Goal: Task Accomplishment & Management: Manage account settings

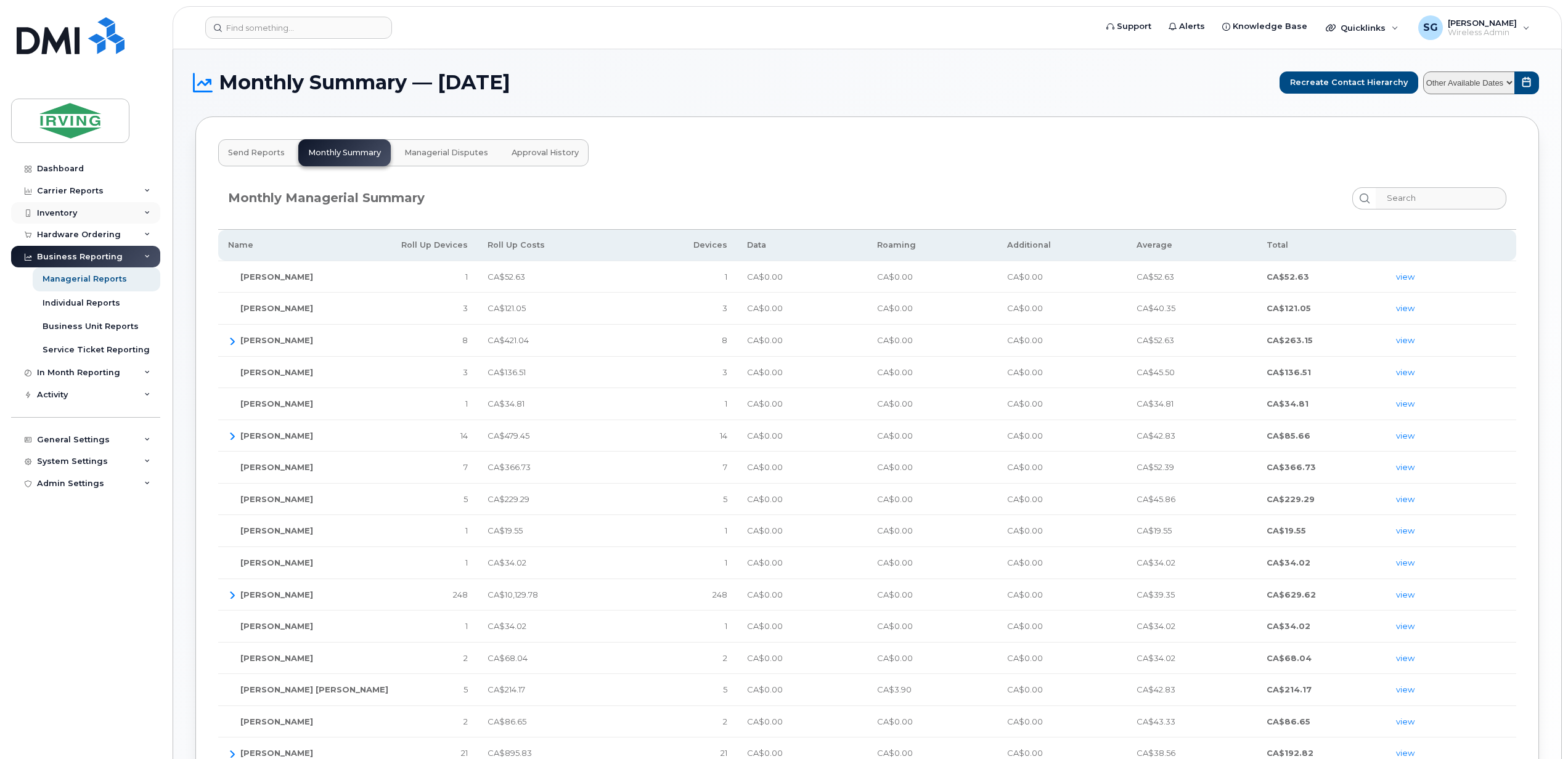
click at [67, 217] on div "Inventory" at bounding box center [57, 213] width 40 height 10
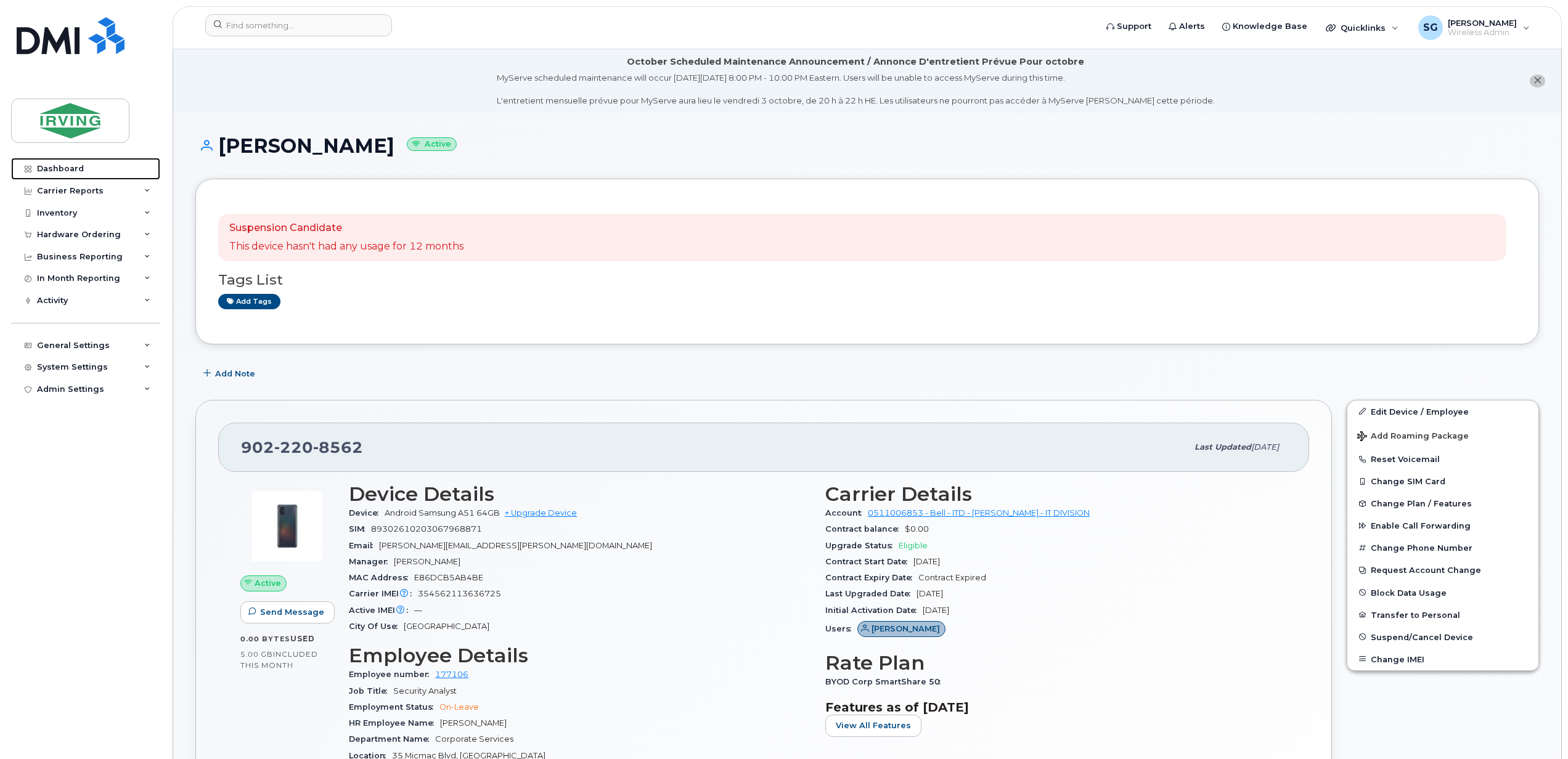
drag, startPoint x: 70, startPoint y: 166, endPoint x: 334, endPoint y: 181, distance: 264.4
click at [72, 168] on div "Dashboard" at bounding box center [60, 169] width 47 height 10
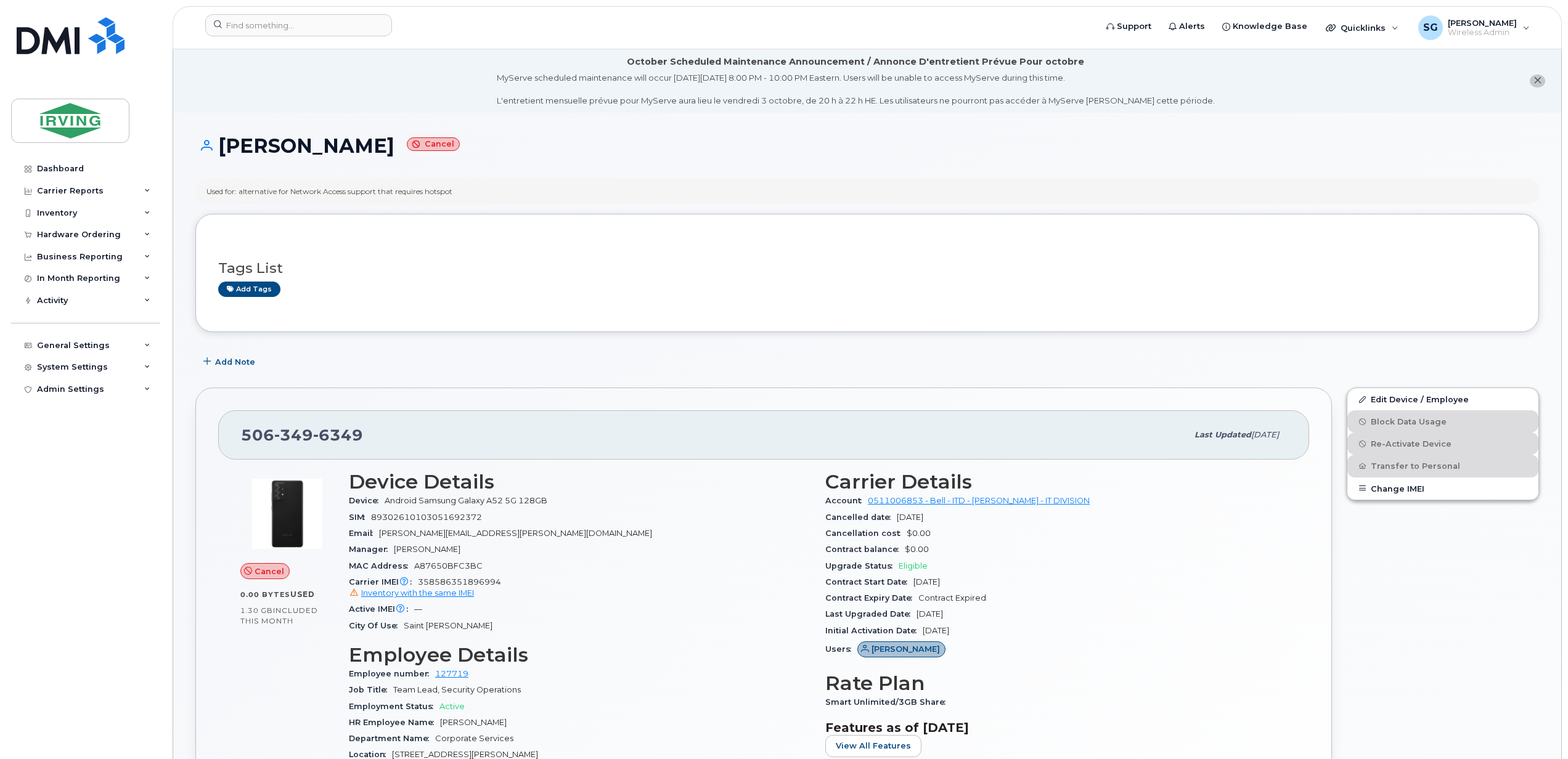
scroll to position [164, 0]
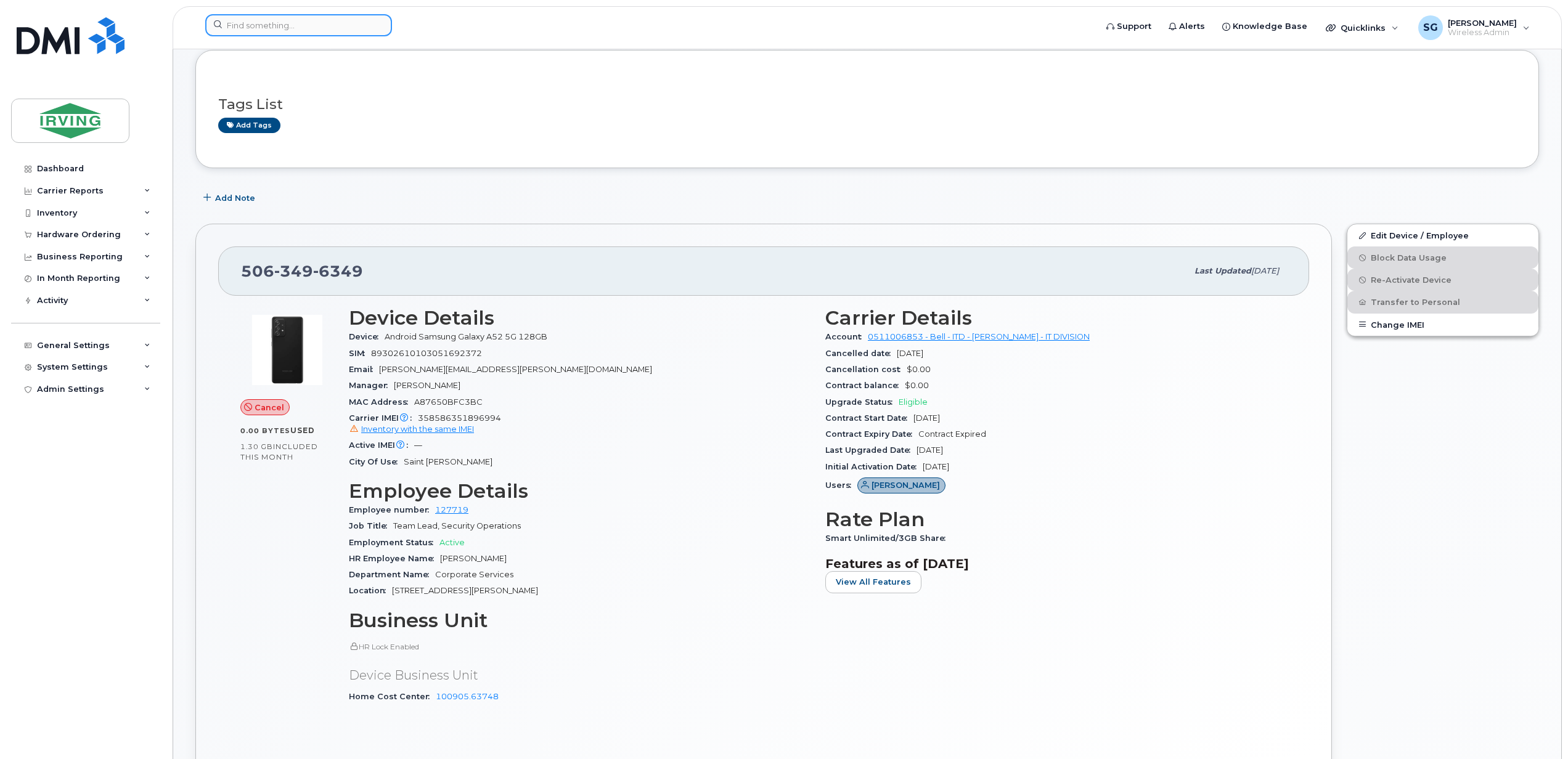
click at [302, 26] on input at bounding box center [298, 25] width 187 height 22
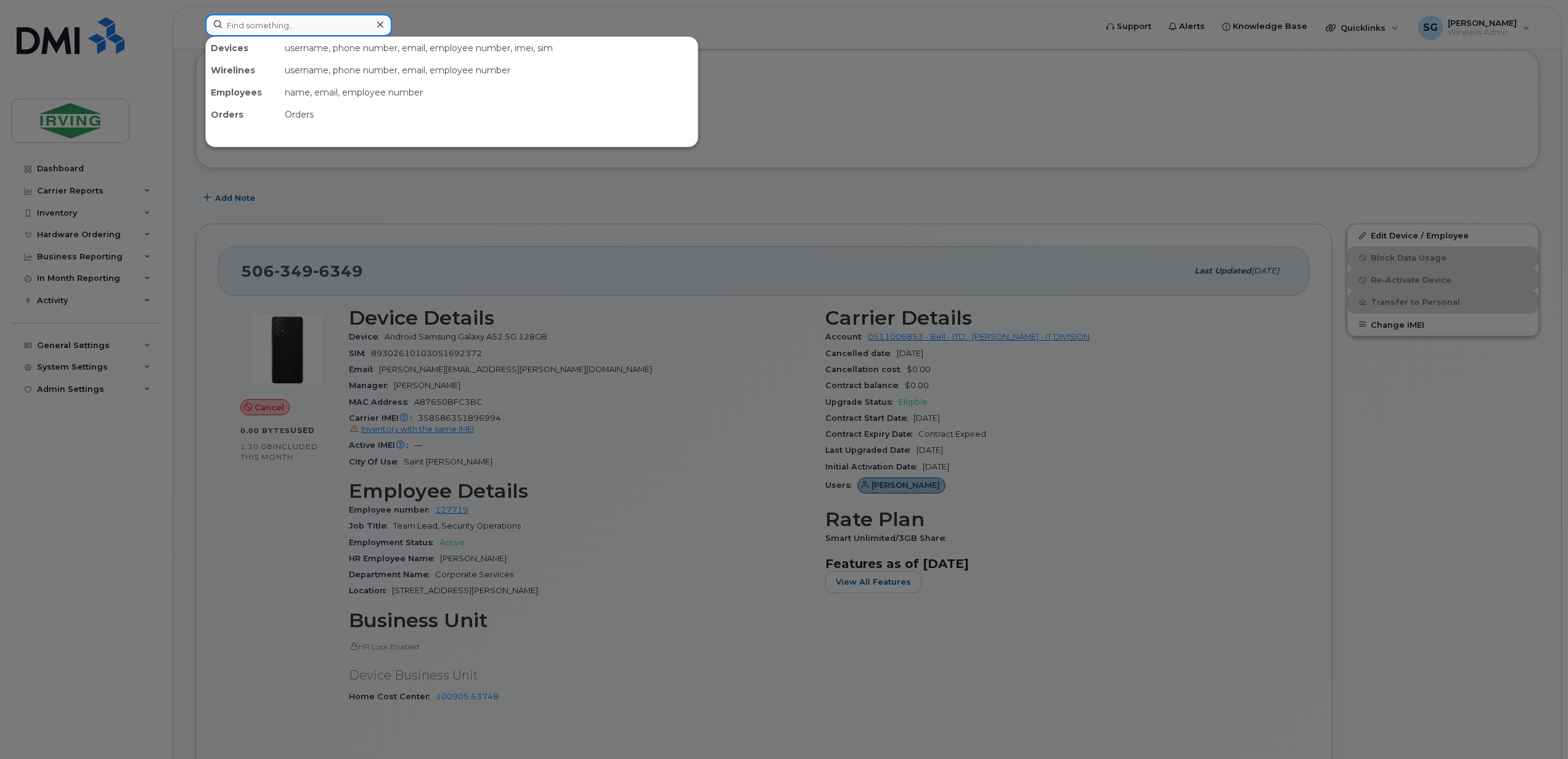
paste input "5062714025"
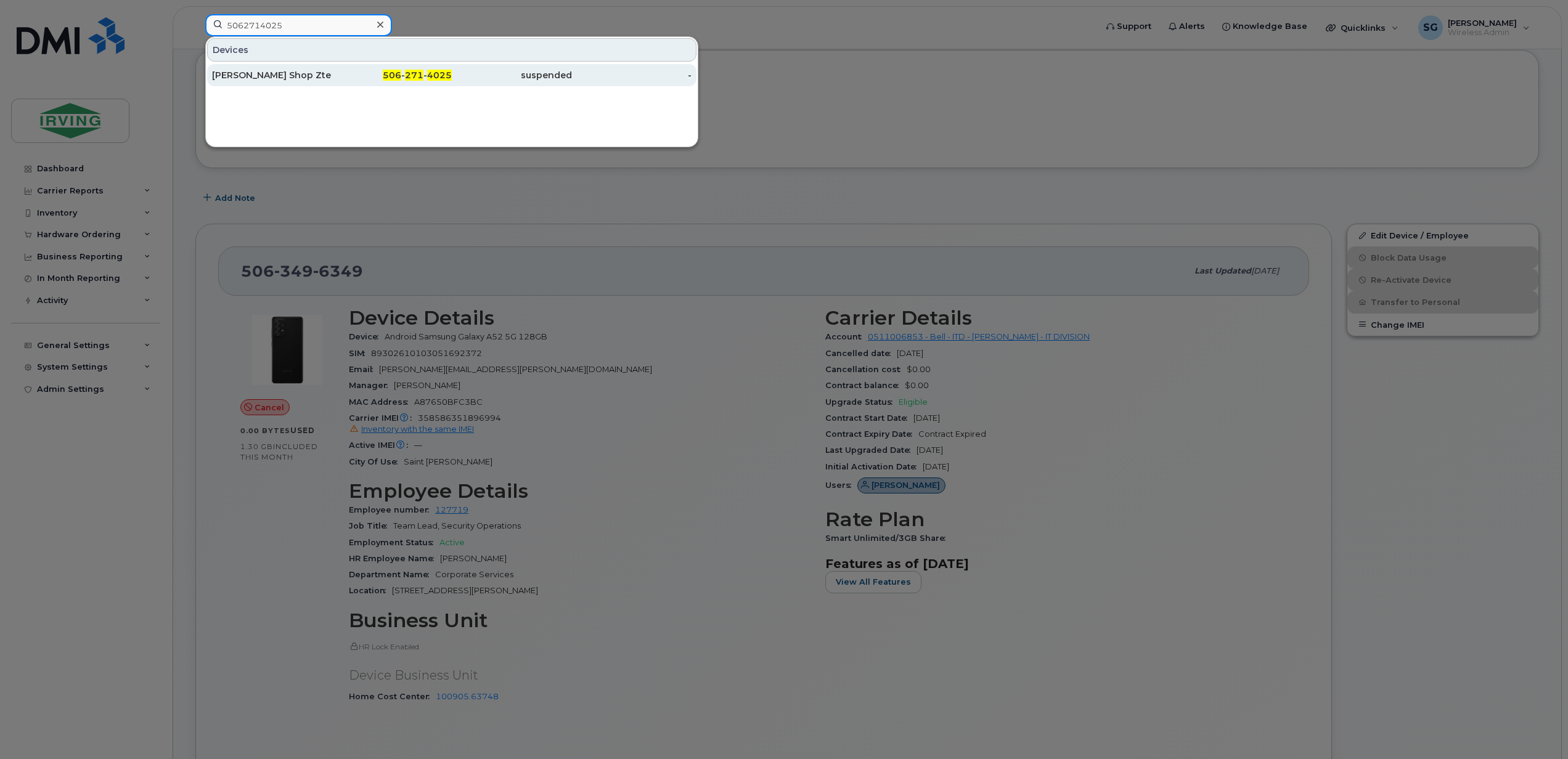
type input "5062714025"
drag, startPoint x: 267, startPoint y: 73, endPoint x: 277, endPoint y: 88, distance: 18.0
click at [267, 73] on div "Steve Graves Shop Zte Unite Iv" at bounding box center [272, 75] width 120 height 12
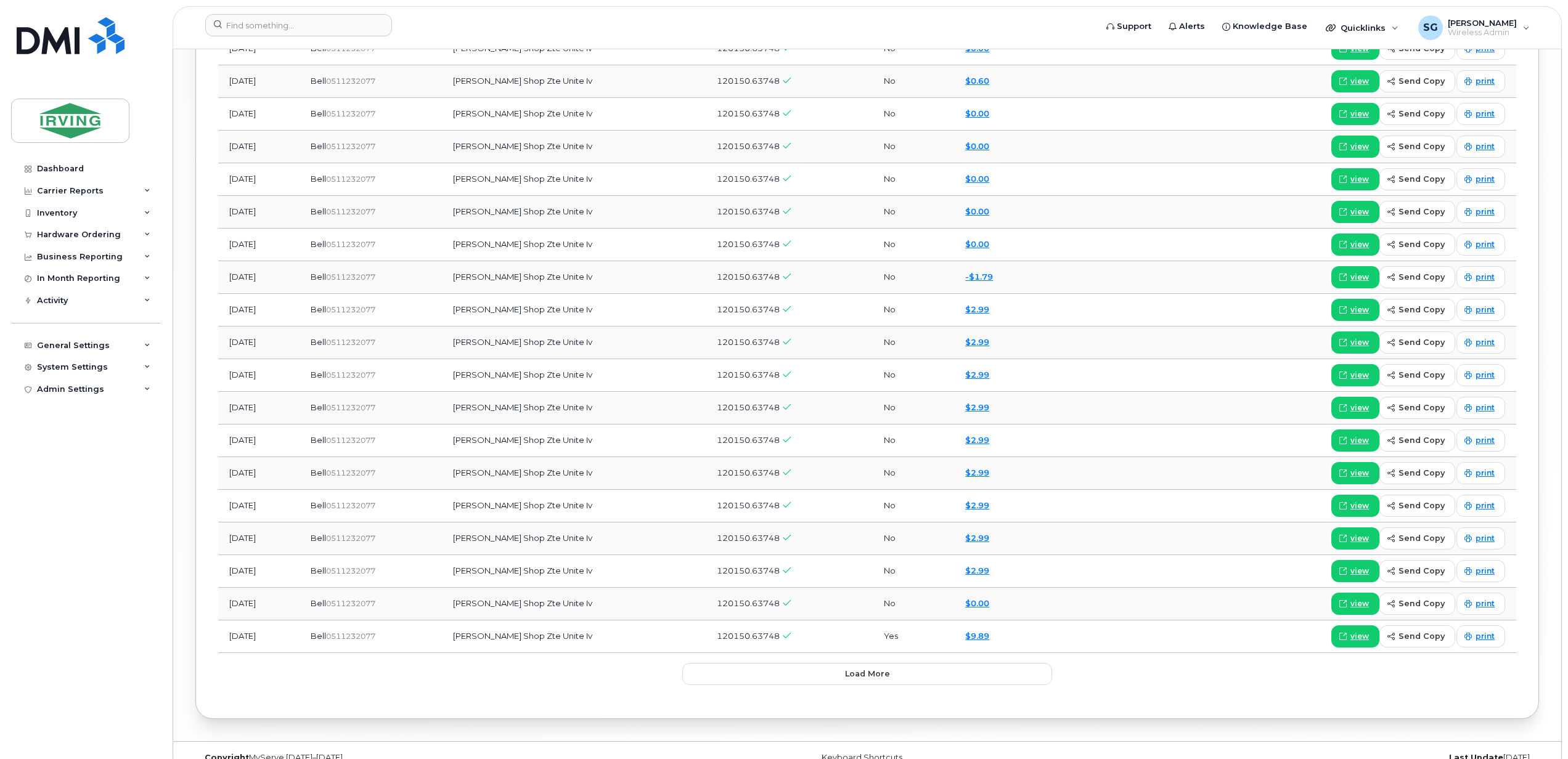
scroll to position [1593, 0]
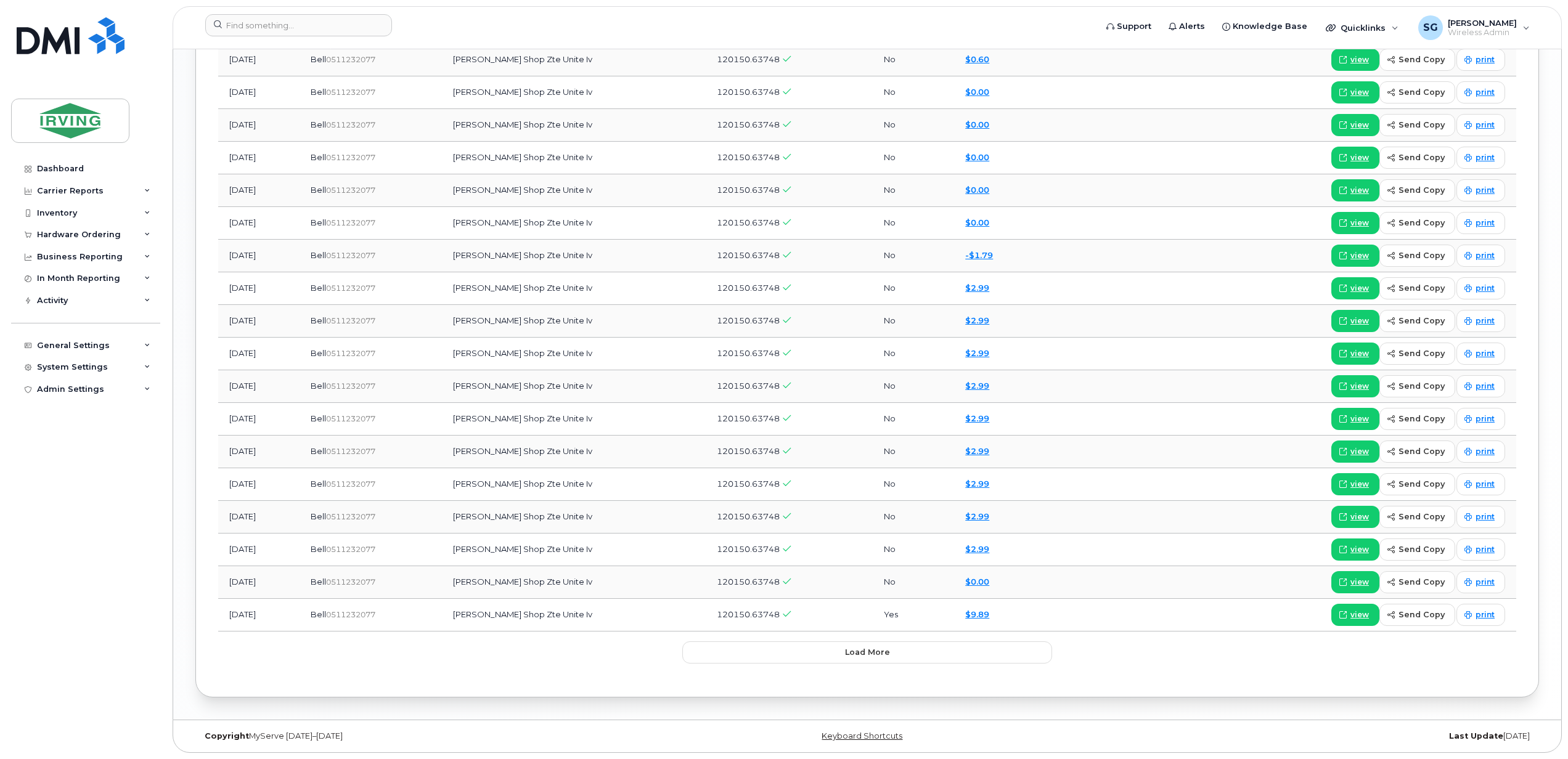
click at [217, 695] on div "Billing 36 Usage History Activity 68 Emails 1 Month Account Username Accounting…" at bounding box center [867, 214] width 1344 height 965
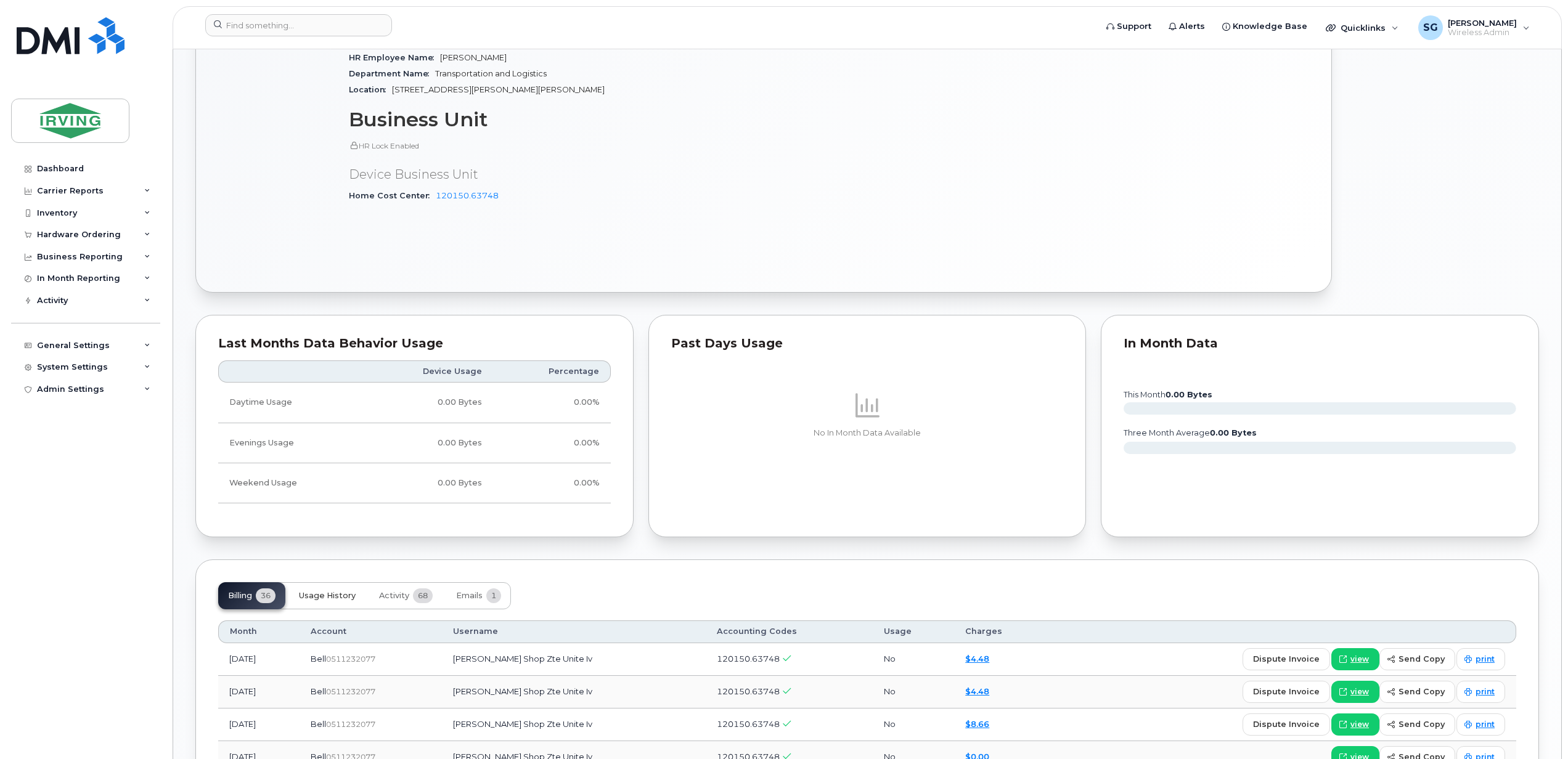
scroll to position [936, 0]
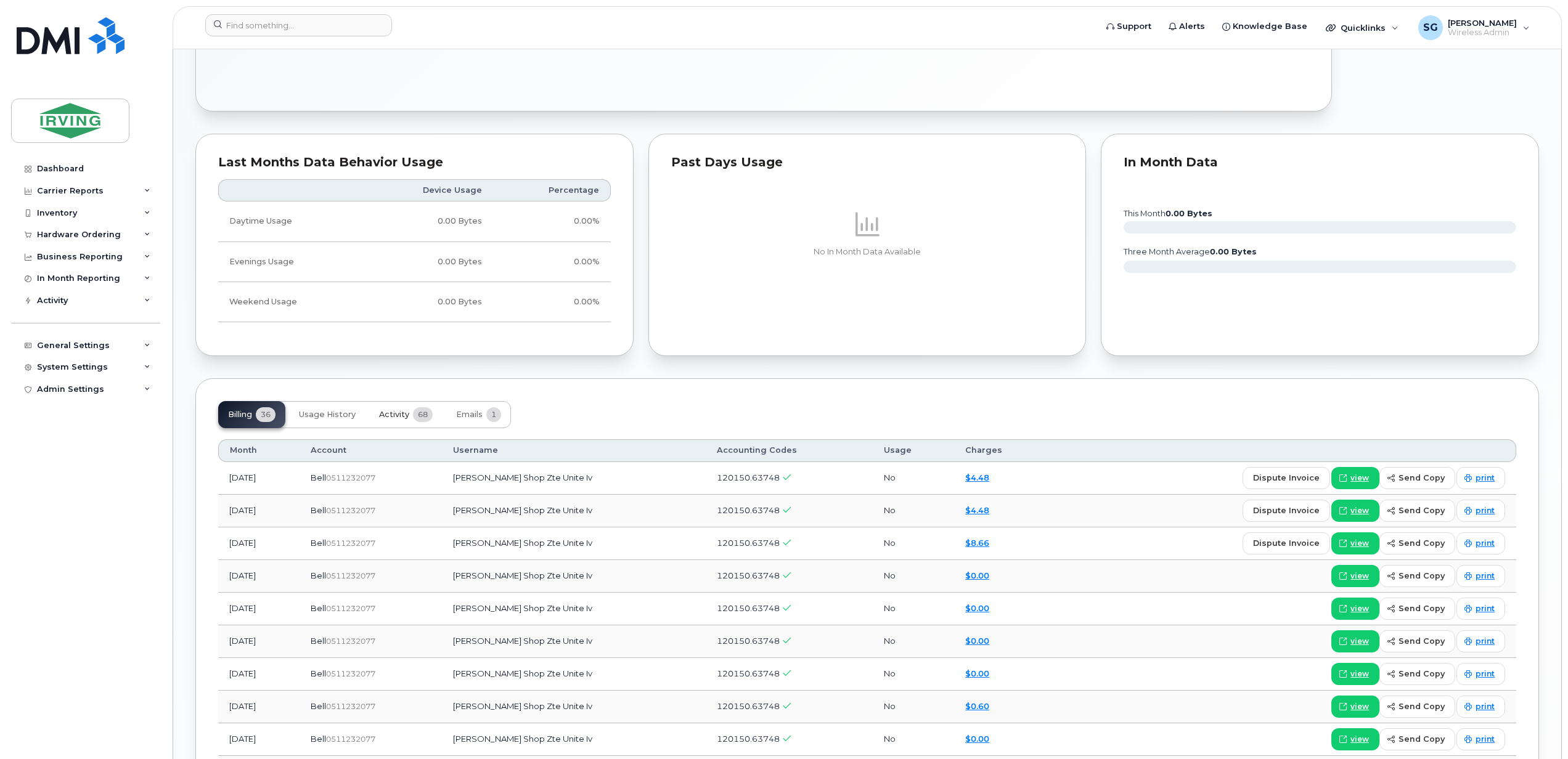
click at [402, 425] on button "Activity 68" at bounding box center [406, 415] width 73 height 27
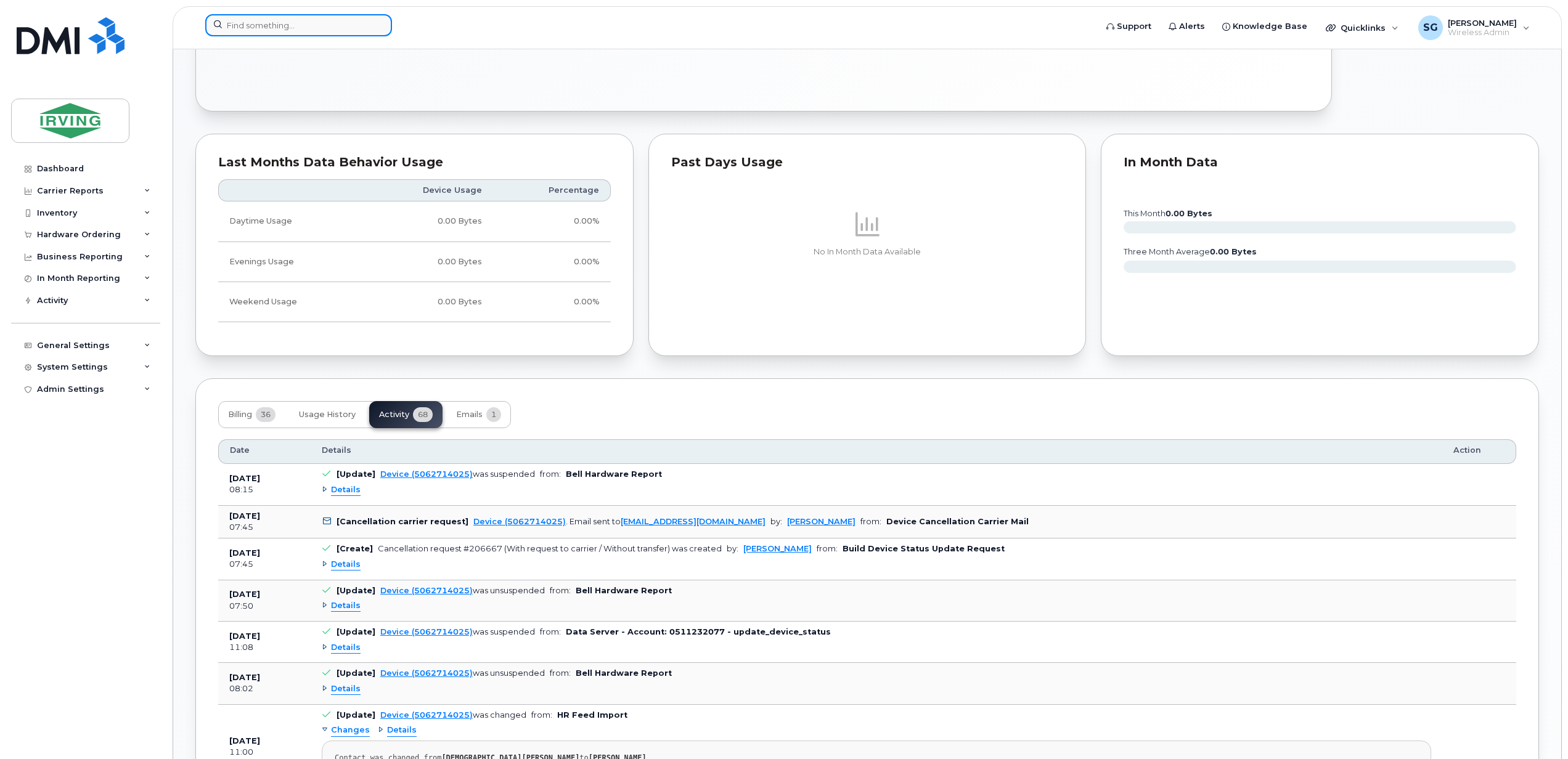
click at [264, 25] on input at bounding box center [298, 25] width 187 height 22
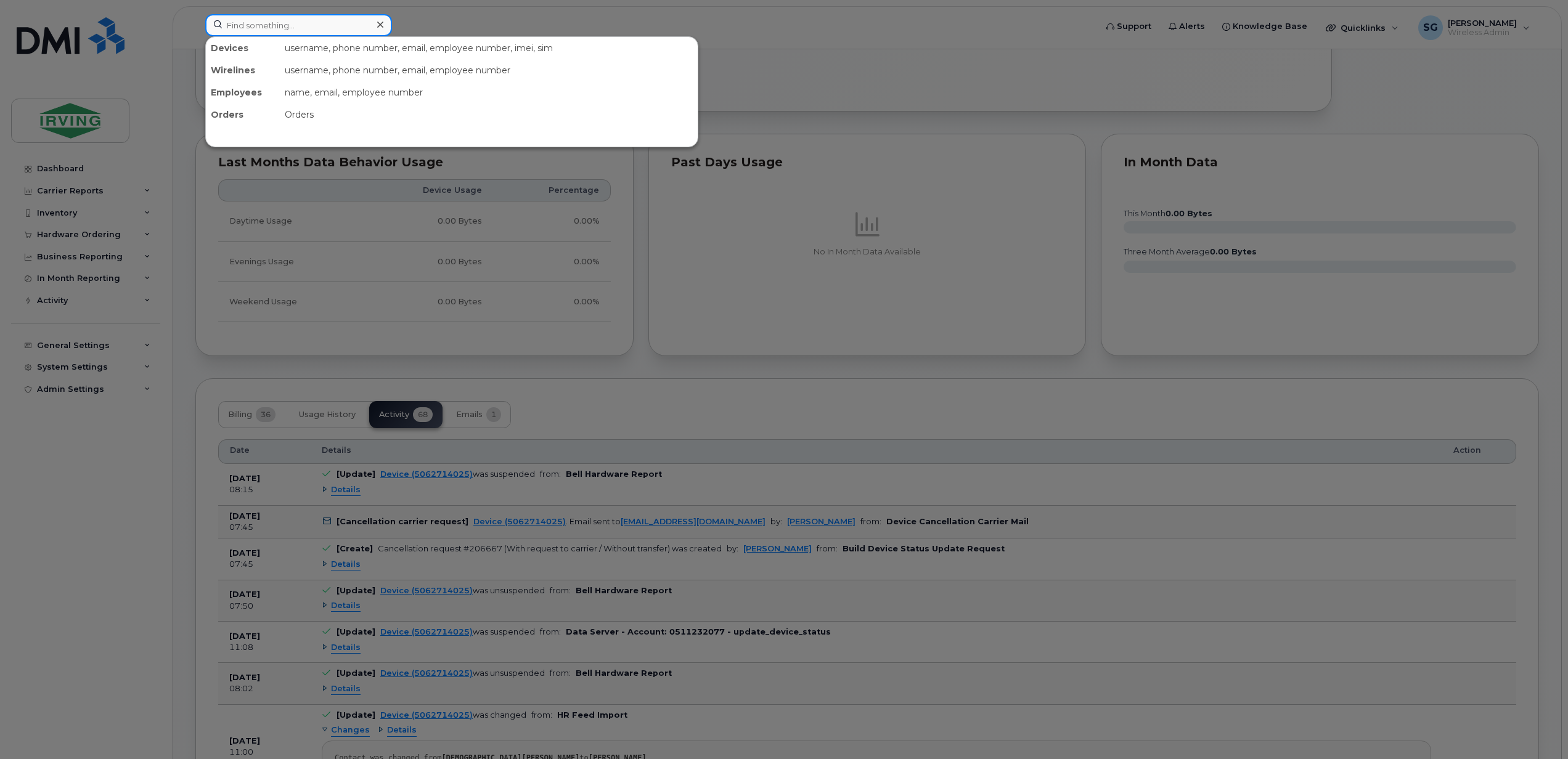
paste input "5068744741"
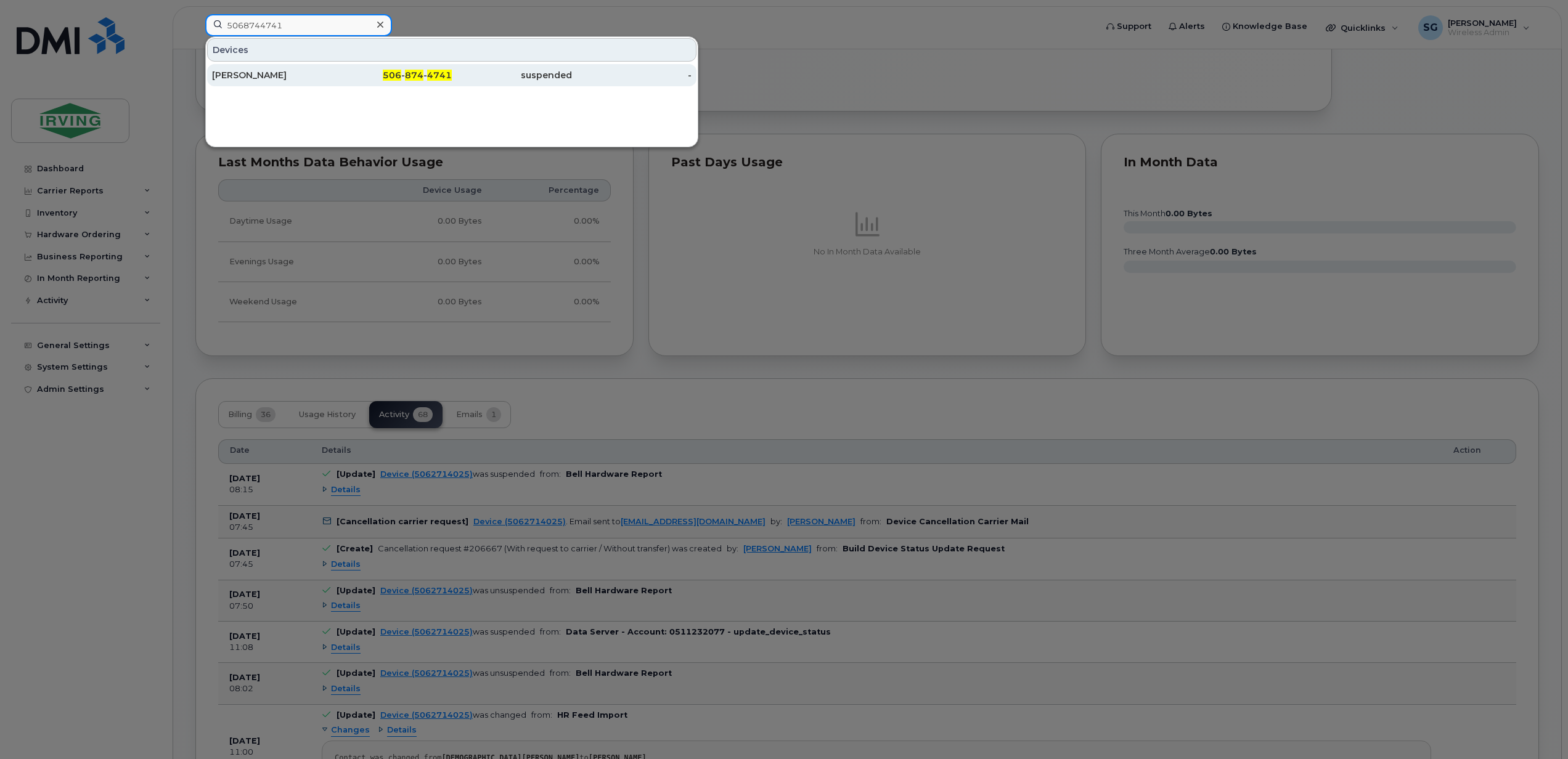
type input "5068744741"
drag, startPoint x: 279, startPoint y: 76, endPoint x: 297, endPoint y: 94, distance: 25.5
click at [279, 76] on div "Gaetane LeBouthillier" at bounding box center [272, 75] width 120 height 12
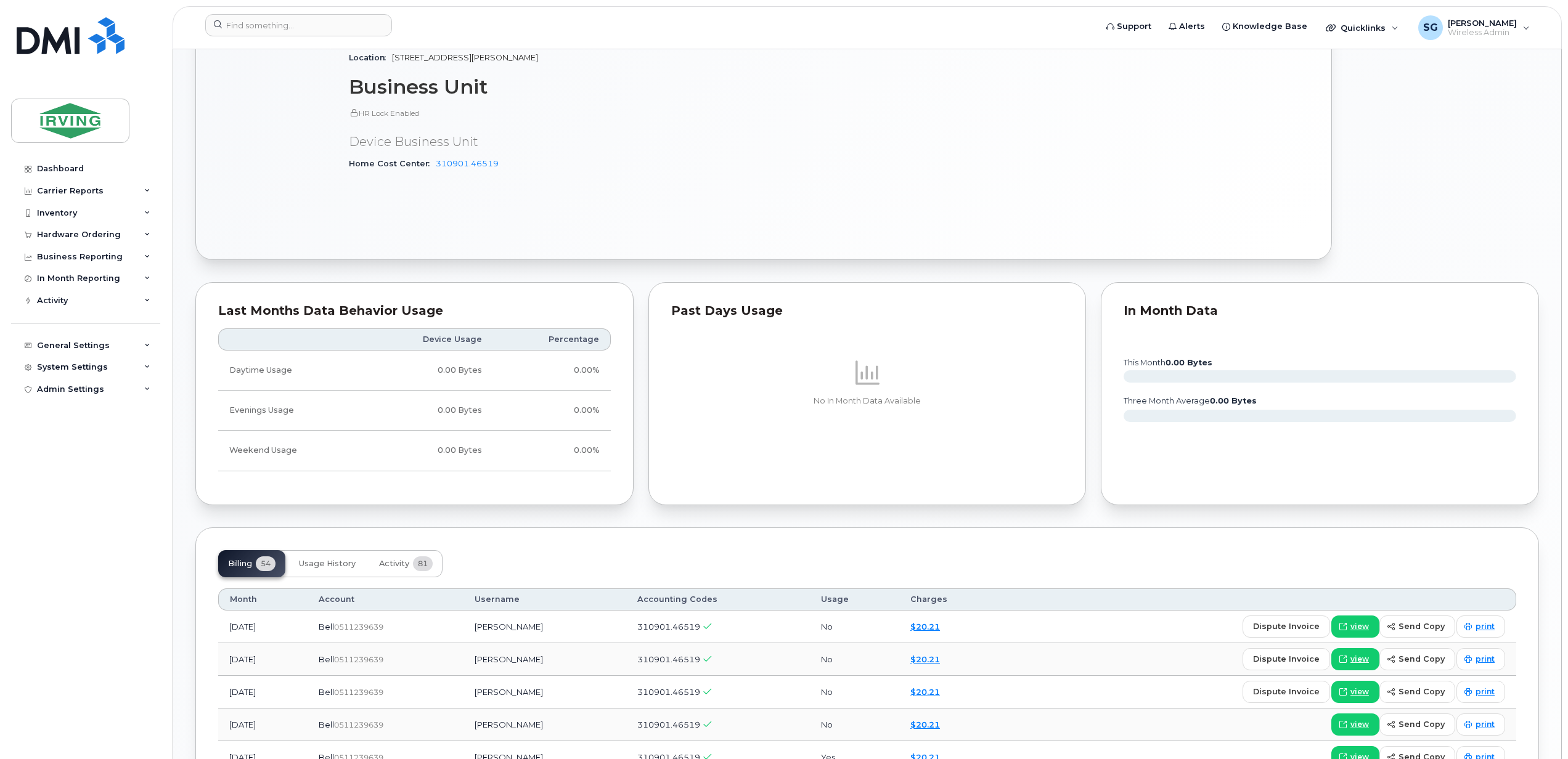
scroll to position [1150, 0]
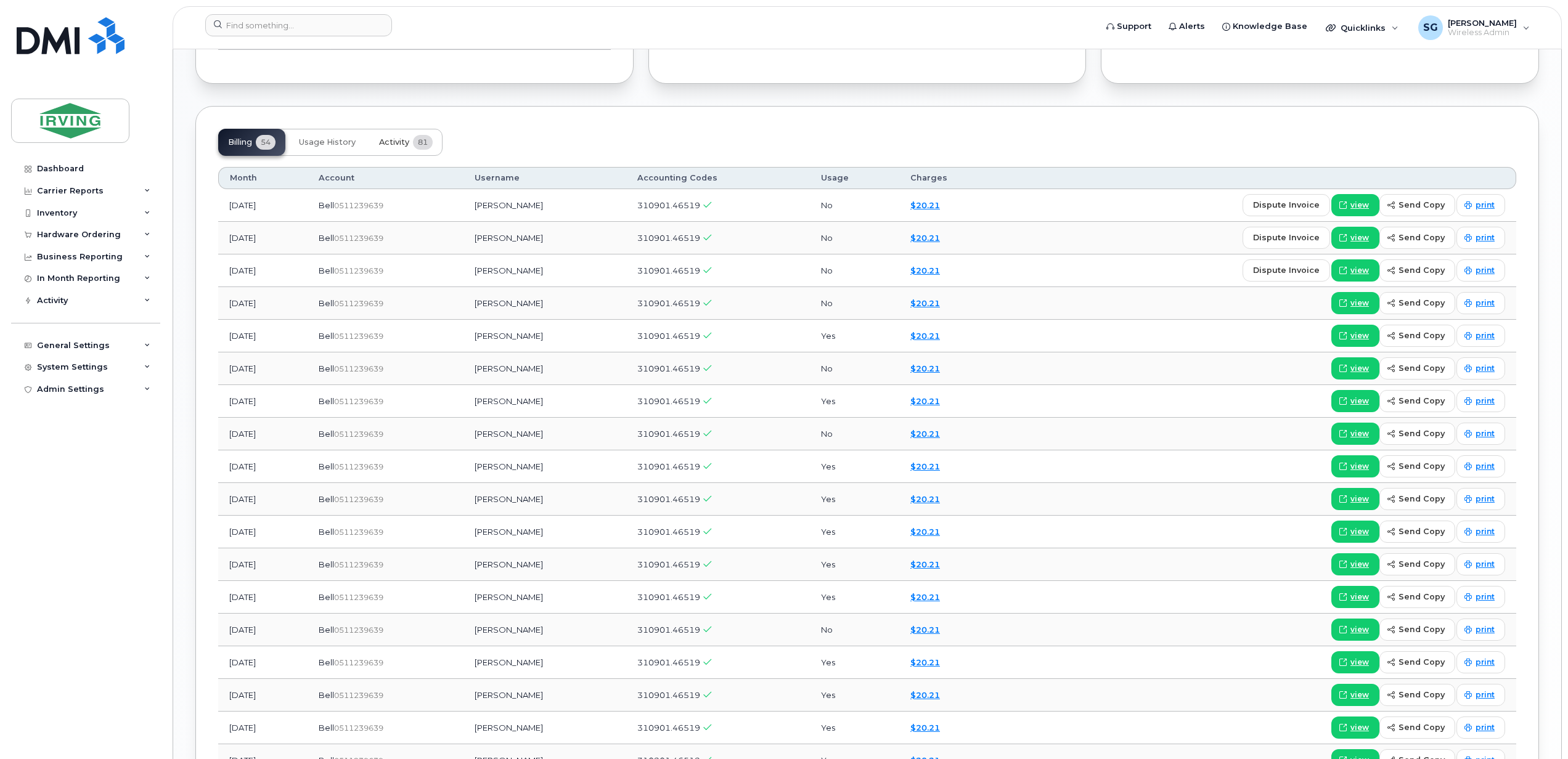
click at [387, 145] on span "Activity" at bounding box center [394, 142] width 30 height 10
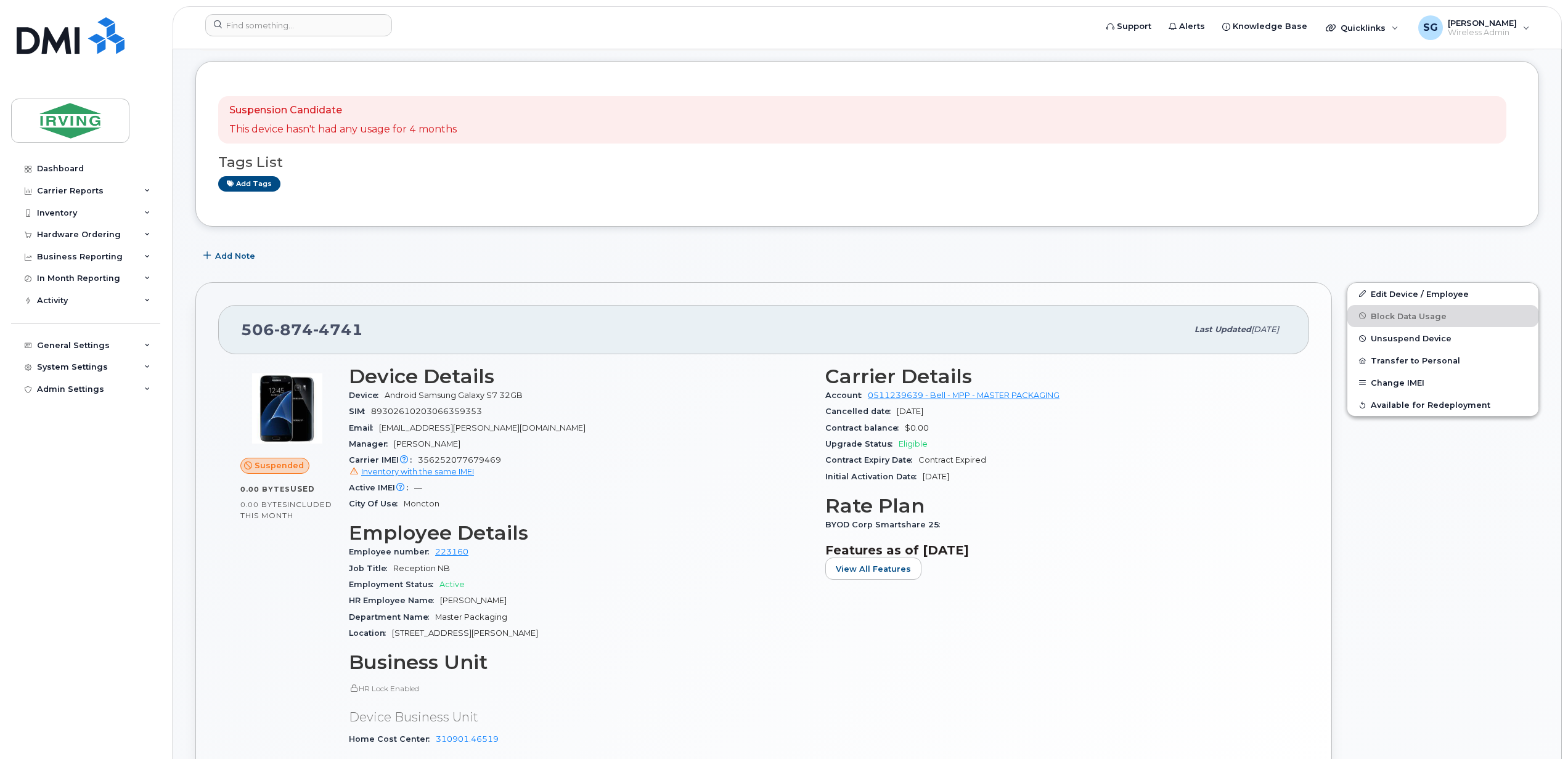
scroll to position [0, 0]
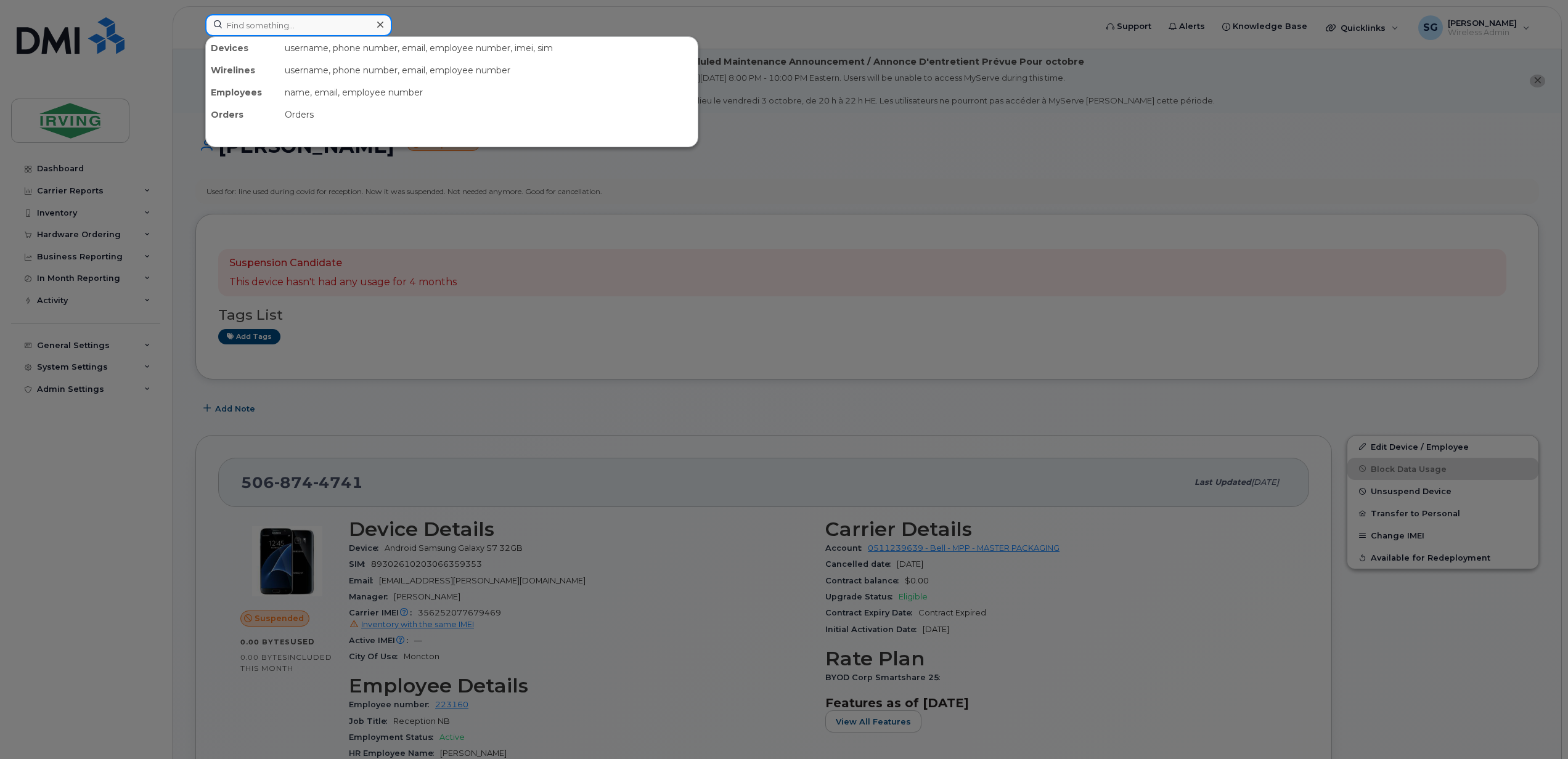
click at [282, 35] on input at bounding box center [298, 25] width 187 height 22
paste input "7826411591"
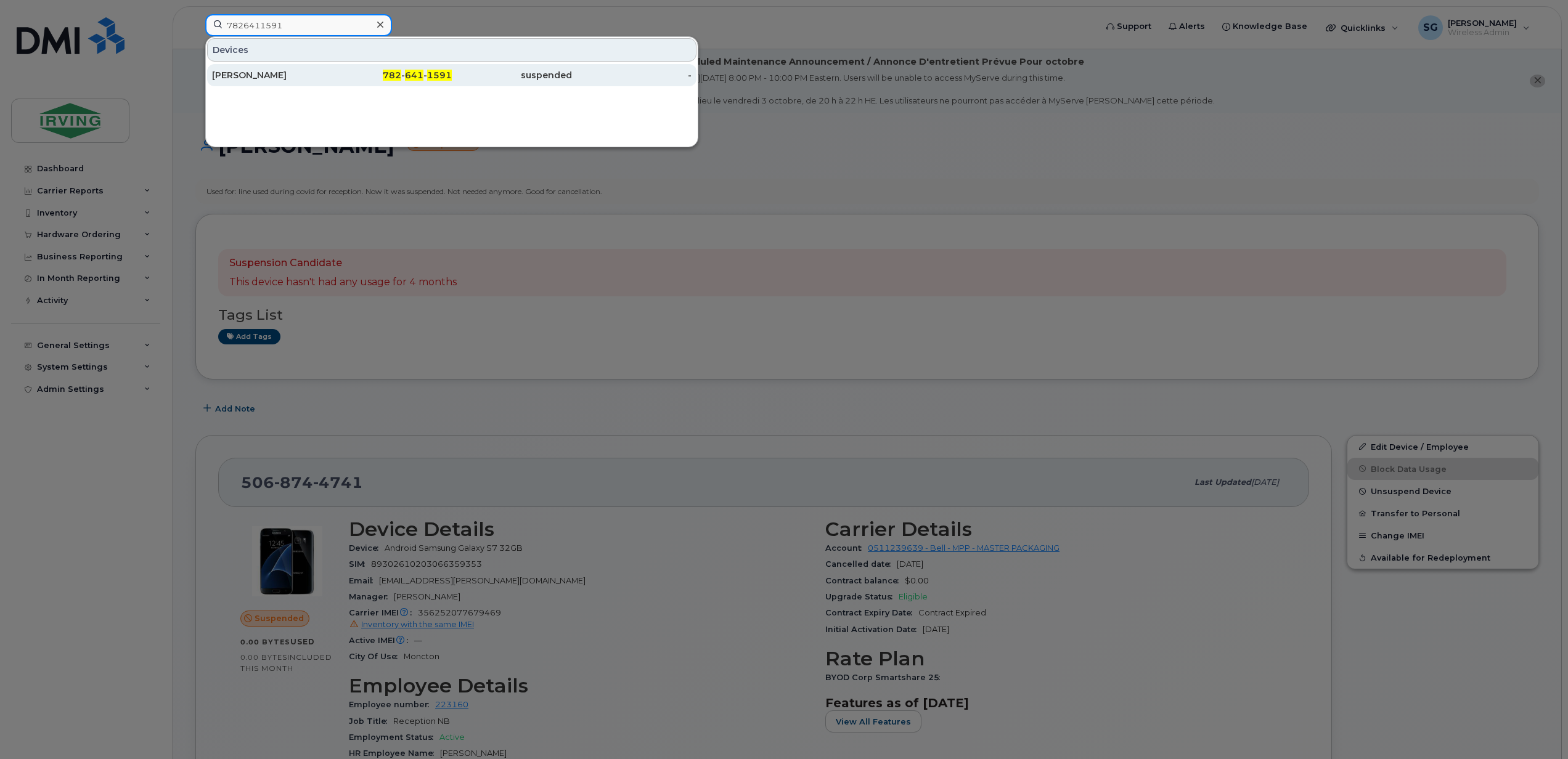
type input "7826411591"
click at [259, 81] on div "Richard Upton" at bounding box center [272, 75] width 120 height 12
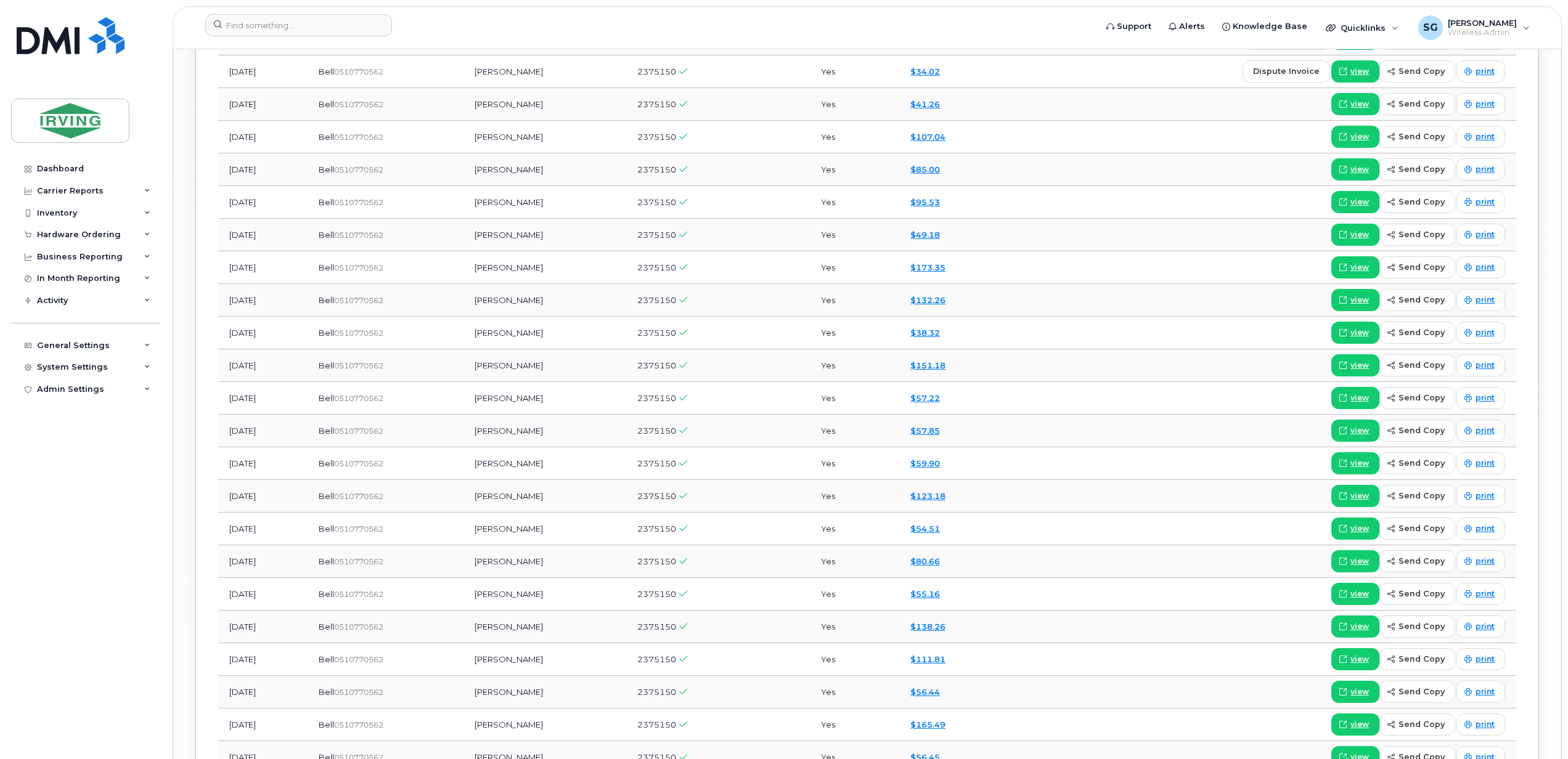
scroll to position [908, 0]
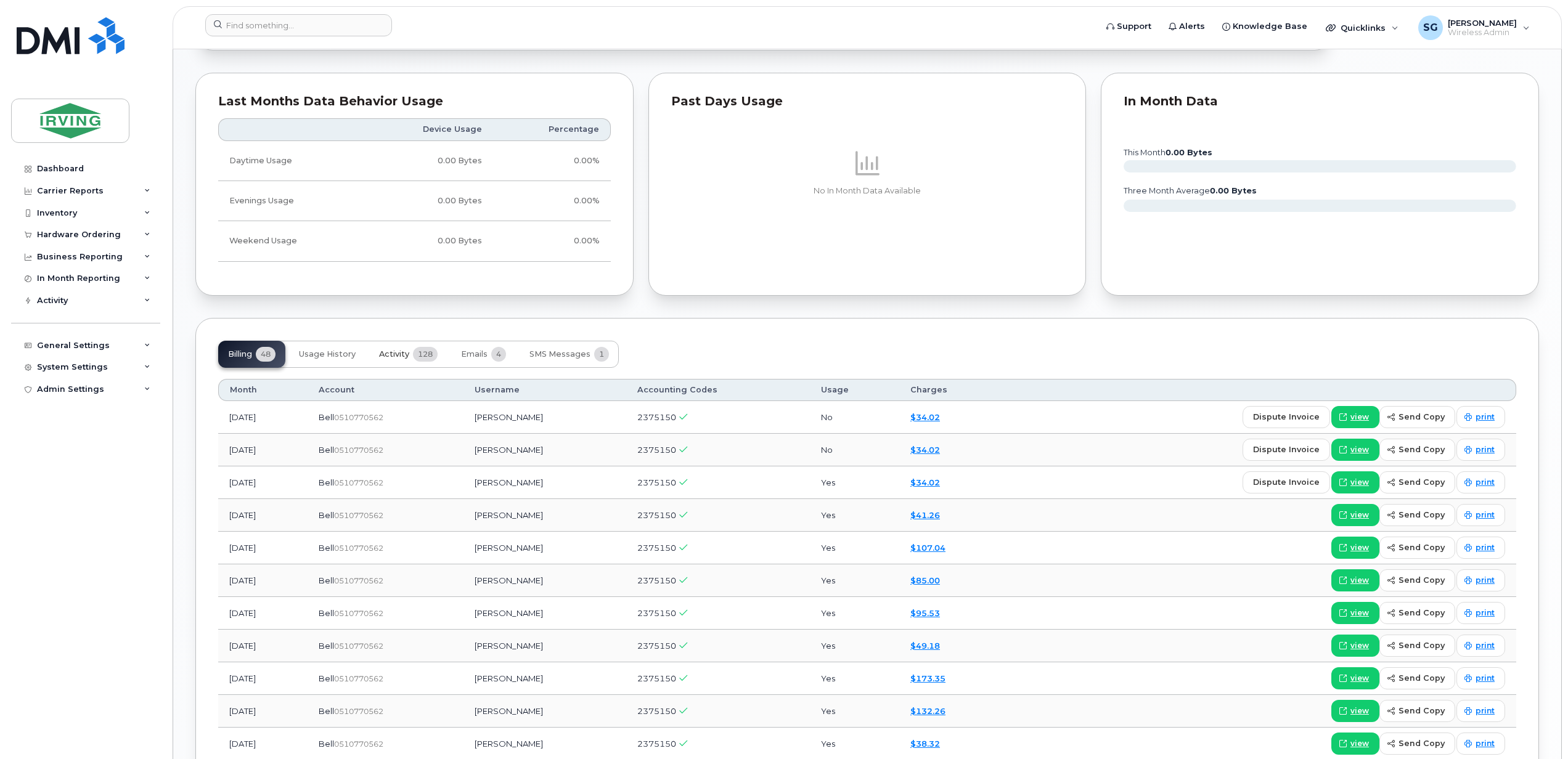
click at [402, 356] on span "Activity" at bounding box center [394, 354] width 30 height 10
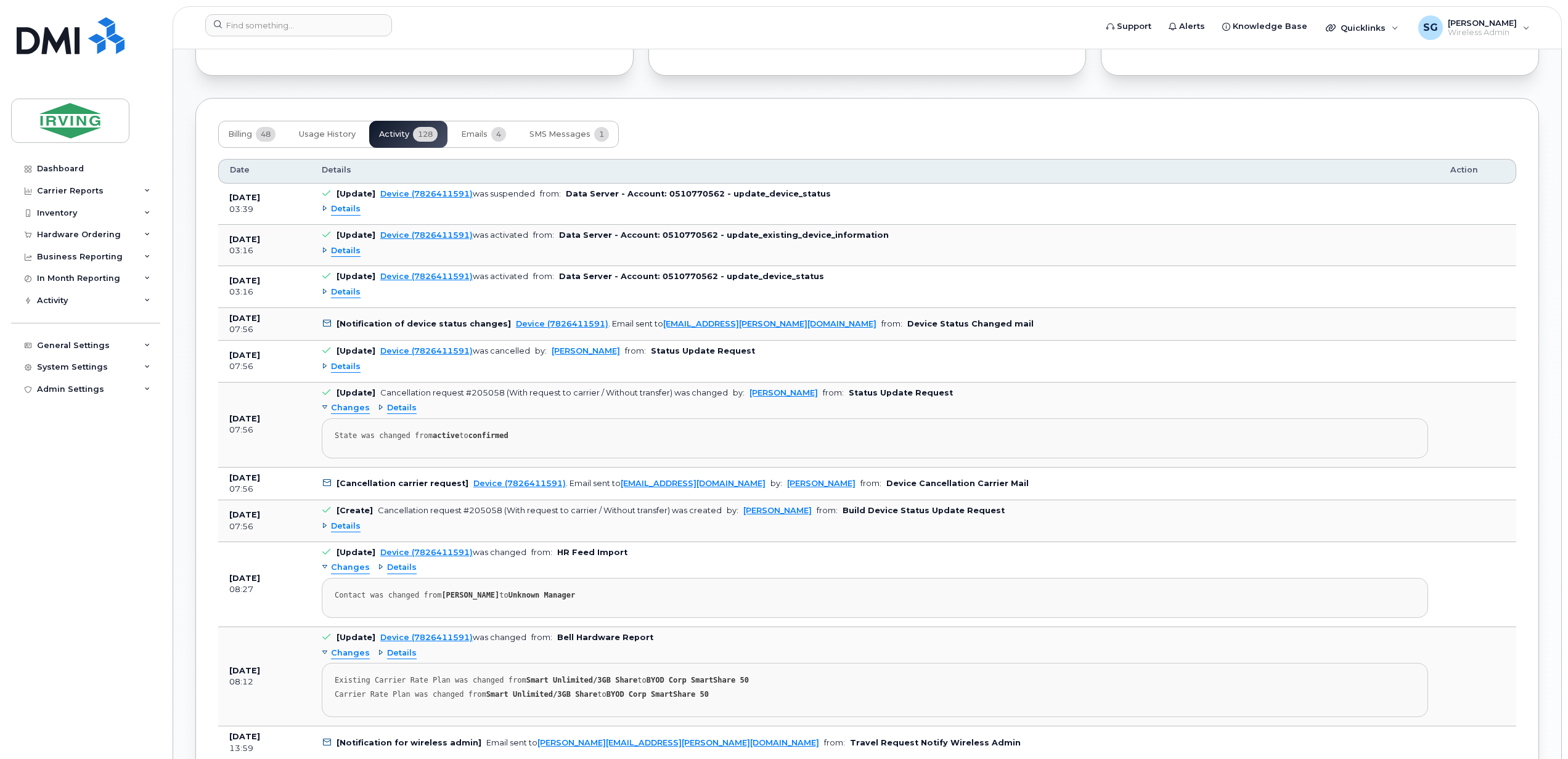
scroll to position [1236, 0]
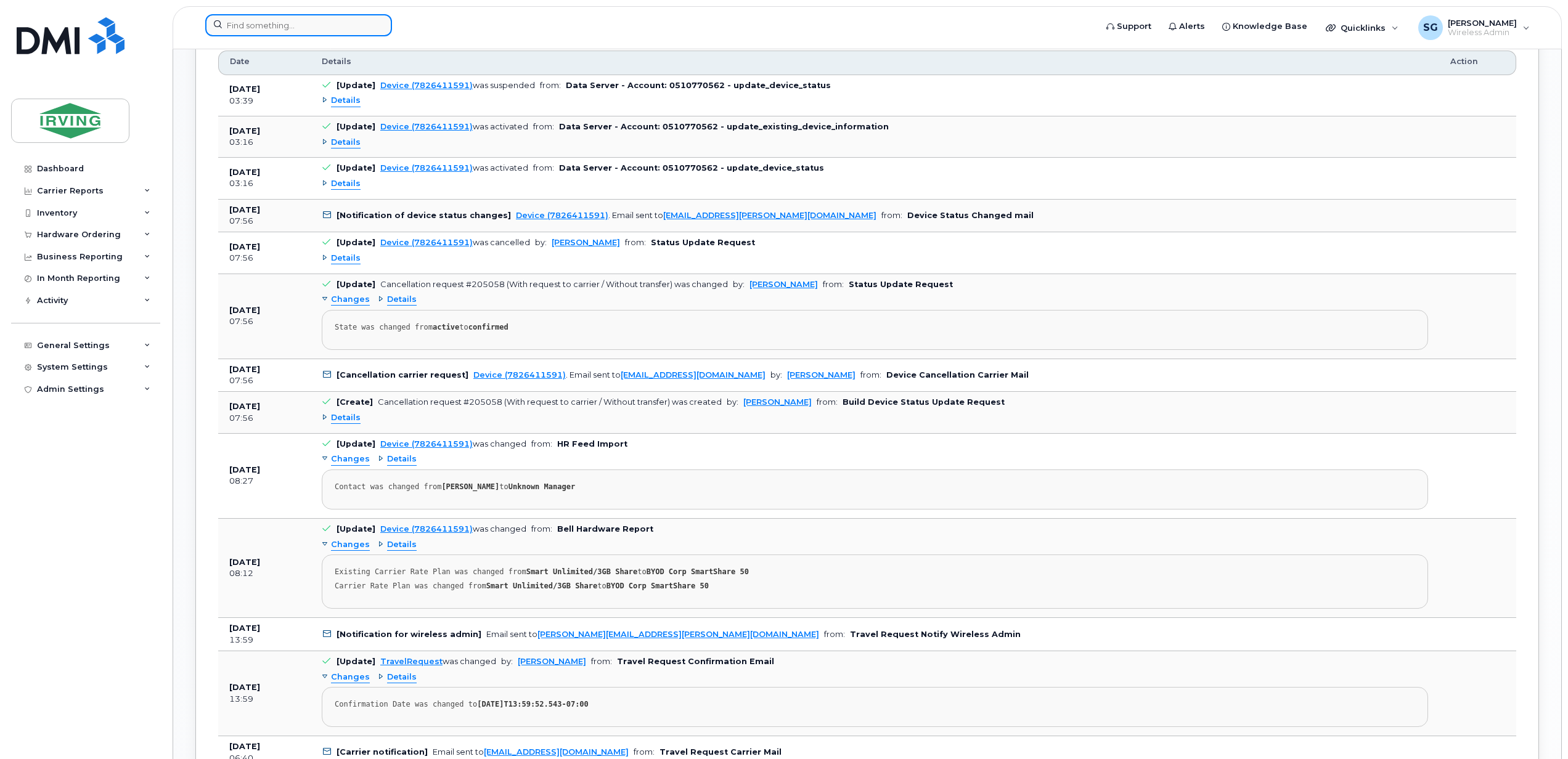
click at [279, 20] on input at bounding box center [298, 25] width 187 height 22
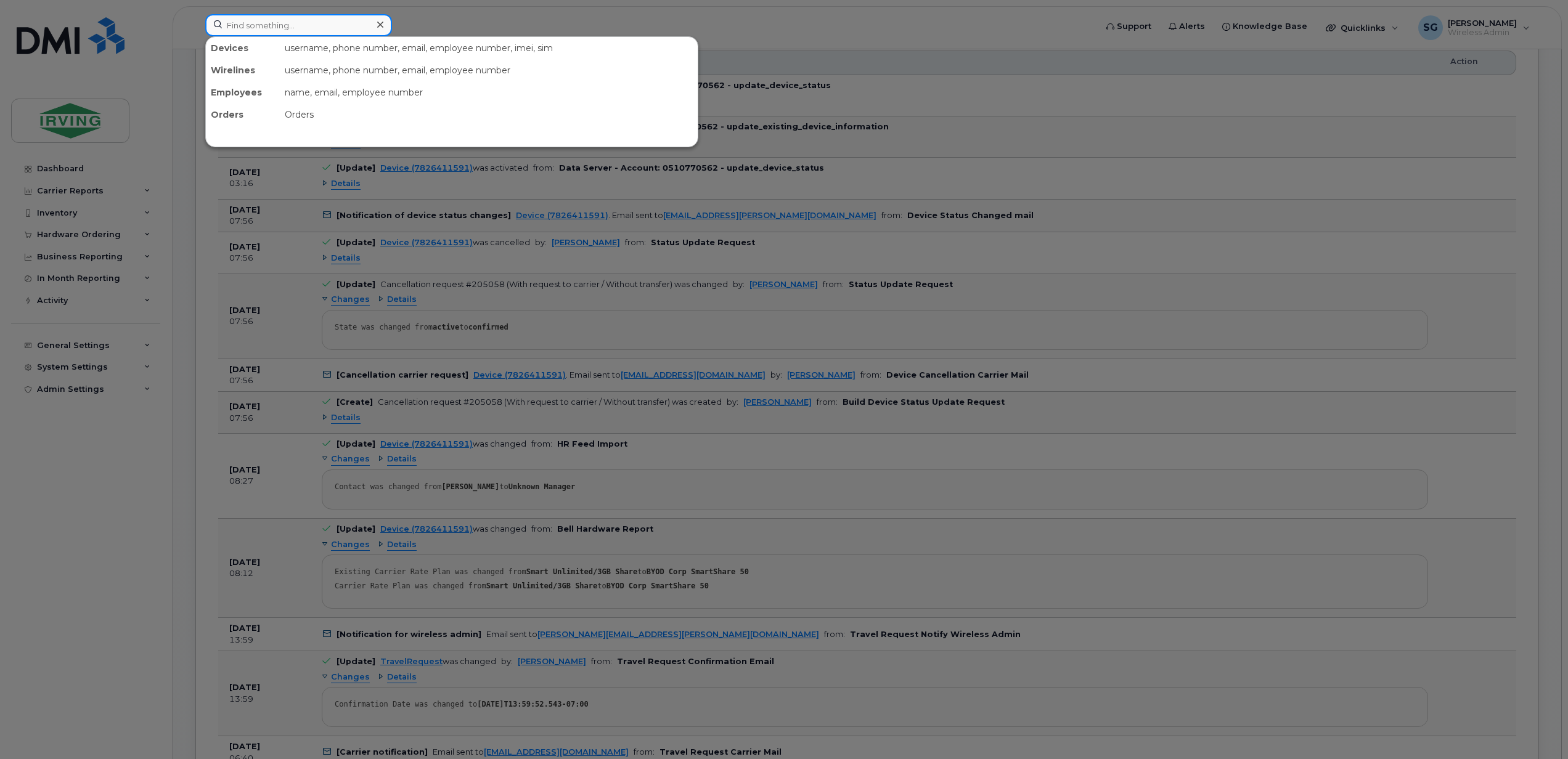
paste input "7826415472"
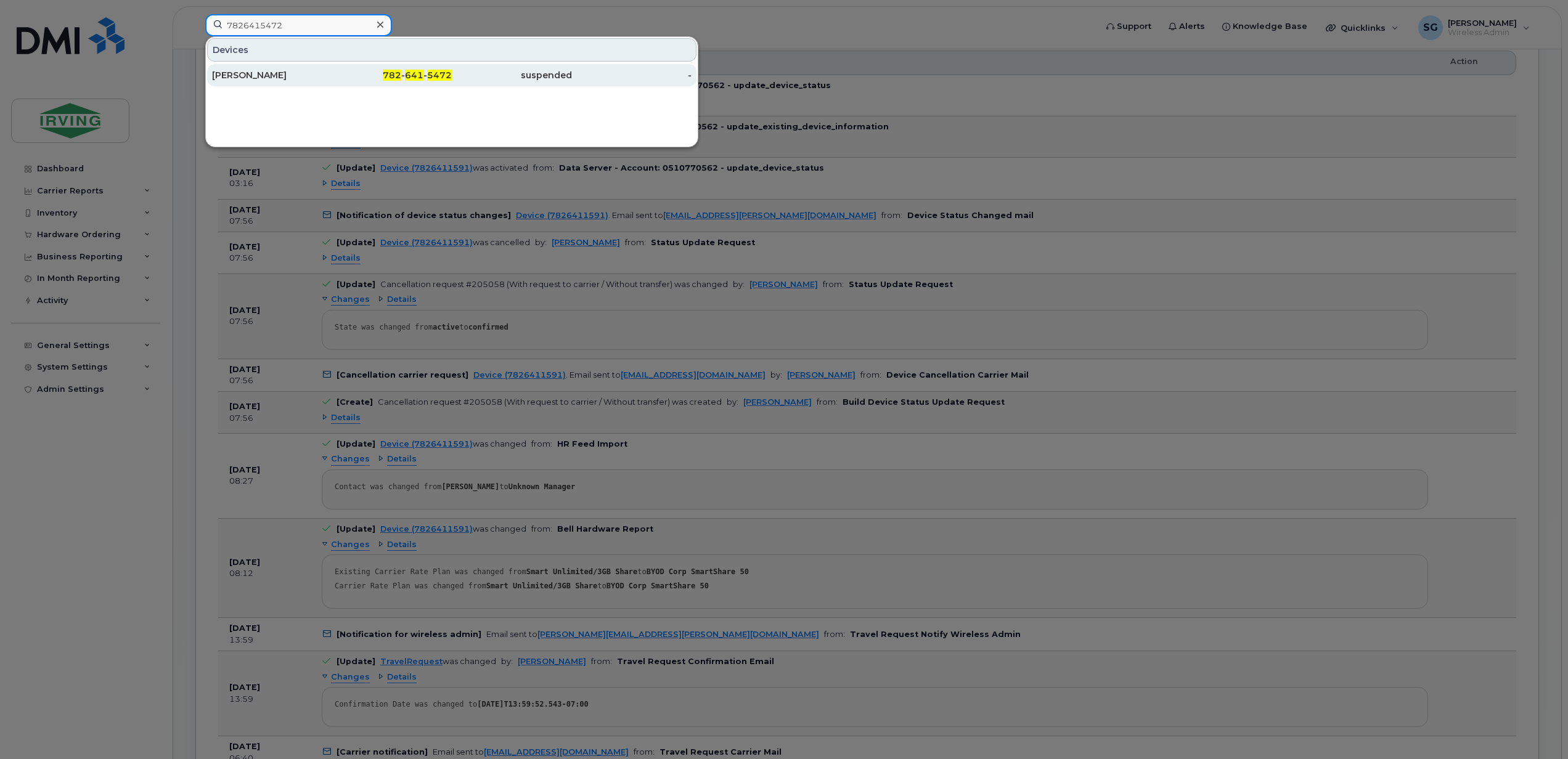
type input "7826415472"
click at [286, 76] on div "[PERSON_NAME]" at bounding box center [272, 75] width 120 height 12
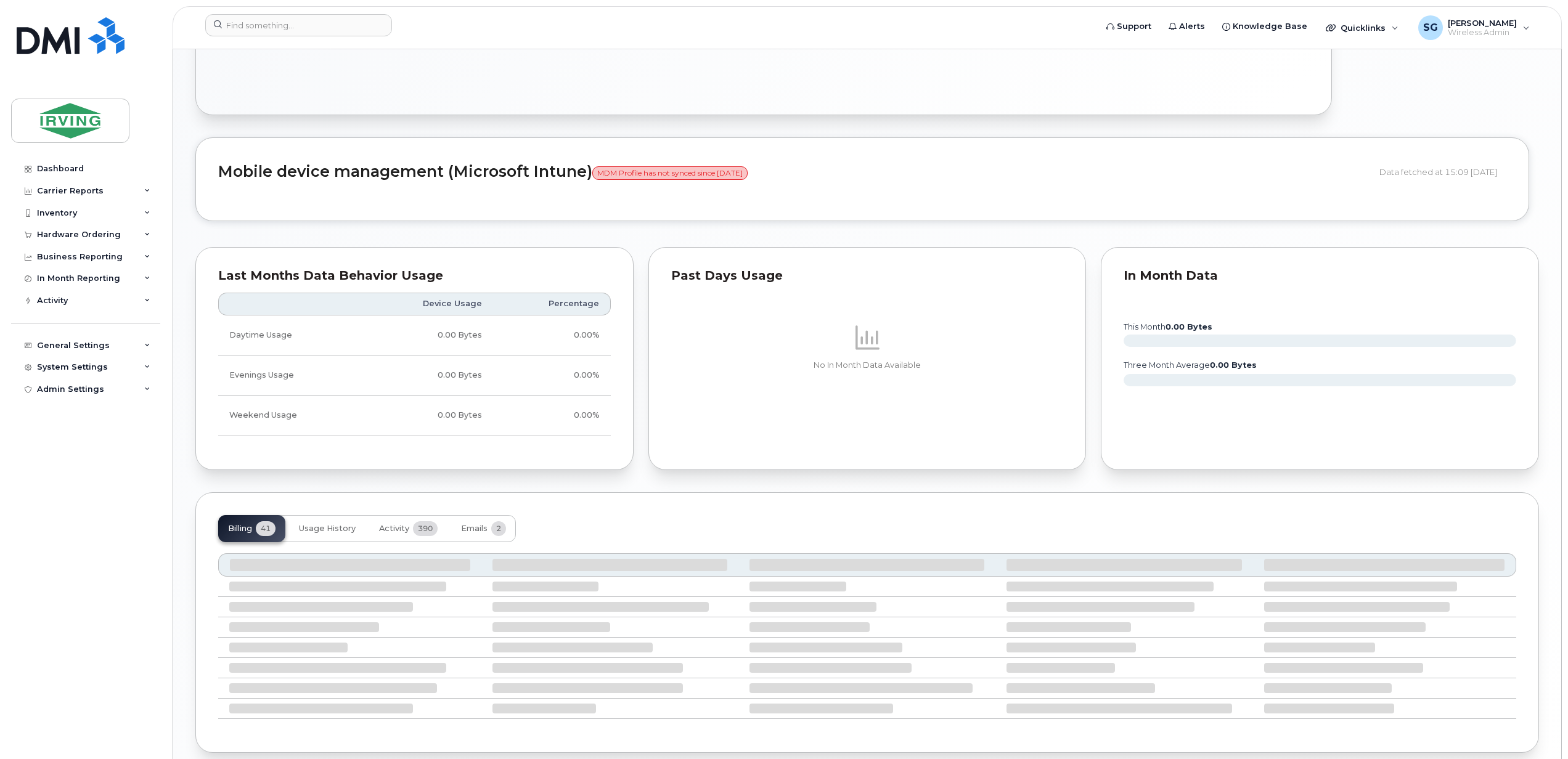
scroll to position [855, 0]
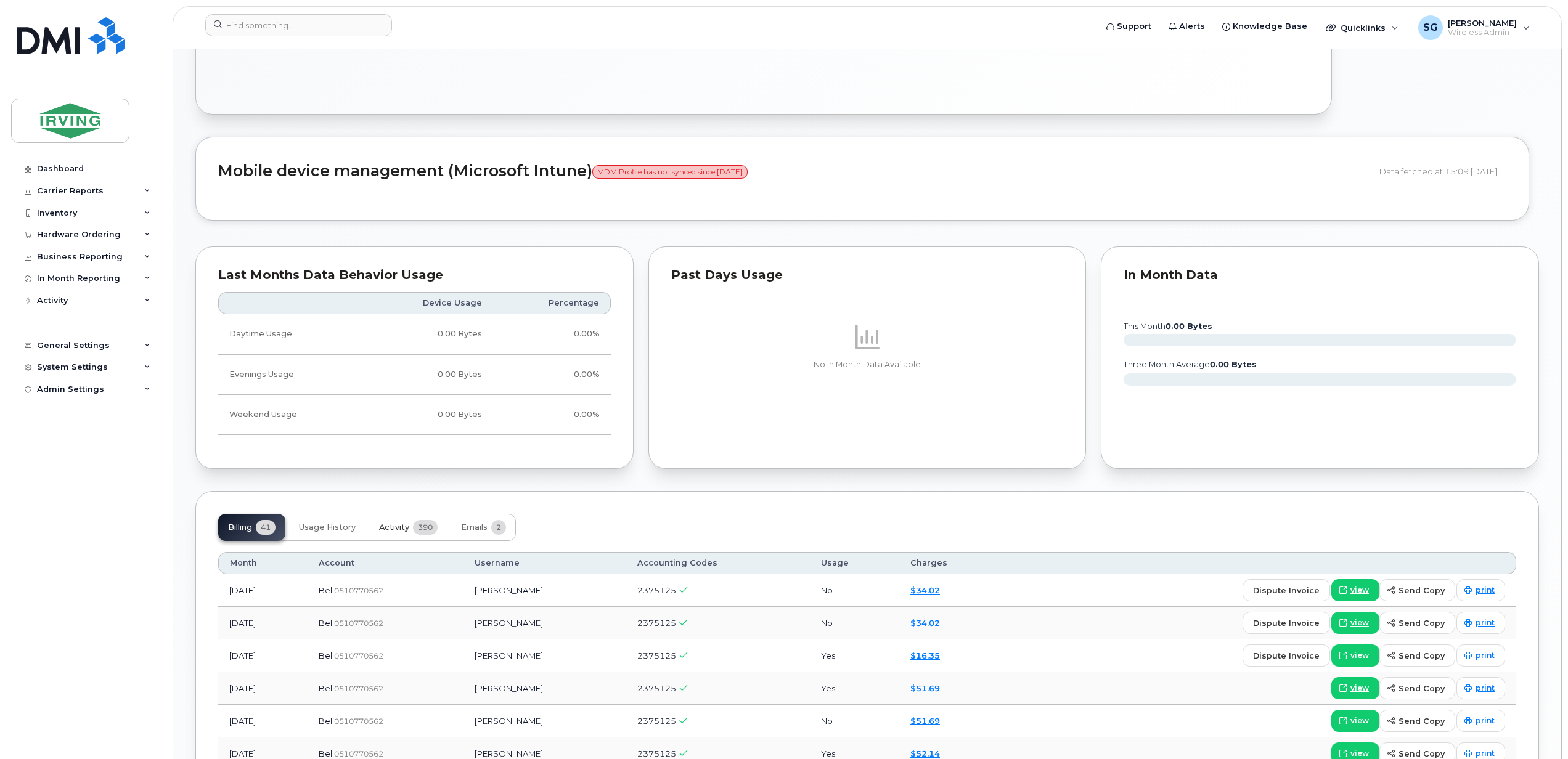
click at [395, 532] on span "Activity" at bounding box center [394, 528] width 30 height 10
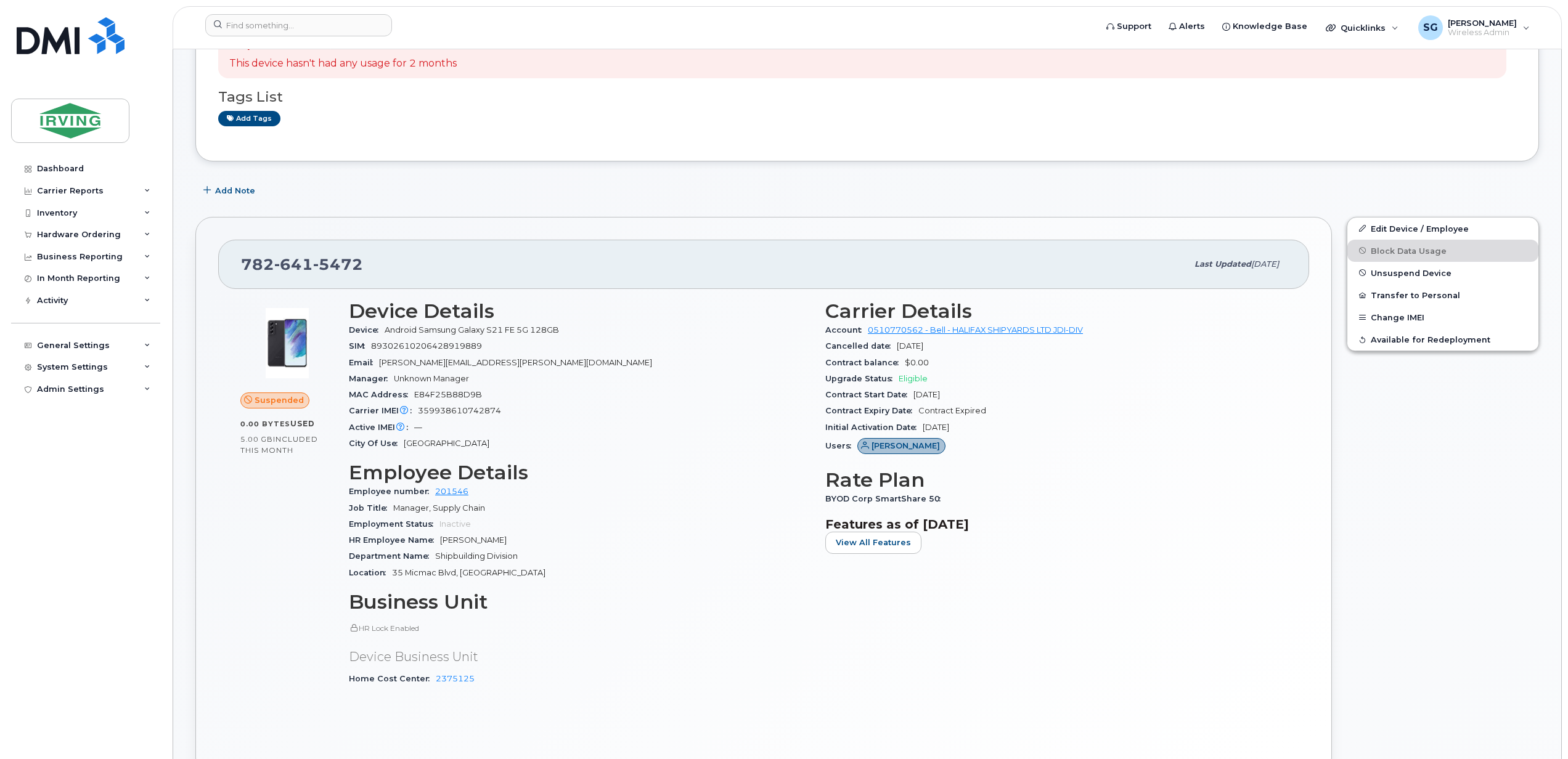
scroll to position [22, 0]
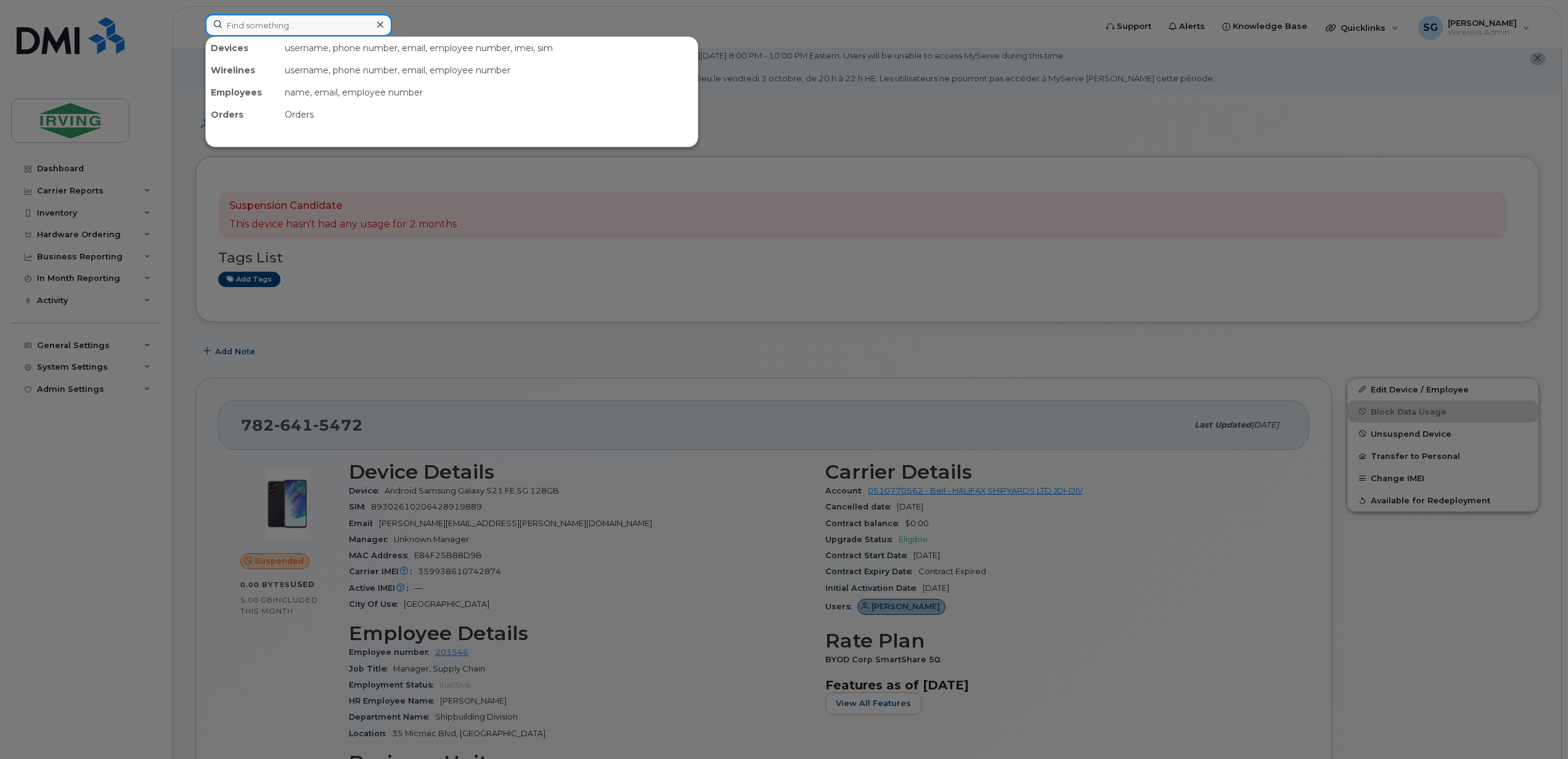
click at [238, 21] on input at bounding box center [298, 25] width 187 height 22
paste input "9022407762"
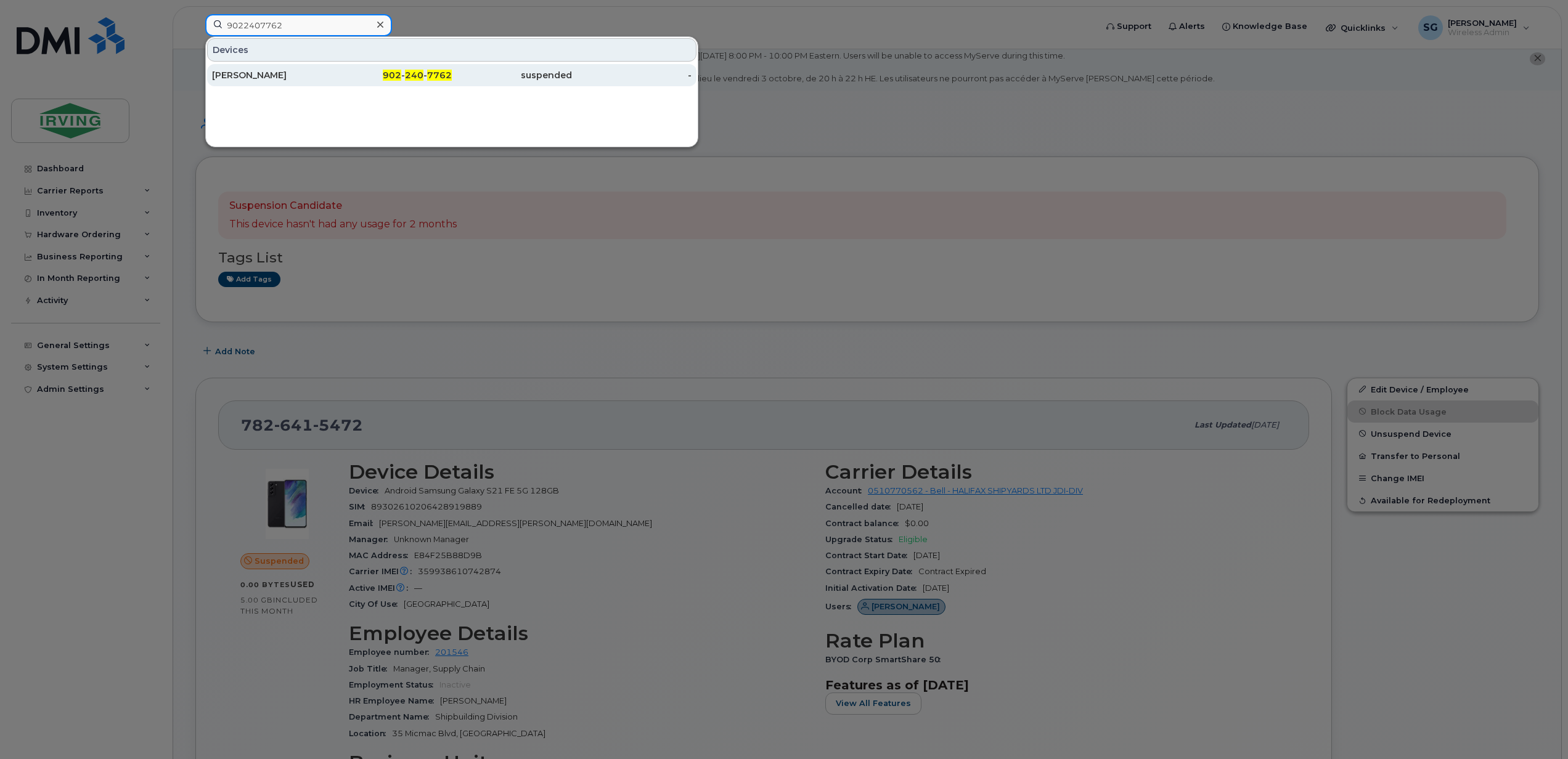
type input "9022407762"
click at [265, 80] on div "Brad Hoyt" at bounding box center [272, 75] width 120 height 12
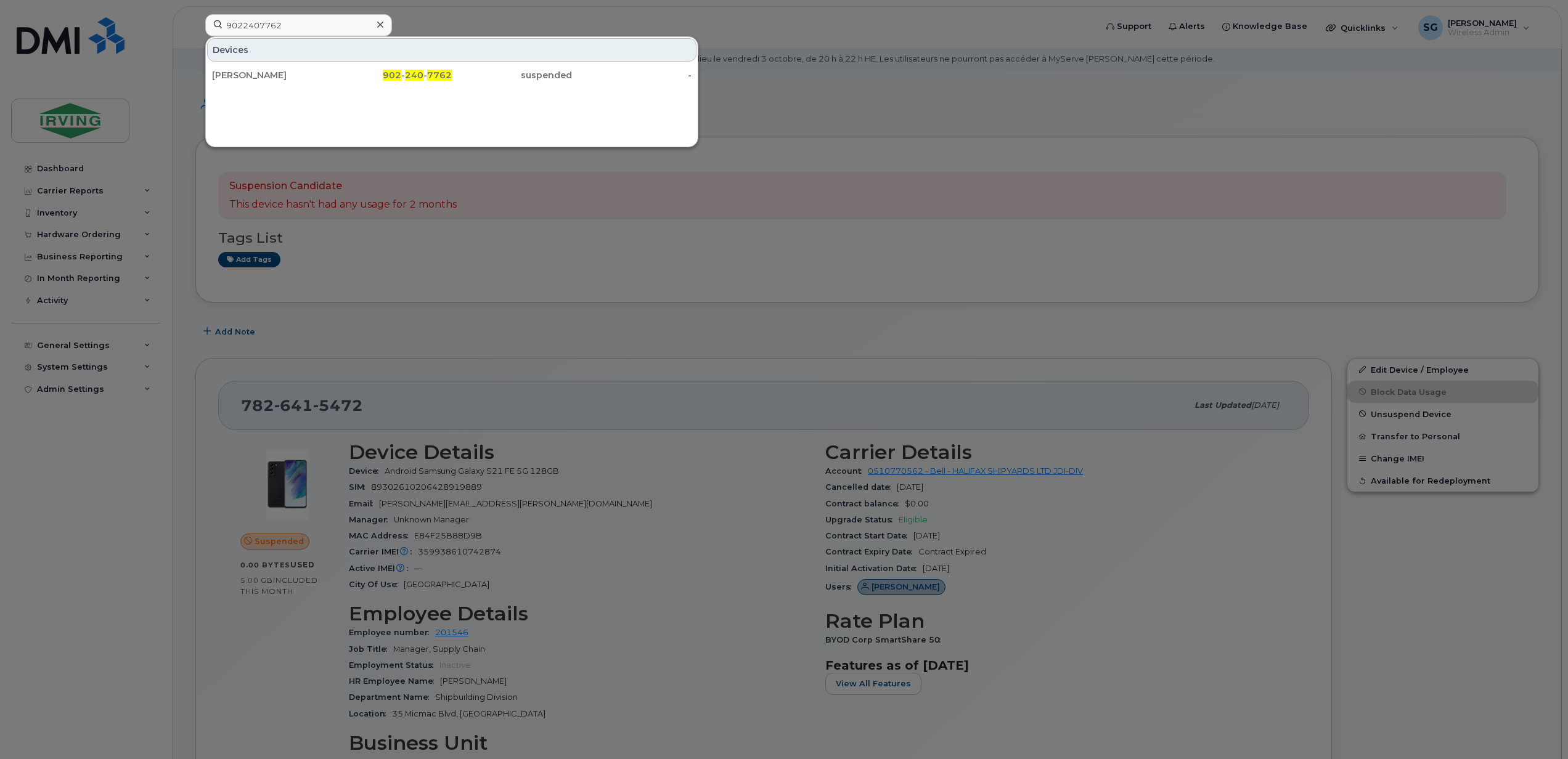
scroll to position [433, 0]
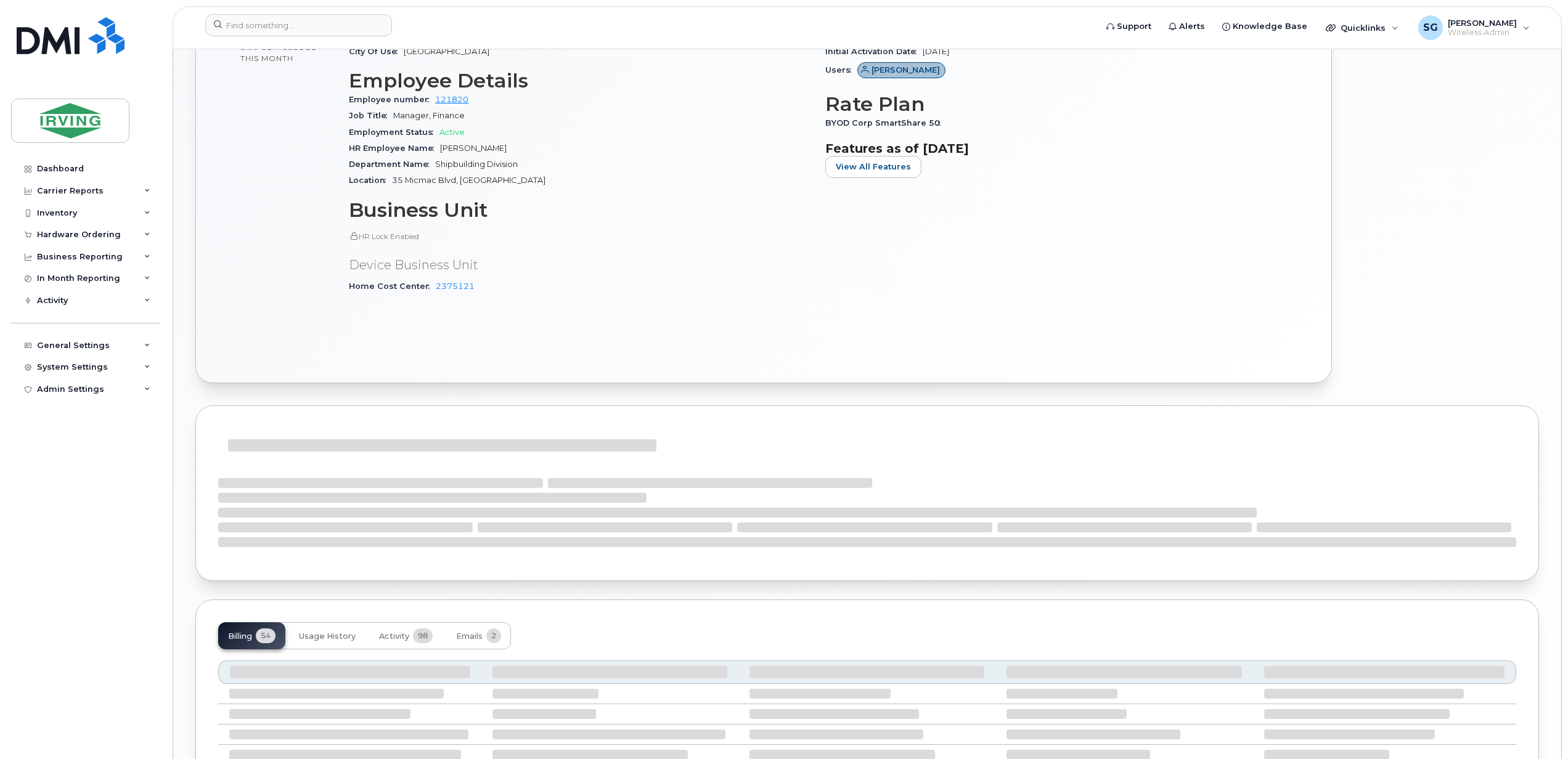
scroll to position [893, 0]
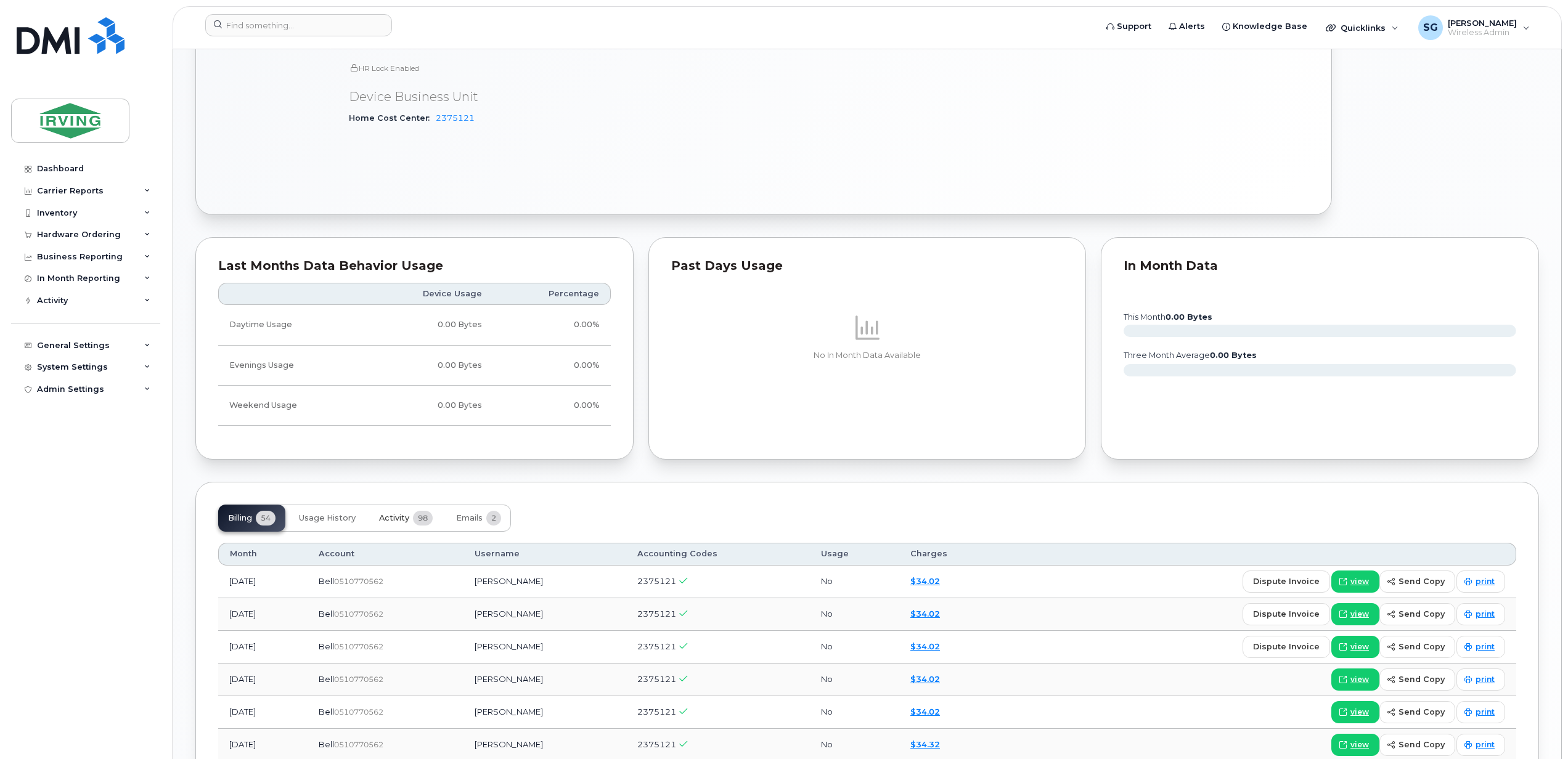
click at [400, 520] on span "Activity" at bounding box center [394, 518] width 30 height 10
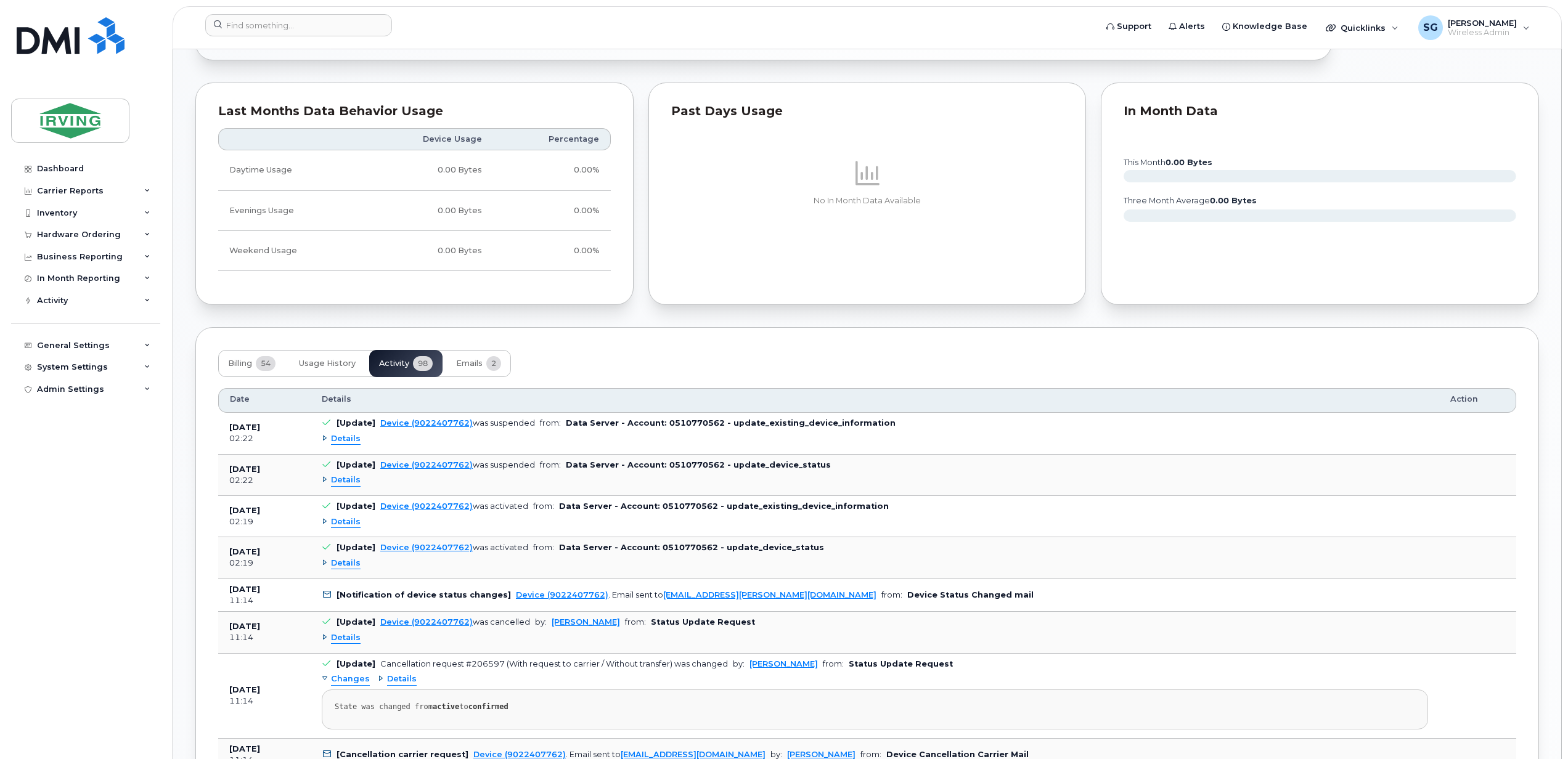
scroll to position [1058, 0]
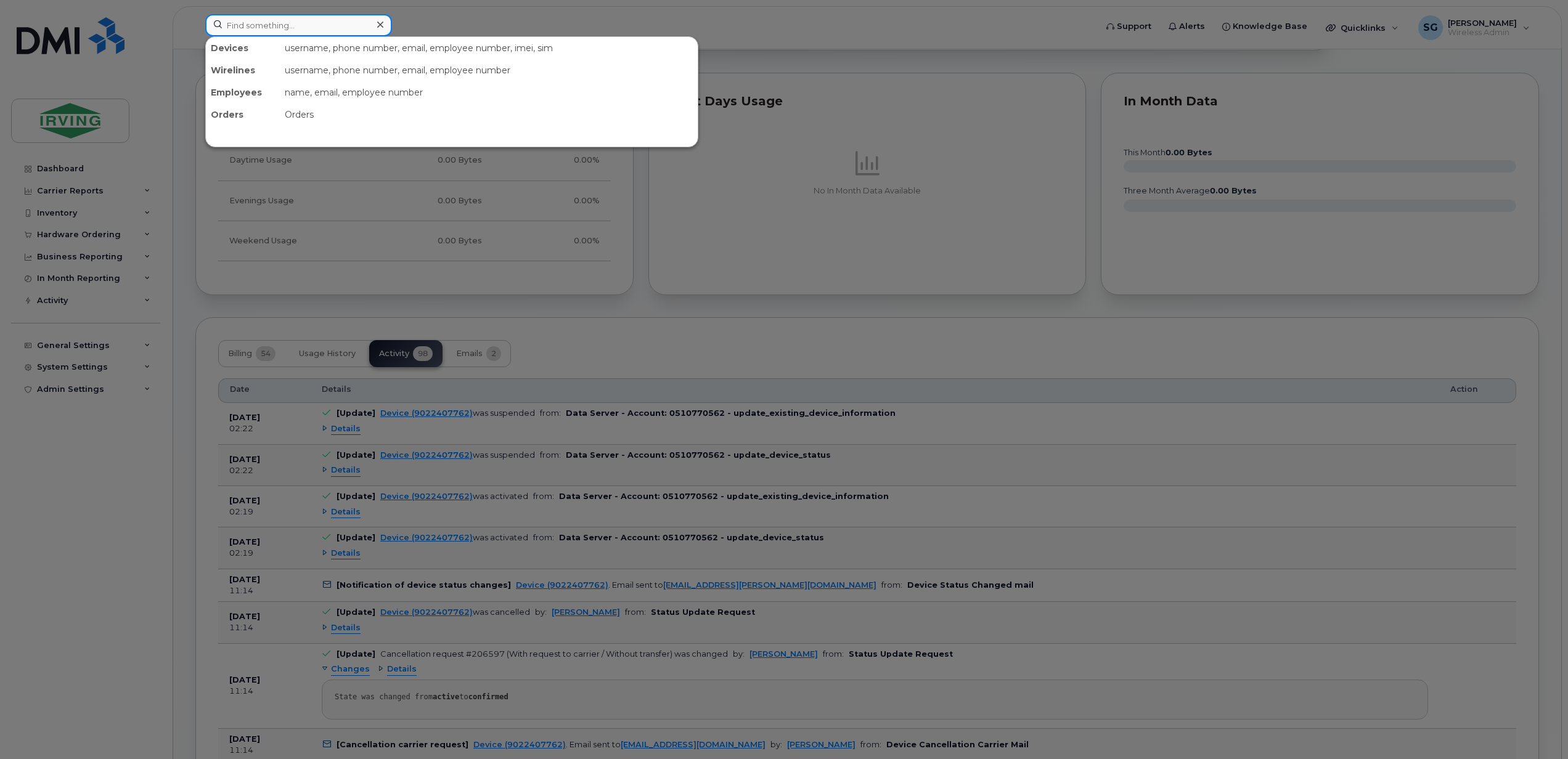
click at [298, 32] on input at bounding box center [298, 25] width 187 height 22
paste input "9022667504"
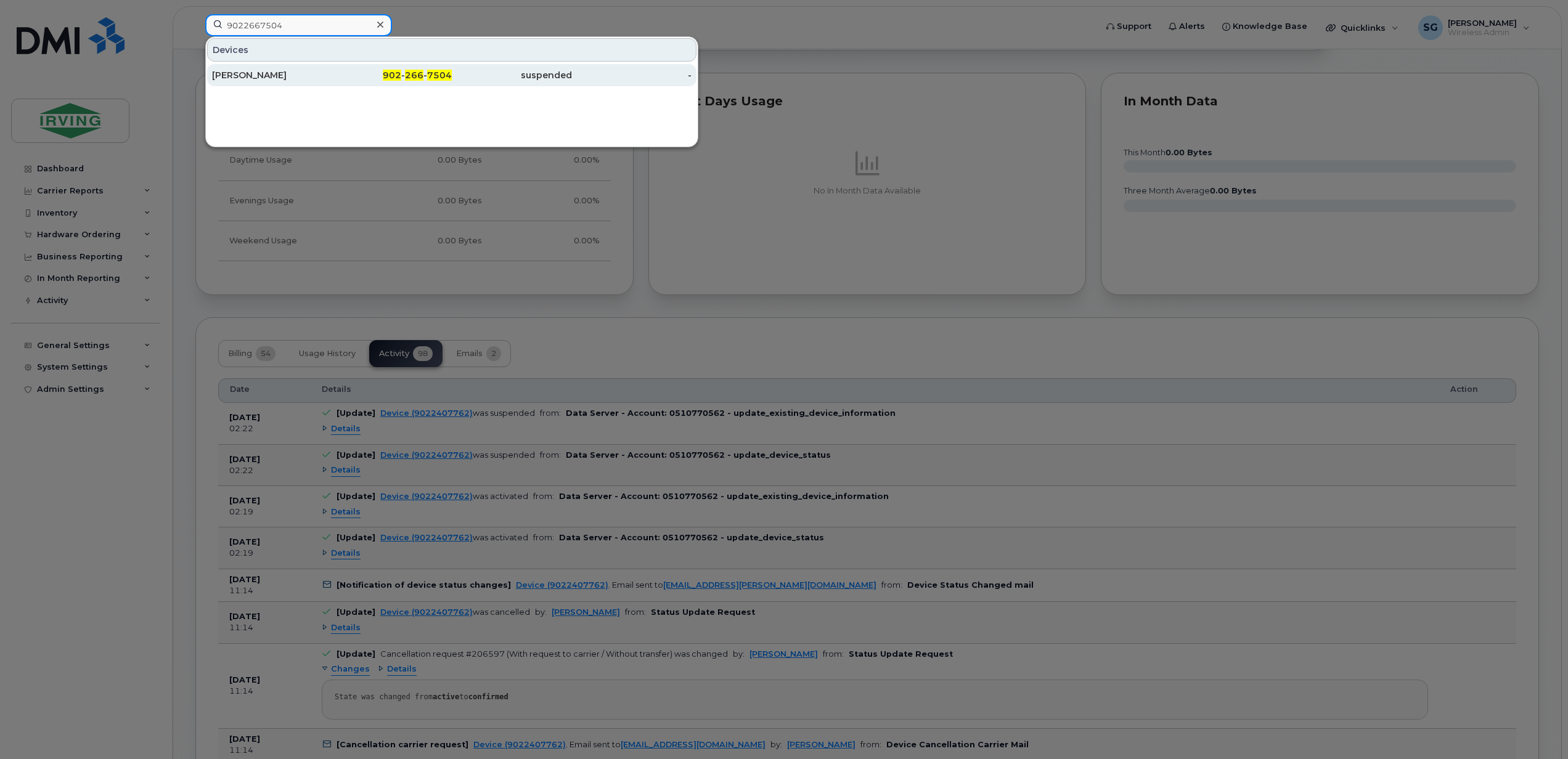
type input "9022667504"
click at [266, 72] on div "Cynthia Nnabara" at bounding box center [272, 75] width 120 height 12
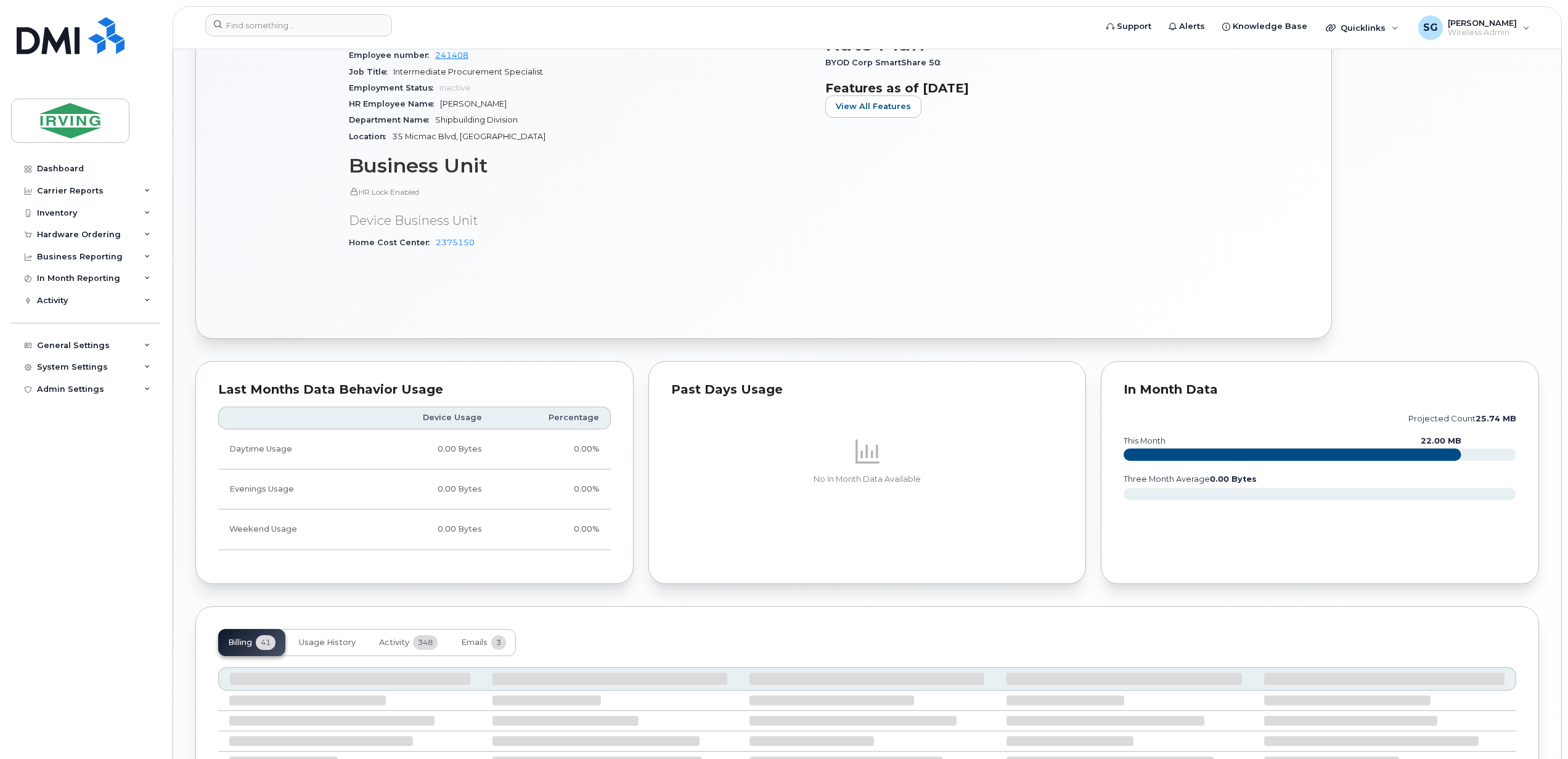
scroll to position [743, 0]
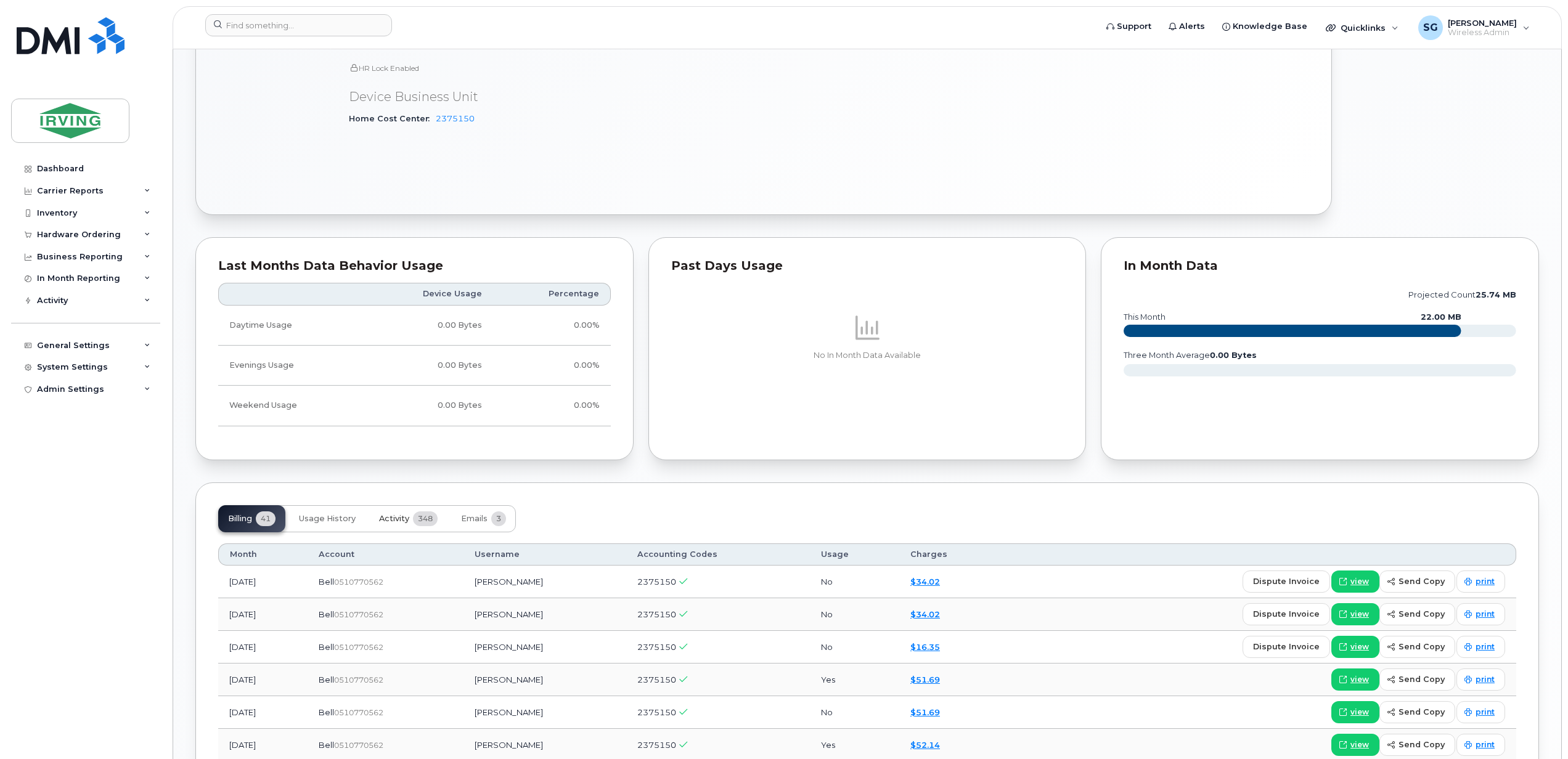
click at [410, 523] on button "Activity 348" at bounding box center [408, 519] width 78 height 27
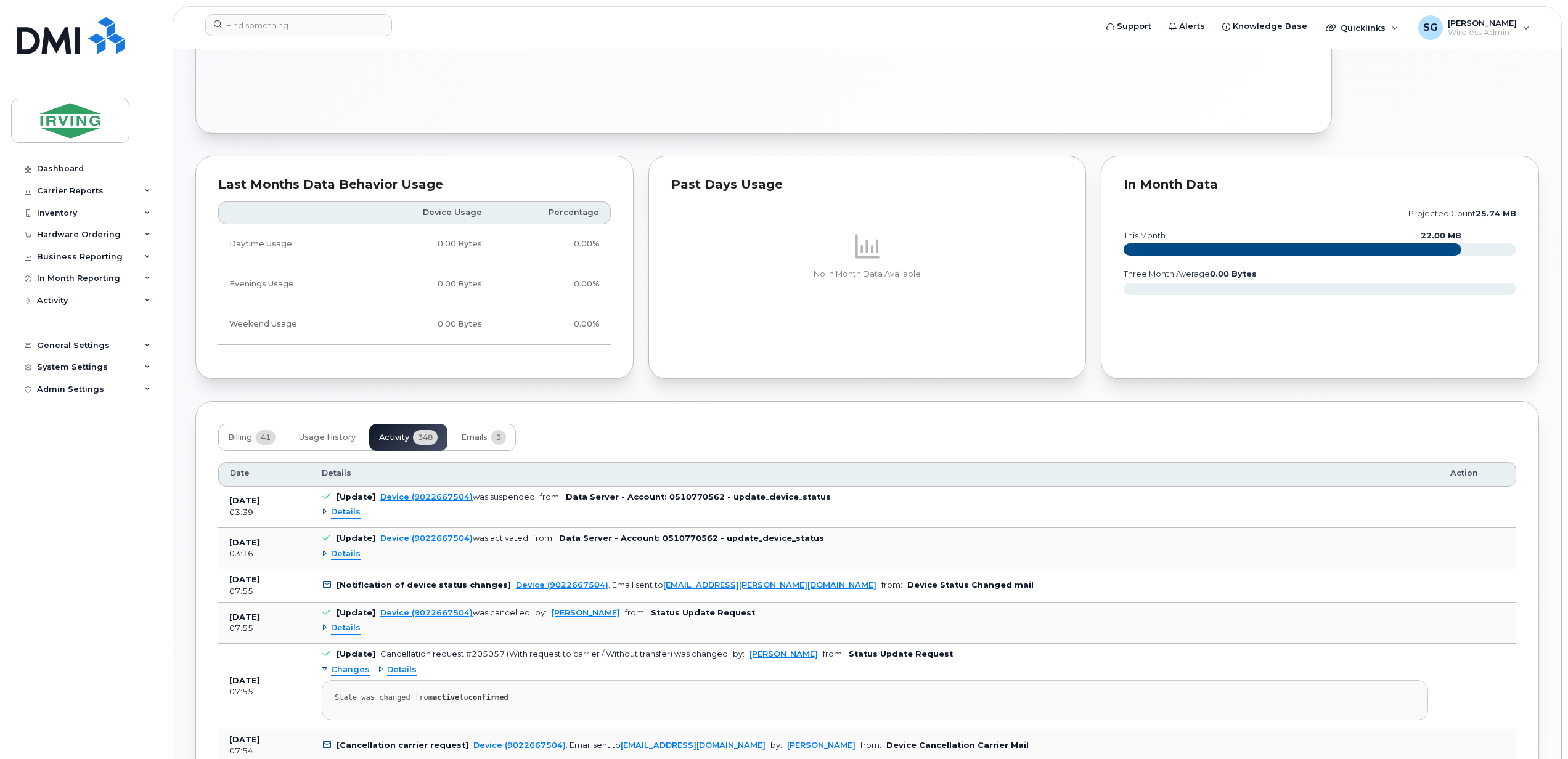
scroll to position [826, 0]
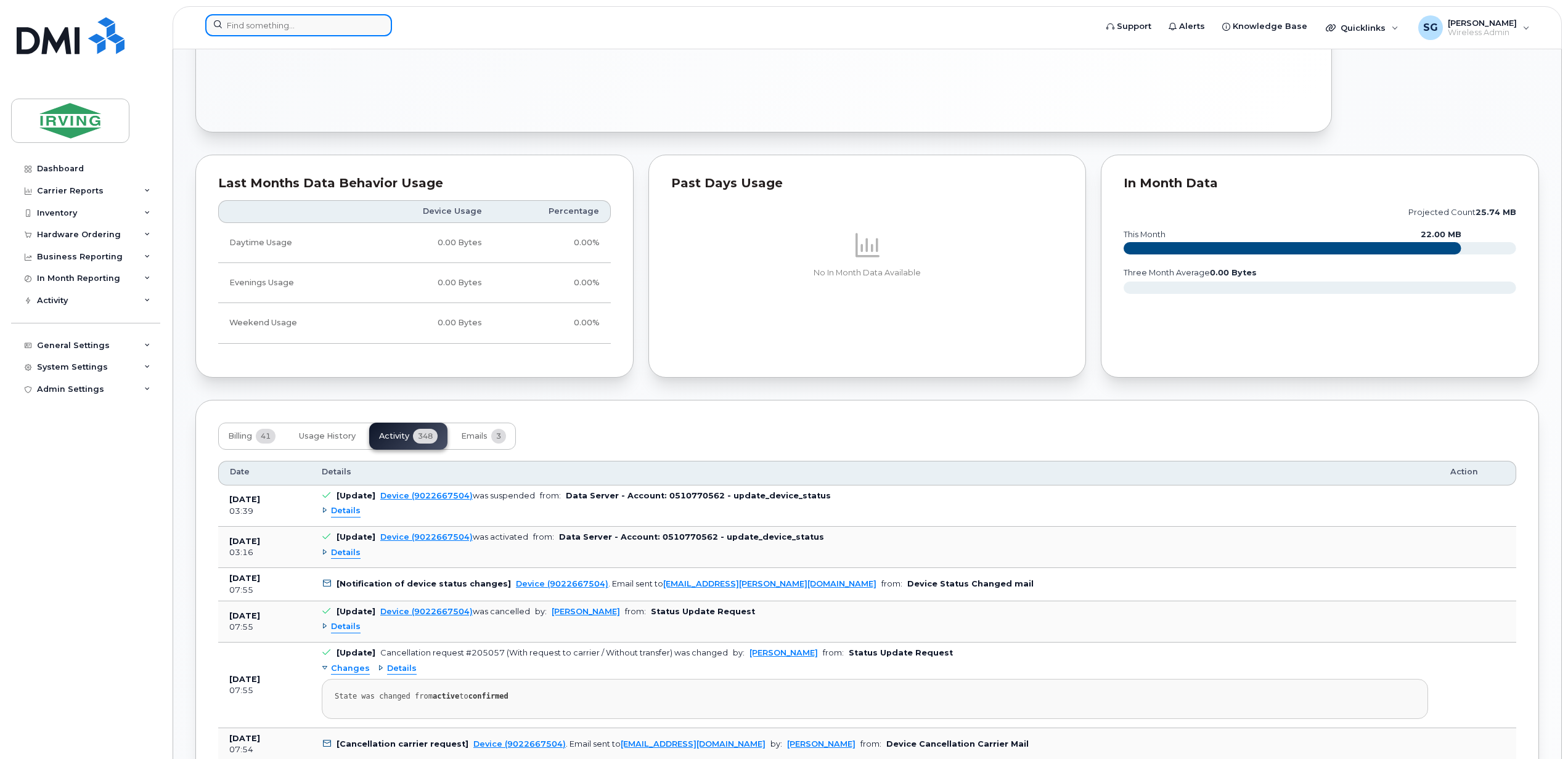
click at [262, 27] on input at bounding box center [298, 25] width 187 height 22
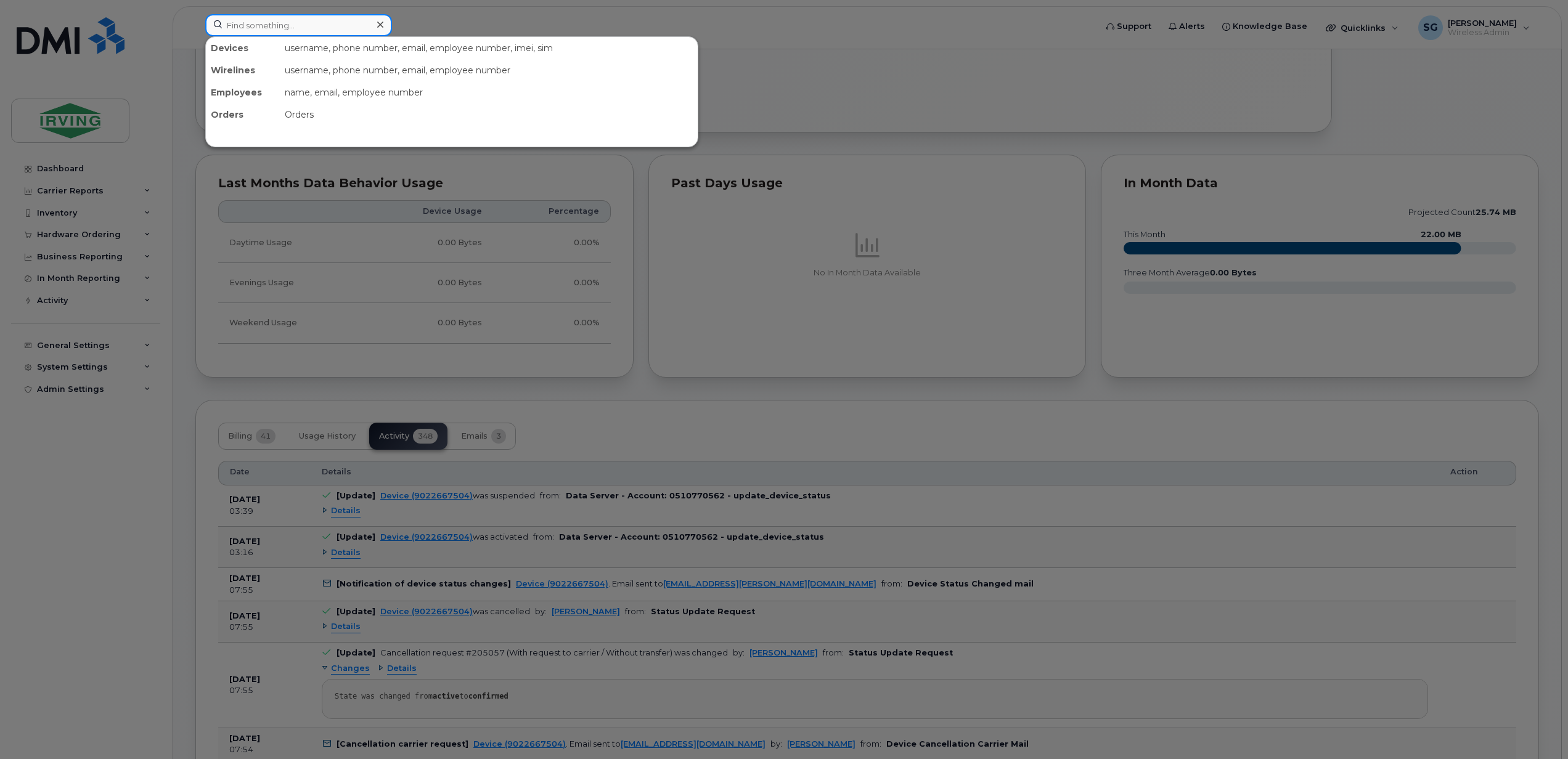
paste input "9023996281"
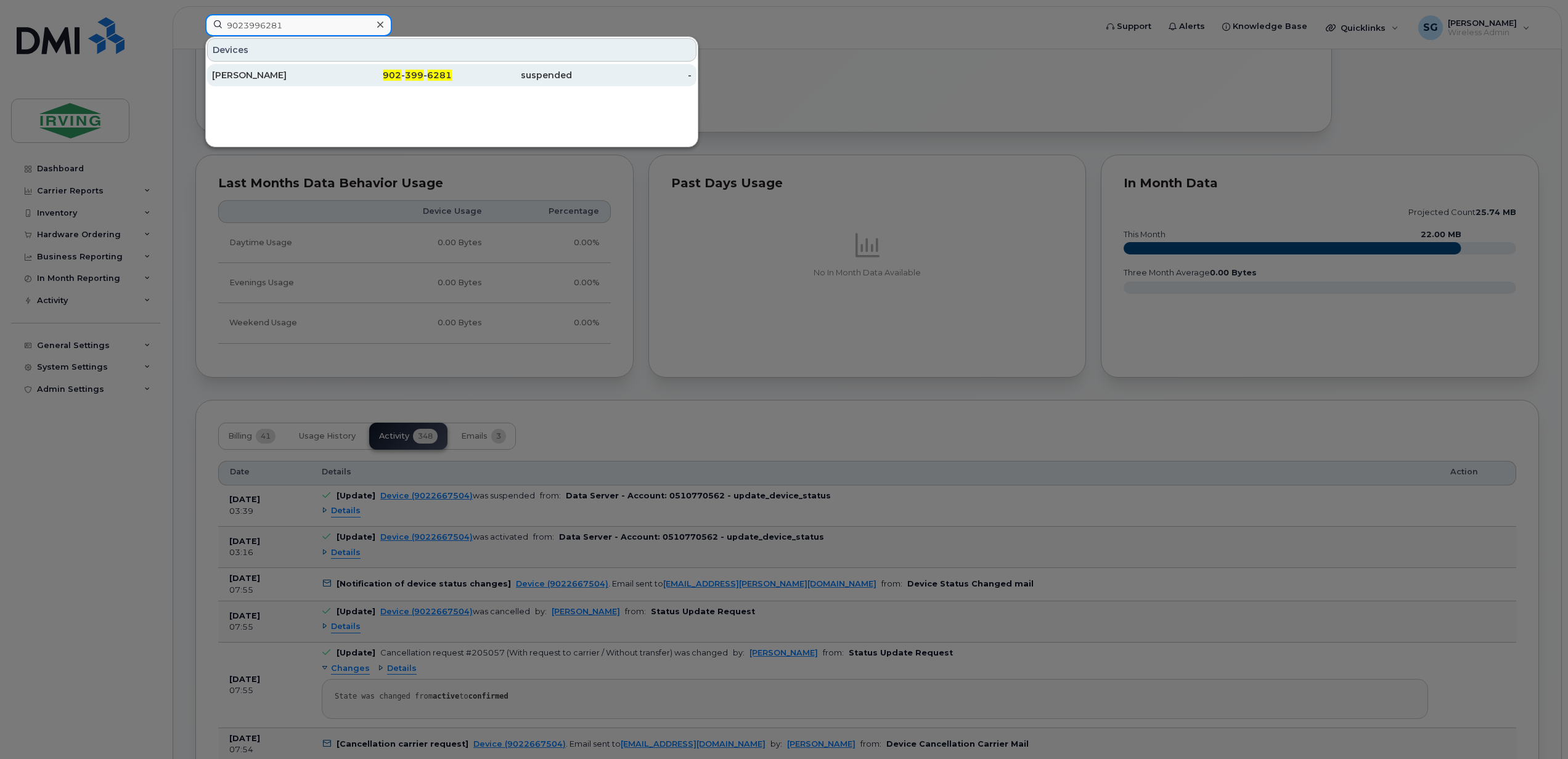
type input "9023996281"
click at [249, 75] on div "[PERSON_NAME]" at bounding box center [272, 75] width 120 height 12
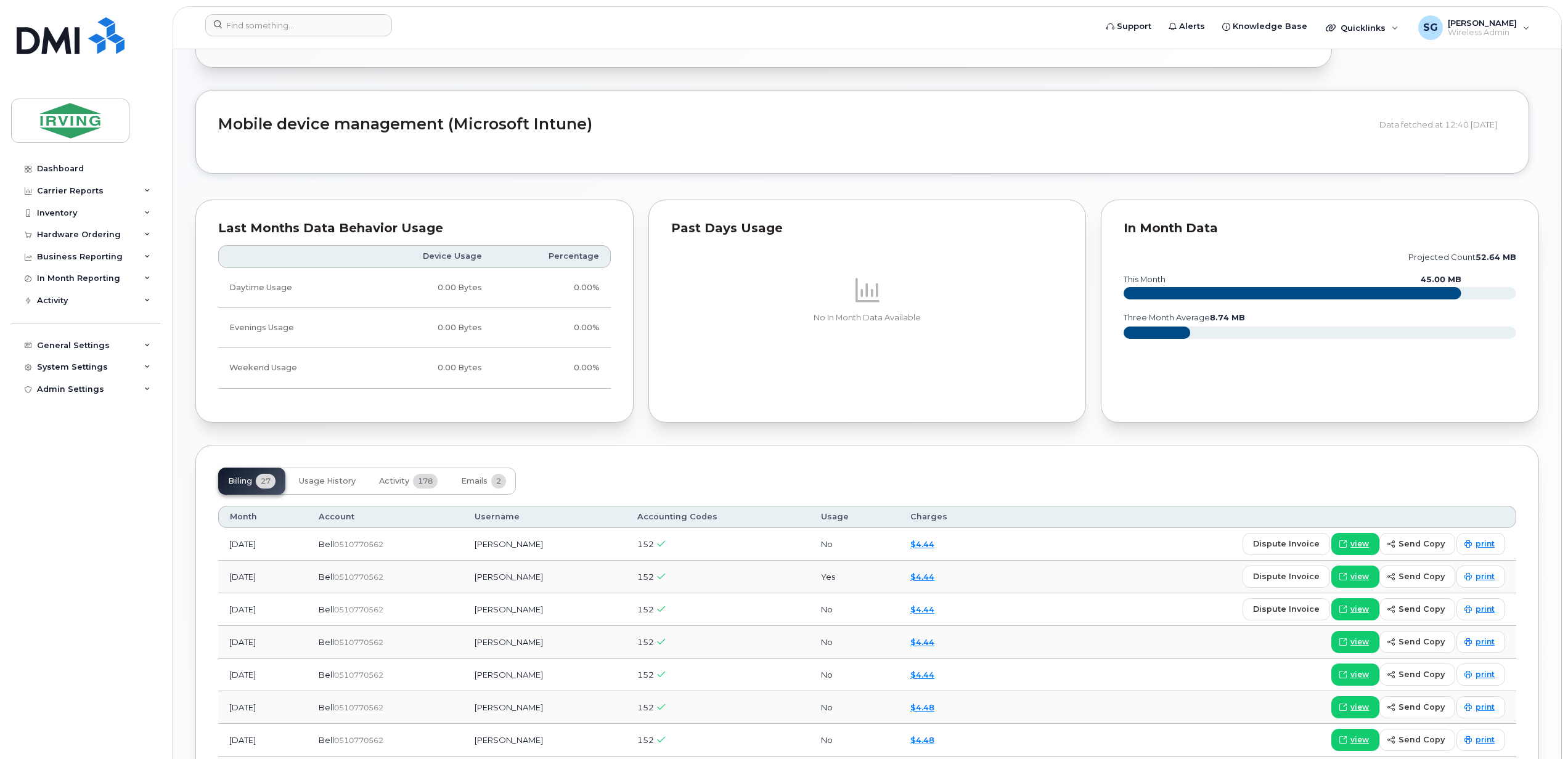
scroll to position [986, 0]
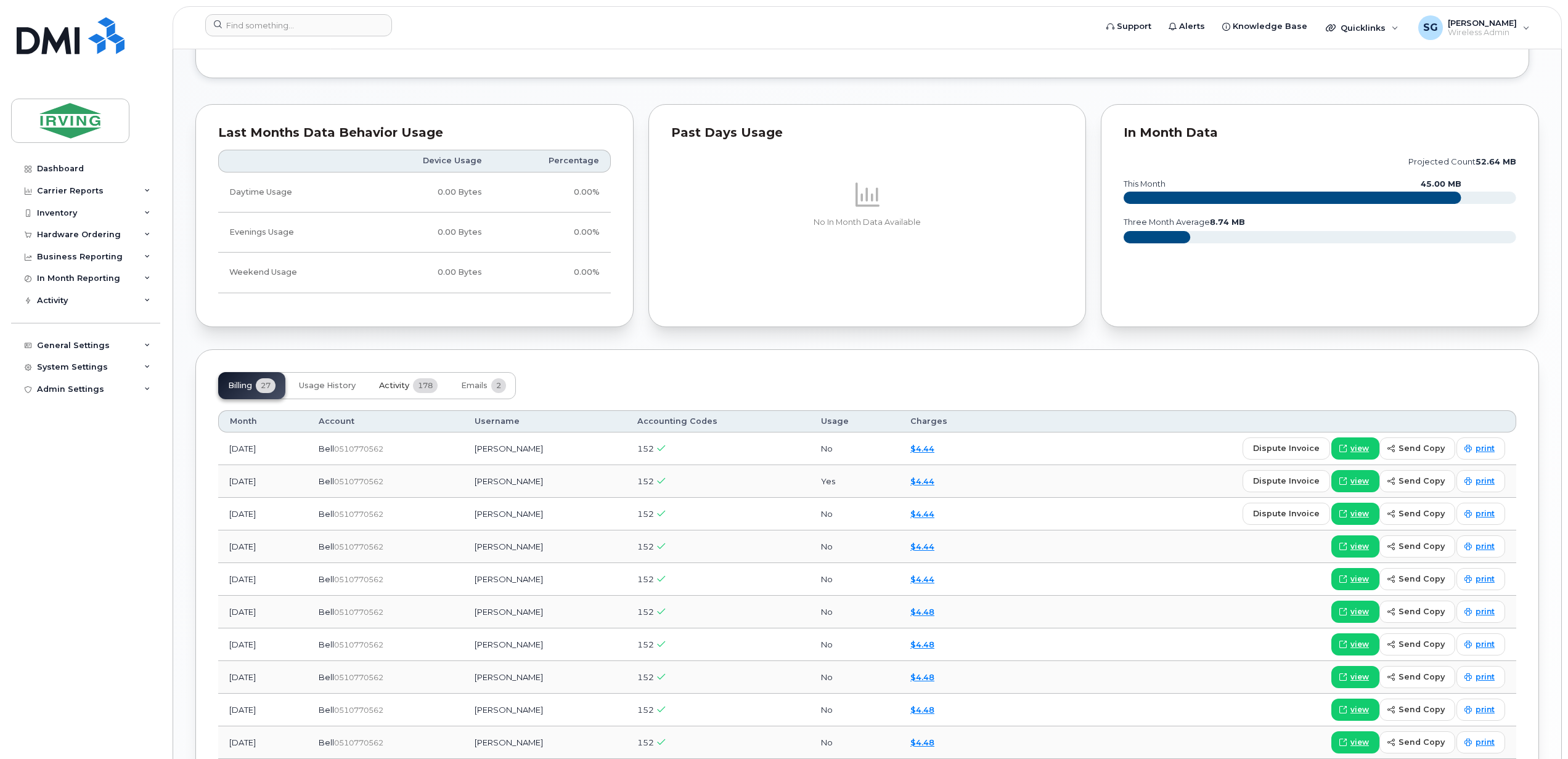
click at [397, 387] on span "Activity" at bounding box center [394, 386] width 30 height 10
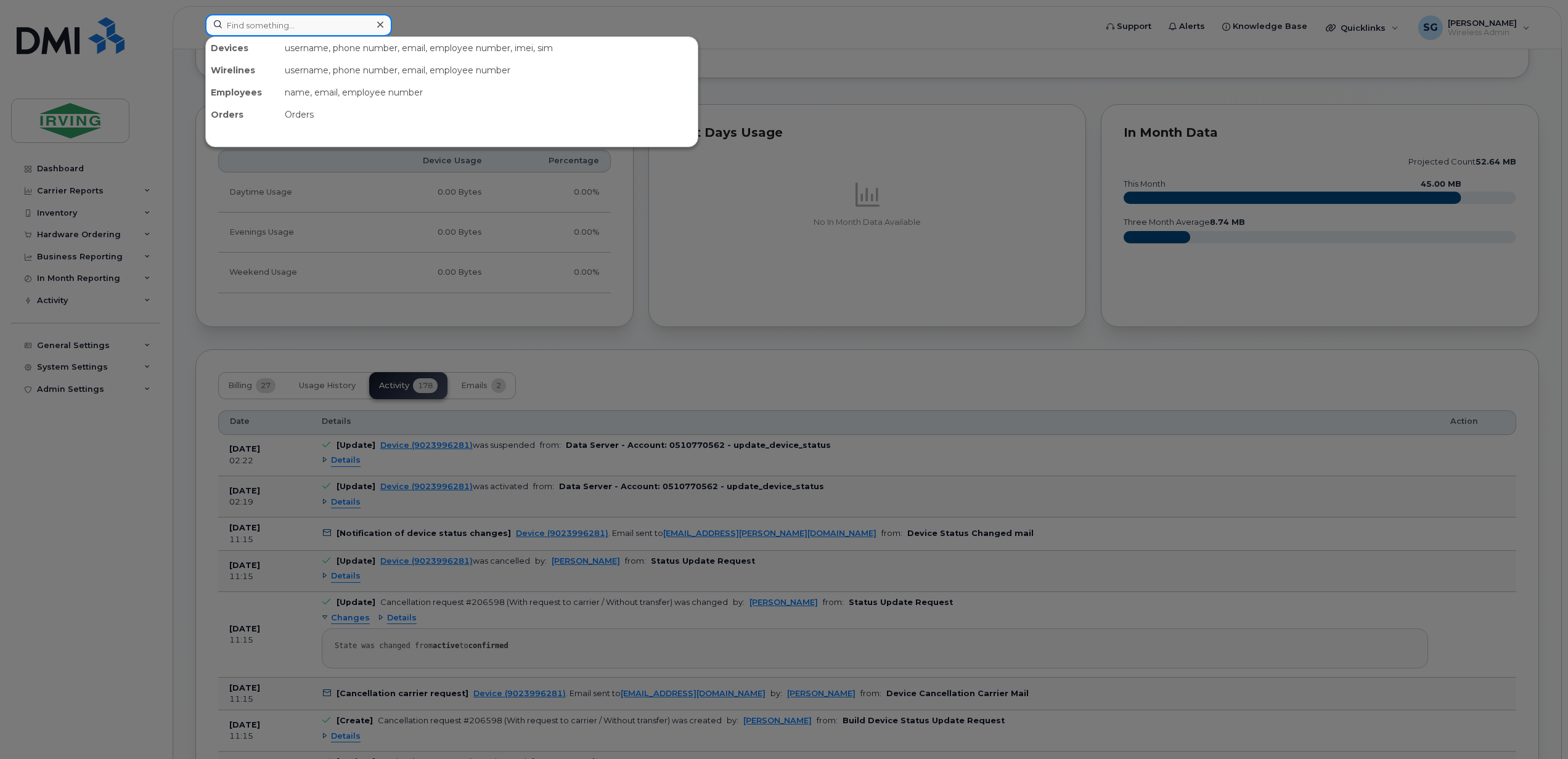
click at [266, 18] on input at bounding box center [298, 25] width 187 height 22
paste input "5062714025"
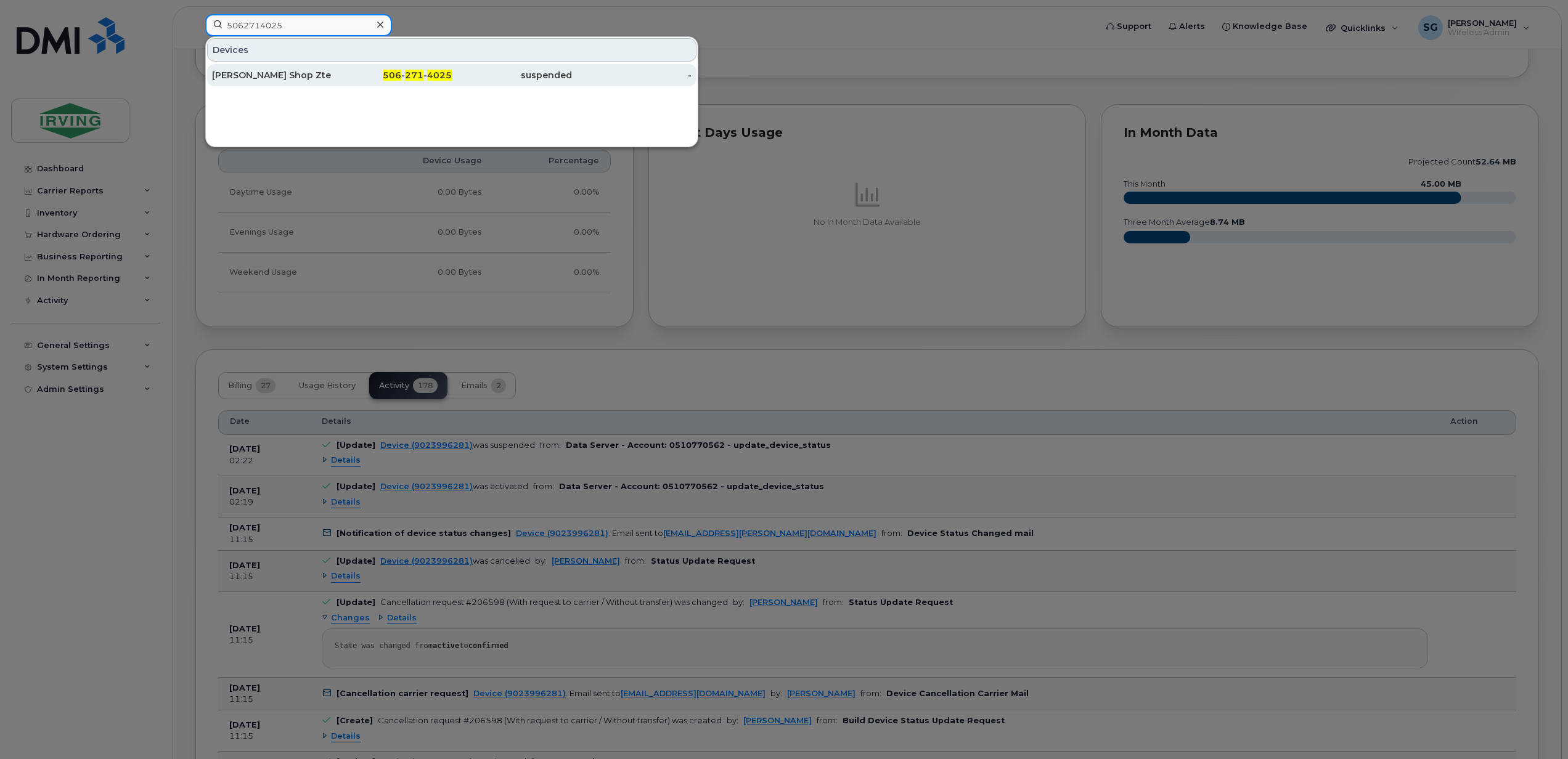
type input "5062714025"
click at [289, 77] on div "Steve Graves Shop Zte Unite Iv" at bounding box center [272, 75] width 120 height 12
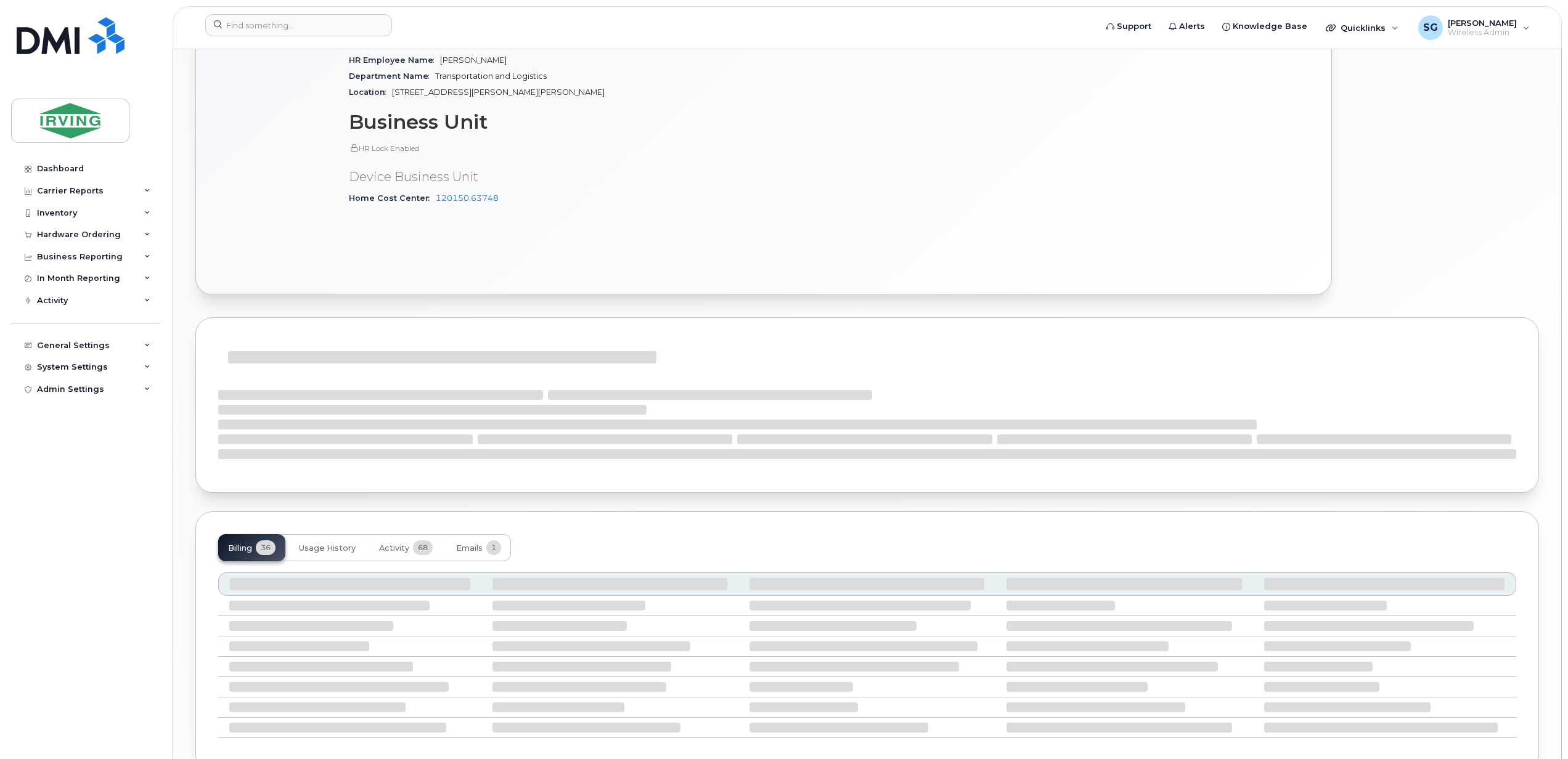
scroll to position [832, 0]
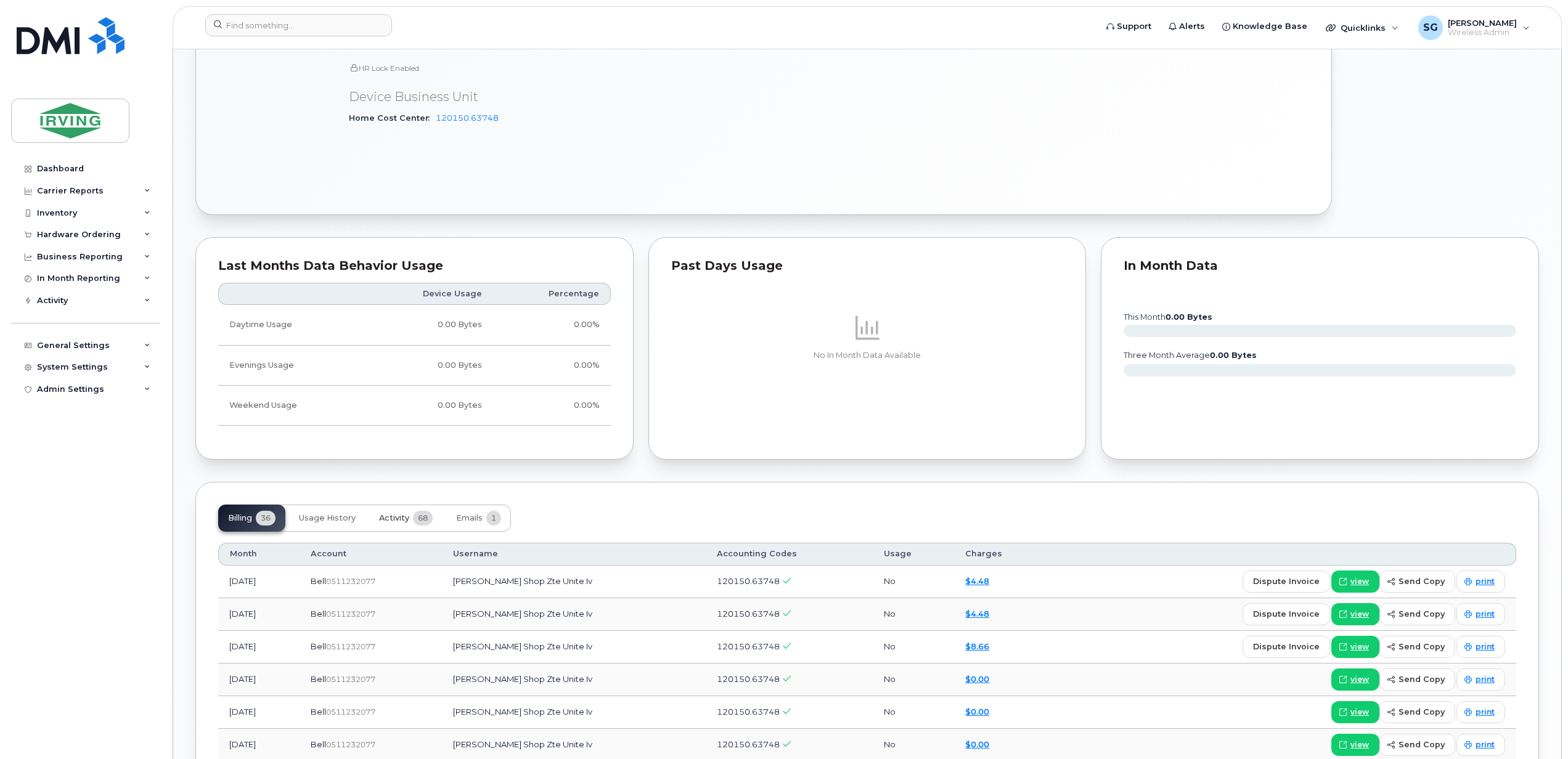
click at [388, 518] on span "Activity" at bounding box center [394, 518] width 30 height 10
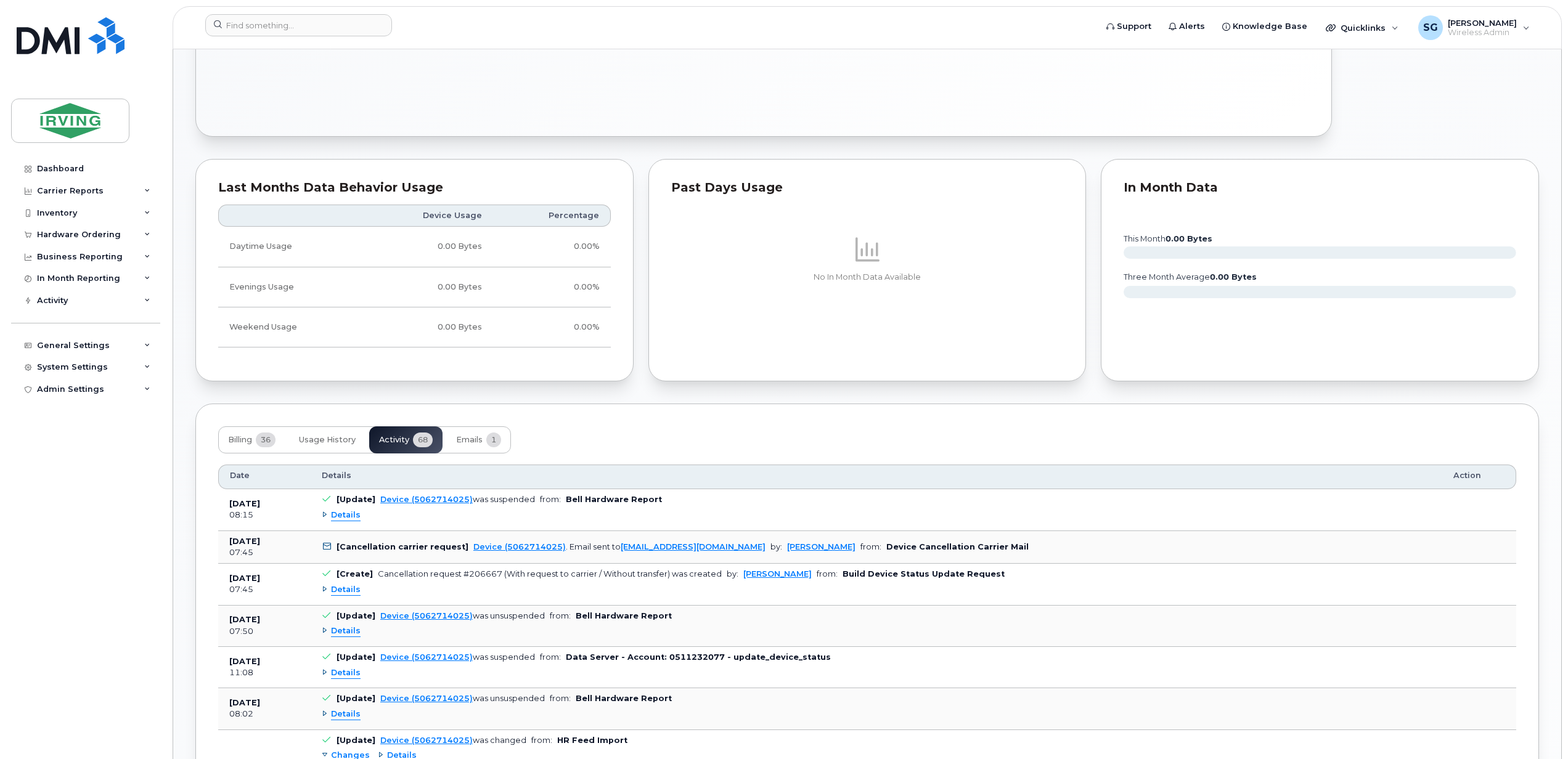
scroll to position [914, 0]
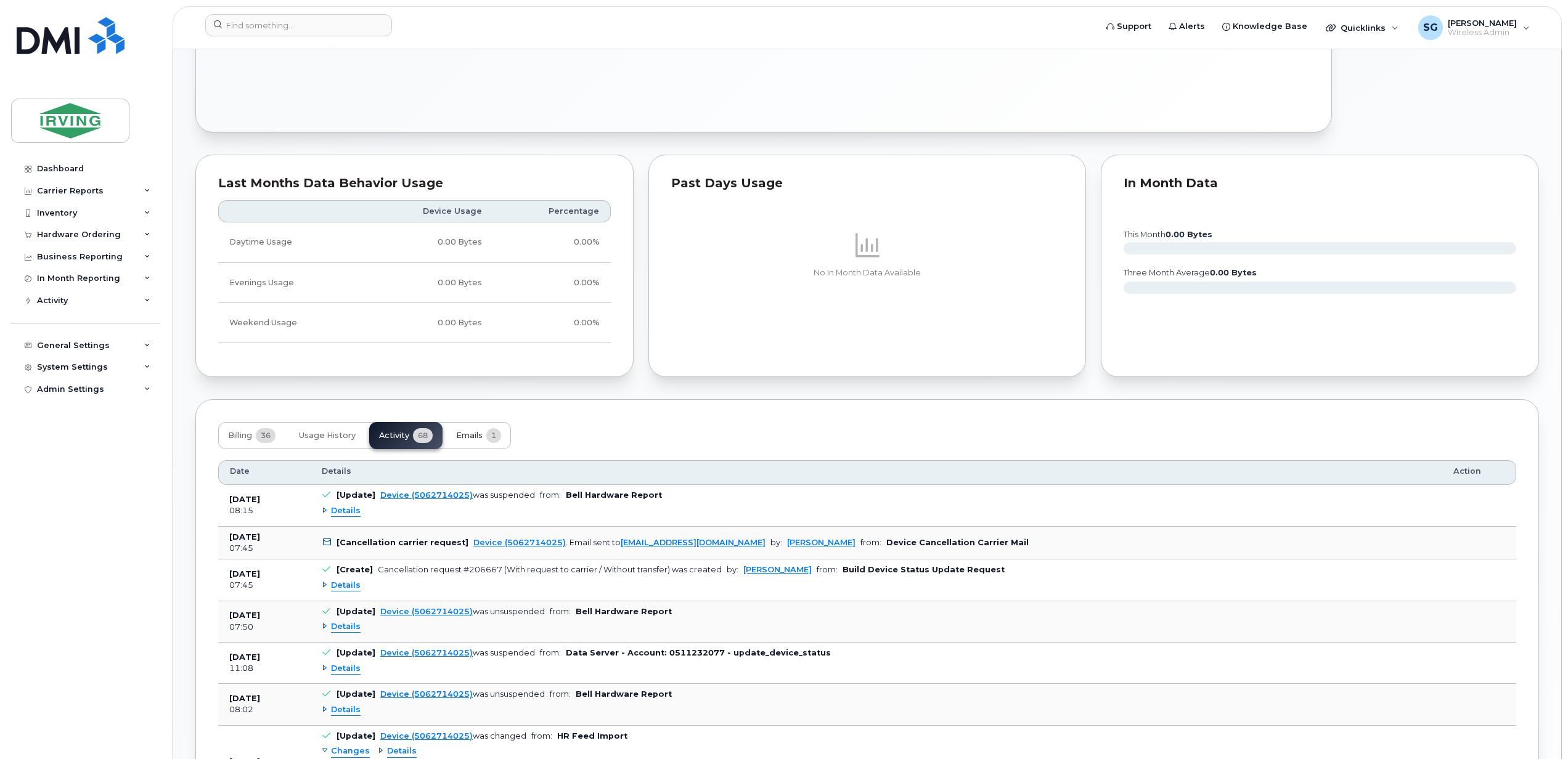
click at [474, 441] on span "Emails" at bounding box center [469, 436] width 27 height 10
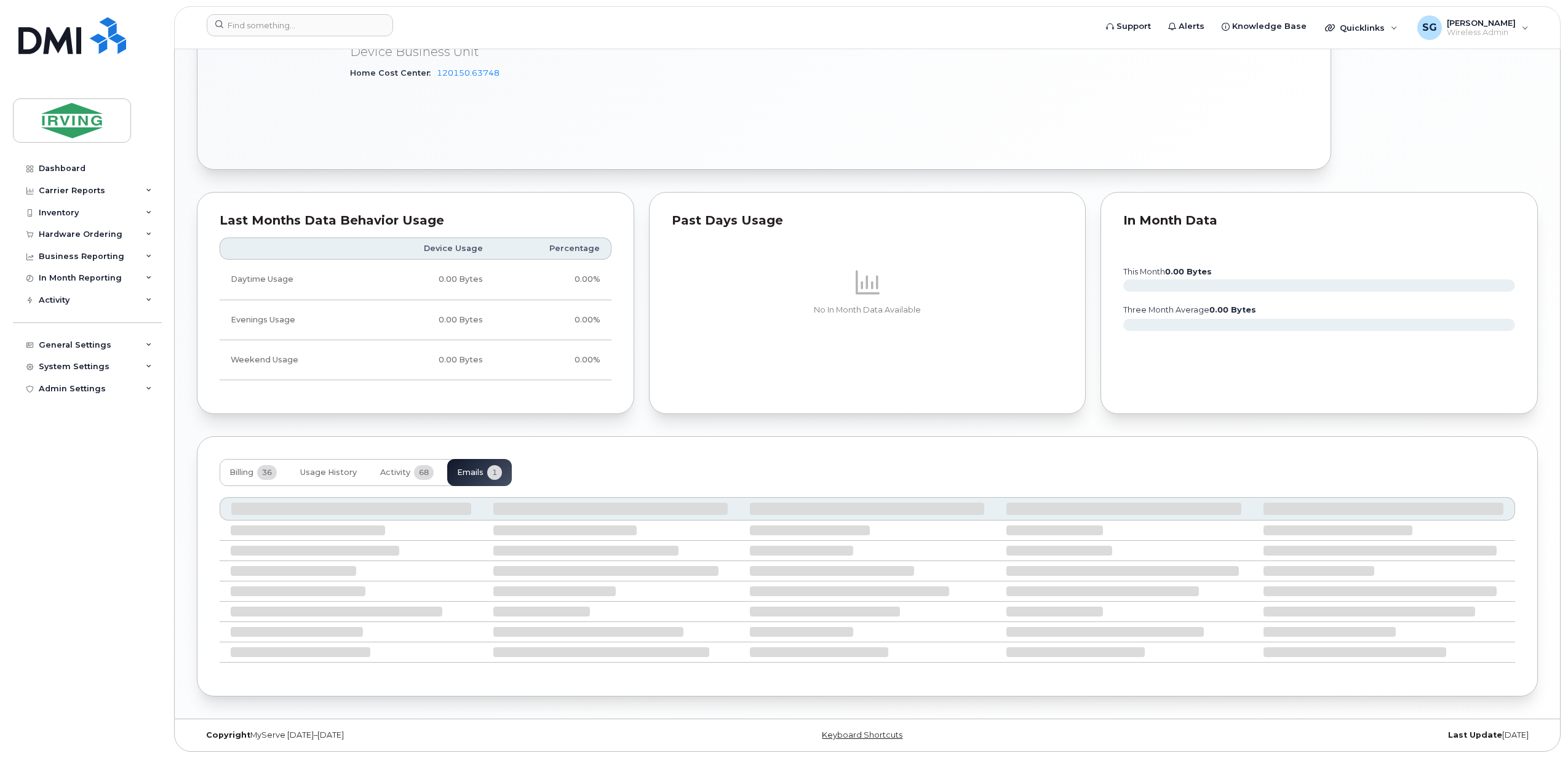
scroll to position [759, 0]
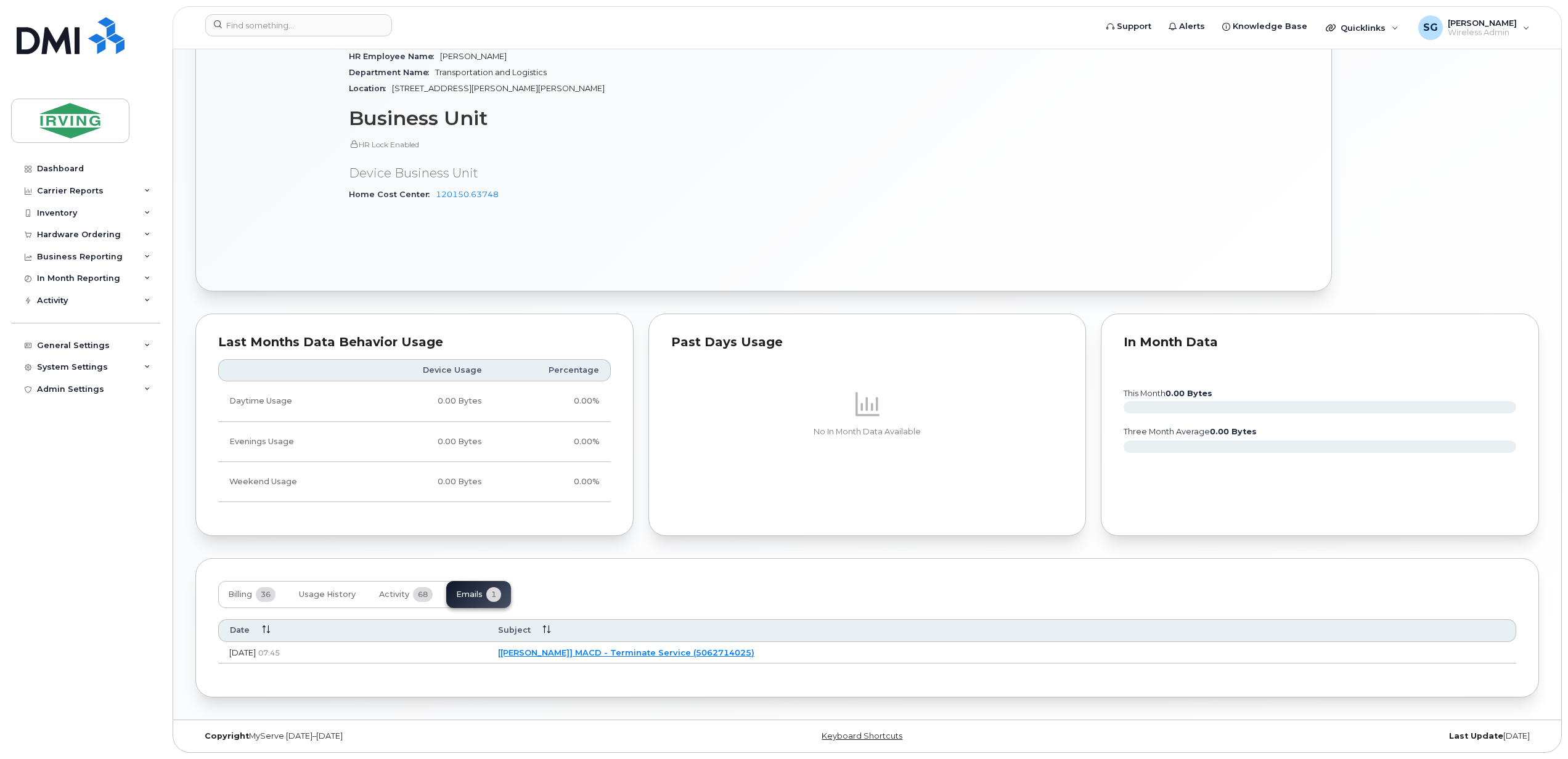
click at [698, 655] on link "[JD Irving] MACD - Terminate Service (5062714025)" at bounding box center [626, 653] width 256 height 10
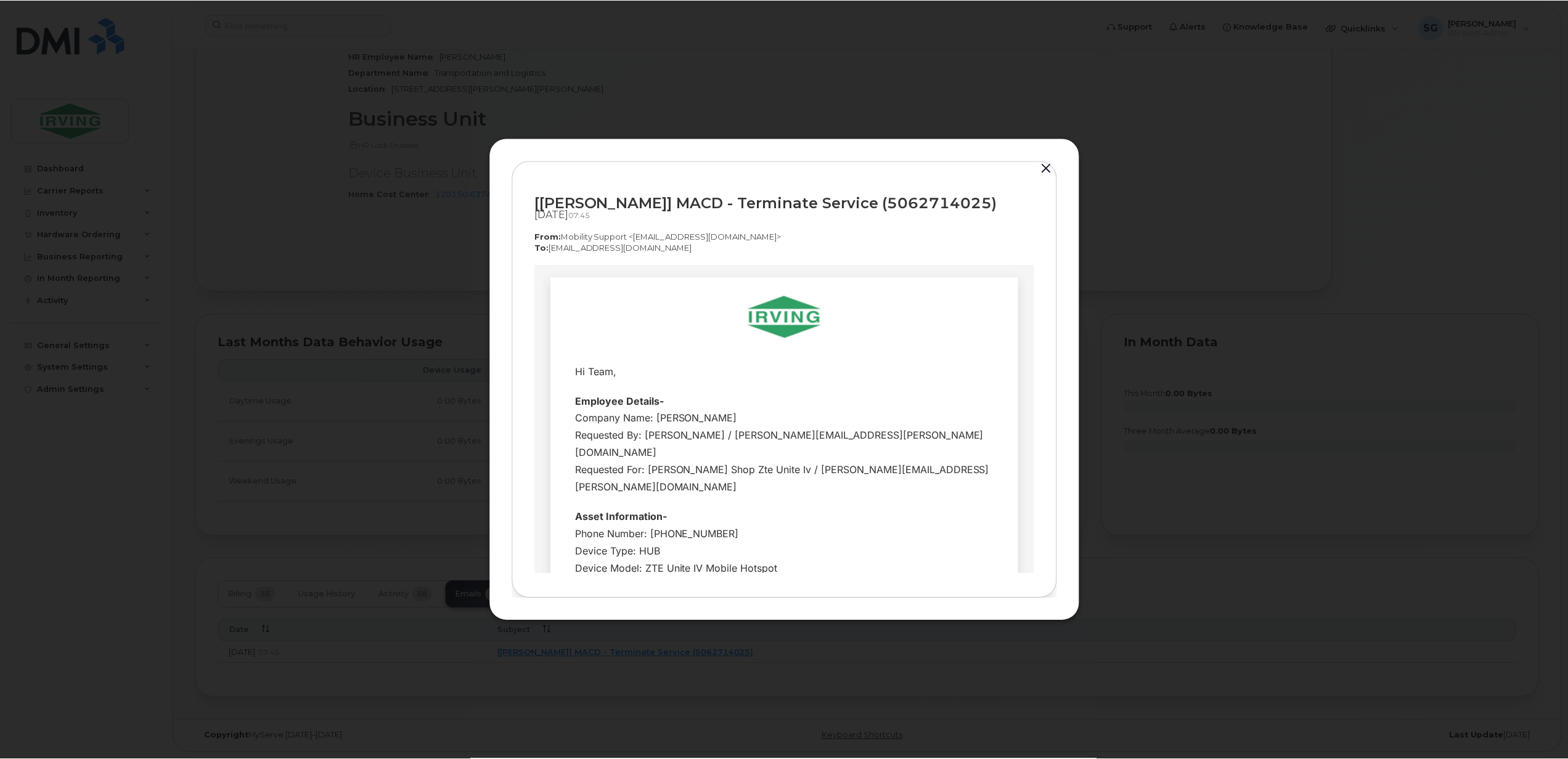
scroll to position [0, 0]
drag, startPoint x: 736, startPoint y: 237, endPoint x: 562, endPoint y: 240, distance: 174.0
click at [562, 240] on p "From:  Mobility Support <noreply@myserve.ca>" at bounding box center [785, 237] width 500 height 12
copy p "Mobility Support <noreply@myserve.ca>"
click at [1048, 170] on button "button" at bounding box center [1048, 169] width 19 height 17
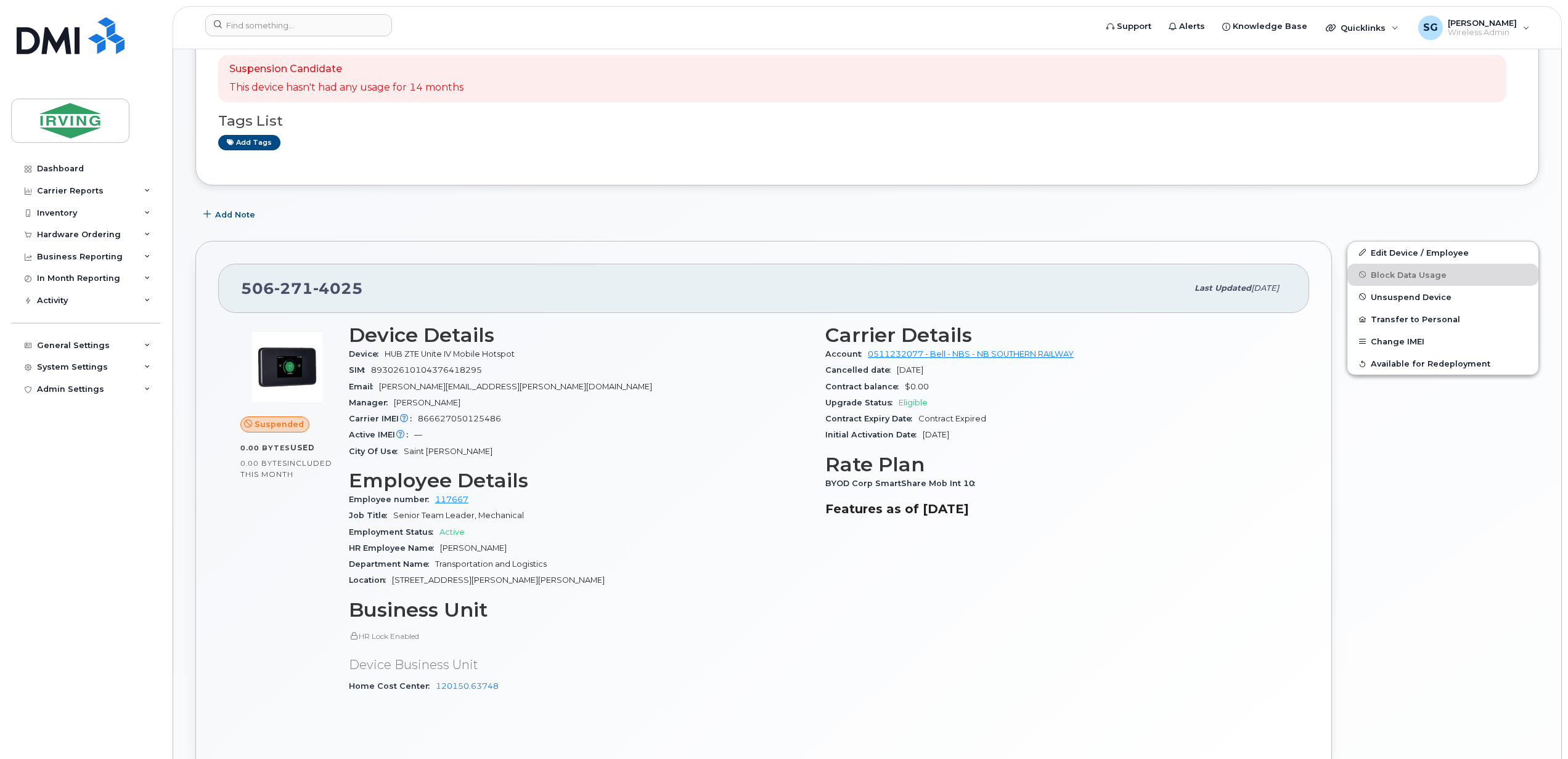
scroll to position [104, 0]
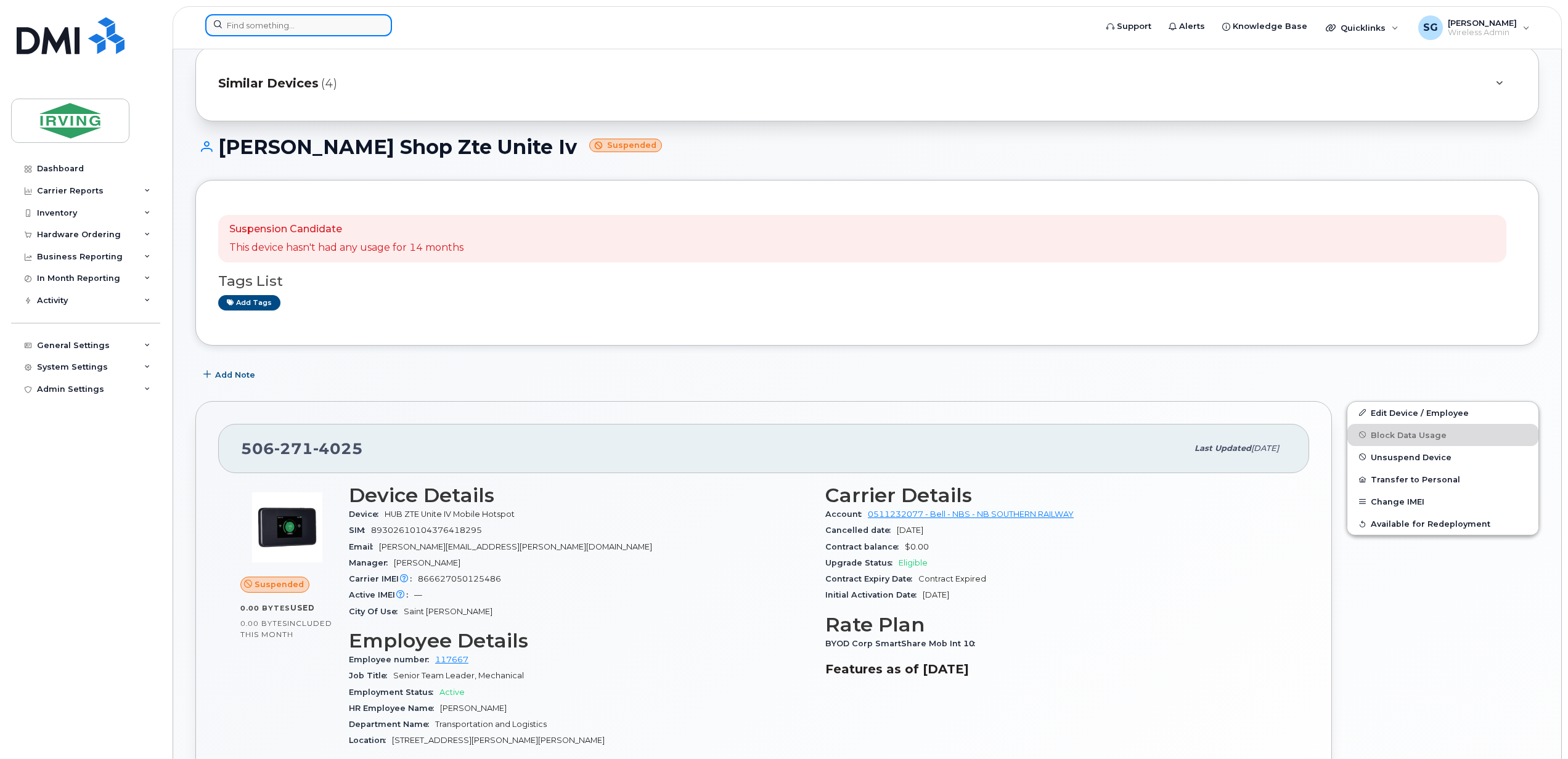
click at [279, 16] on input at bounding box center [298, 25] width 187 height 22
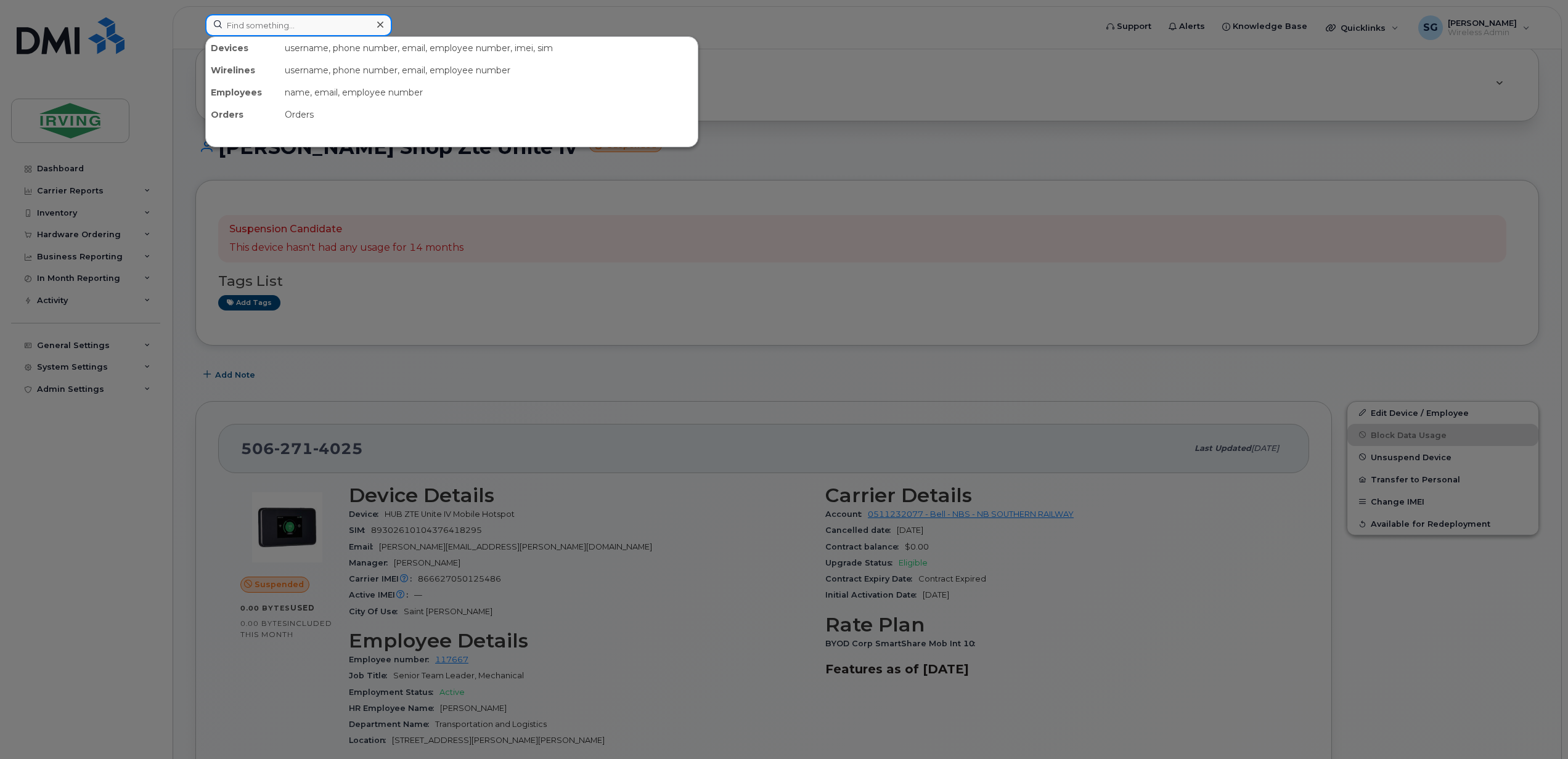
paste input "5062714025"
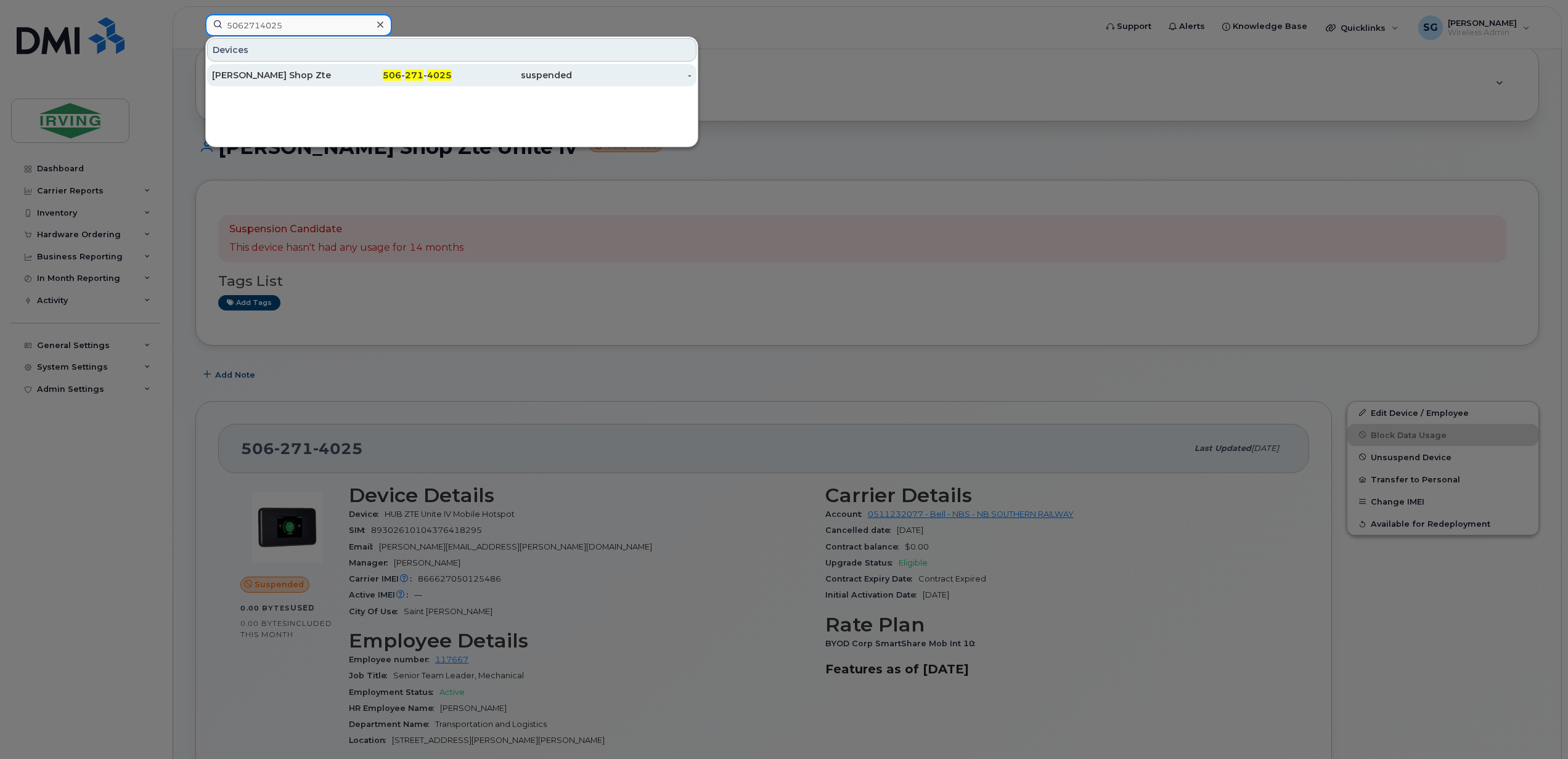
type input "5062714025"
click at [296, 72] on div "[PERSON_NAME] Shop Zte Unite Iv" at bounding box center [272, 75] width 120 height 12
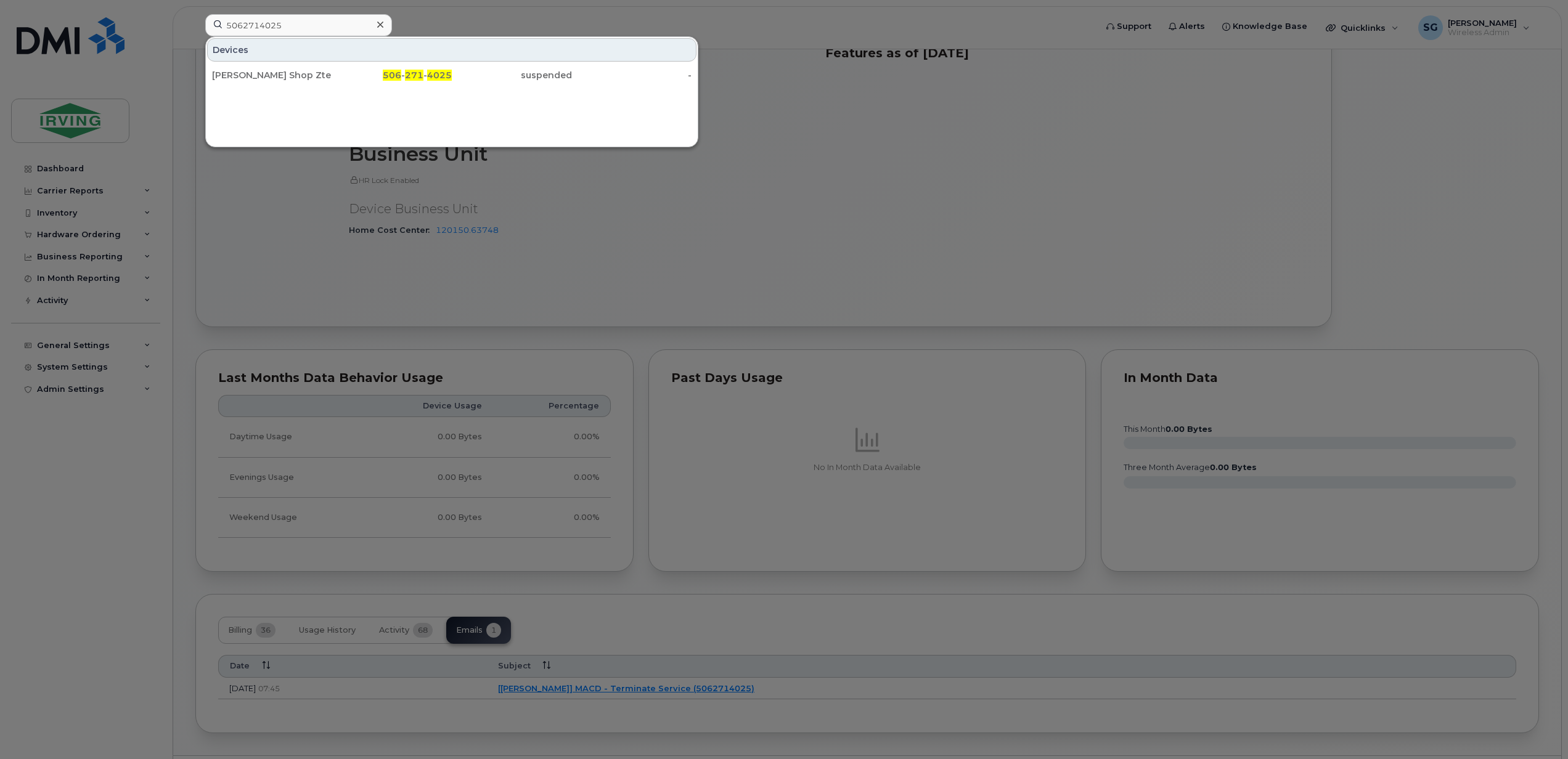
scroll to position [760, 0]
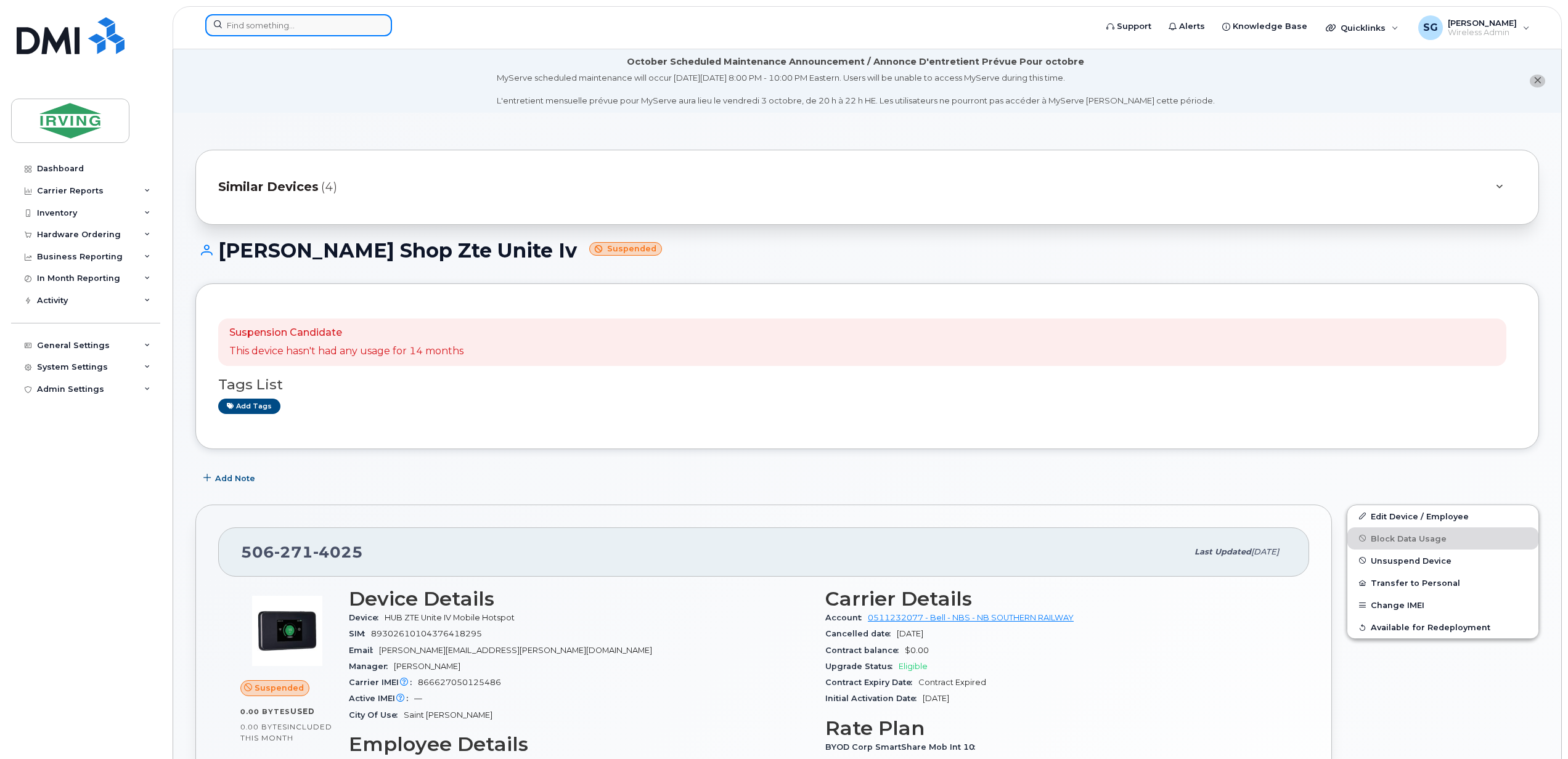
click at [298, 29] on input at bounding box center [298, 25] width 187 height 22
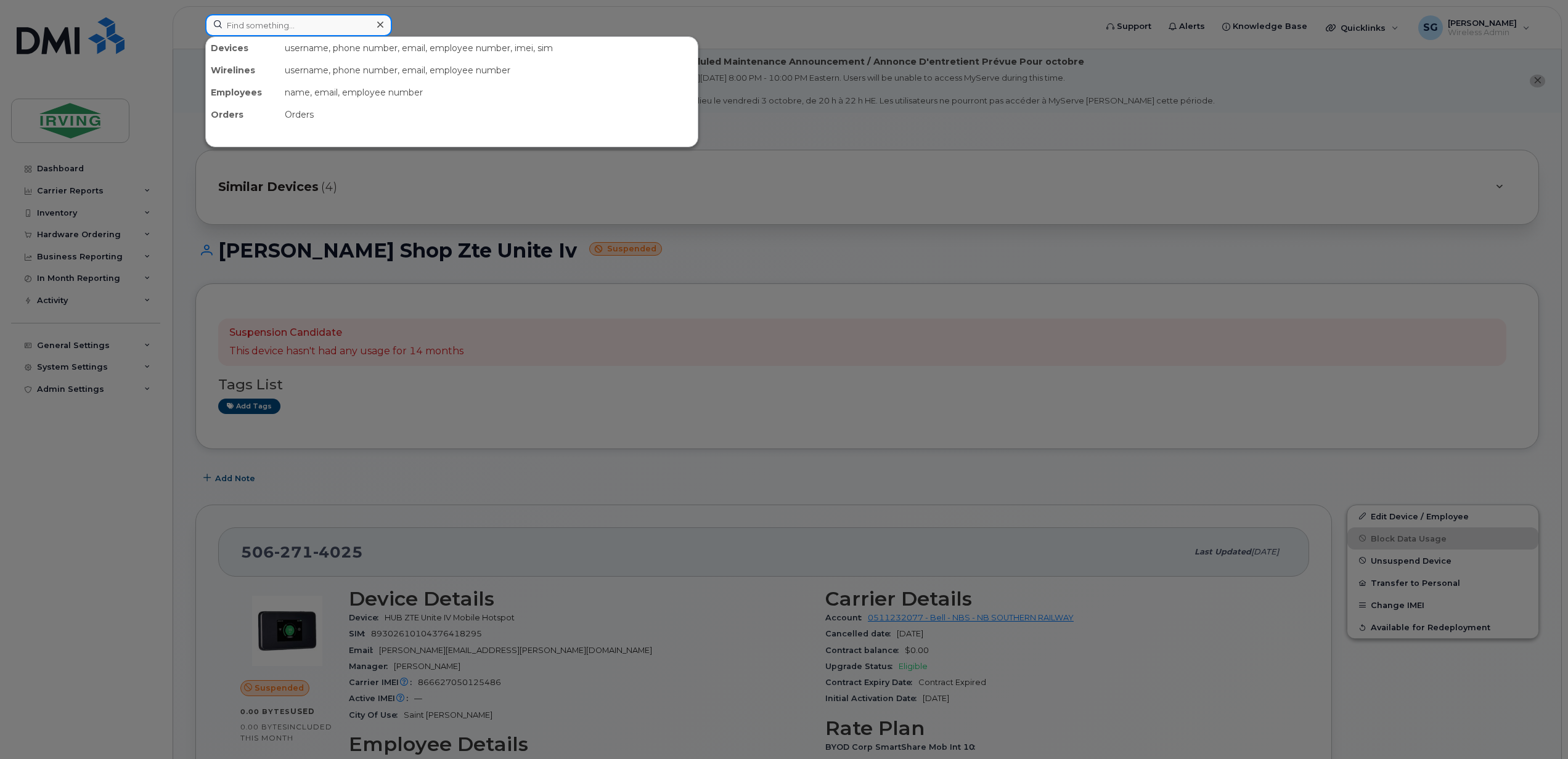
paste input "9022407762"
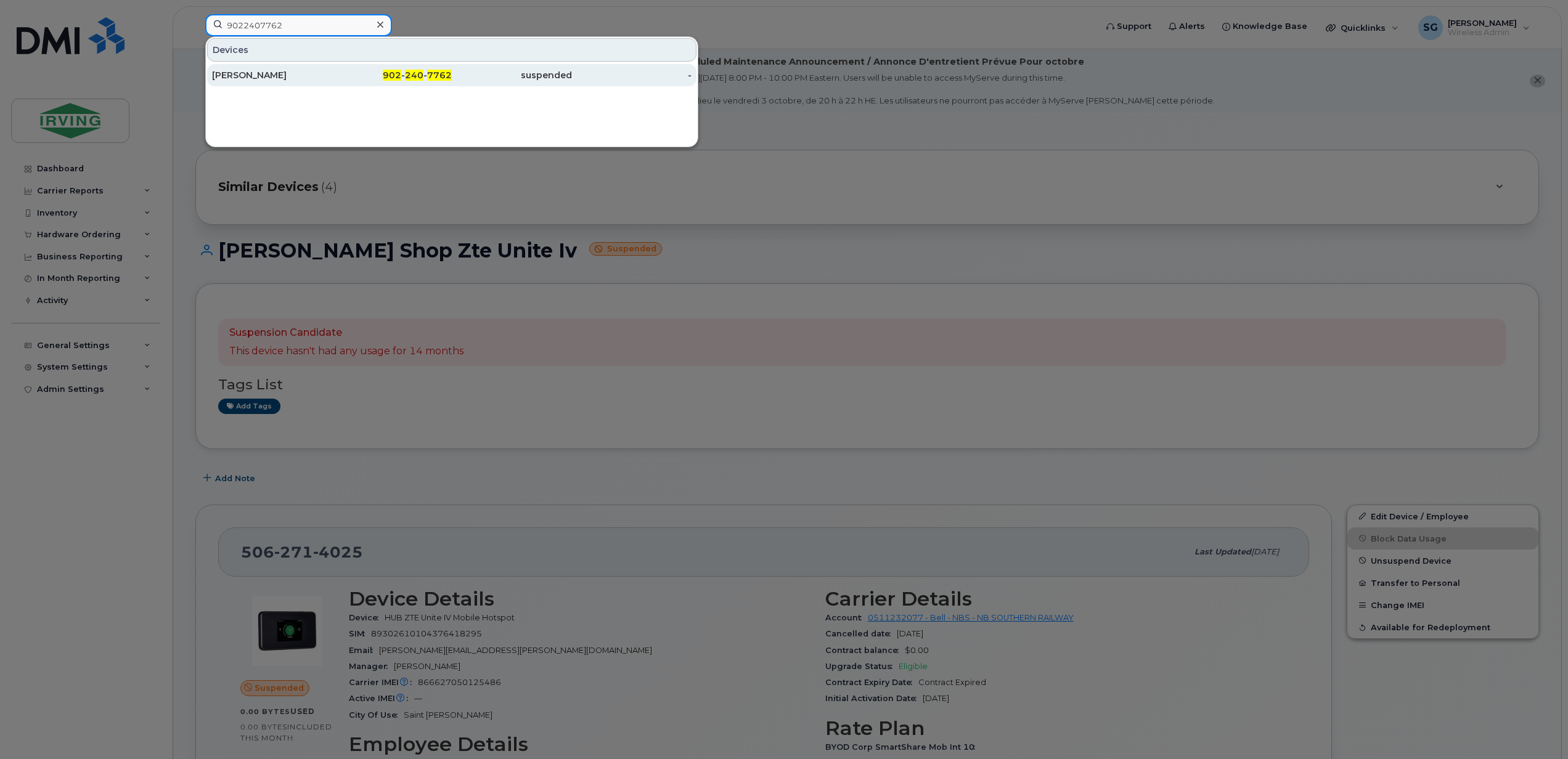
type input "9022407762"
click at [282, 74] on div "[PERSON_NAME]" at bounding box center [272, 75] width 120 height 12
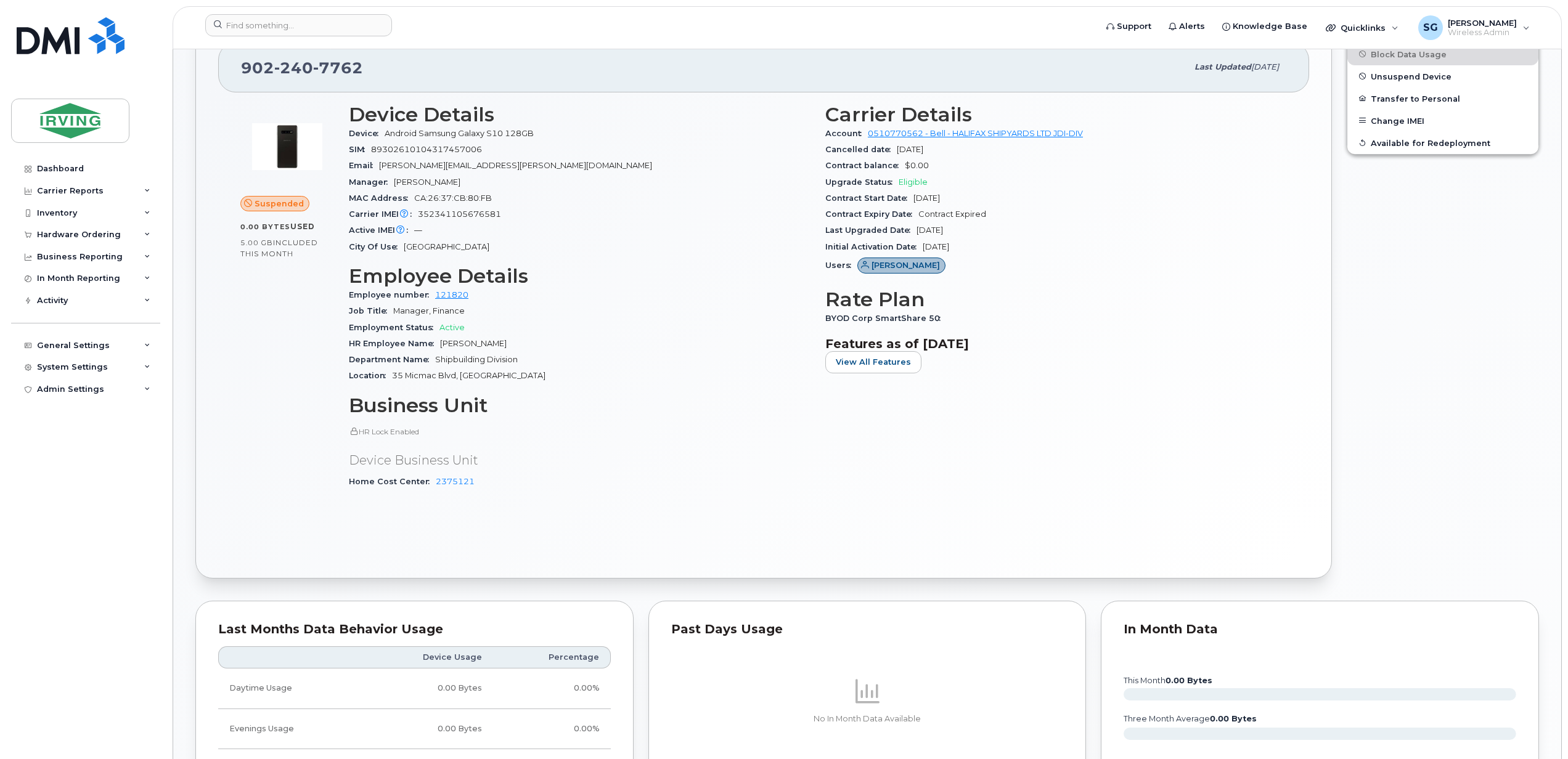
scroll to position [1023, 0]
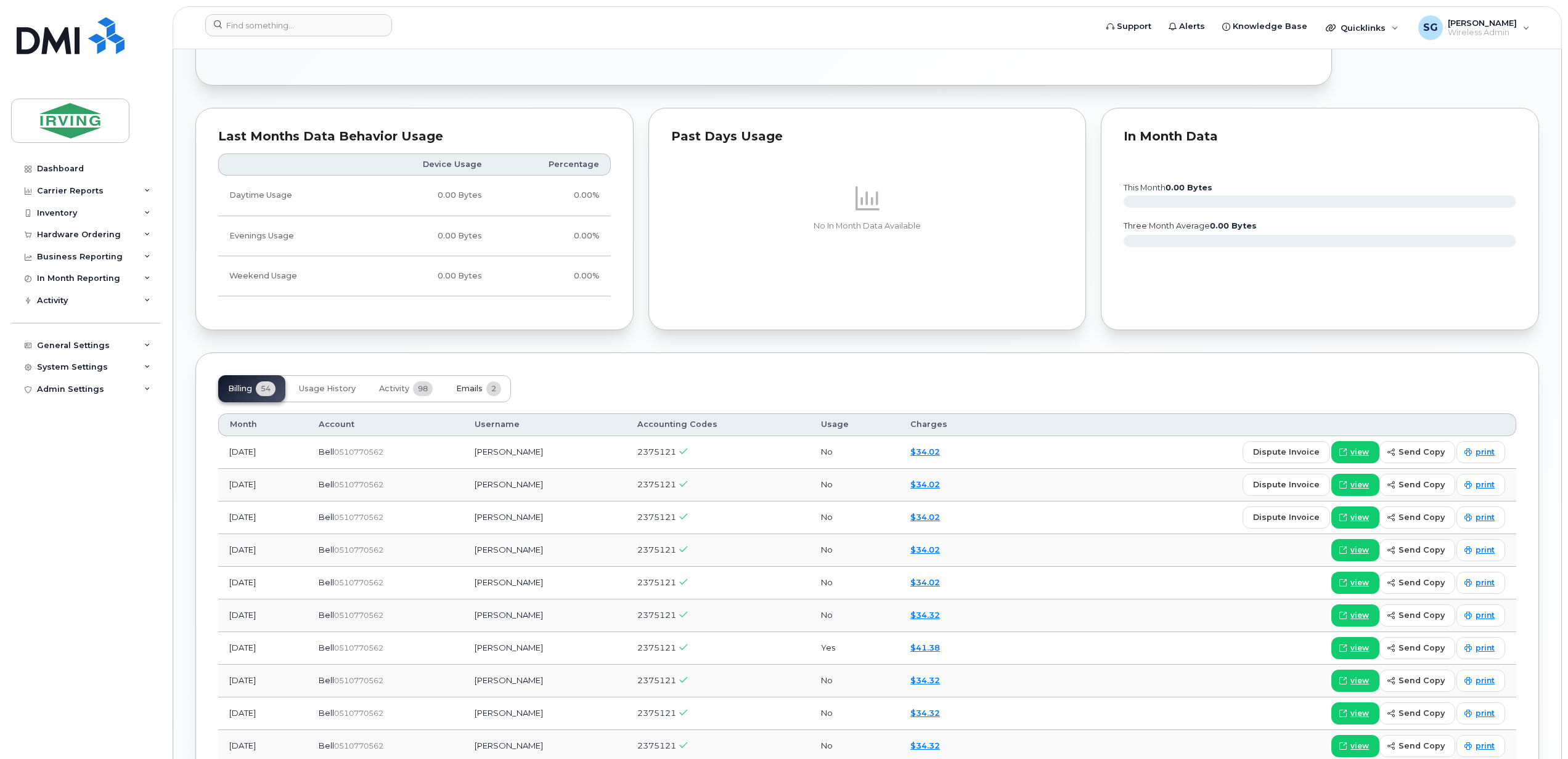
click at [479, 393] on span "Emails" at bounding box center [469, 389] width 27 height 10
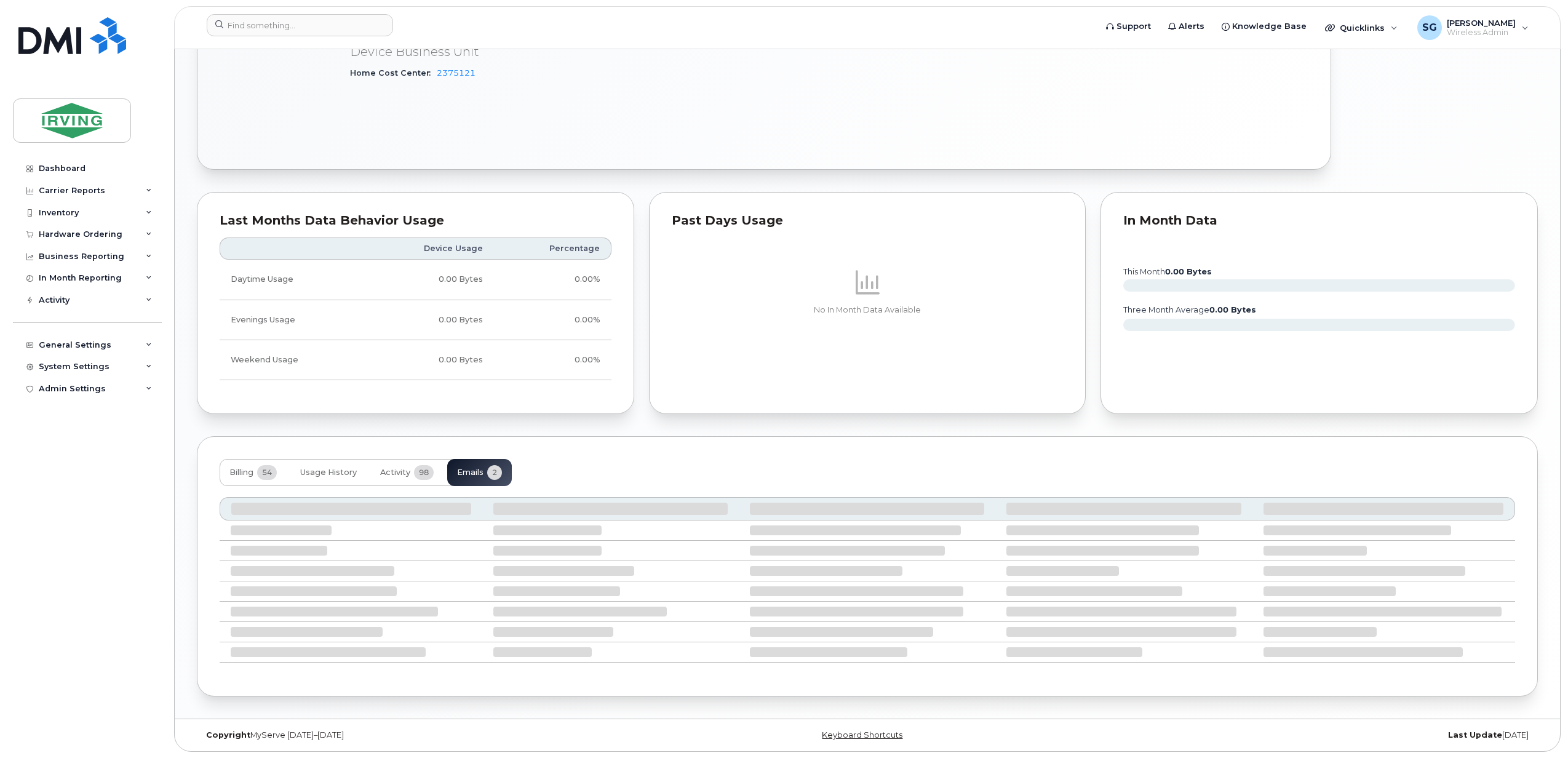
scroll to position [843, 0]
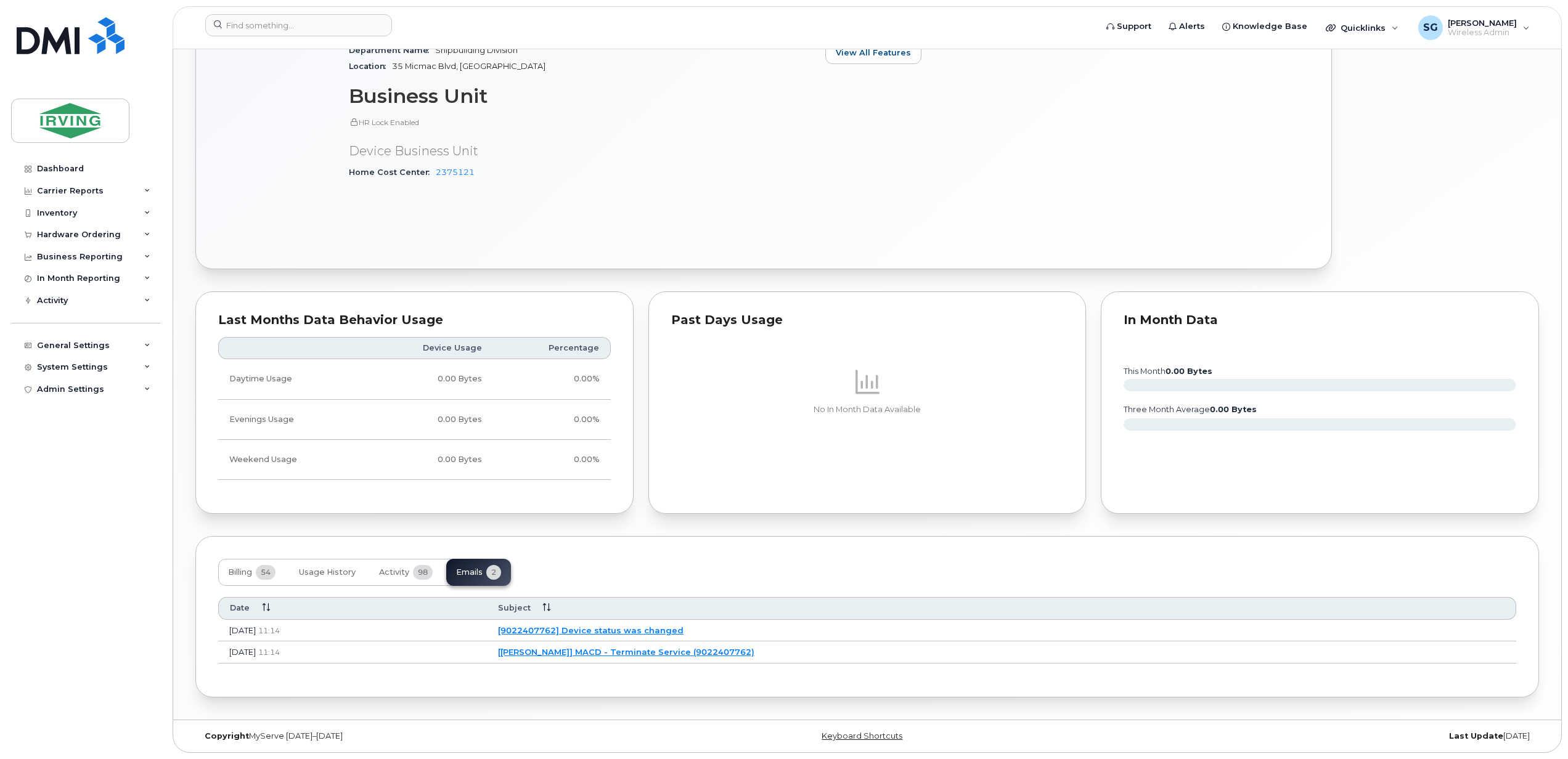
click at [653, 648] on link "[JD Irving] MACD - Terminate Service (9022407762)" at bounding box center [626, 652] width 256 height 10
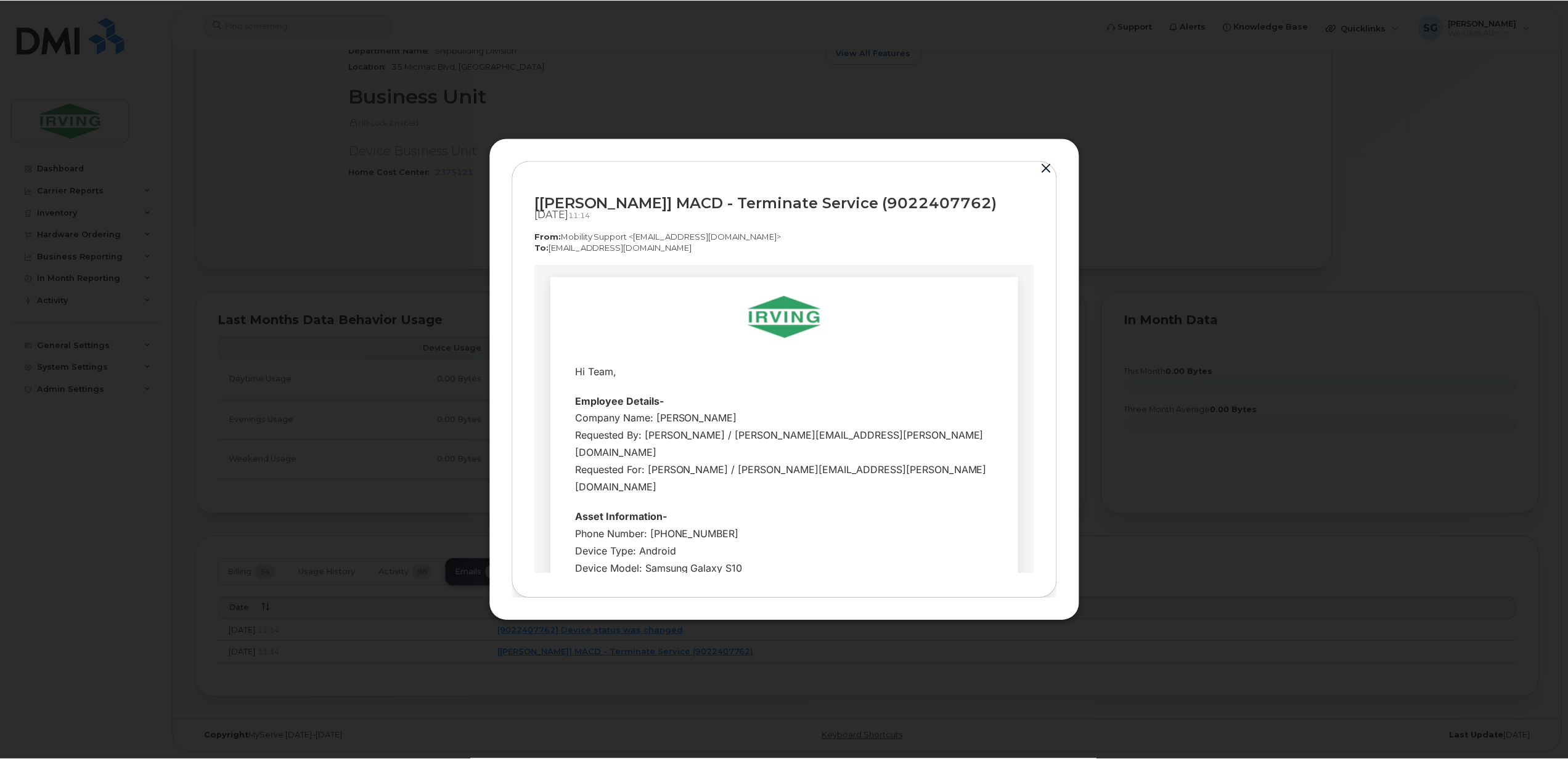
scroll to position [0, 0]
click at [1046, 165] on button "button" at bounding box center [1048, 169] width 19 height 17
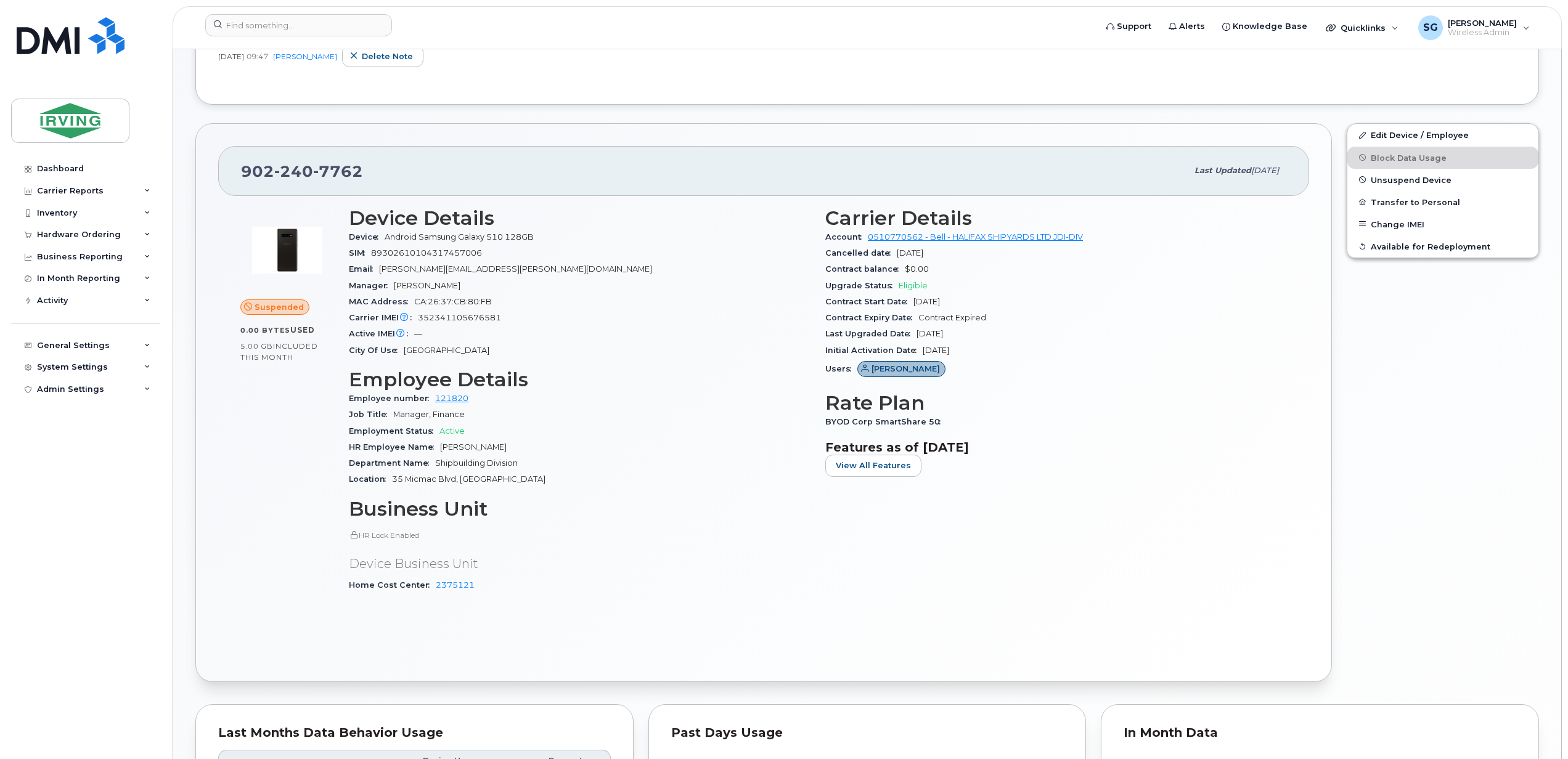
scroll to position [16, 0]
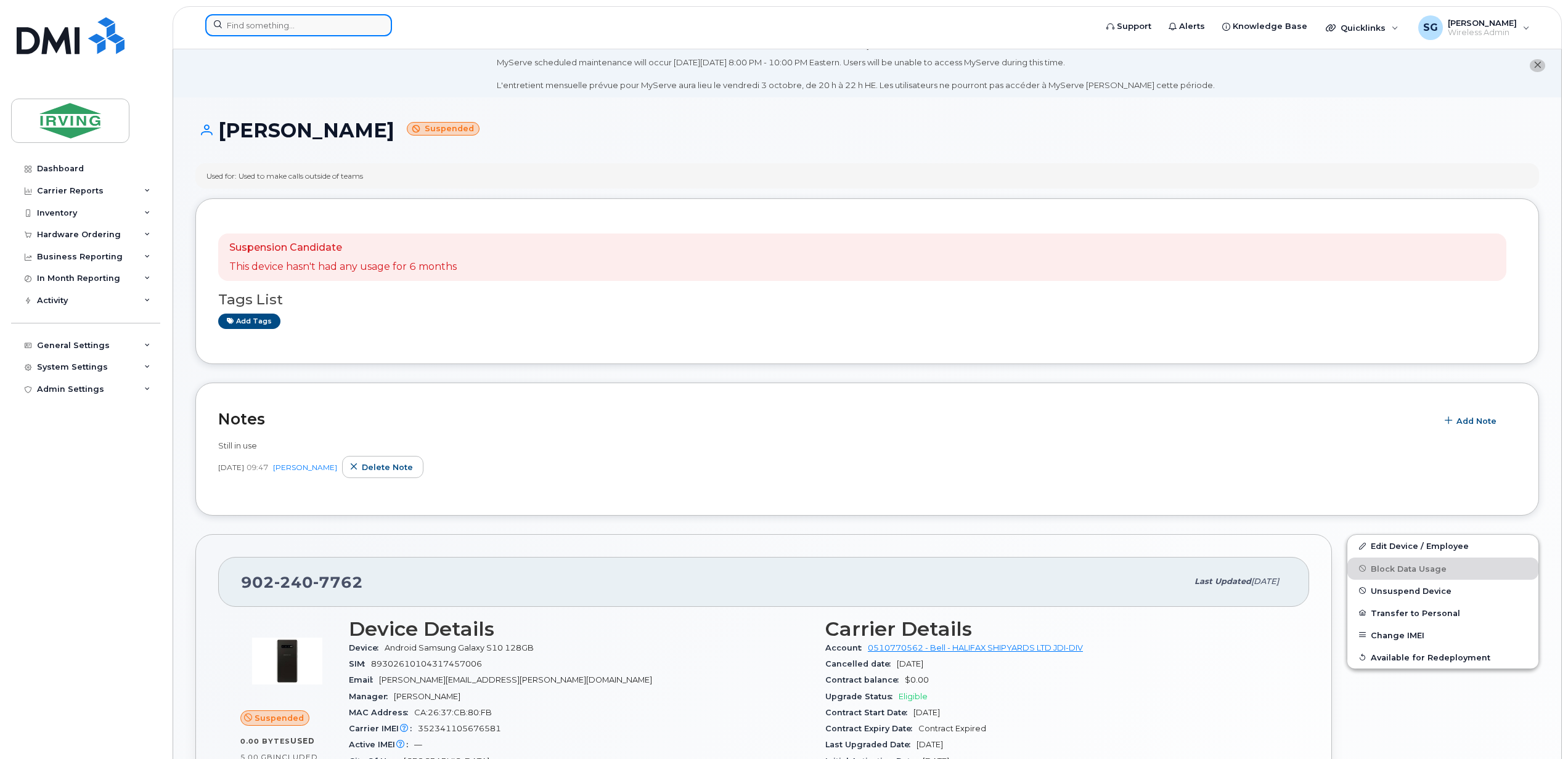
click at [269, 25] on input at bounding box center [298, 25] width 187 height 22
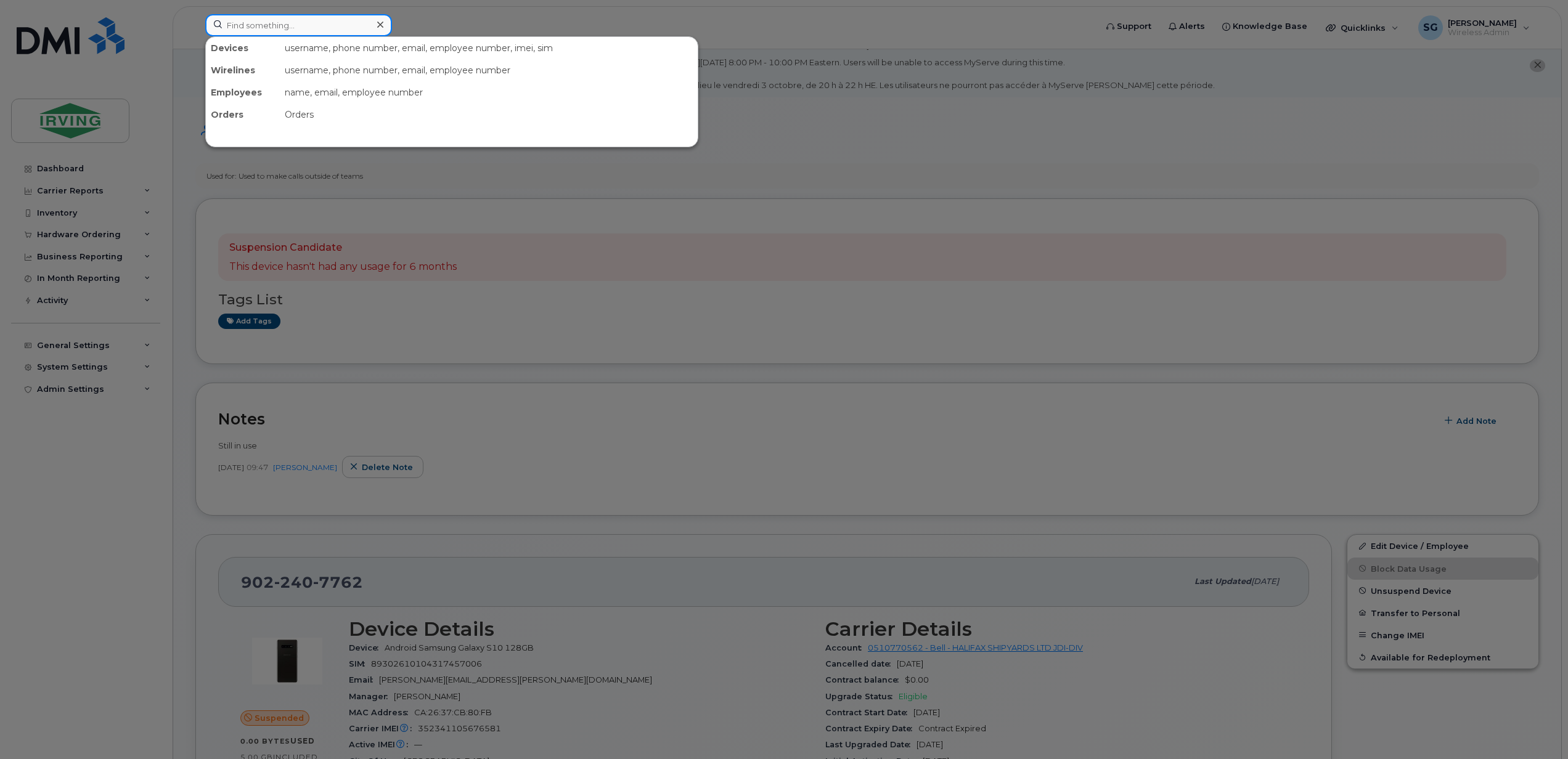
paste input "7826411591"
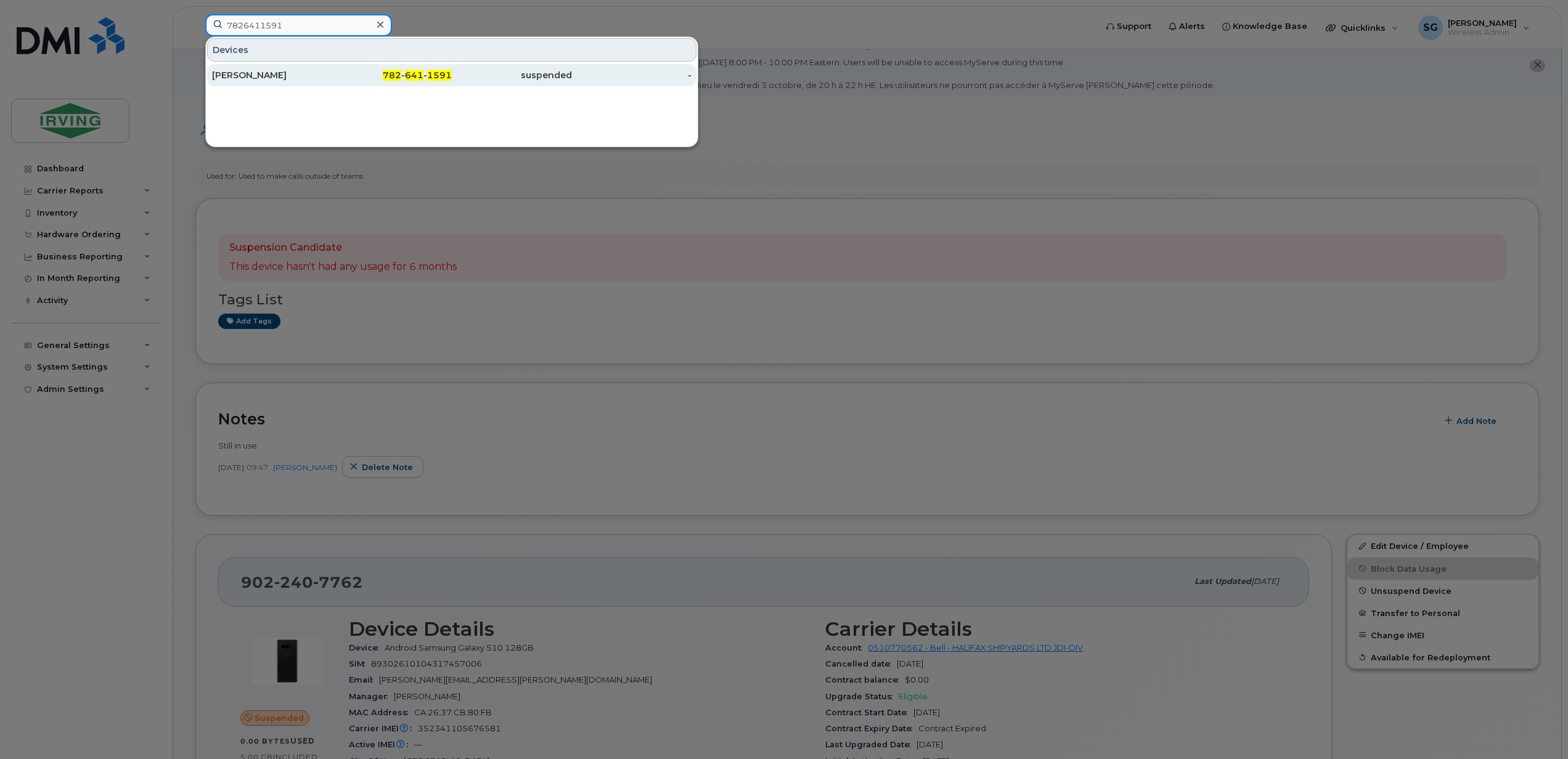
type input "7826411591"
click at [282, 75] on div "[PERSON_NAME]" at bounding box center [272, 75] width 120 height 12
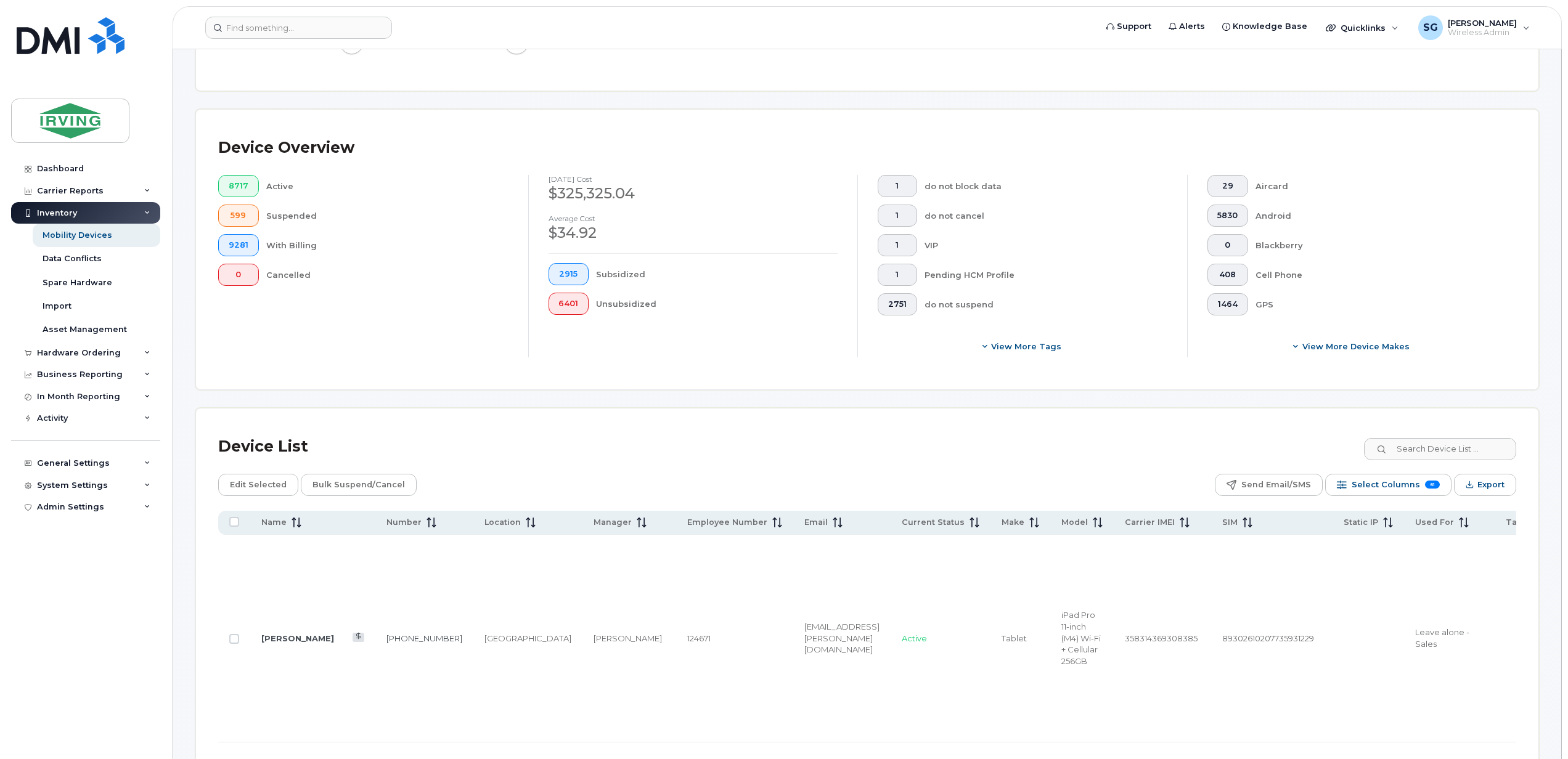
scroll to position [246, 0]
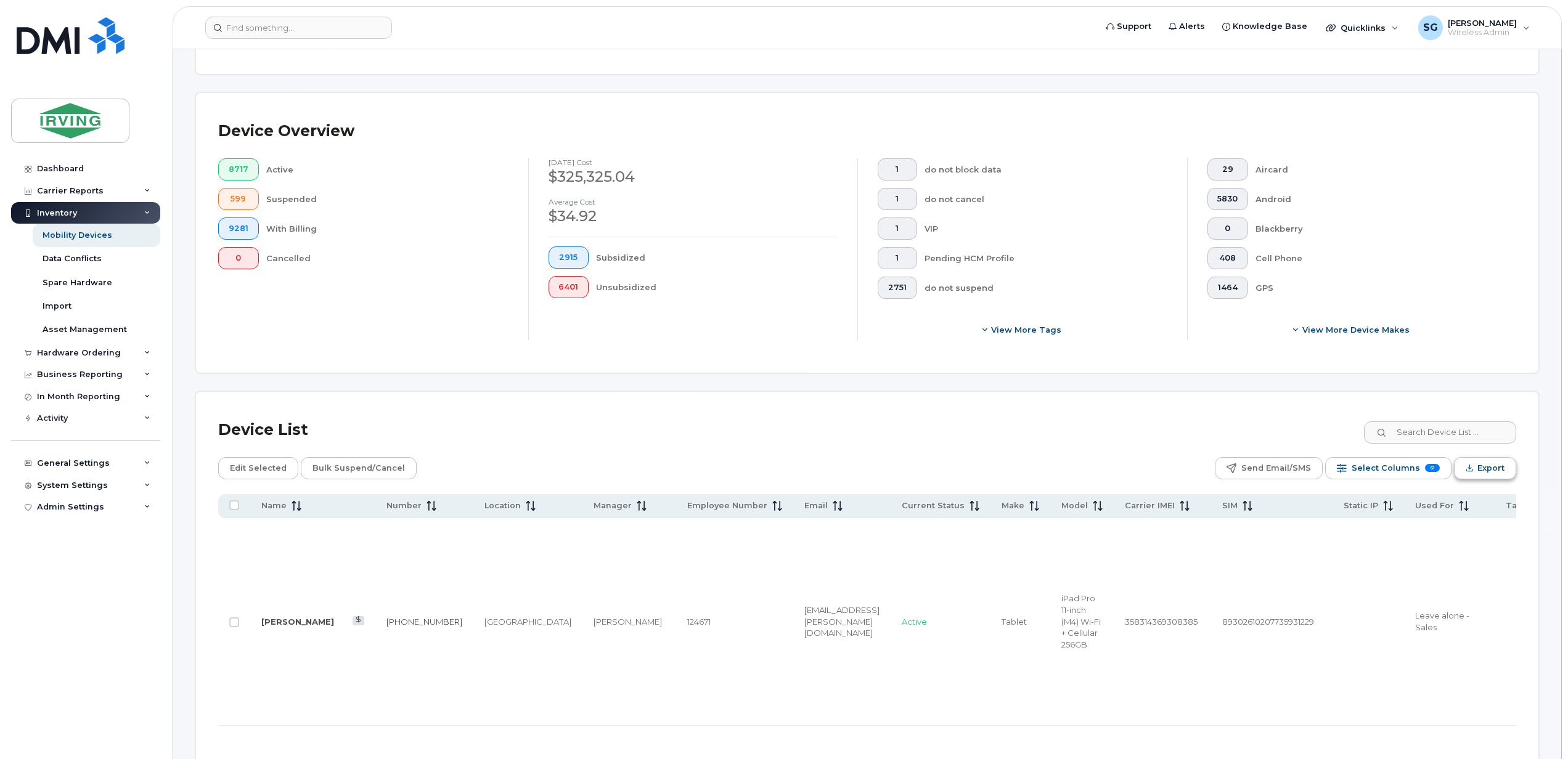
click at [1490, 469] on span "Export" at bounding box center [1491, 468] width 27 height 19
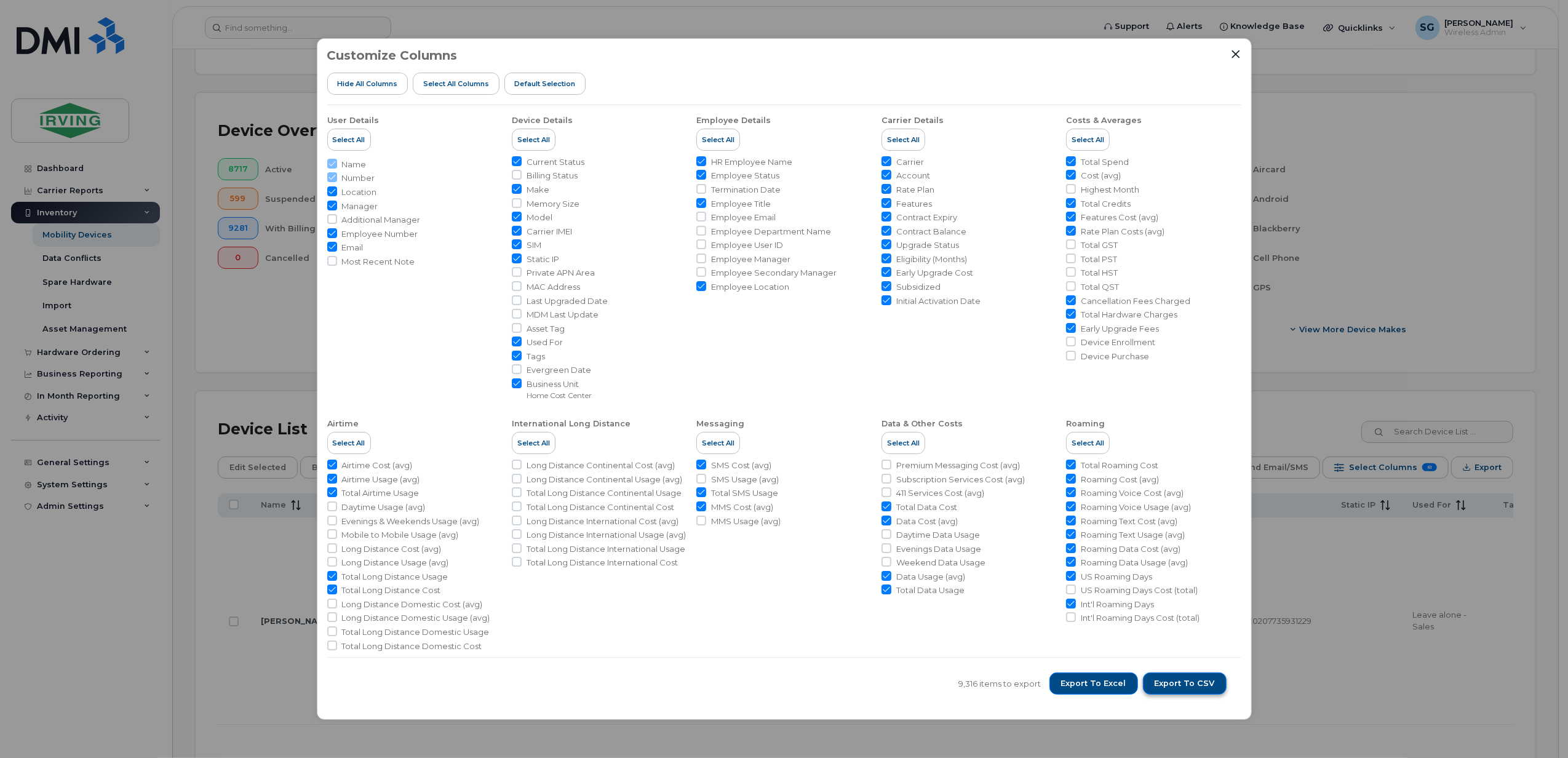
click at [1172, 687] on span "Export to CSV" at bounding box center [1184, 684] width 60 height 11
click at [1474, 391] on div "Customize Columns Hide All Columns Select all Columns Default Selection User De…" at bounding box center [784, 379] width 1568 height 758
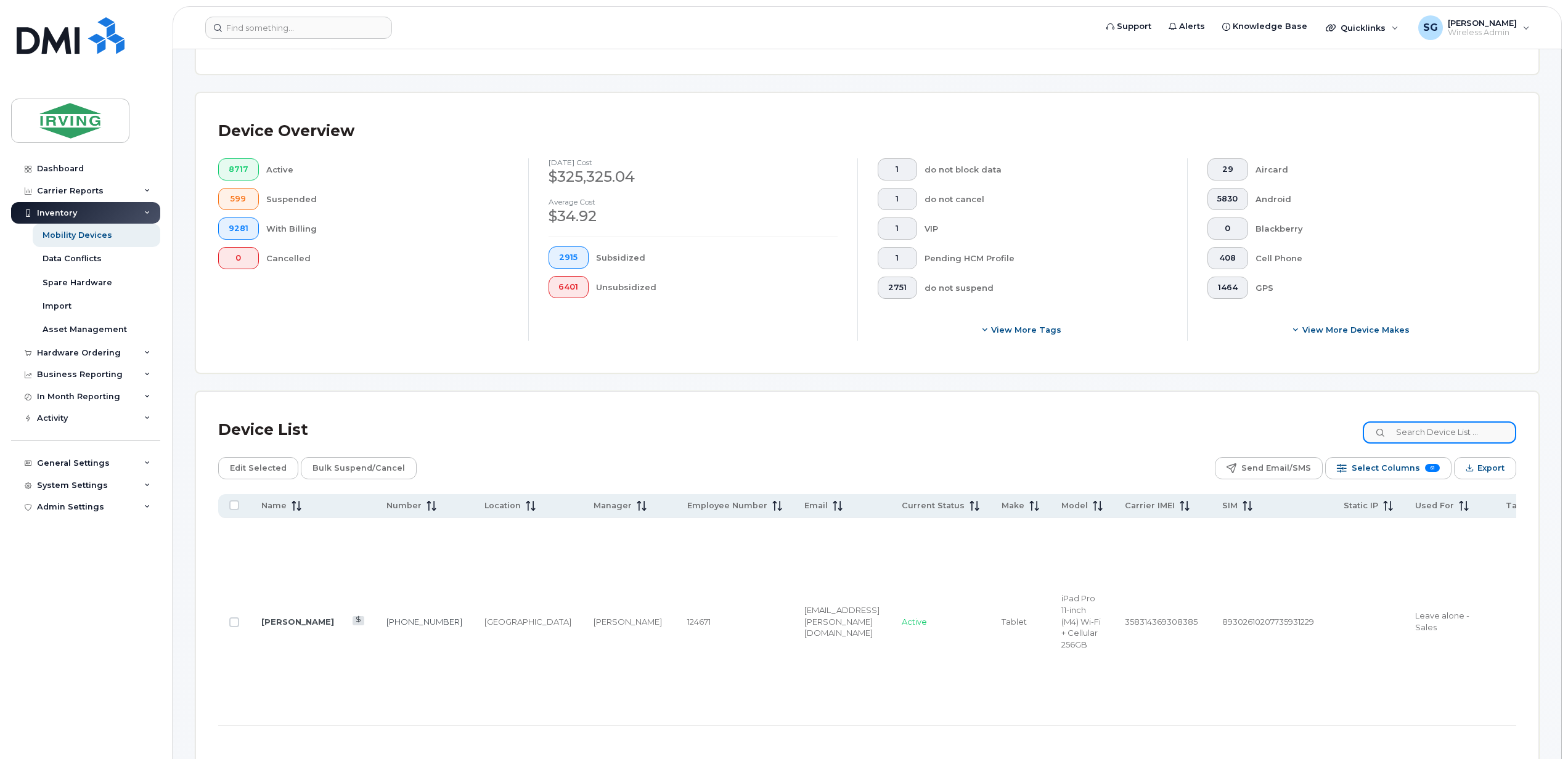
click at [1444, 433] on input at bounding box center [1439, 433] width 154 height 22
paste input "5062712145"
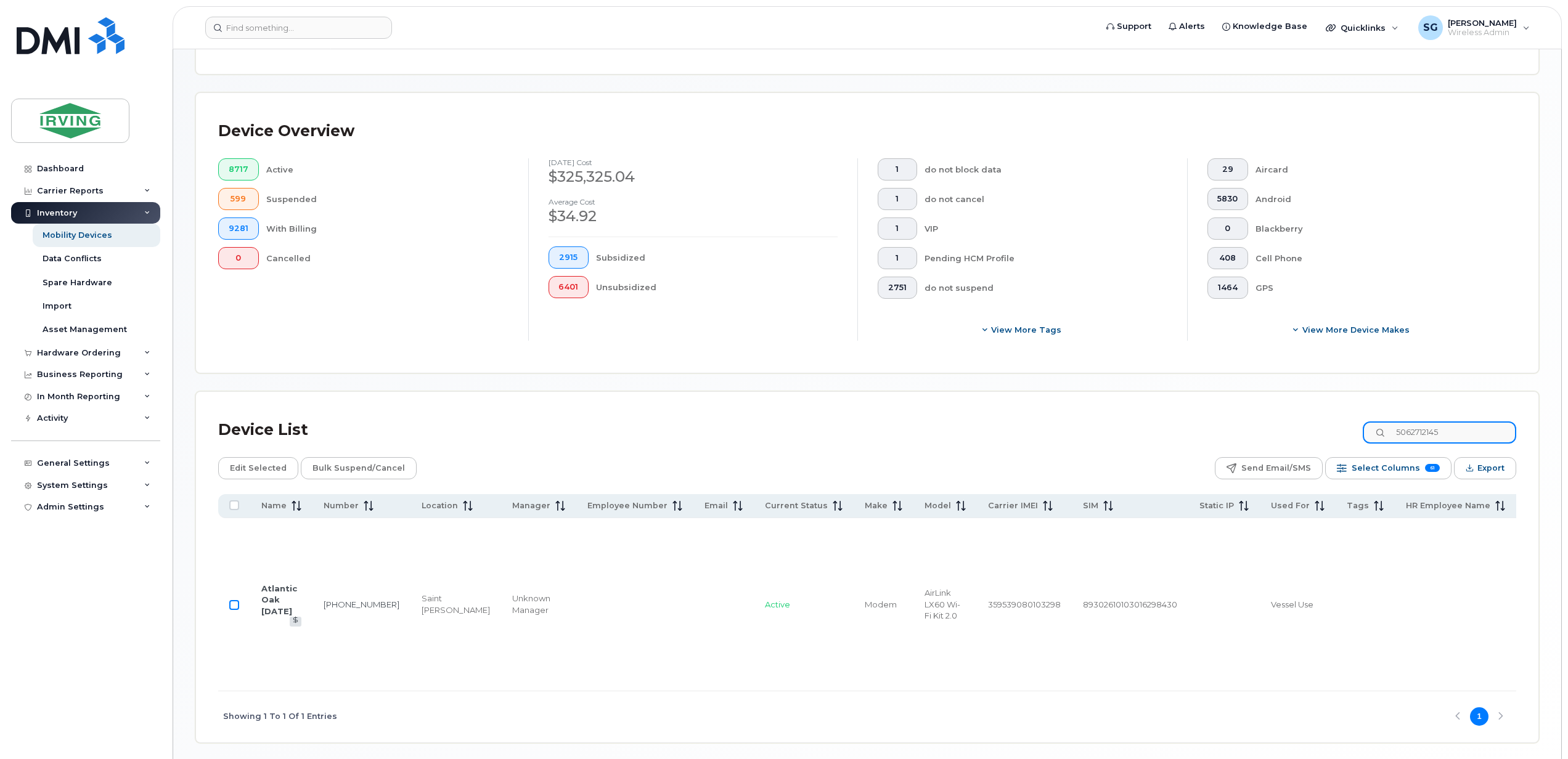
type input "5062712145"
click at [235, 610] on input "Row Unselected" at bounding box center [234, 605] width 10 height 10
checkbox input "true"
drag, startPoint x: 1472, startPoint y: 434, endPoint x: 1372, endPoint y: 429, distance: 100.1
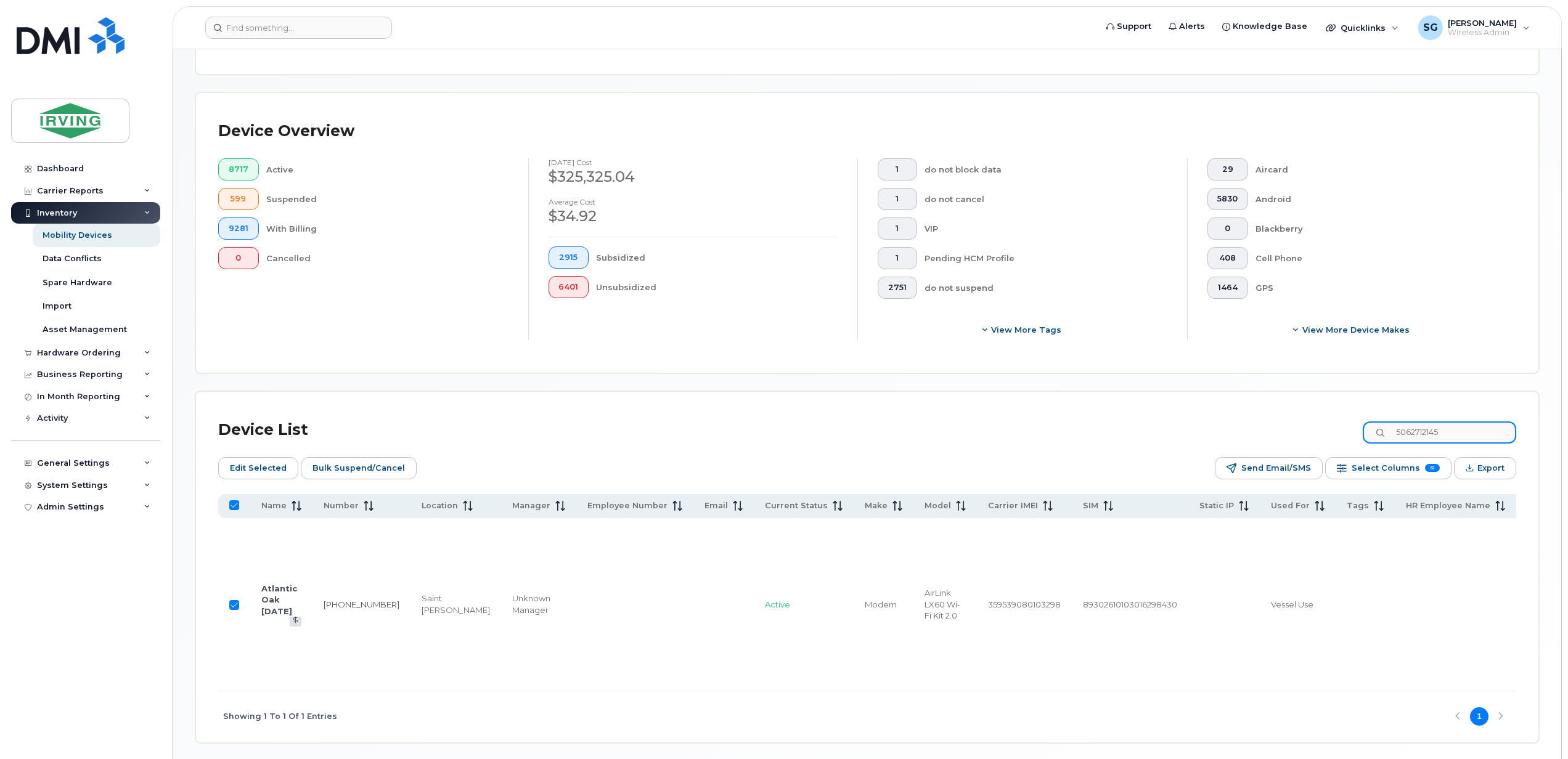
click at [1376, 429] on div "Device List 5062712145" at bounding box center [867, 430] width 1298 height 32
paste input "3335071"
type input "5063335071"
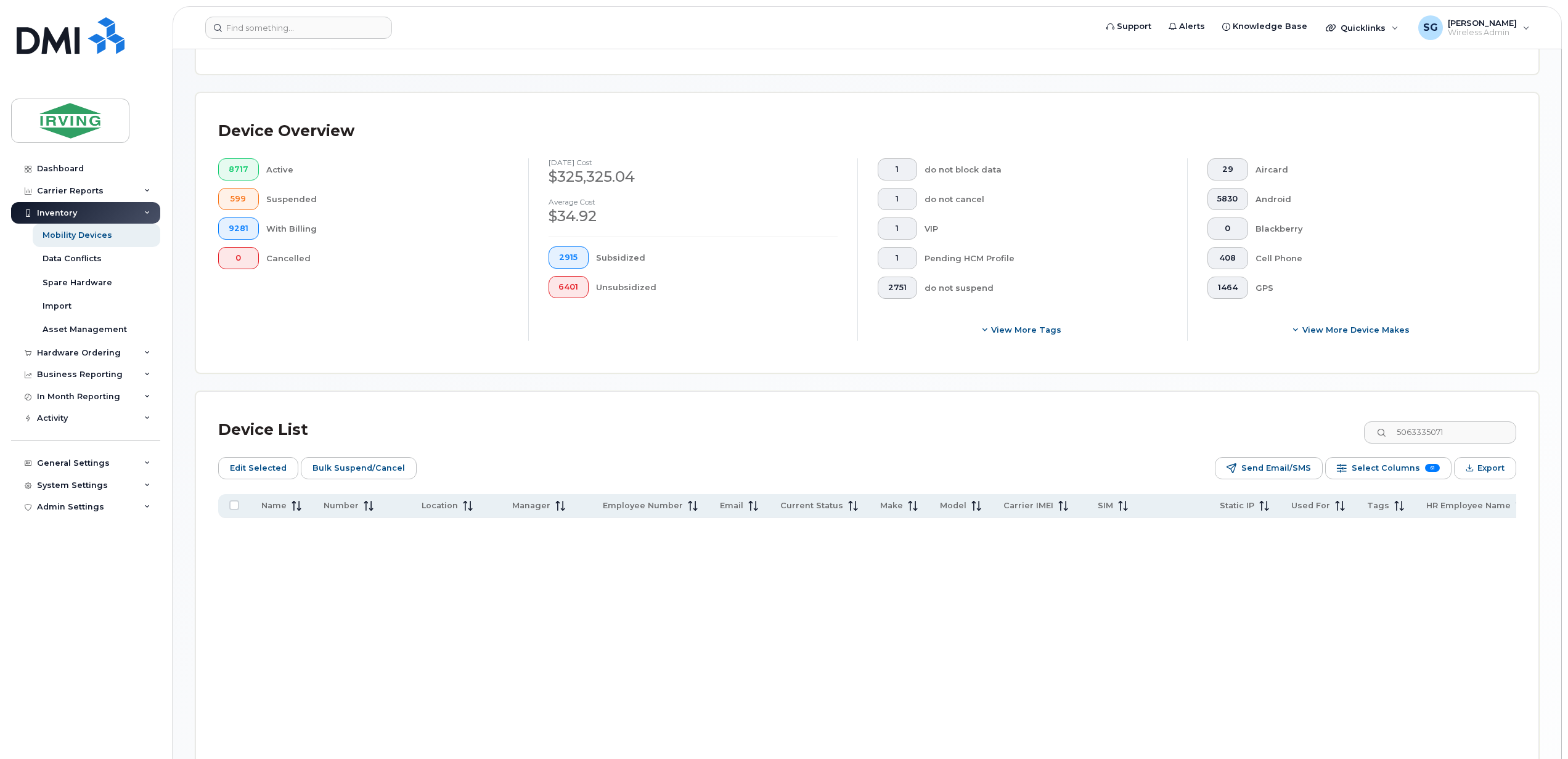
checkbox input "false"
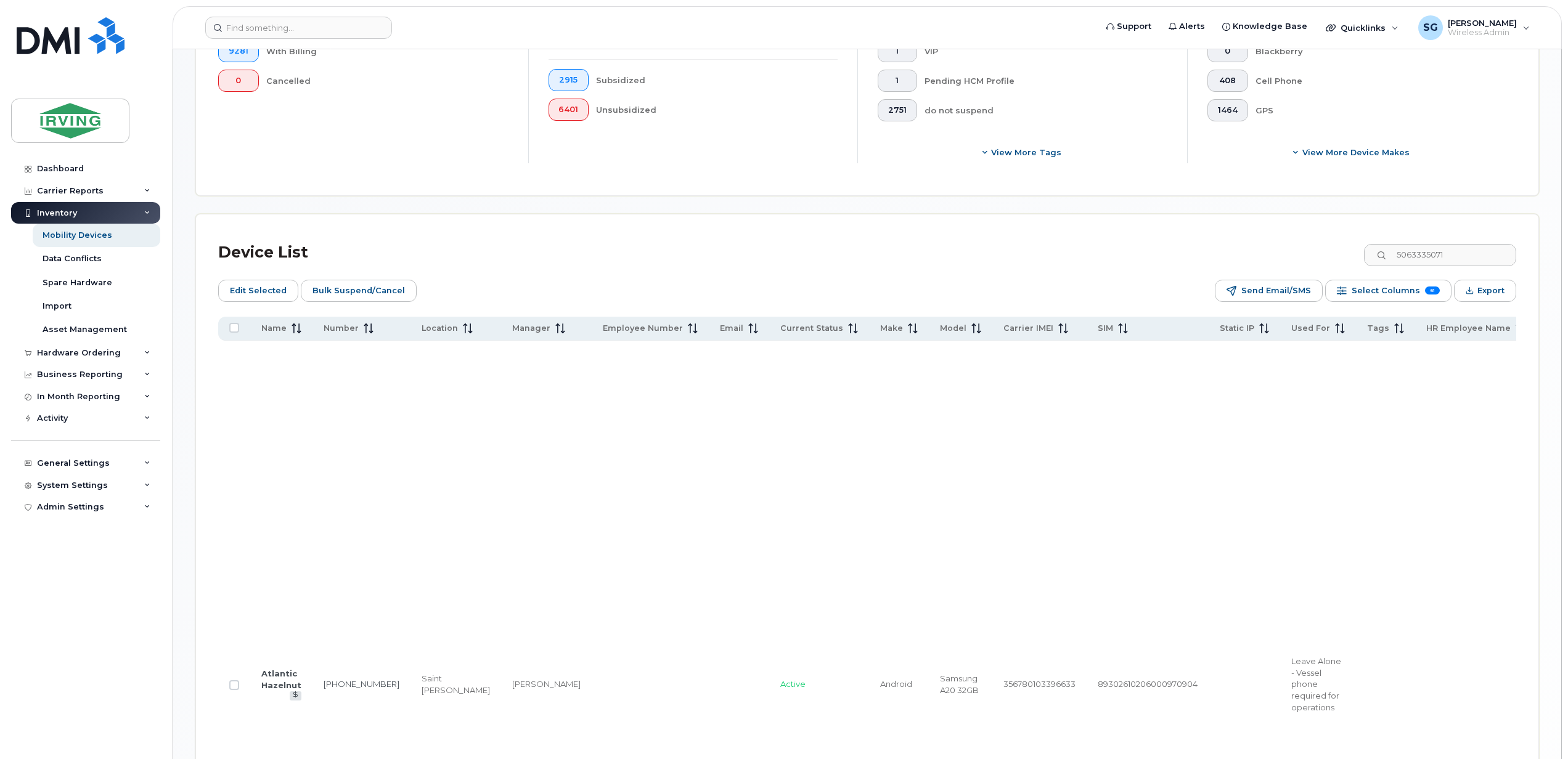
scroll to position [657, 0]
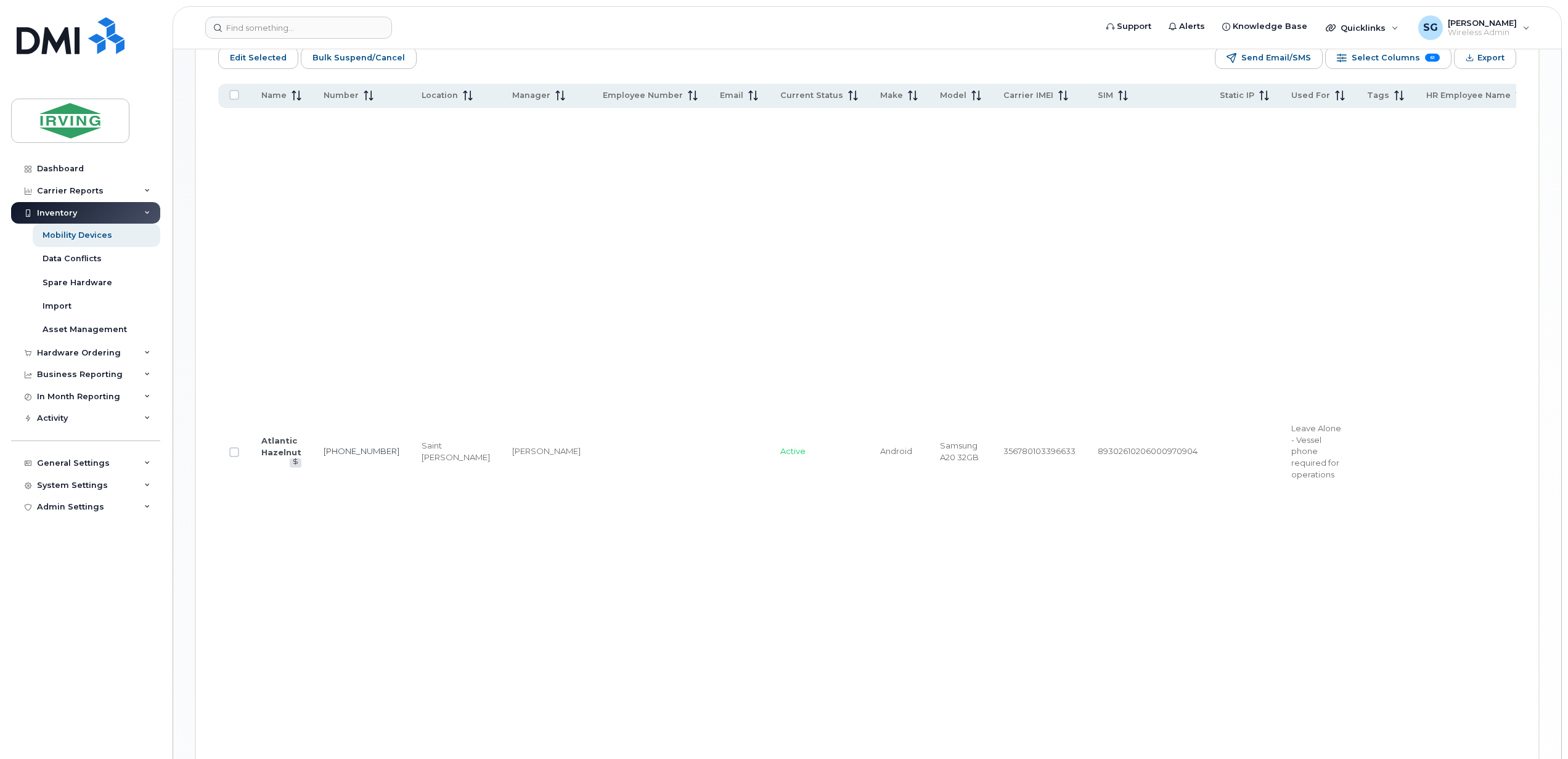
click at [237, 457] on input "Row Unselected" at bounding box center [234, 453] width 10 height 10
checkbox input "true"
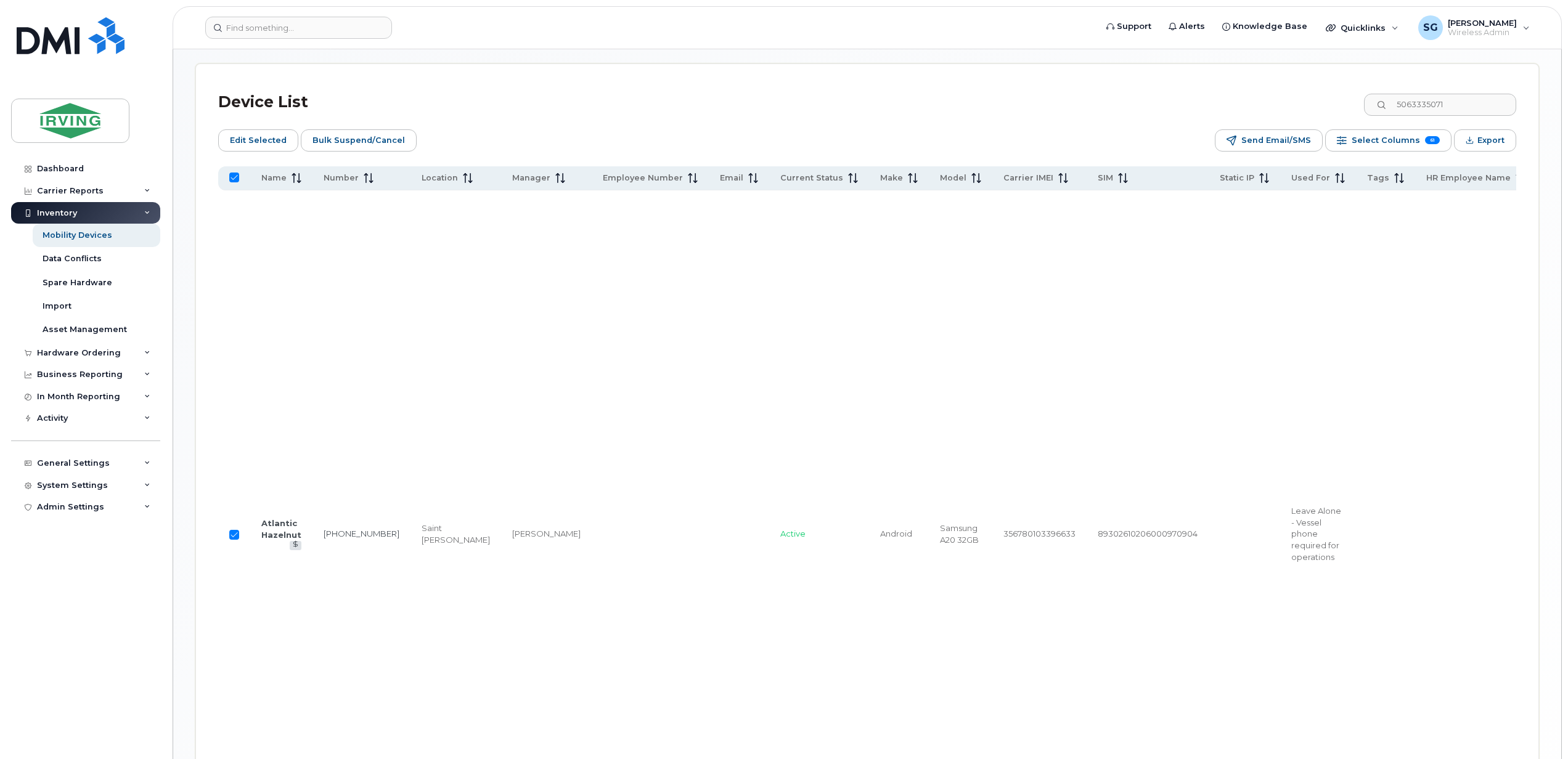
scroll to position [575, 0]
drag, startPoint x: 1457, startPoint y: 100, endPoint x: 1383, endPoint y: 101, distance: 74.0
click at [1383, 101] on input "5063335071" at bounding box center [1439, 104] width 154 height 22
paste input "435239"
type input "5063435239"
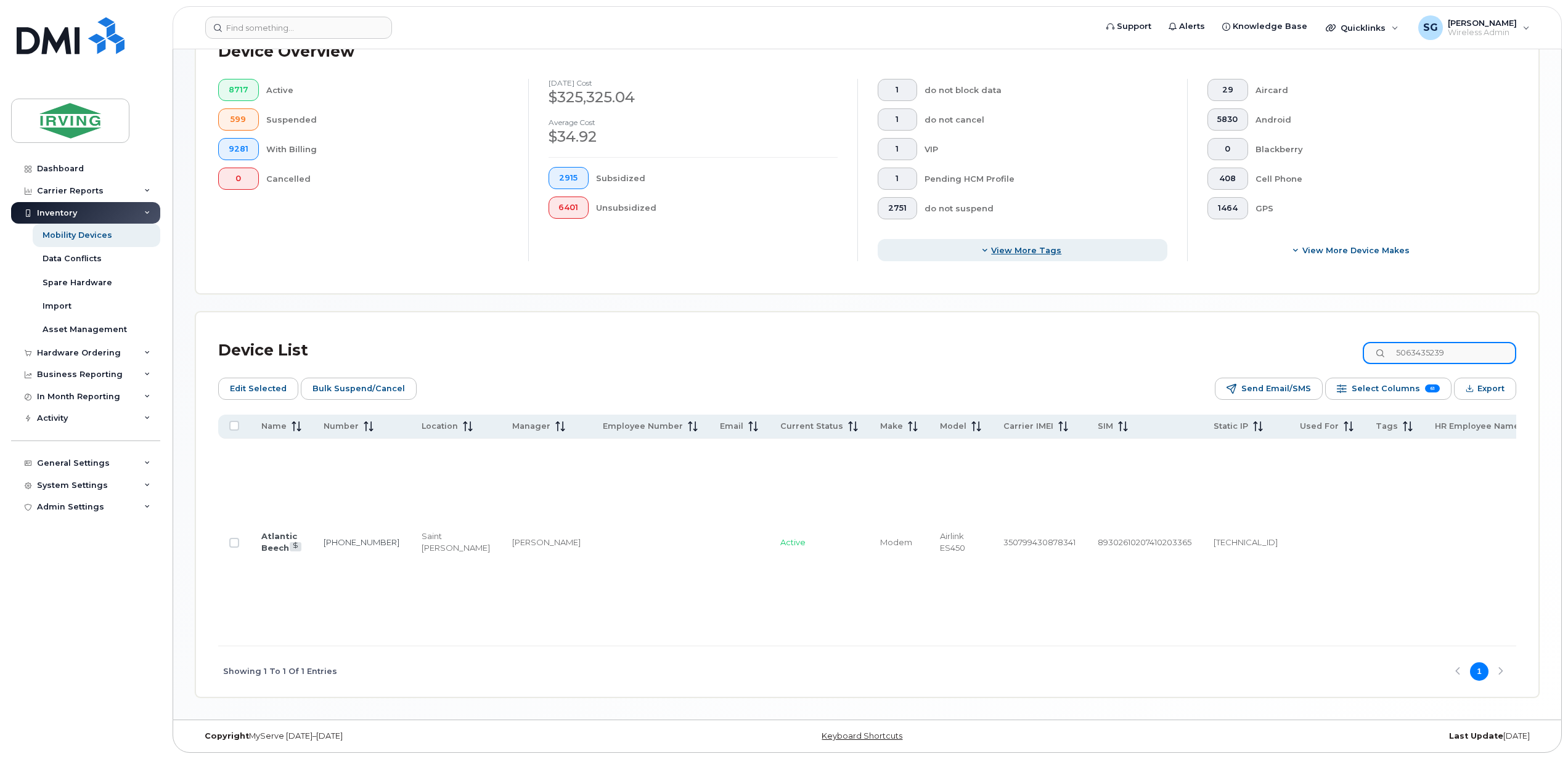
checkbox input "false"
drag, startPoint x: 234, startPoint y: 508, endPoint x: 226, endPoint y: 519, distance: 13.6
click at [236, 538] on input "Row Unselected" at bounding box center [234, 543] width 10 height 10
checkbox input "true"
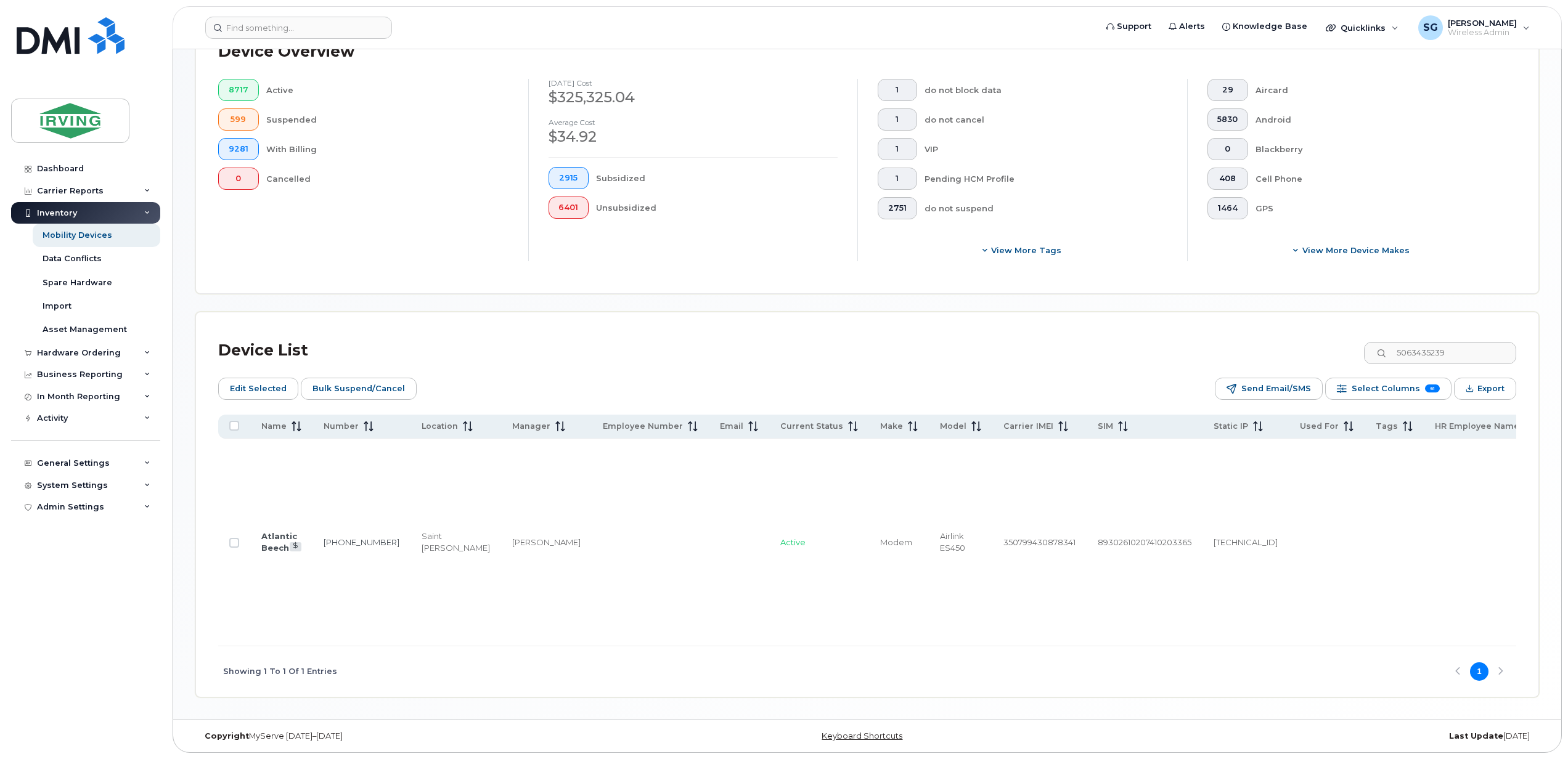
checkbox input "true"
click at [1465, 342] on input "5063435239" at bounding box center [1439, 353] width 154 height 22
drag, startPoint x: 1465, startPoint y: 277, endPoint x: 1373, endPoint y: 277, distance: 92.0
click at [1373, 334] on div "Device List 5063435239" at bounding box center [867, 351] width 1298 height 32
paste input "9455"
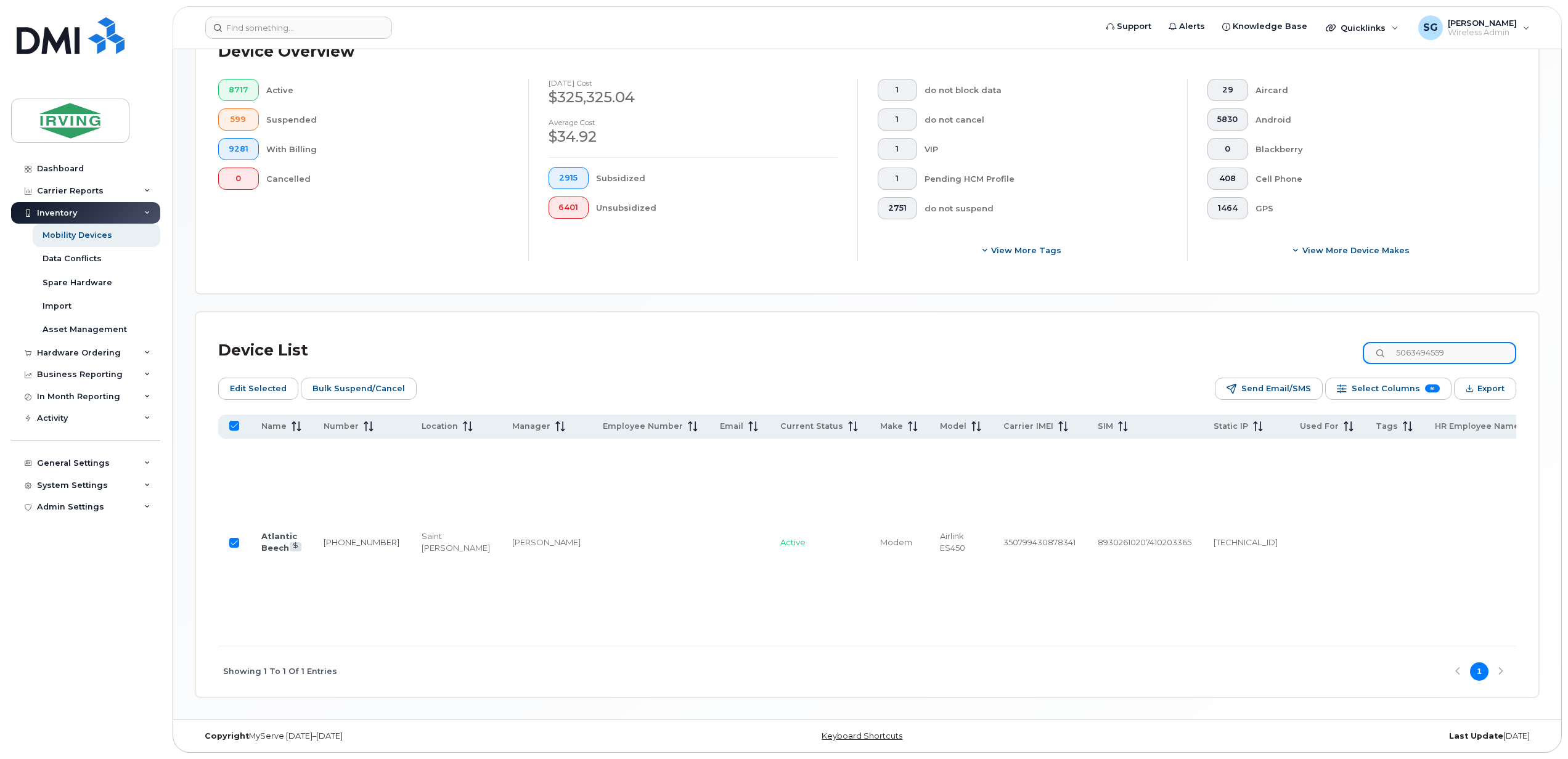
type input "5063494559"
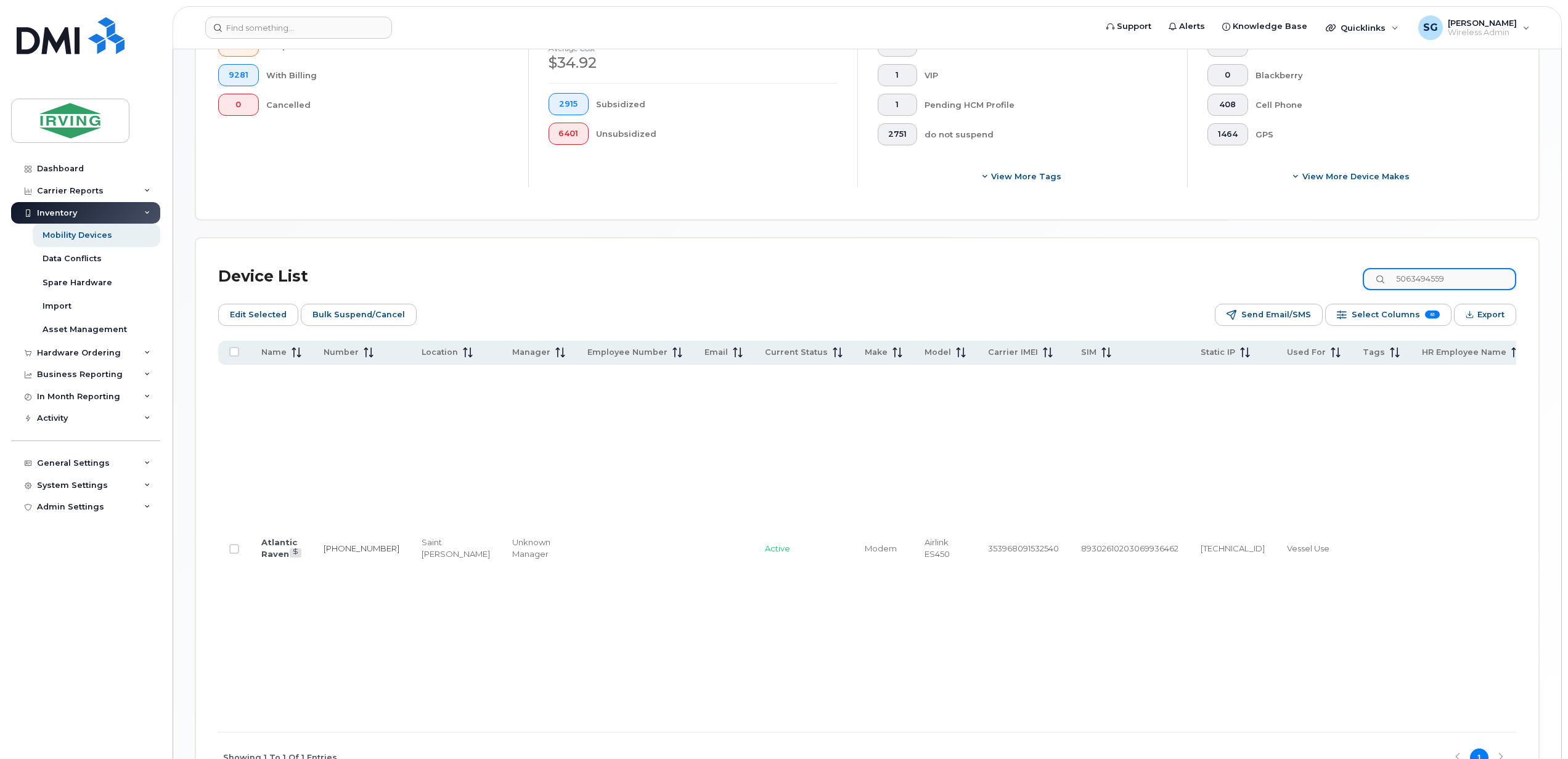
checkbox input "false"
click at [239, 554] on input "Row Unselected" at bounding box center [234, 549] width 10 height 10
checkbox input "true"
click at [1460, 281] on input "5063494559" at bounding box center [1439, 279] width 154 height 22
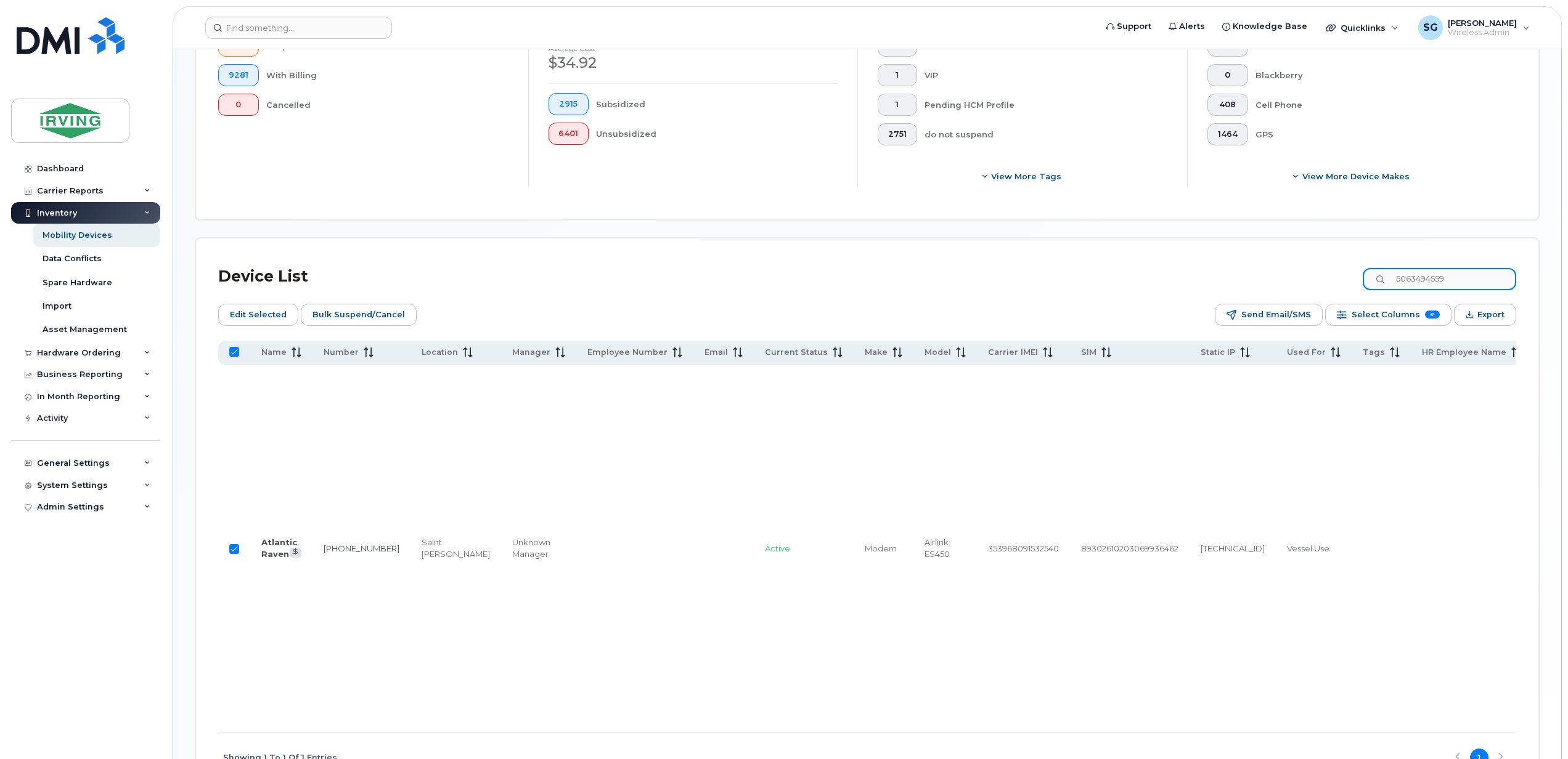
drag, startPoint x: 1465, startPoint y: 277, endPoint x: 1391, endPoint y: 277, distance: 74.0
click at [1410, 274] on input "5063494559" at bounding box center [1439, 279] width 154 height 22
paste input "7243"
type input "5063497243"
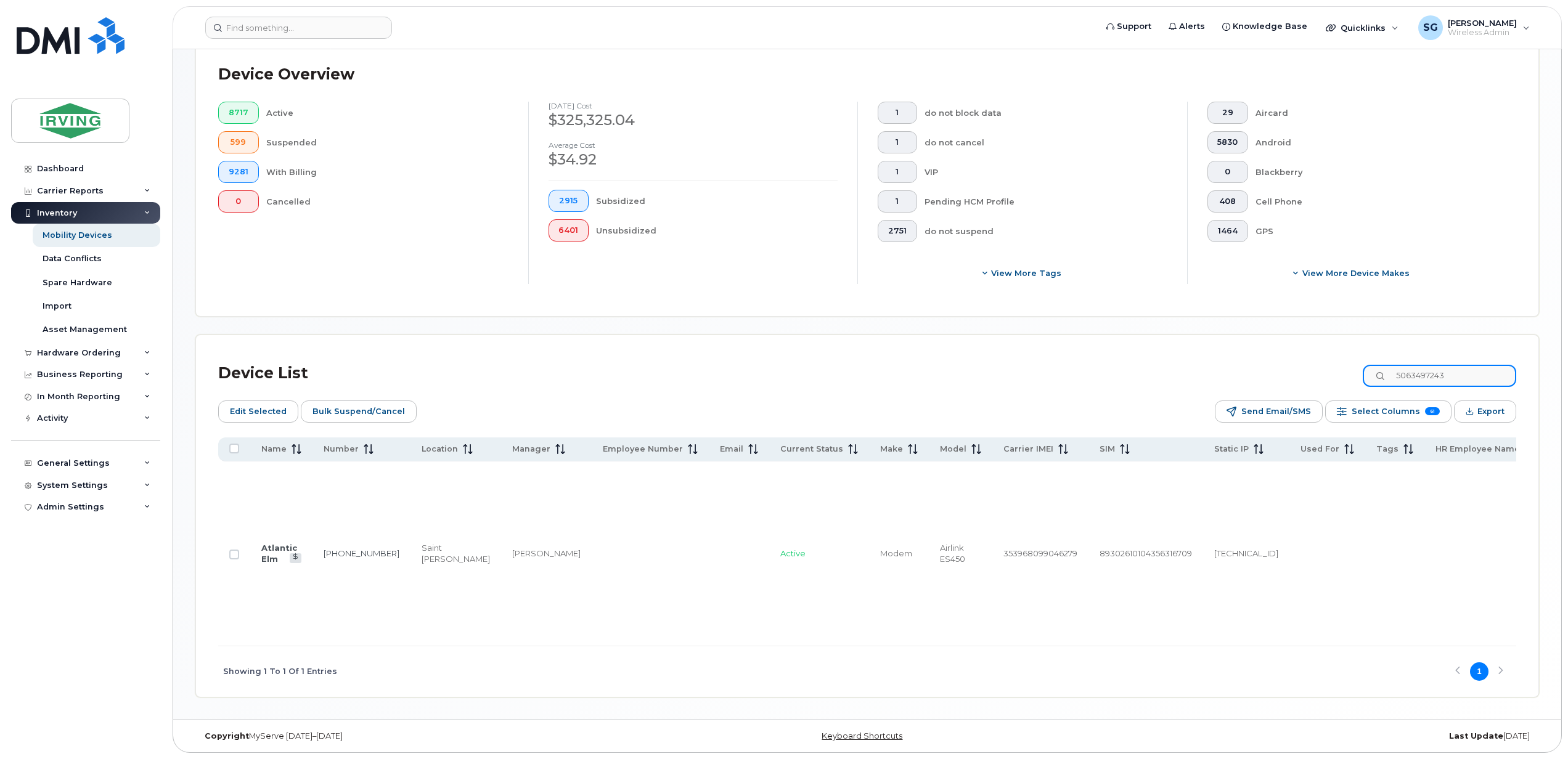
checkbox input "false"
type input "5063497243"
click at [233, 550] on input "Row Unselected" at bounding box center [234, 554] width 10 height 10
checkbox input "true"
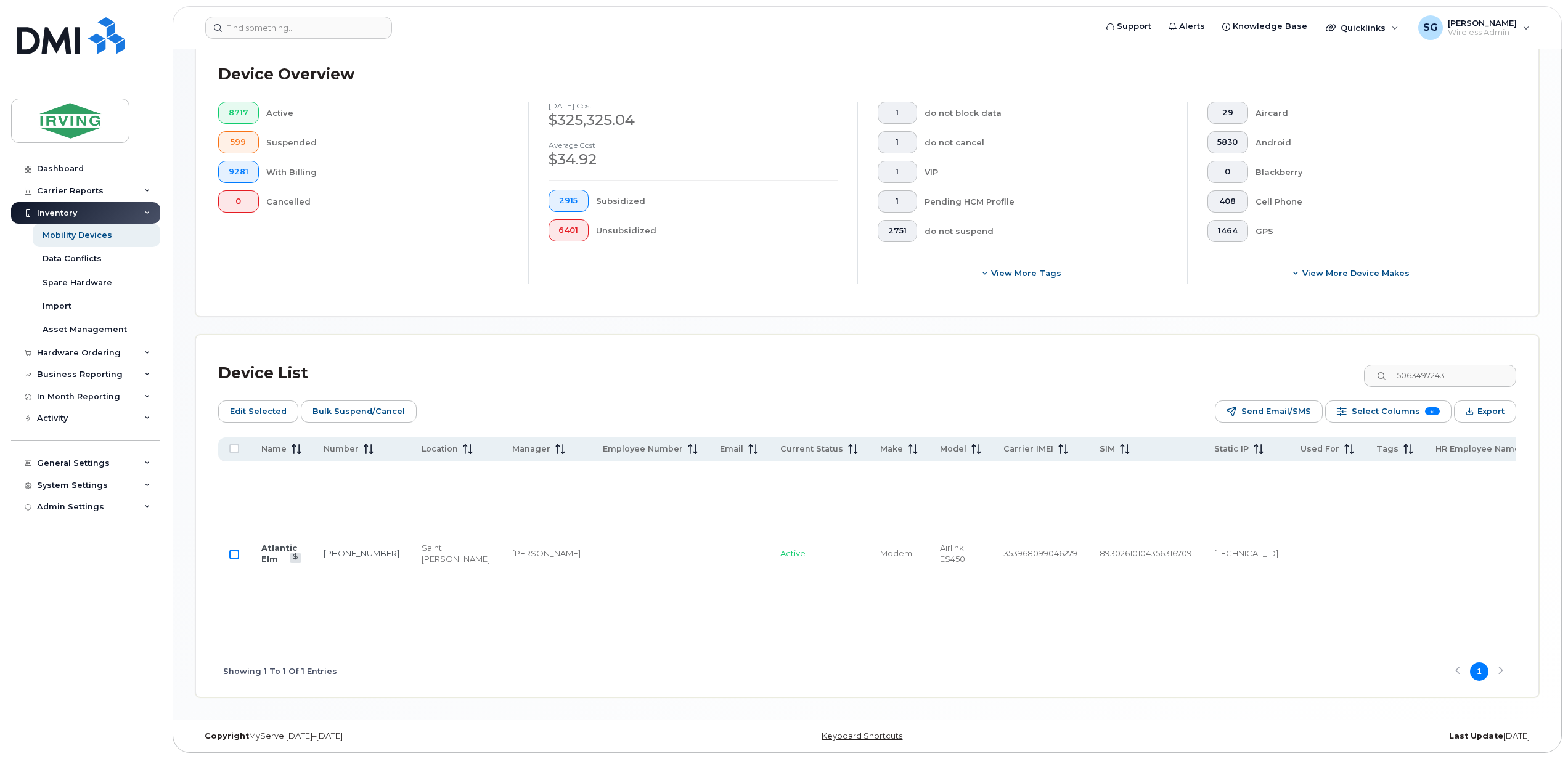
checkbox input "true"
drag, startPoint x: 1432, startPoint y: 375, endPoint x: 1460, endPoint y: 363, distance: 30.5
click at [1432, 375] on div "Device List 5063497243 Edit Selected Bulk Suspend/Cancel Send Email/SMS Select …" at bounding box center [867, 527] width 1298 height 339
drag, startPoint x: 1462, startPoint y: 361, endPoint x: 1375, endPoint y: 356, distance: 87.1
click at [1375, 357] on div "Device List 5063497243" at bounding box center [867, 374] width 1298 height 32
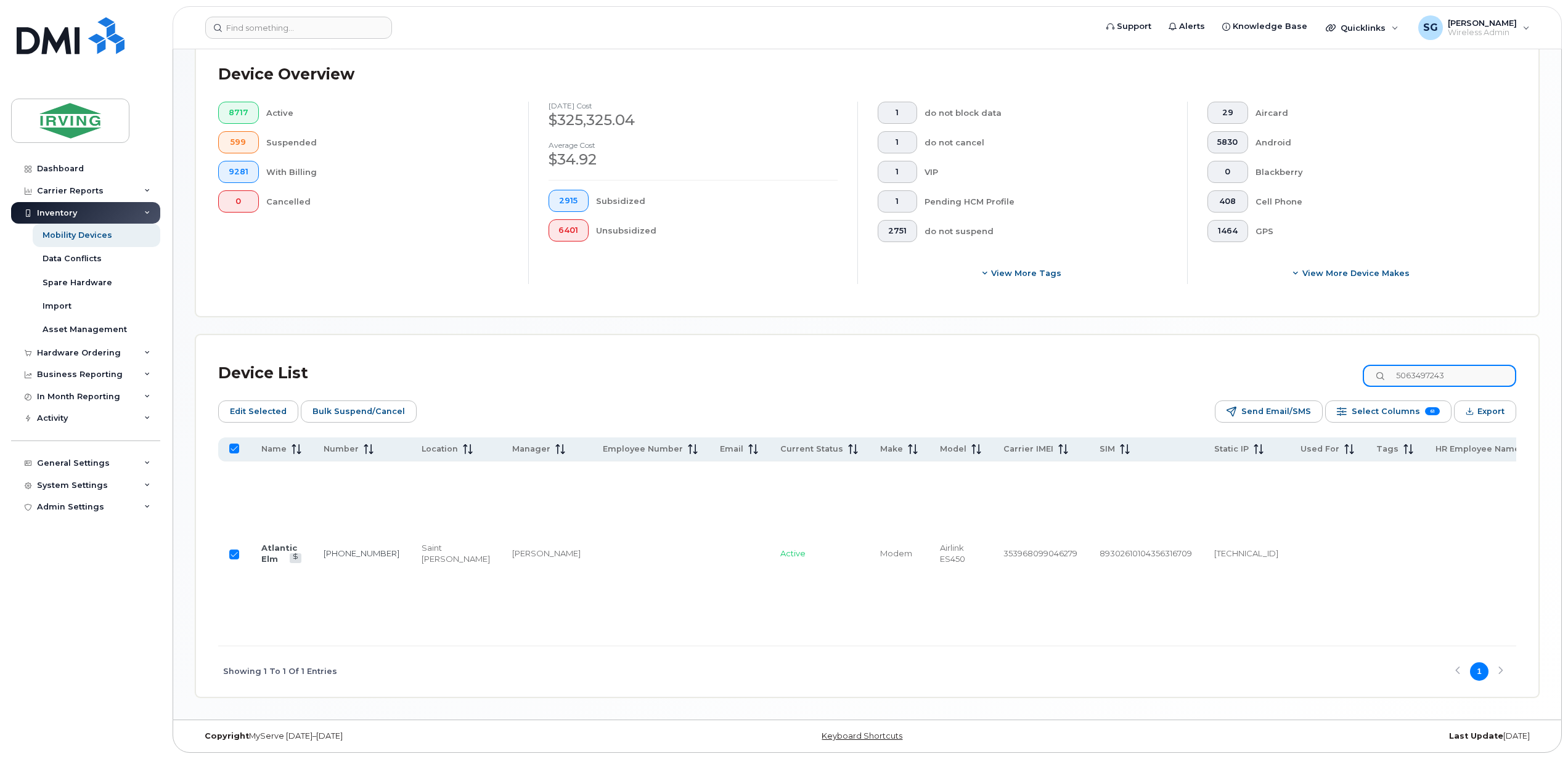
paste input "8138"
type input "5063498138"
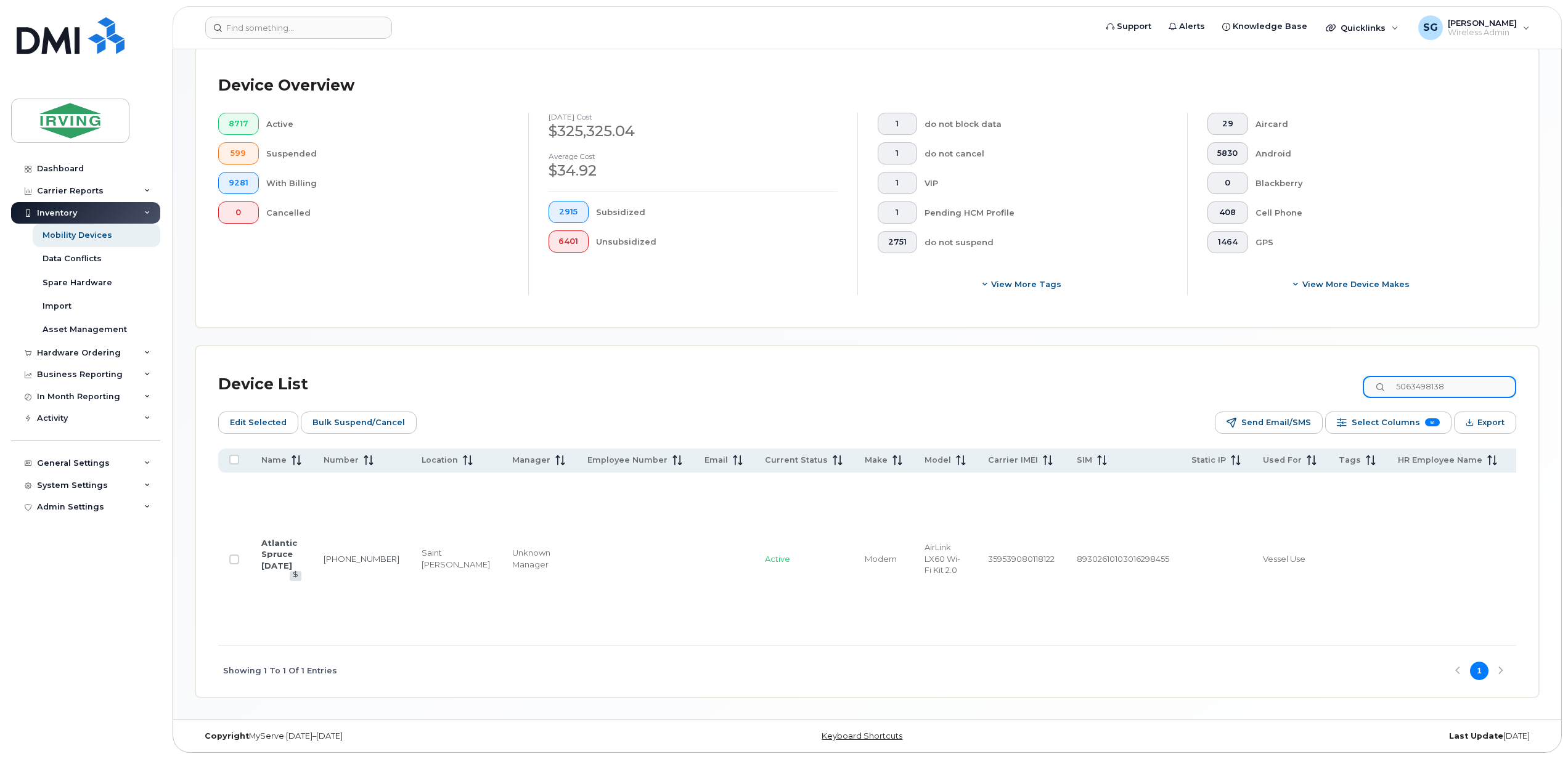
checkbox input "false"
type input "5063498138"
click at [237, 550] on td at bounding box center [234, 559] width 32 height 173
click at [233, 554] on input "Row Unselected" at bounding box center [234, 559] width 10 height 10
checkbox input "true"
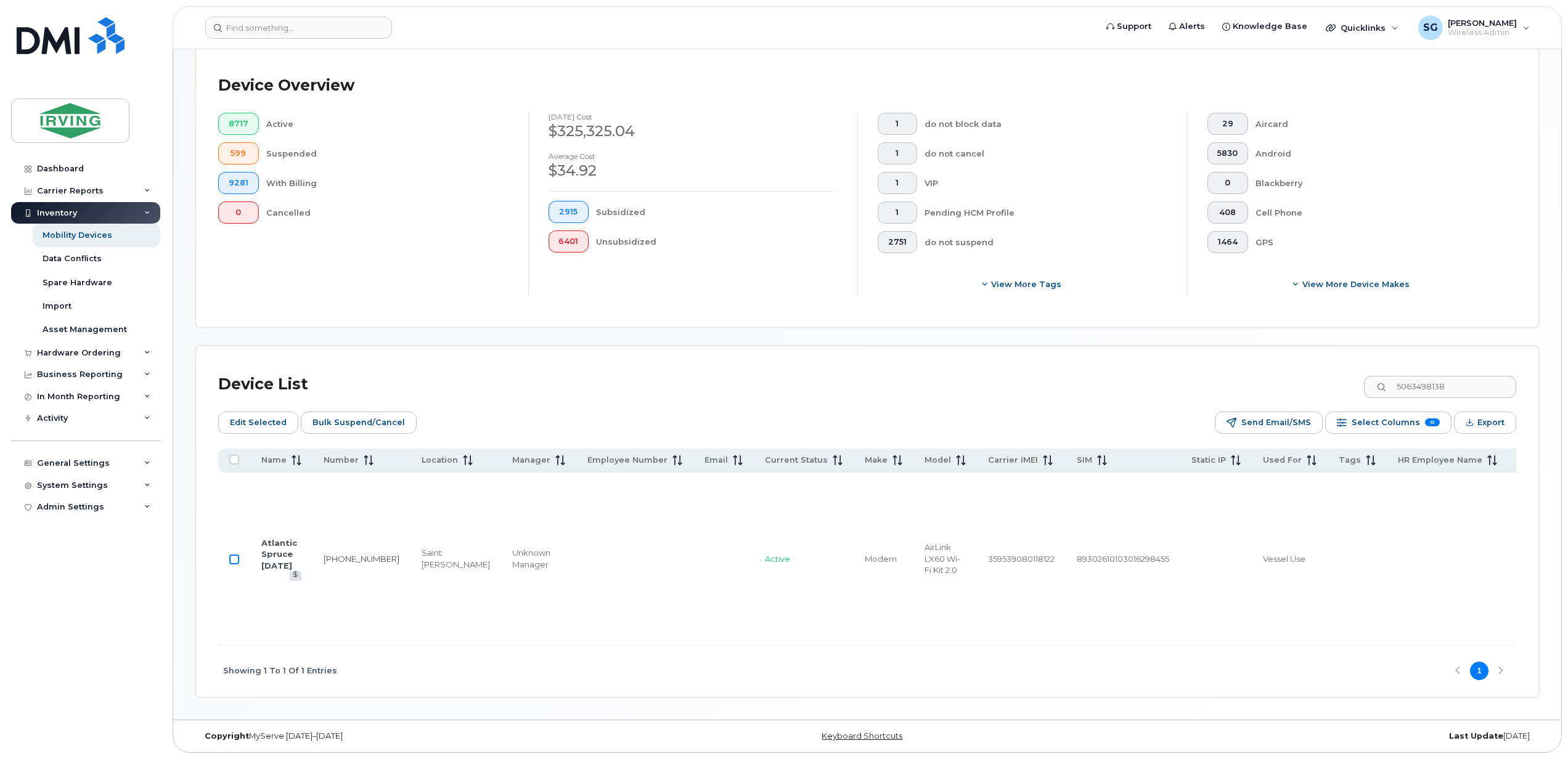
checkbox input "true"
drag, startPoint x: 1473, startPoint y: 364, endPoint x: 1465, endPoint y: 353, distance: 13.6
click at [1473, 376] on input "5063498138" at bounding box center [1439, 387] width 154 height 22
drag, startPoint x: 1464, startPoint y: 353, endPoint x: 1340, endPoint y: 356, distance: 124.0
click at [1340, 369] on div "Device List 5063498138" at bounding box center [867, 385] width 1298 height 32
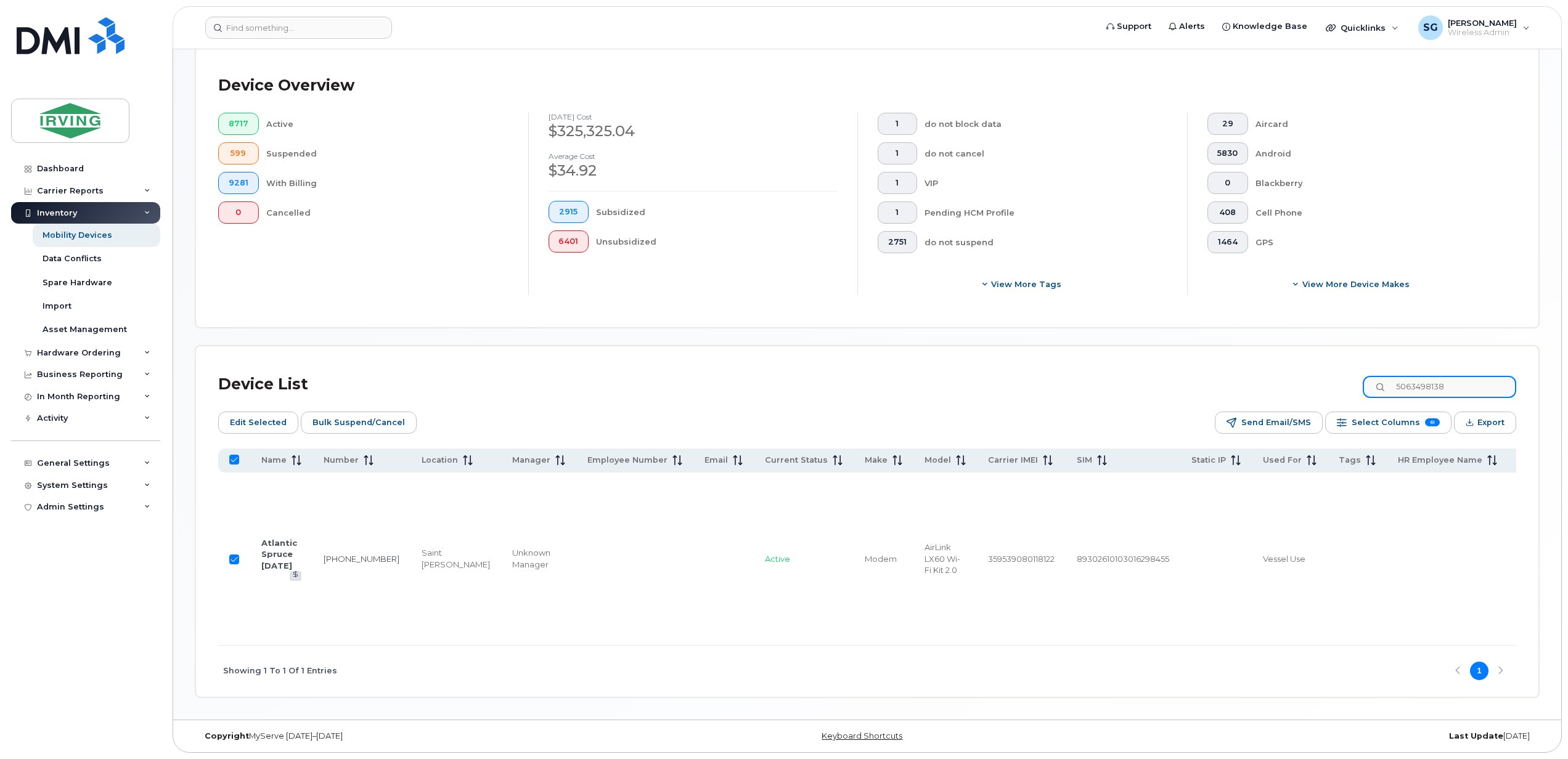
paste input "42"
type input "5063498428"
checkbox input "false"
type input "5063498428"
click at [235, 550] on td at bounding box center [234, 559] width 32 height 173
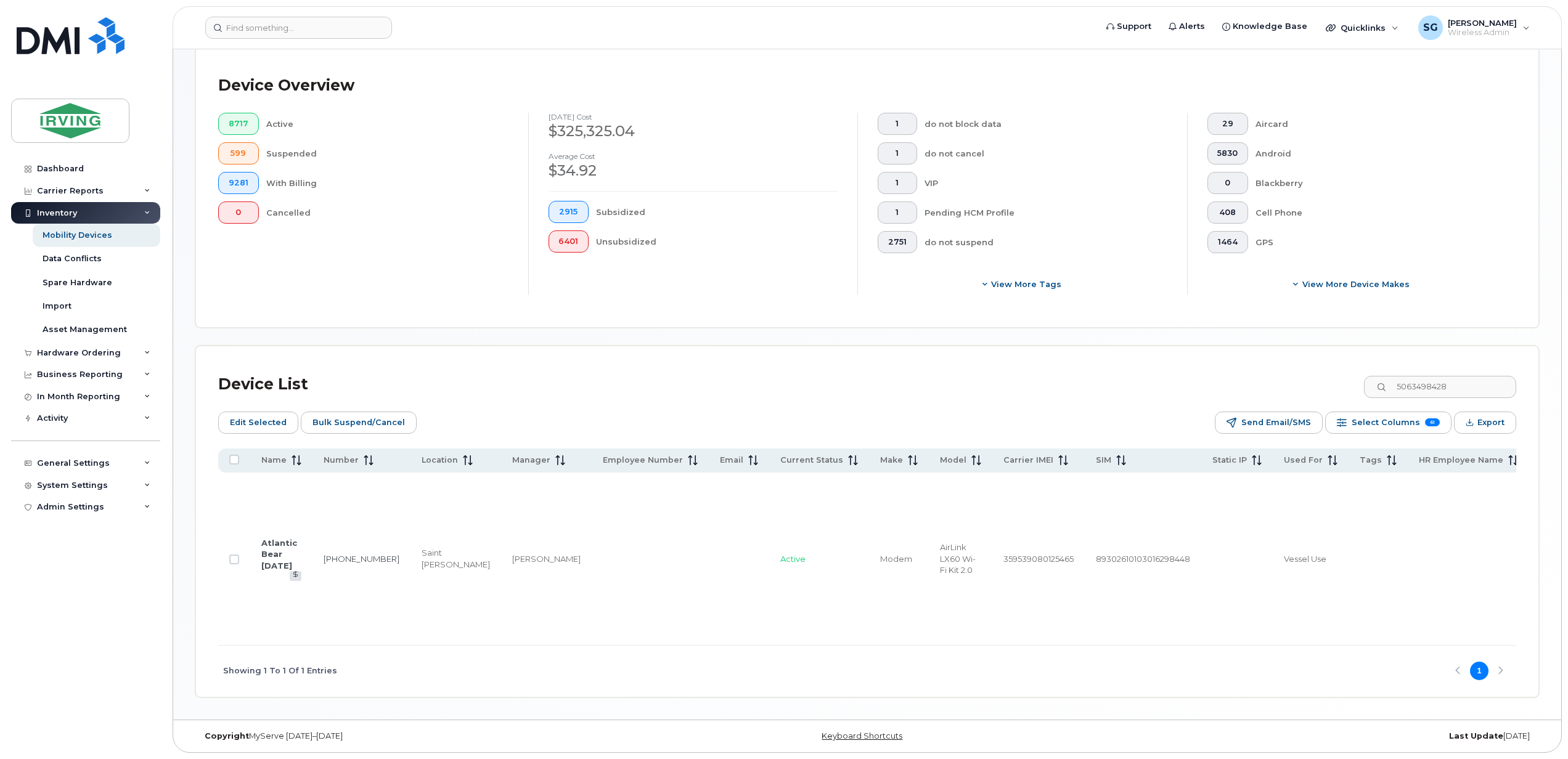
click at [234, 554] on input "Row Unselected" at bounding box center [234, 559] width 10 height 10
checkbox input "true"
click at [1460, 376] on input "5063498428" at bounding box center [1439, 387] width 154 height 22
drag, startPoint x: 1462, startPoint y: 355, endPoint x: 1393, endPoint y: 351, distance: 69.1
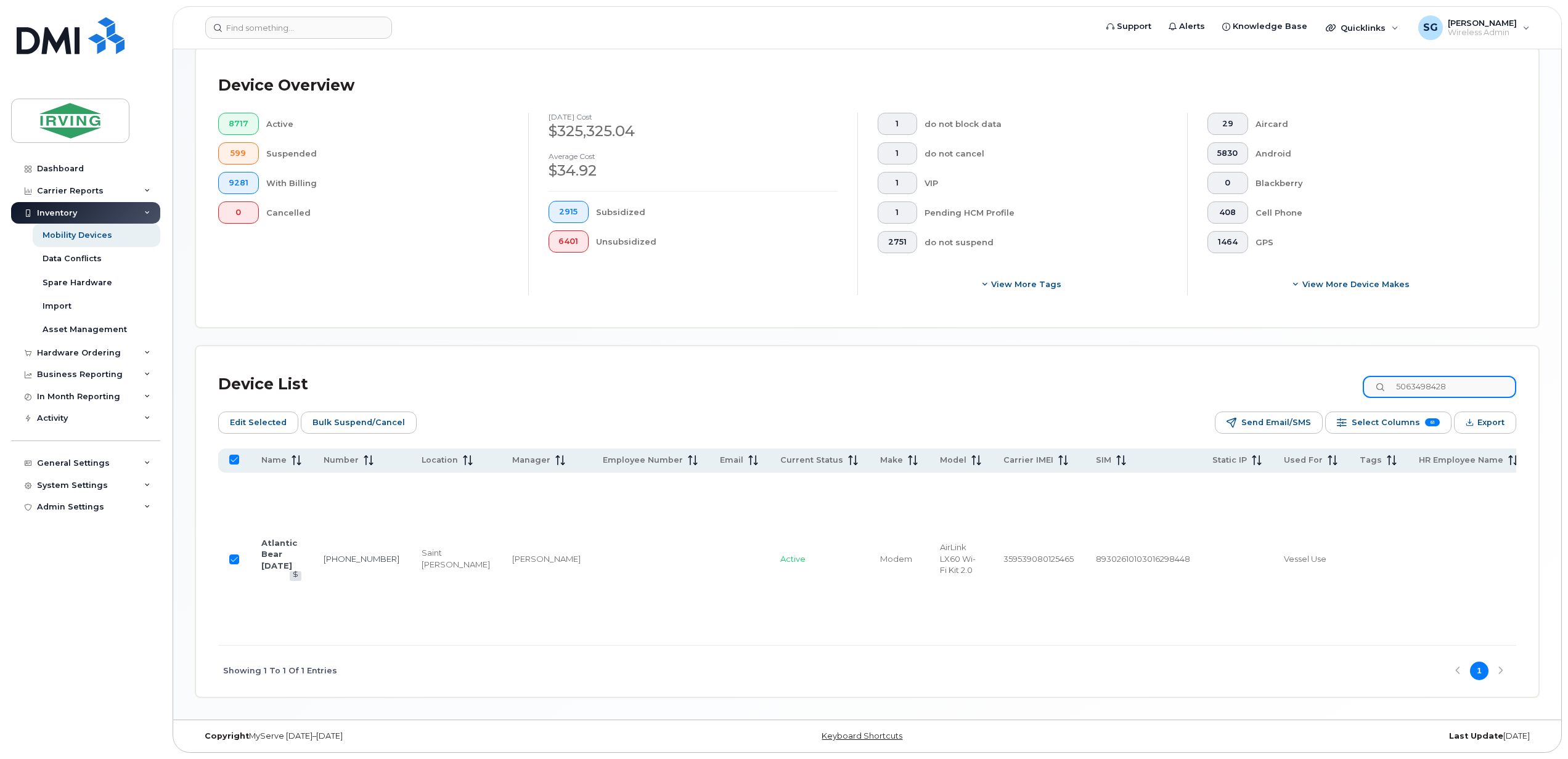
click at [1393, 376] on input "5063498428" at bounding box center [1439, 387] width 154 height 22
paste input "6479446"
type input "5066479446"
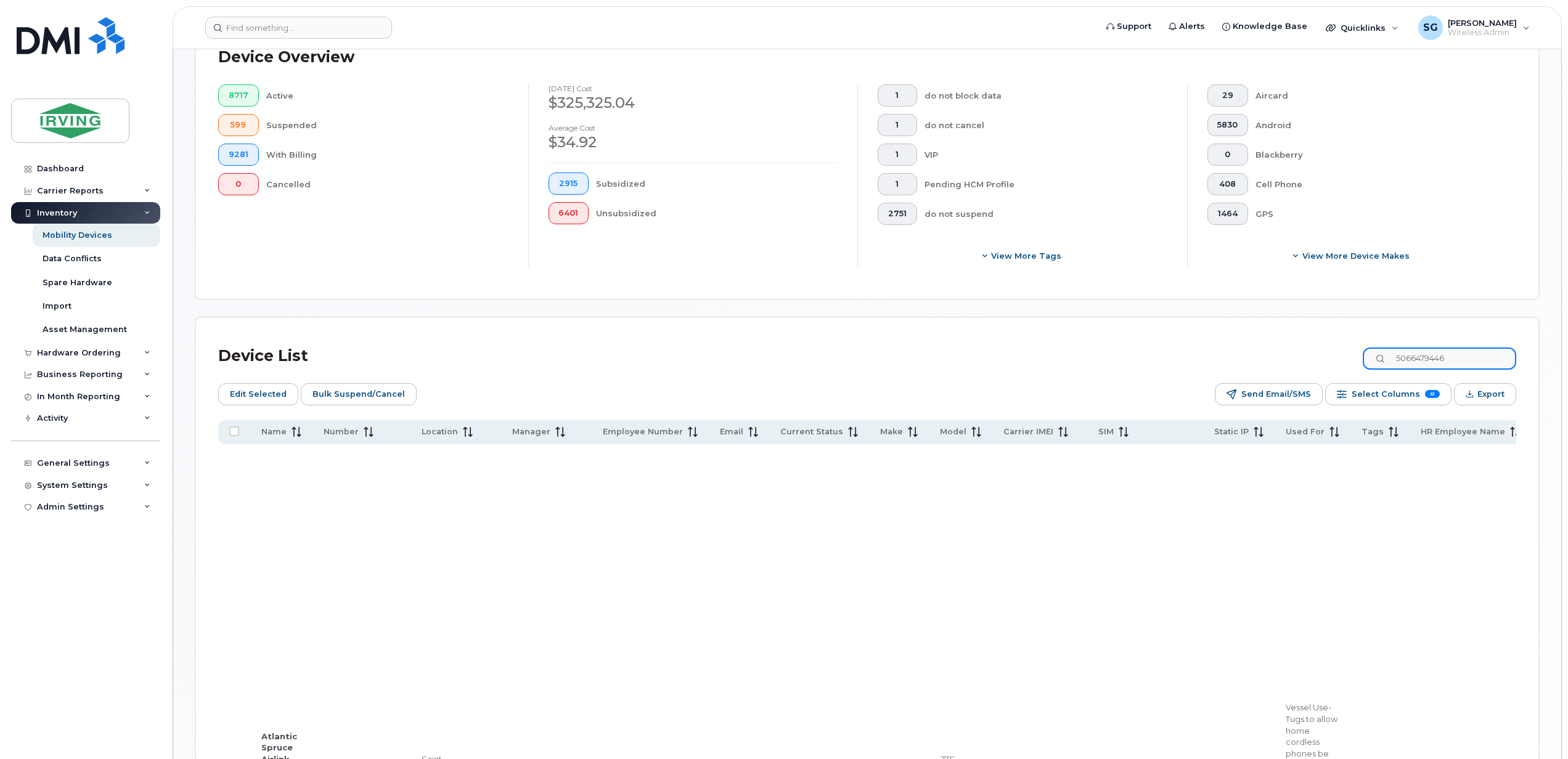
checkbox input "false"
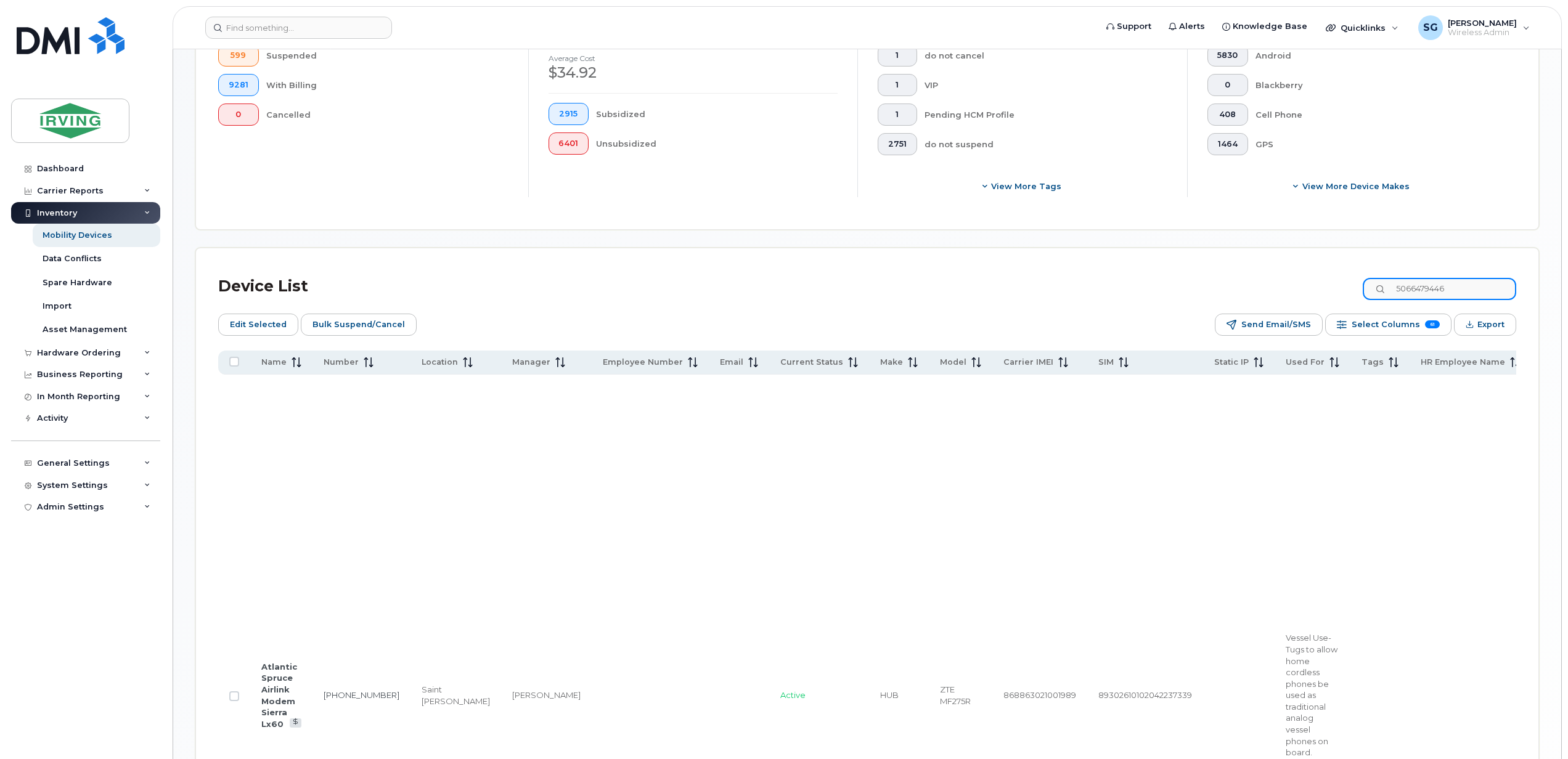
scroll to position [484, 0]
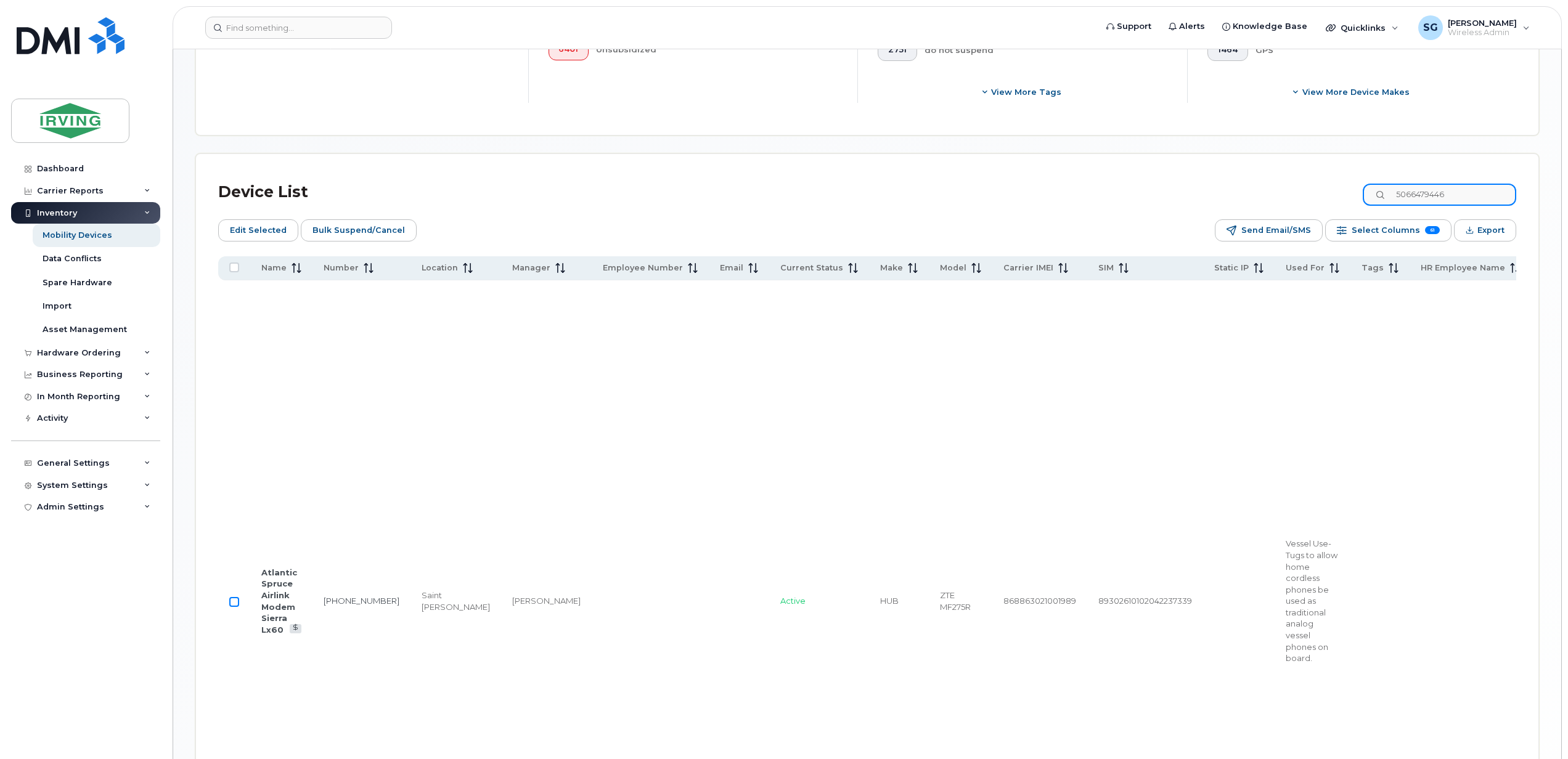
type input "5066479446"
click at [233, 607] on input "Row Unselected" at bounding box center [234, 602] width 10 height 10
checkbox input "true"
drag, startPoint x: 1442, startPoint y: 190, endPoint x: 1469, endPoint y: 195, distance: 27.5
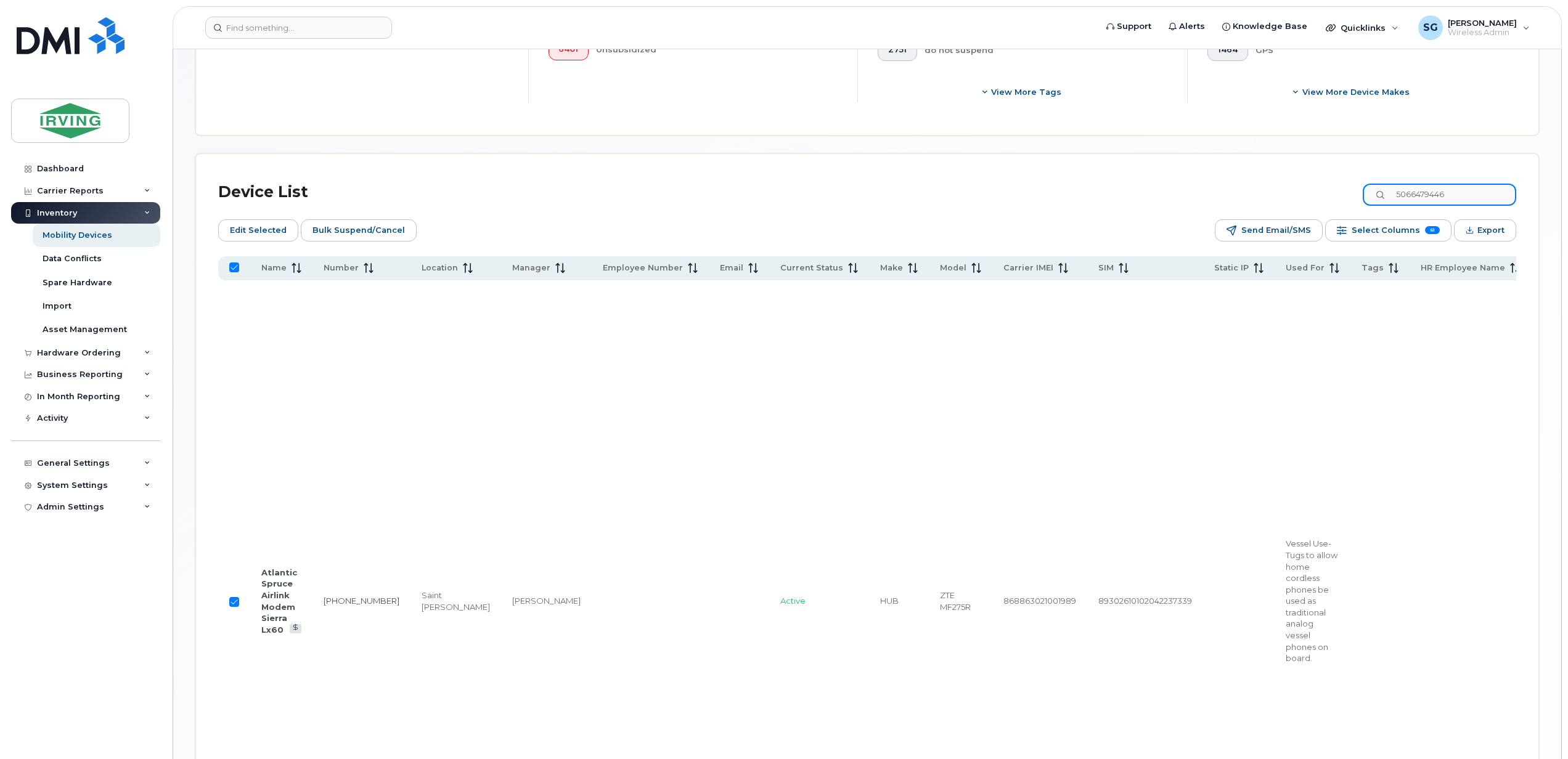
click at [1442, 190] on input "5066479446" at bounding box center [1439, 195] width 154 height 22
drag, startPoint x: 1472, startPoint y: 195, endPoint x: 1393, endPoint y: 193, distance: 79.0
click at [1393, 193] on div "5066479446" at bounding box center [1439, 195] width 154 height 22
paste input "517681"
type input "5066517681"
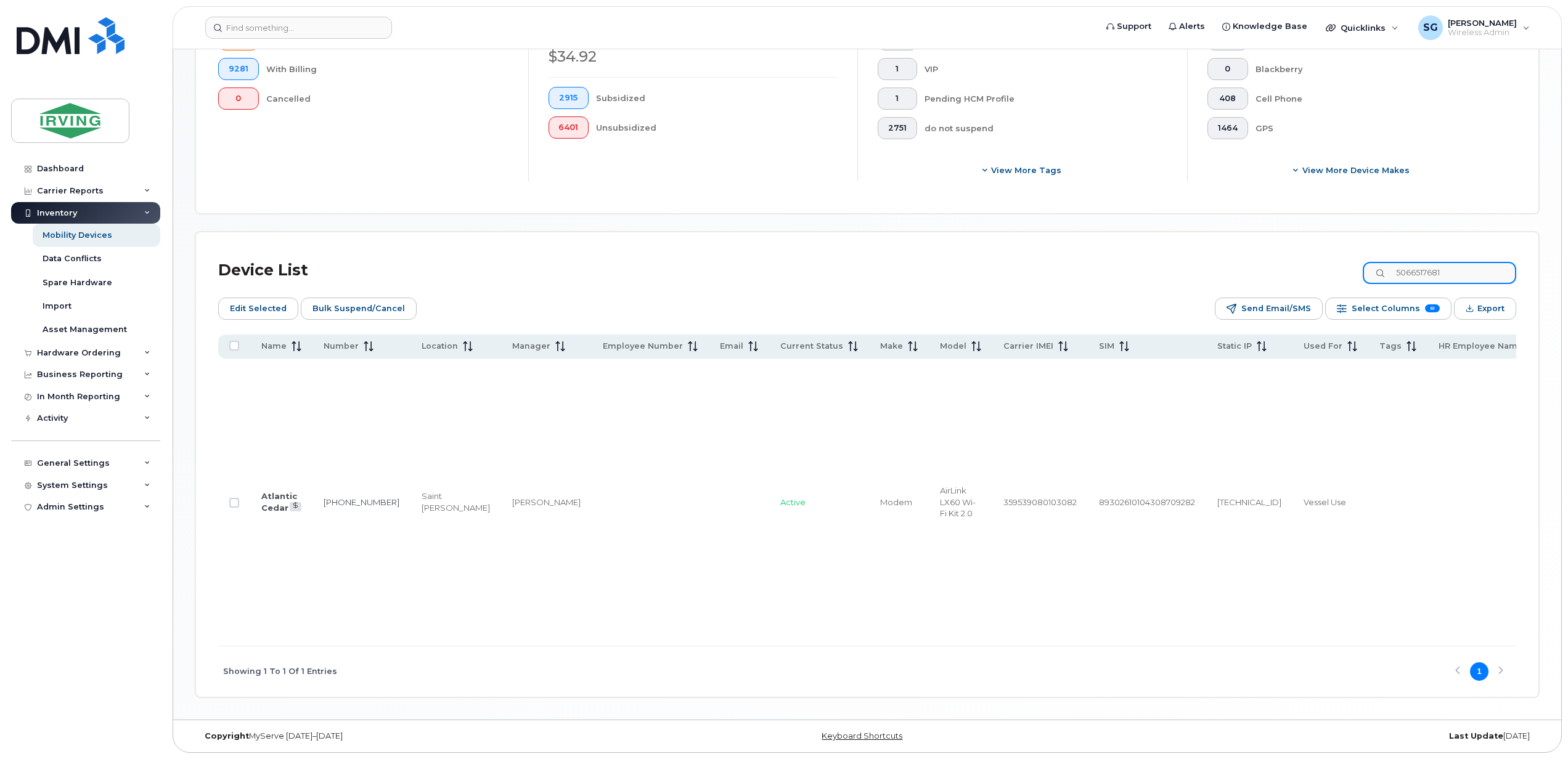
checkbox input "false"
type input "5066517681"
click at [231, 498] on input "Row Unselected" at bounding box center [234, 503] width 10 height 10
checkbox input "true"
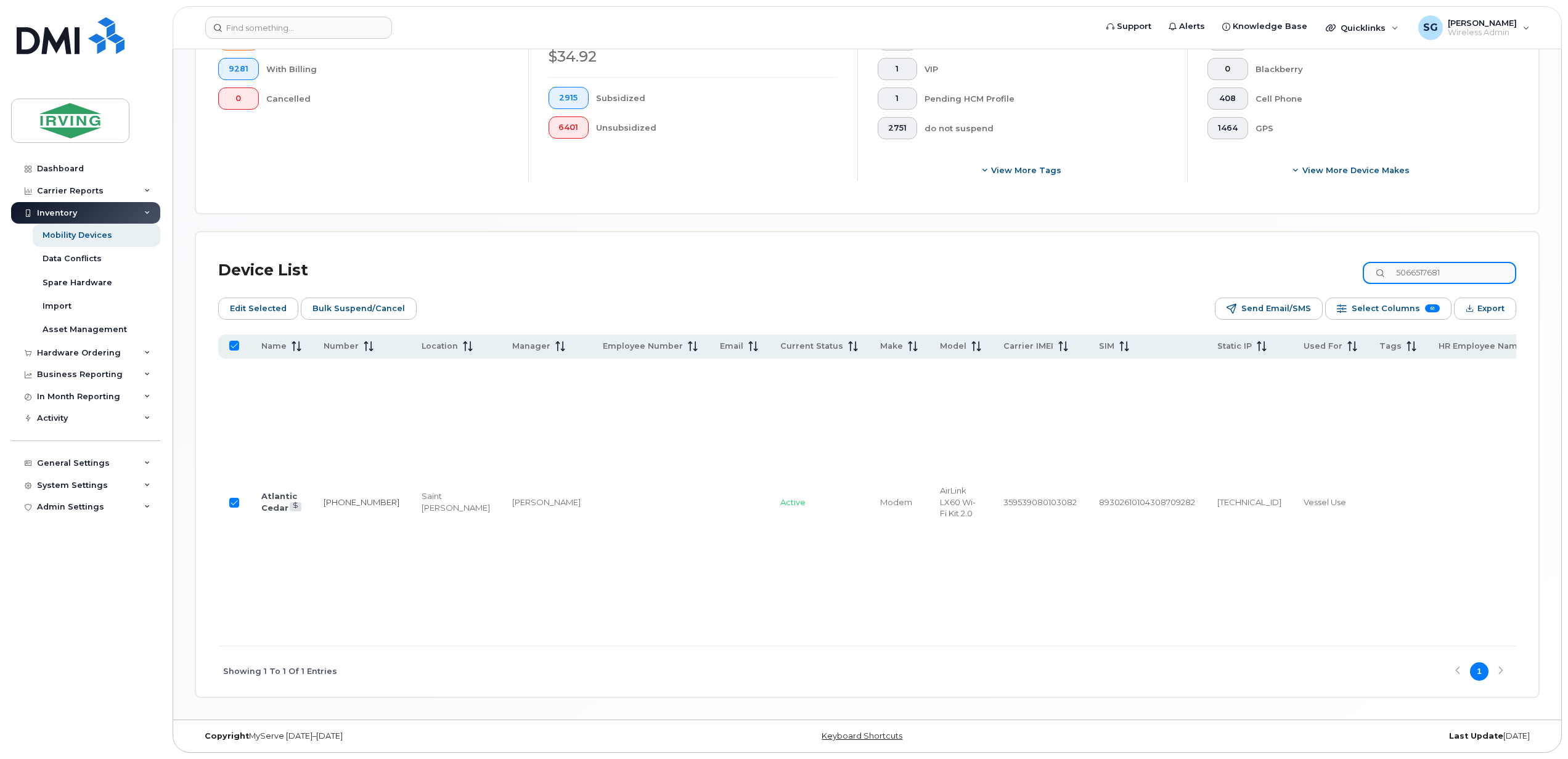
click at [1473, 262] on input "5066517681" at bounding box center [1439, 273] width 154 height 22
drag, startPoint x: 1473, startPoint y: 195, endPoint x: 1384, endPoint y: 193, distance: 89.0
click at [1384, 262] on input "5066517681" at bounding box center [1439, 273] width 154 height 22
paste input "8210"
type input "5066518210"
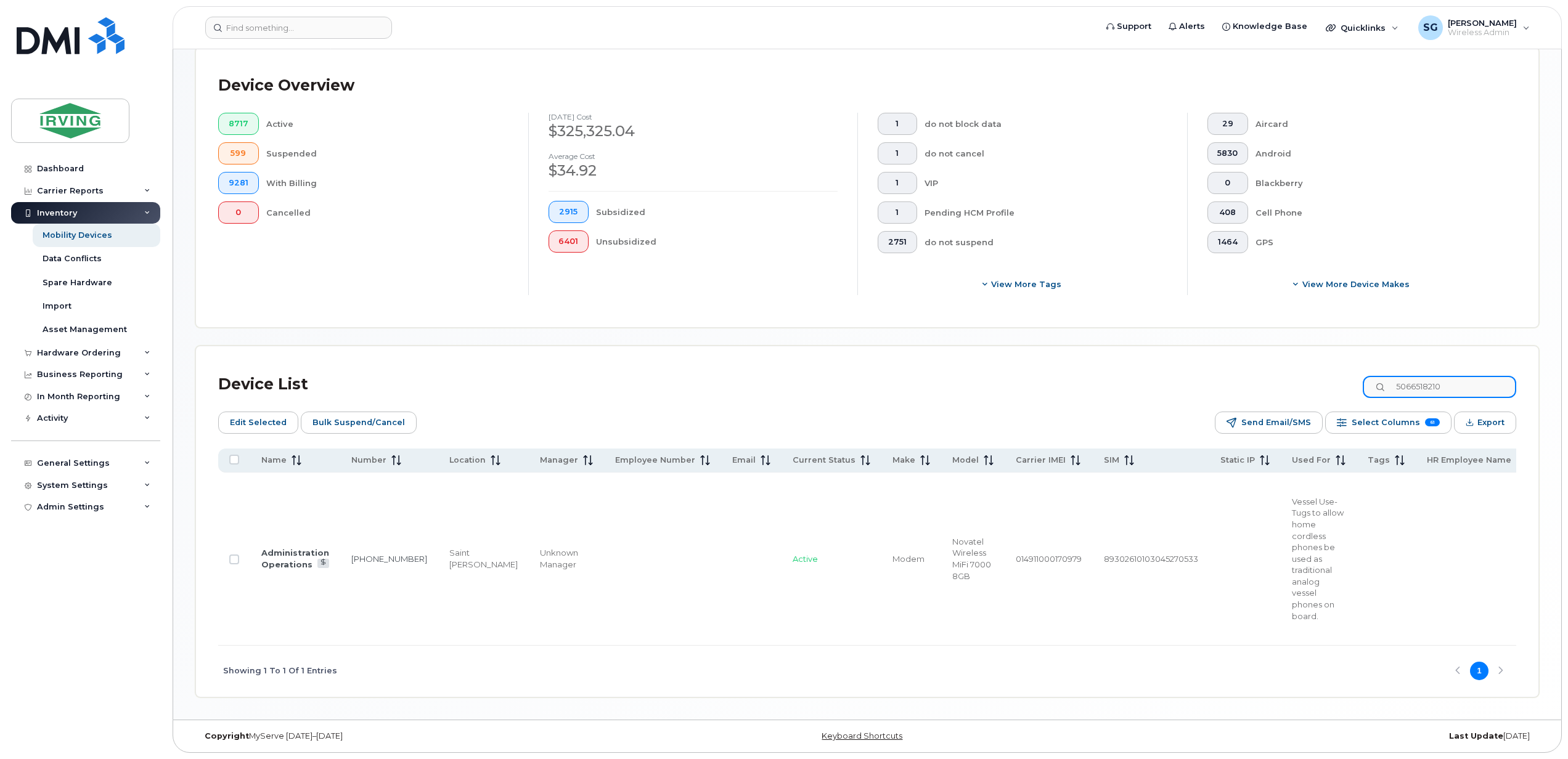
checkbox input "false"
type input "5066518210"
click at [238, 554] on input "Row Unselected" at bounding box center [234, 559] width 10 height 10
checkbox input "true"
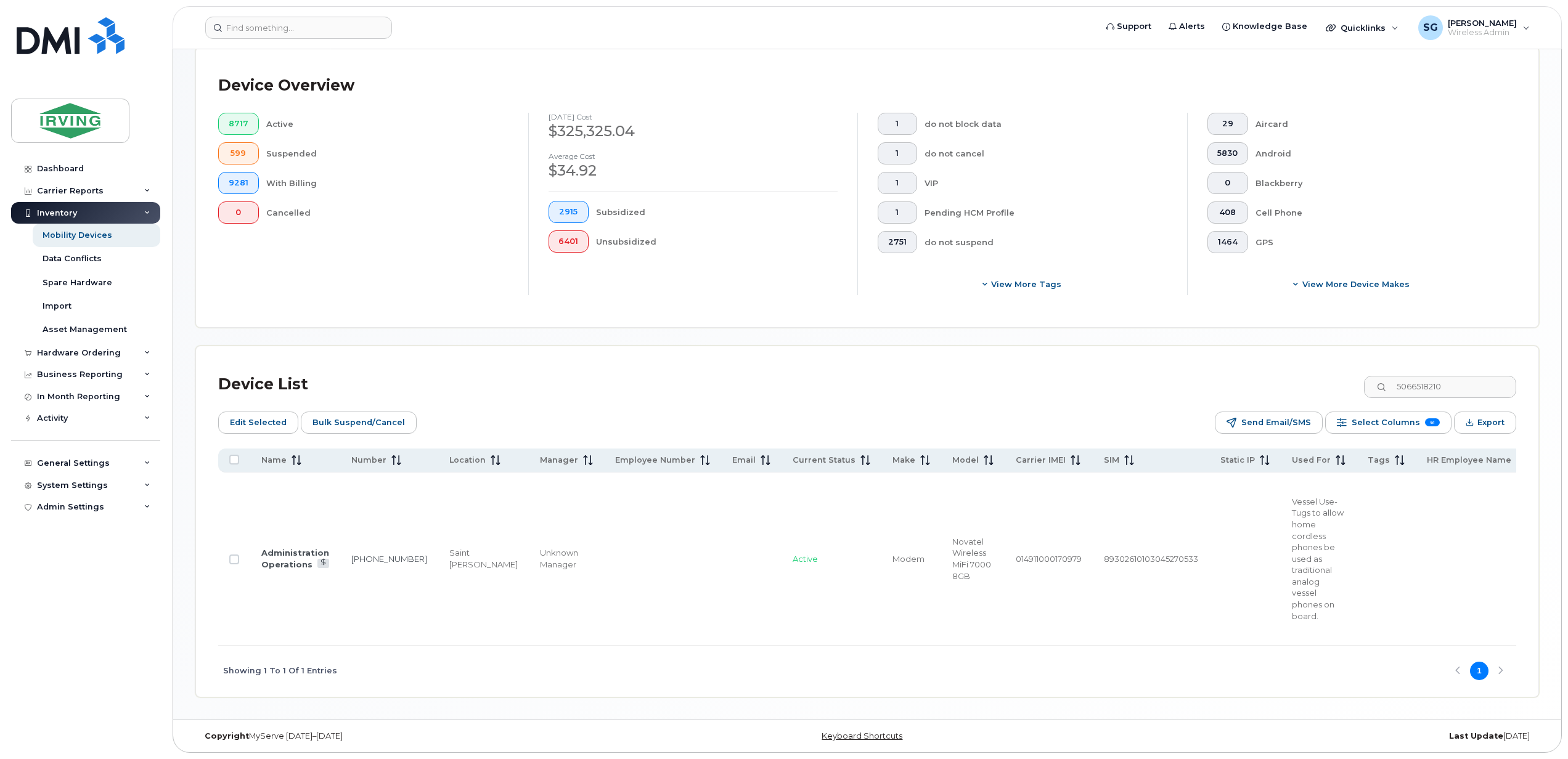
checkbox input "true"
click at [1445, 376] on input "5066518210" at bounding box center [1439, 387] width 154 height 22
drag, startPoint x: 1463, startPoint y: 321, endPoint x: 1400, endPoint y: 319, distance: 63.0
click at [1400, 376] on input "5066518210" at bounding box center [1439, 387] width 154 height 22
paste input "37974"
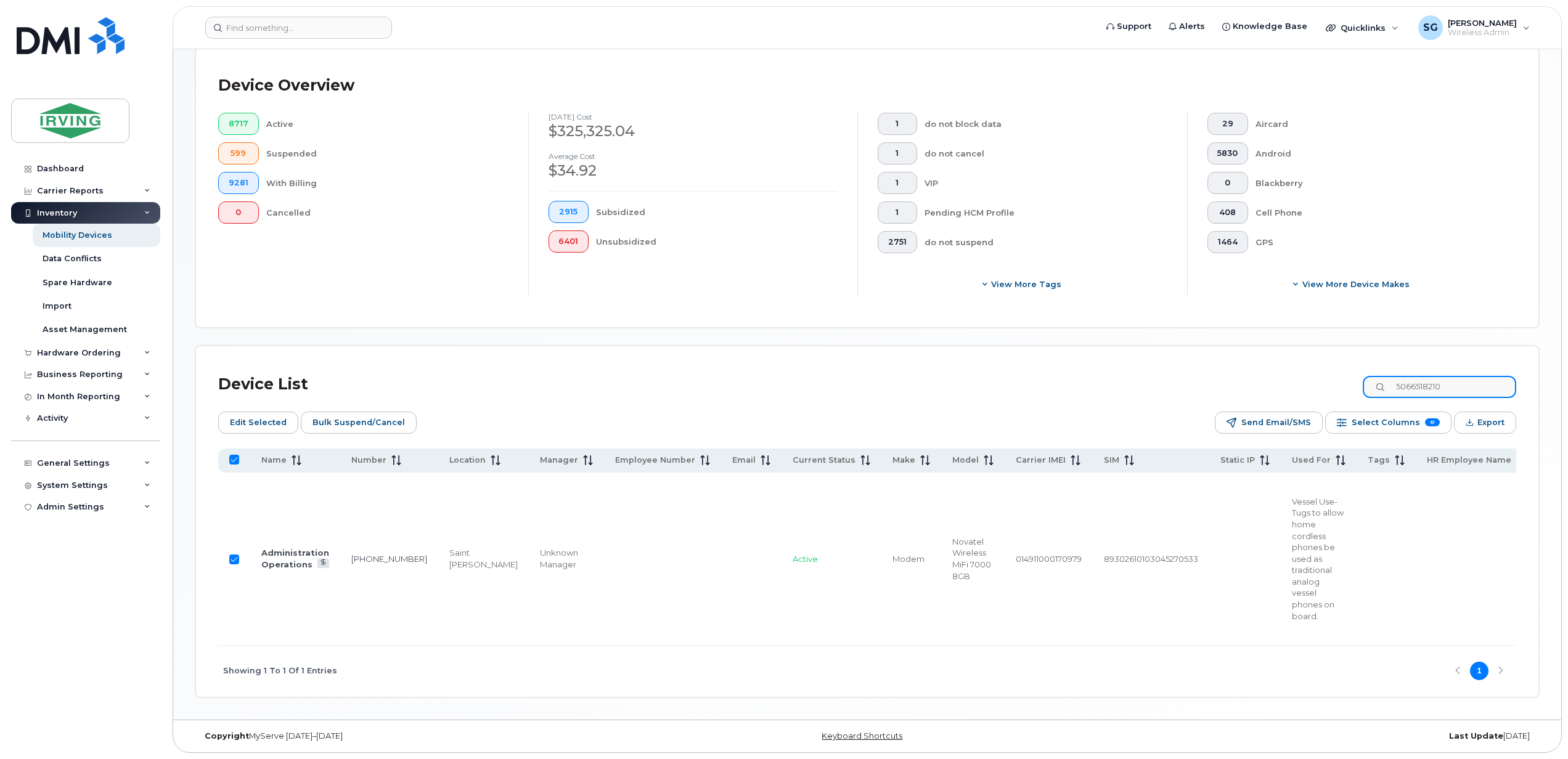
type input "5066537974"
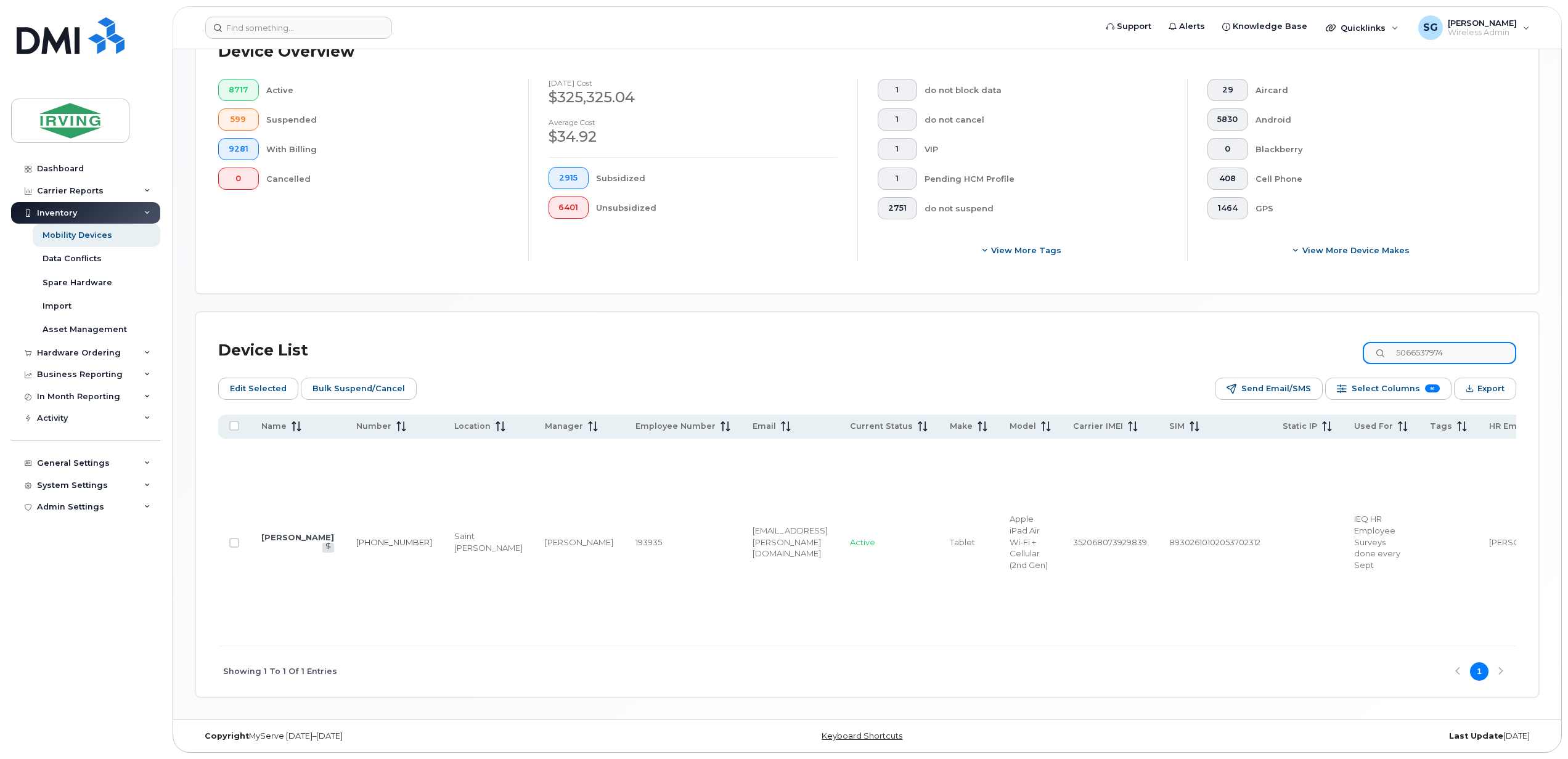
checkbox input "false"
type input "5066537974"
click at [233, 548] on input "Row Unselected" at bounding box center [234, 543] width 10 height 10
checkbox input "true"
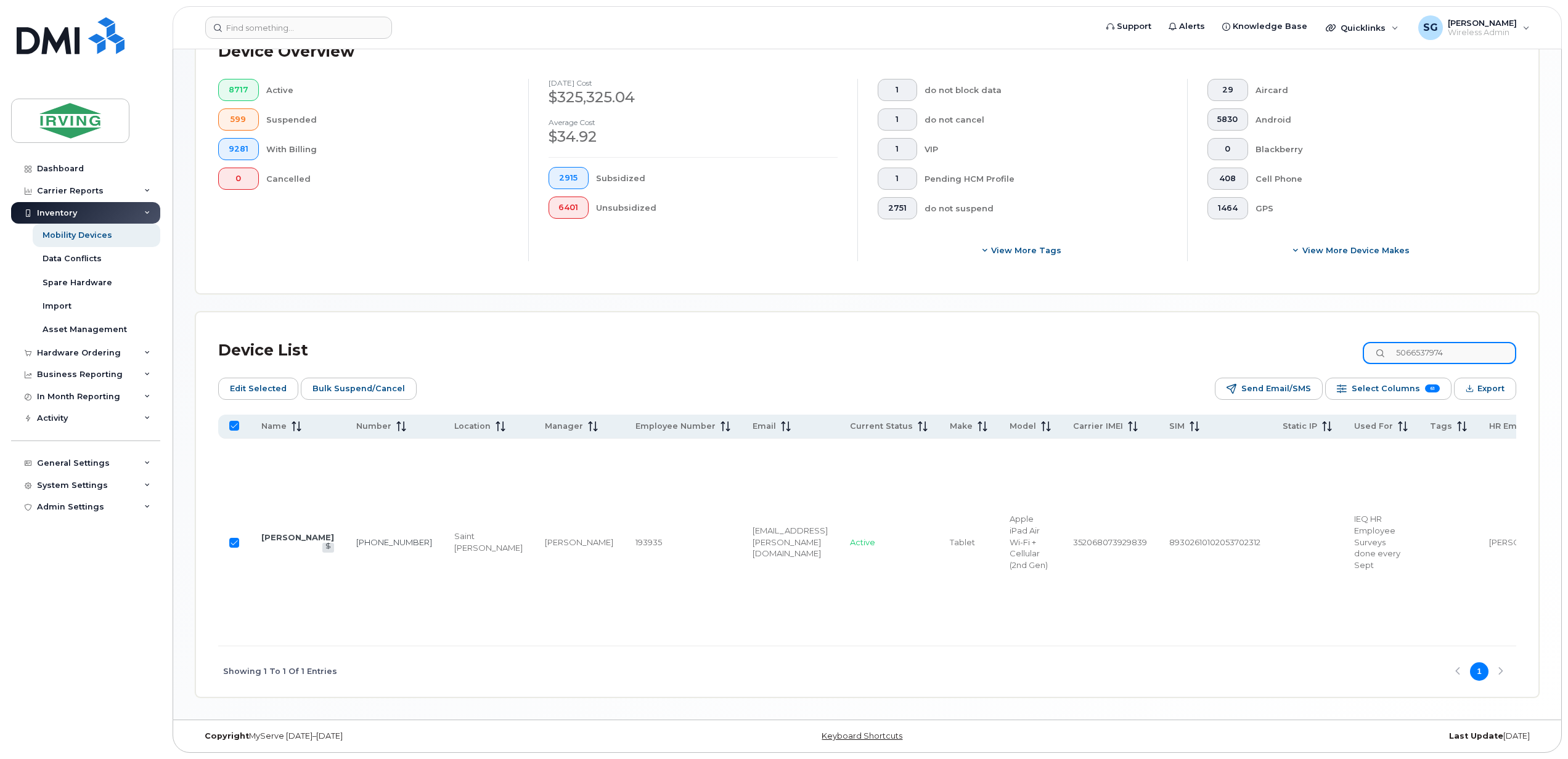
click at [1477, 342] on input "5066537974" at bounding box center [1439, 353] width 154 height 22
drag, startPoint x: 1474, startPoint y: 320, endPoint x: 1386, endPoint y: 319, distance: 88.0
click at [1386, 342] on input "5066537974" at bounding box center [1439, 353] width 154 height 22
paste input "8744741"
type input "5068744741"
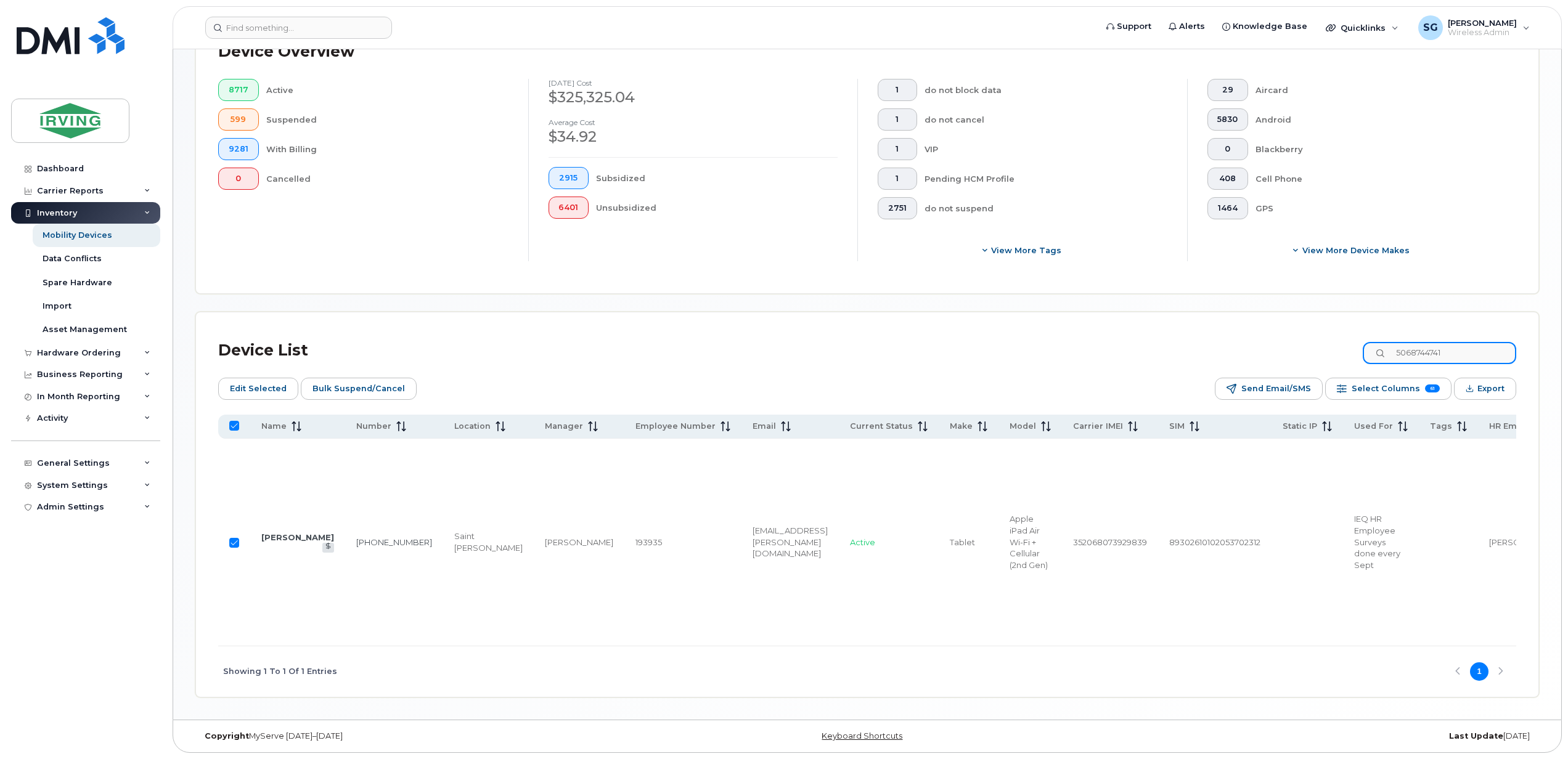
checkbox input "false"
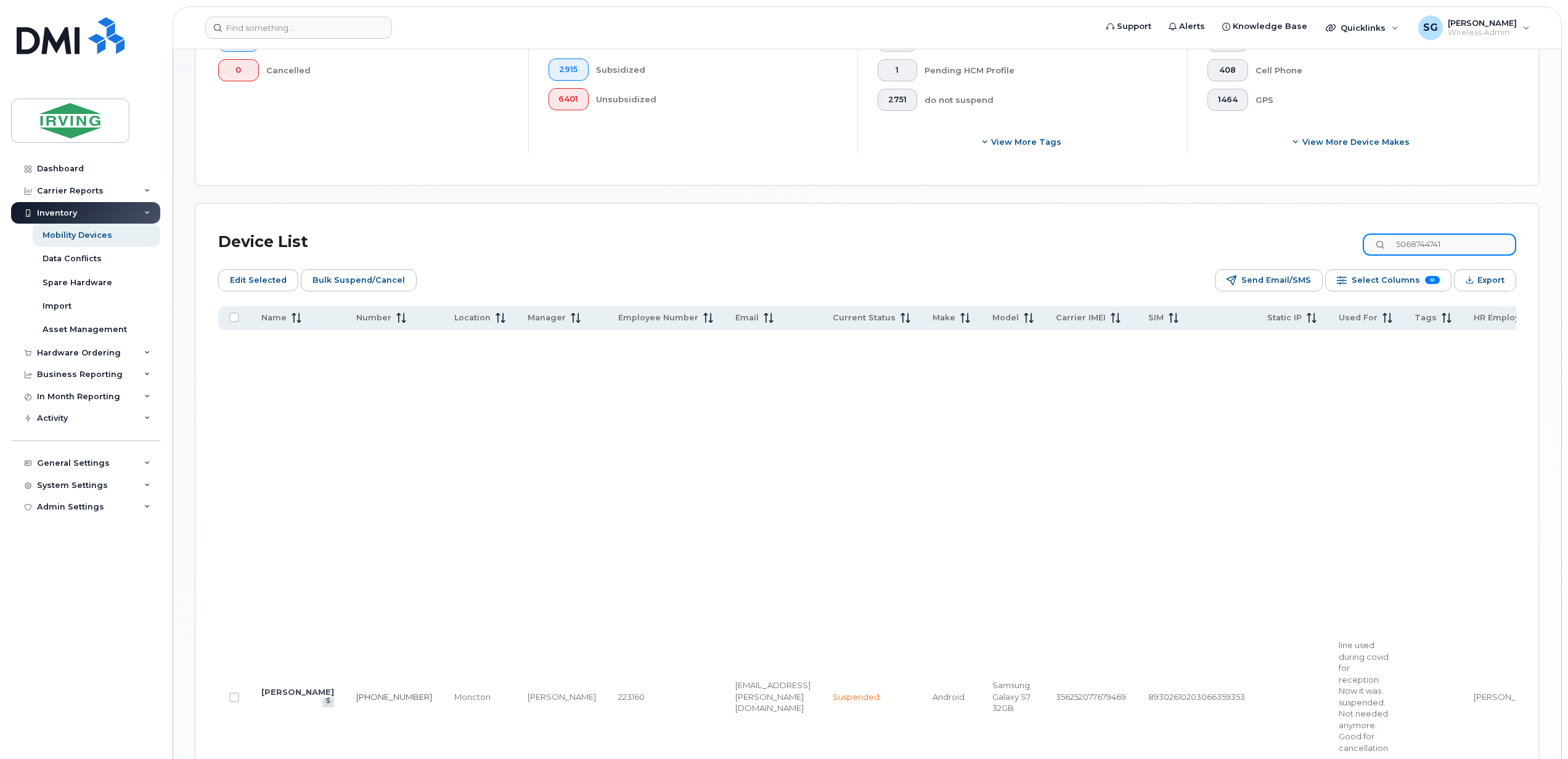
scroll to position [519, 0]
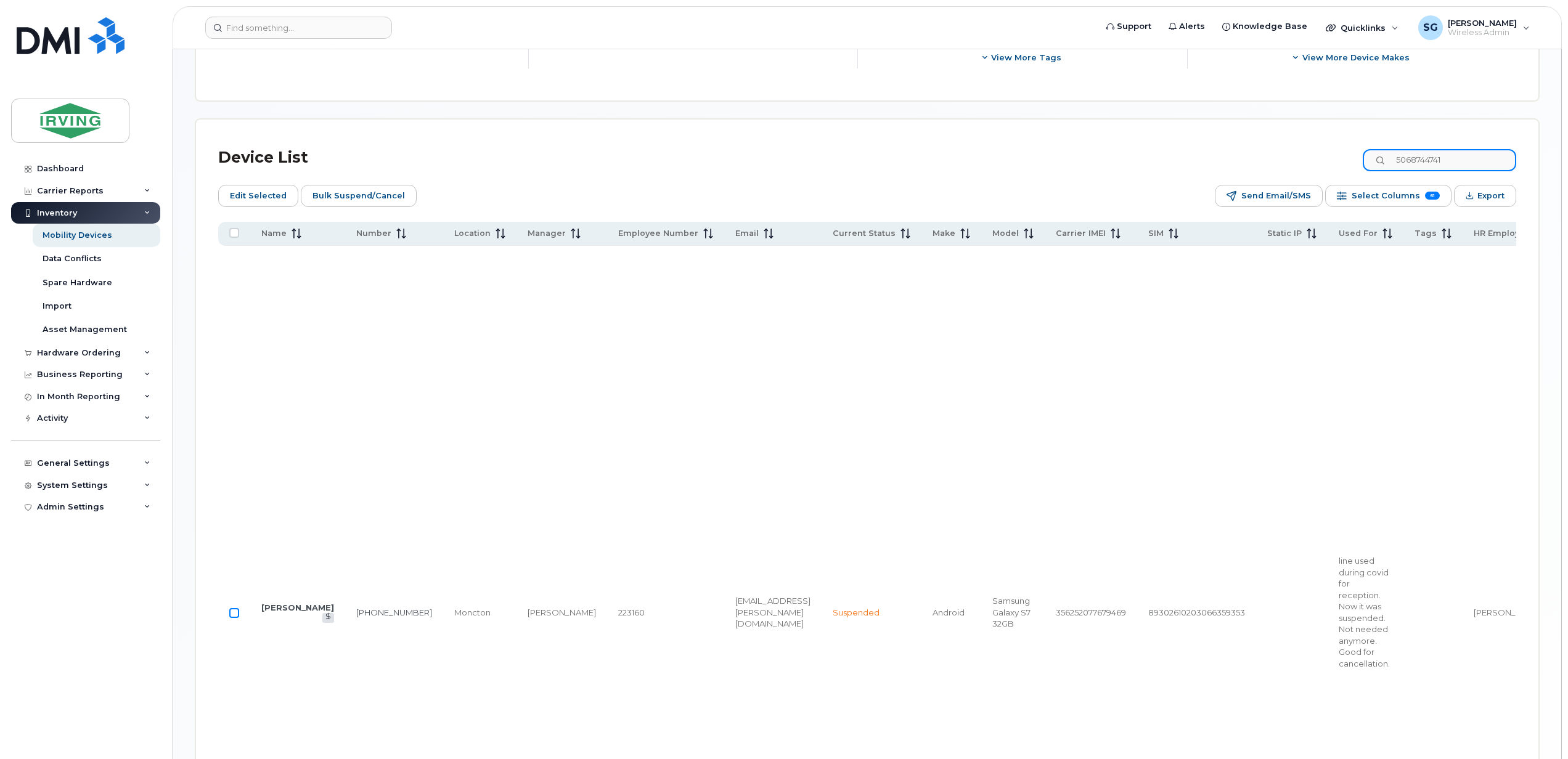
type input "5068744741"
click at [235, 608] on input "Row Unselected" at bounding box center [234, 613] width 10 height 10
checkbox input "true"
drag, startPoint x: 1499, startPoint y: 162, endPoint x: 1390, endPoint y: 162, distance: 109.0
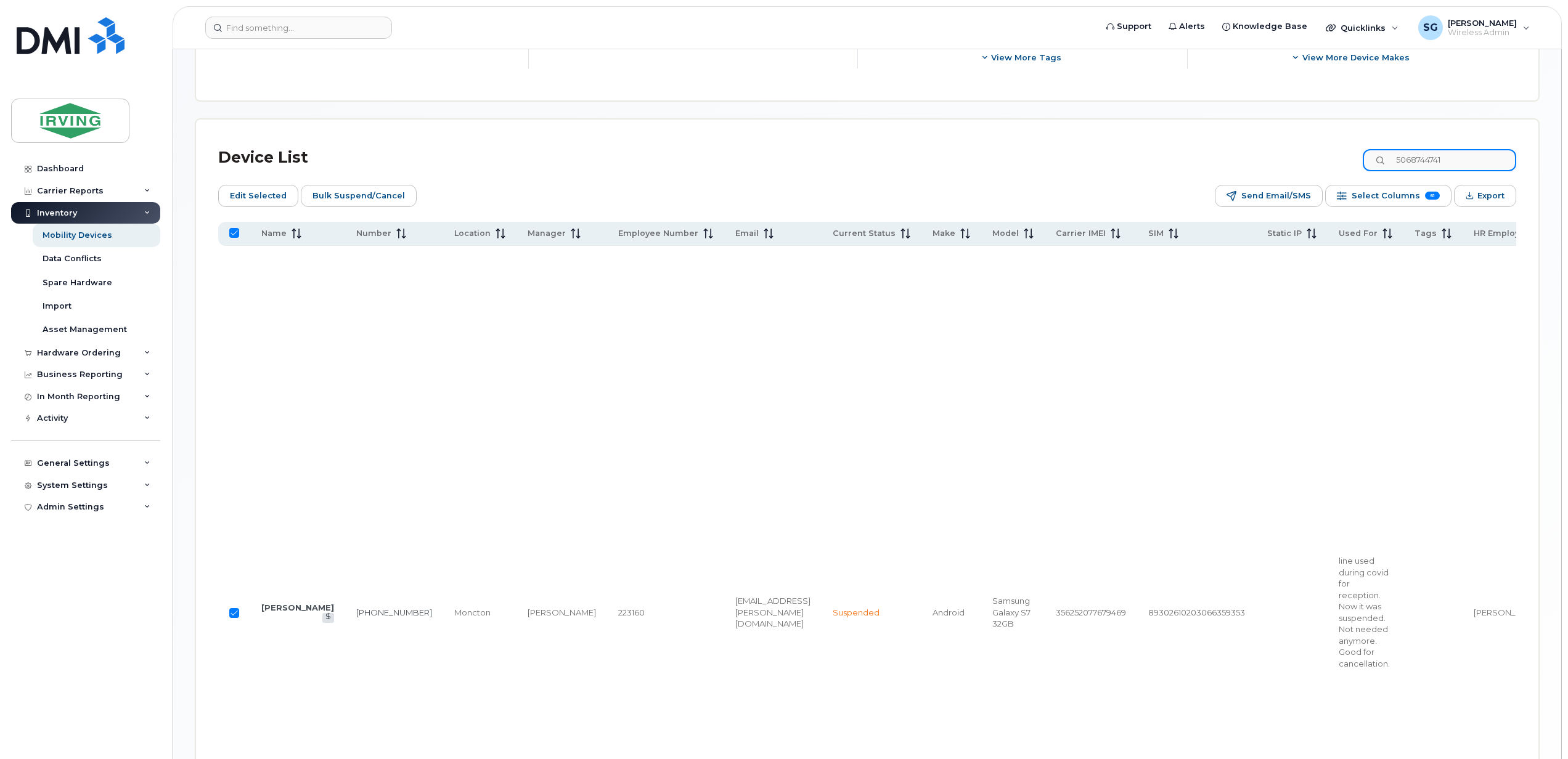
click at [1390, 162] on div "5068744741" at bounding box center [1439, 160] width 154 height 22
paste input "7093278290"
type input "7093278290"
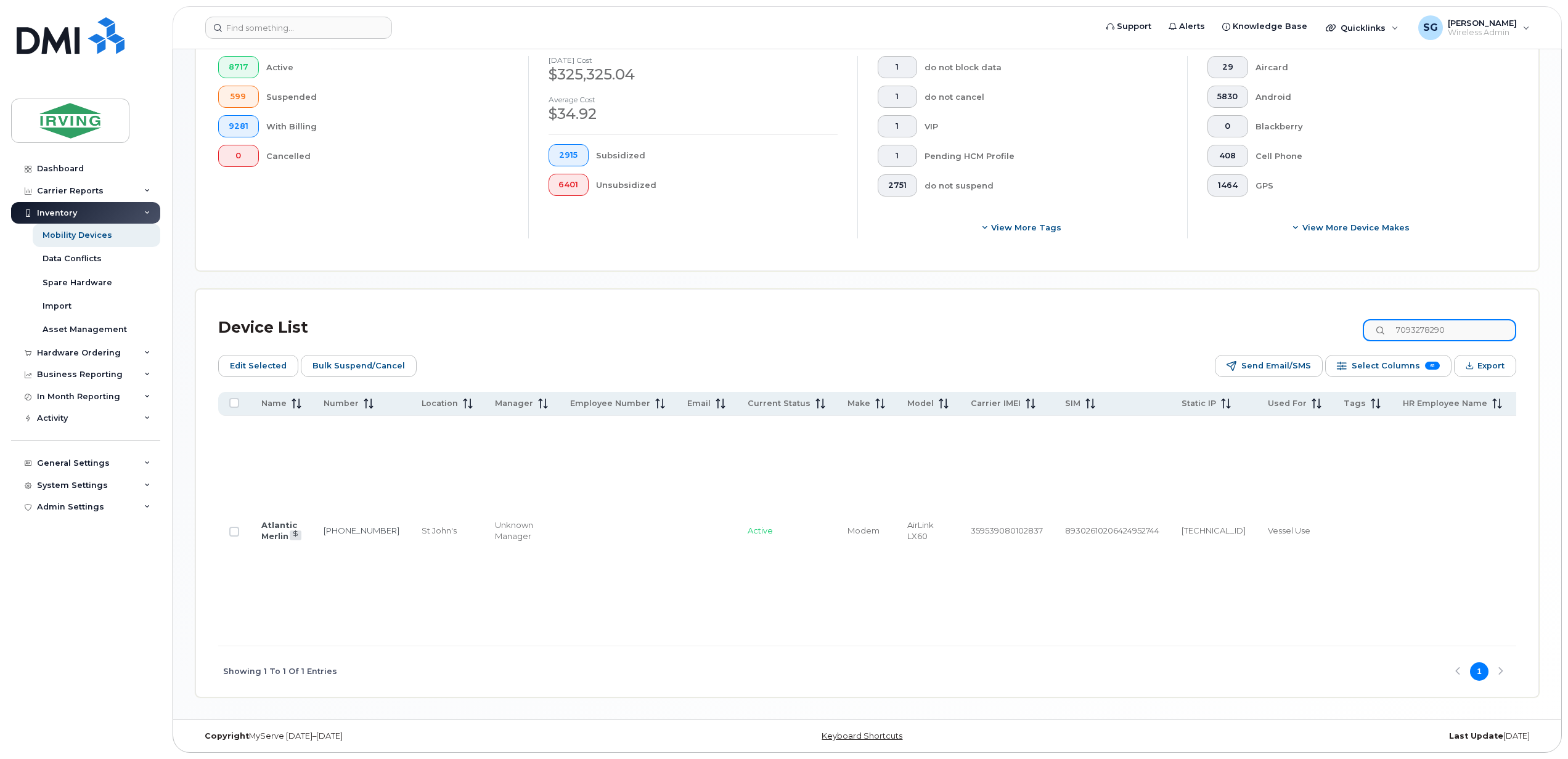
checkbox input "false"
type input "7093278290"
click at [228, 513] on td at bounding box center [234, 531] width 32 height 231
click at [233, 527] on input "Row Unselected" at bounding box center [234, 531] width 10 height 10
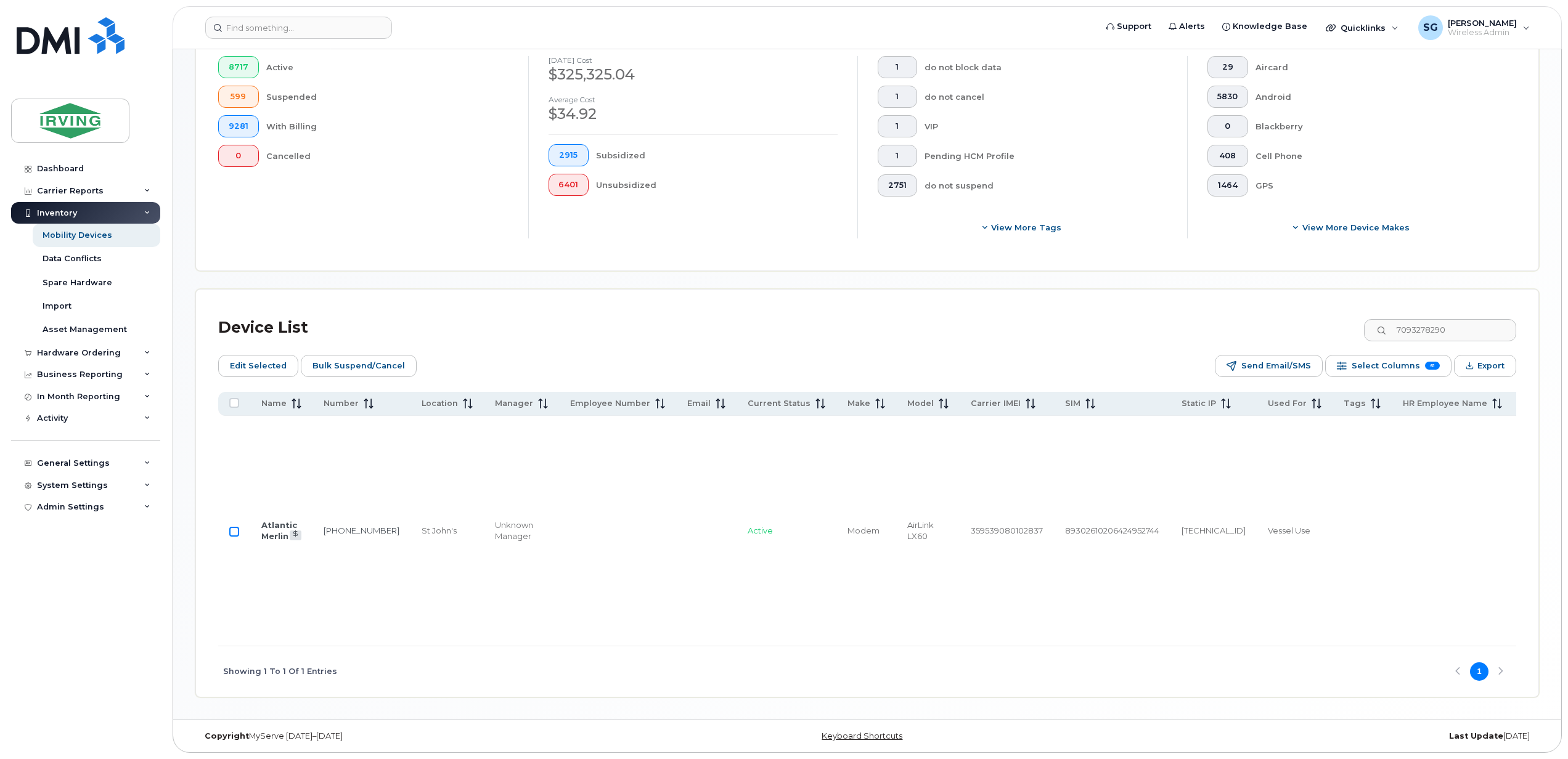
checkbox input "true"
drag, startPoint x: 1479, startPoint y: 297, endPoint x: 1409, endPoint y: 297, distance: 70.0
click at [1409, 319] on input "7093278290" at bounding box center [1439, 330] width 154 height 22
paste input "6873638"
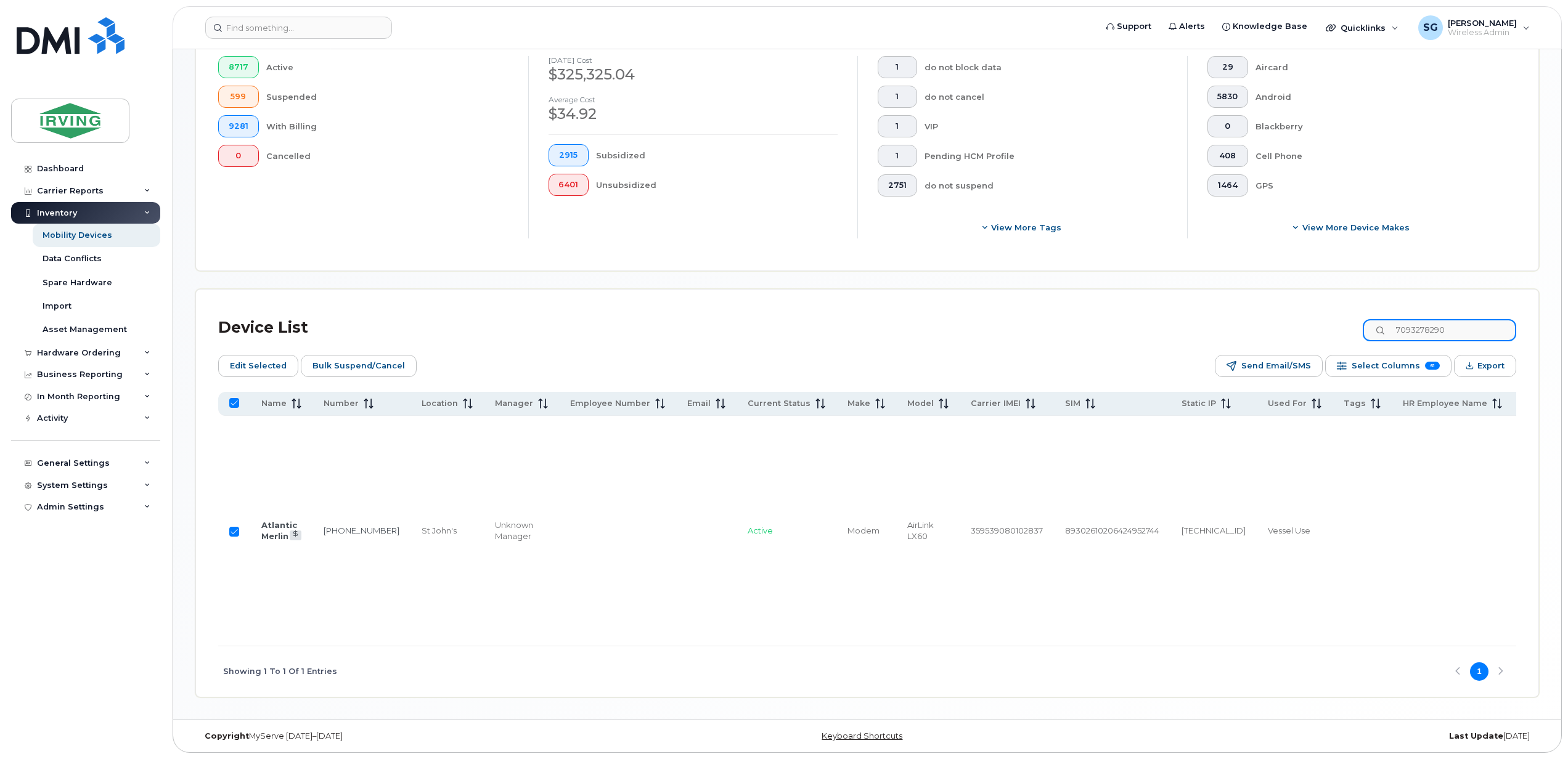
type input "7096873638"
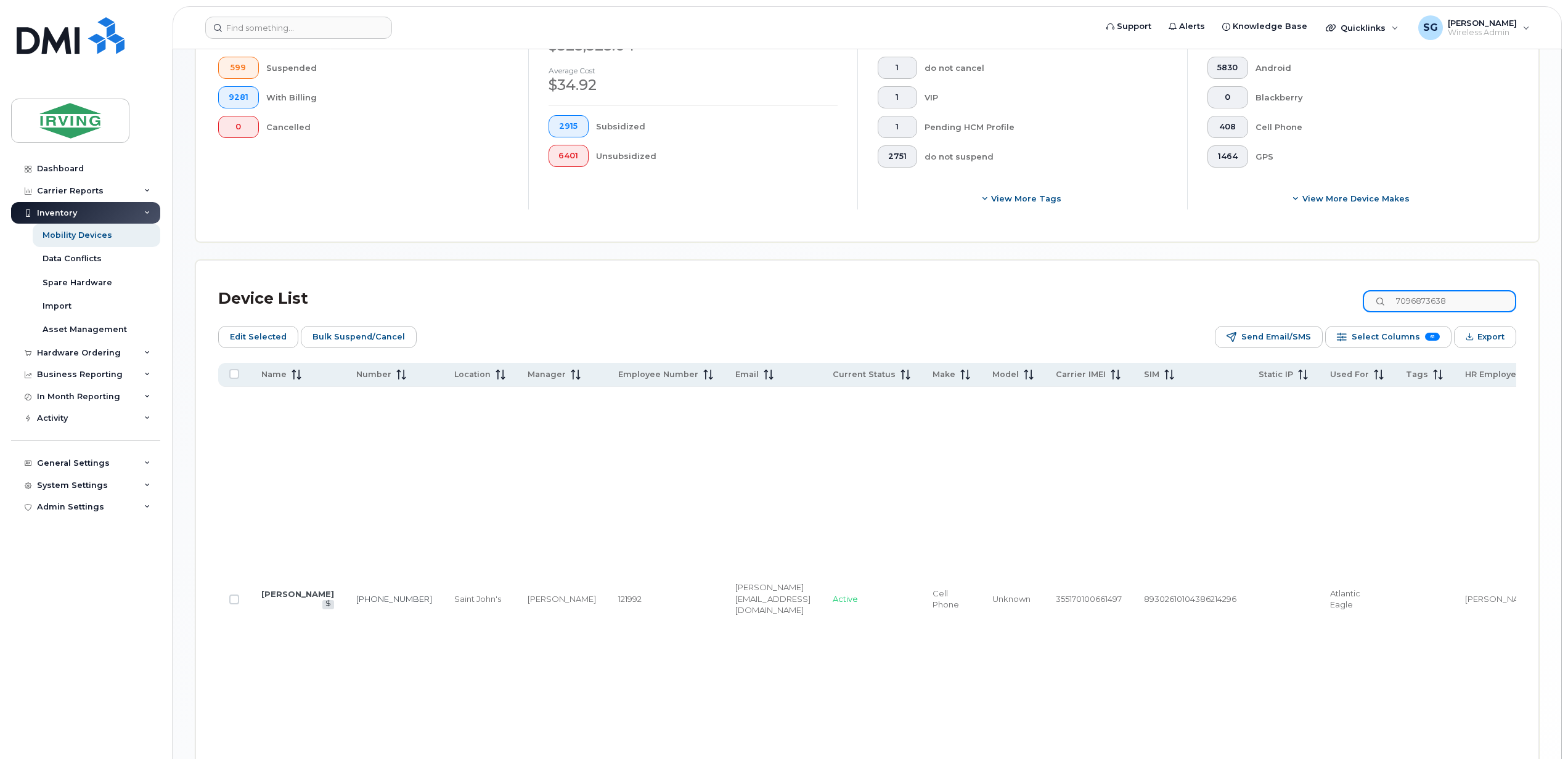
checkbox input "false"
type input "7096873638"
click at [233, 604] on input "Row Unselected" at bounding box center [234, 599] width 10 height 10
checkbox input "true"
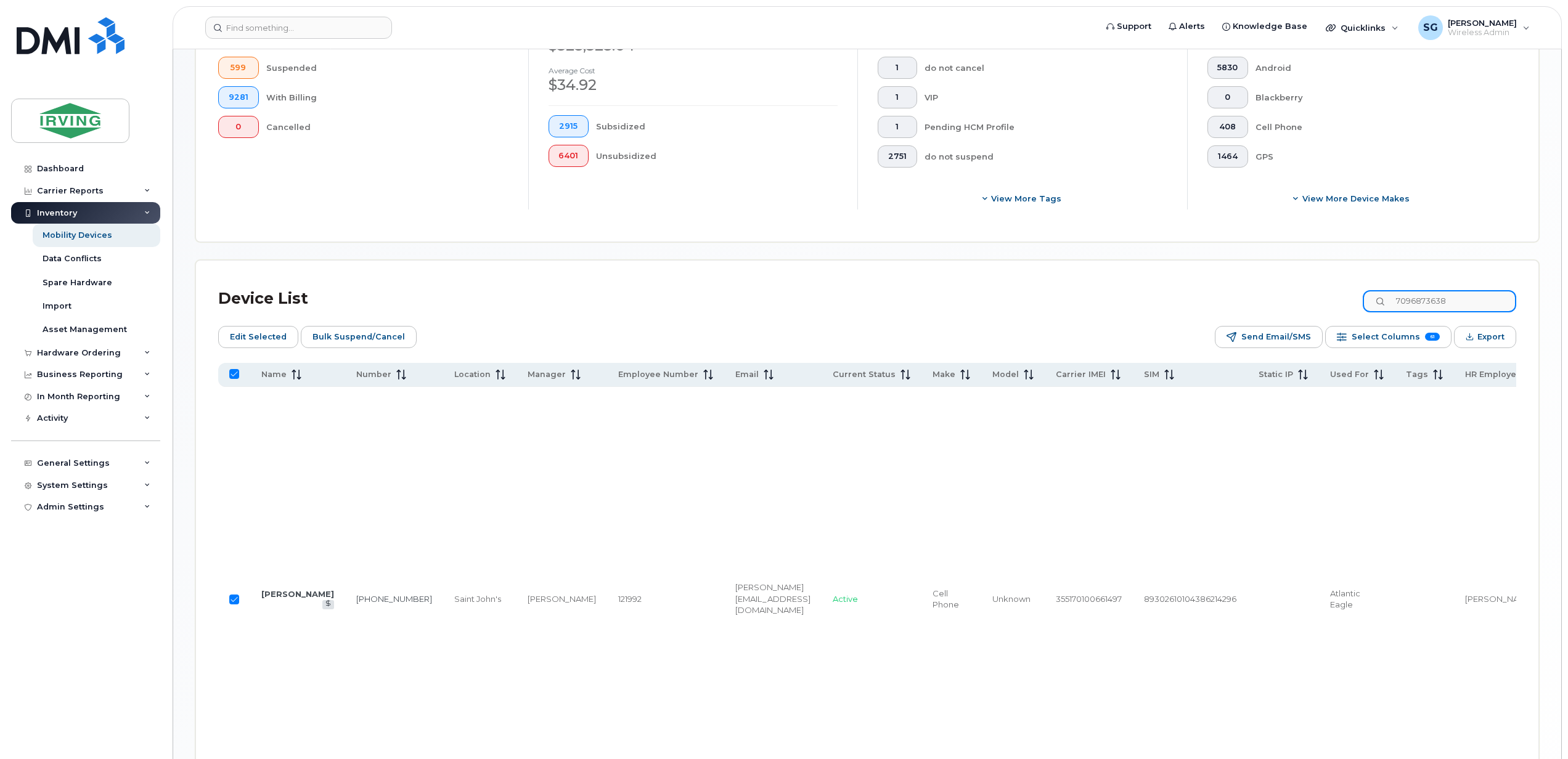
drag, startPoint x: 1462, startPoint y: 305, endPoint x: 1470, endPoint y: 306, distance: 8.1
click at [1462, 305] on input "7096873638" at bounding box center [1439, 301] width 154 height 22
drag, startPoint x: 1463, startPoint y: 305, endPoint x: 1381, endPoint y: 305, distance: 82.0
click at [1381, 305] on input "7096873638" at bounding box center [1439, 301] width 154 height 22
paste input "936646"
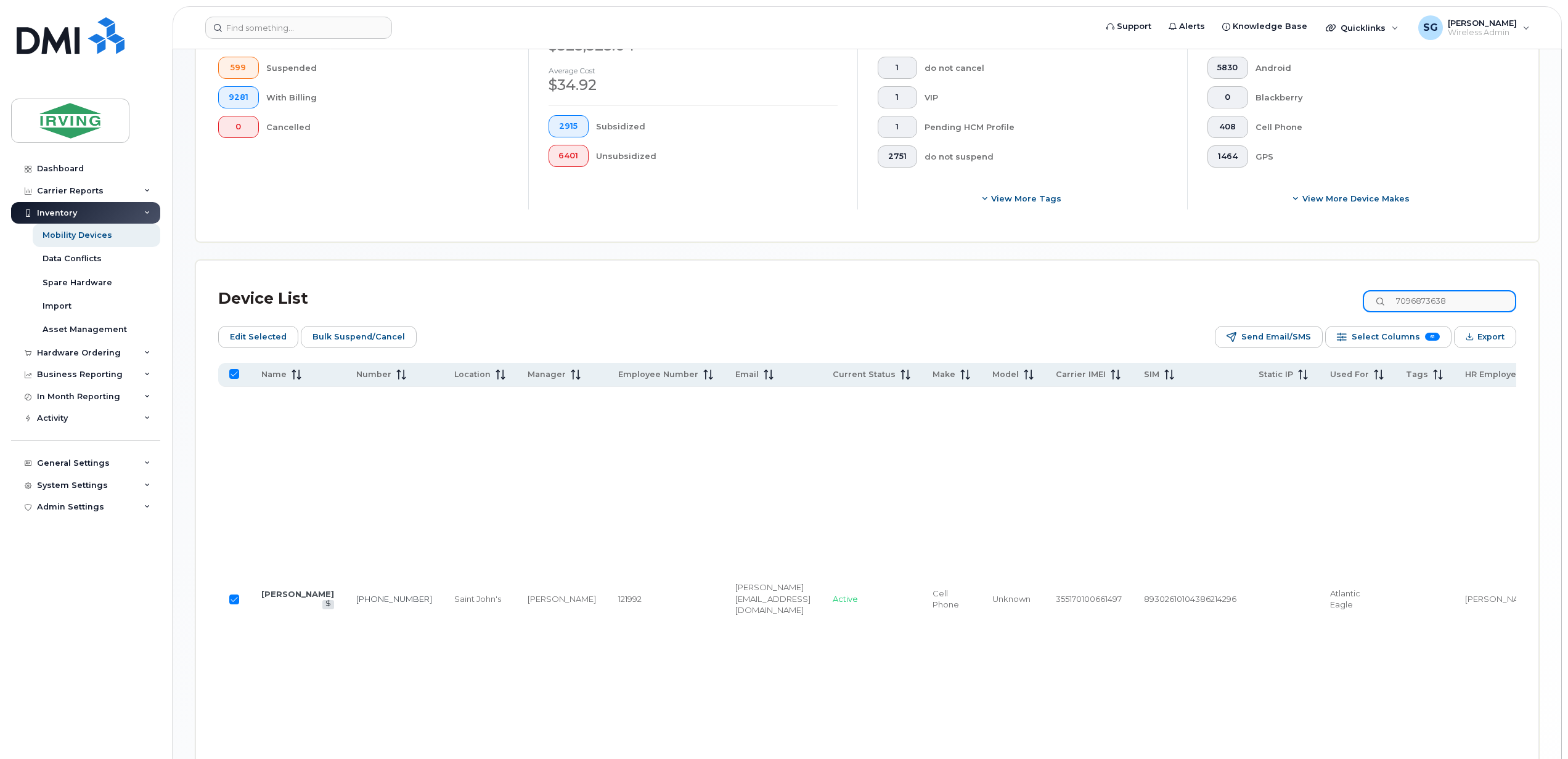
type input "7096936646"
checkbox input "false"
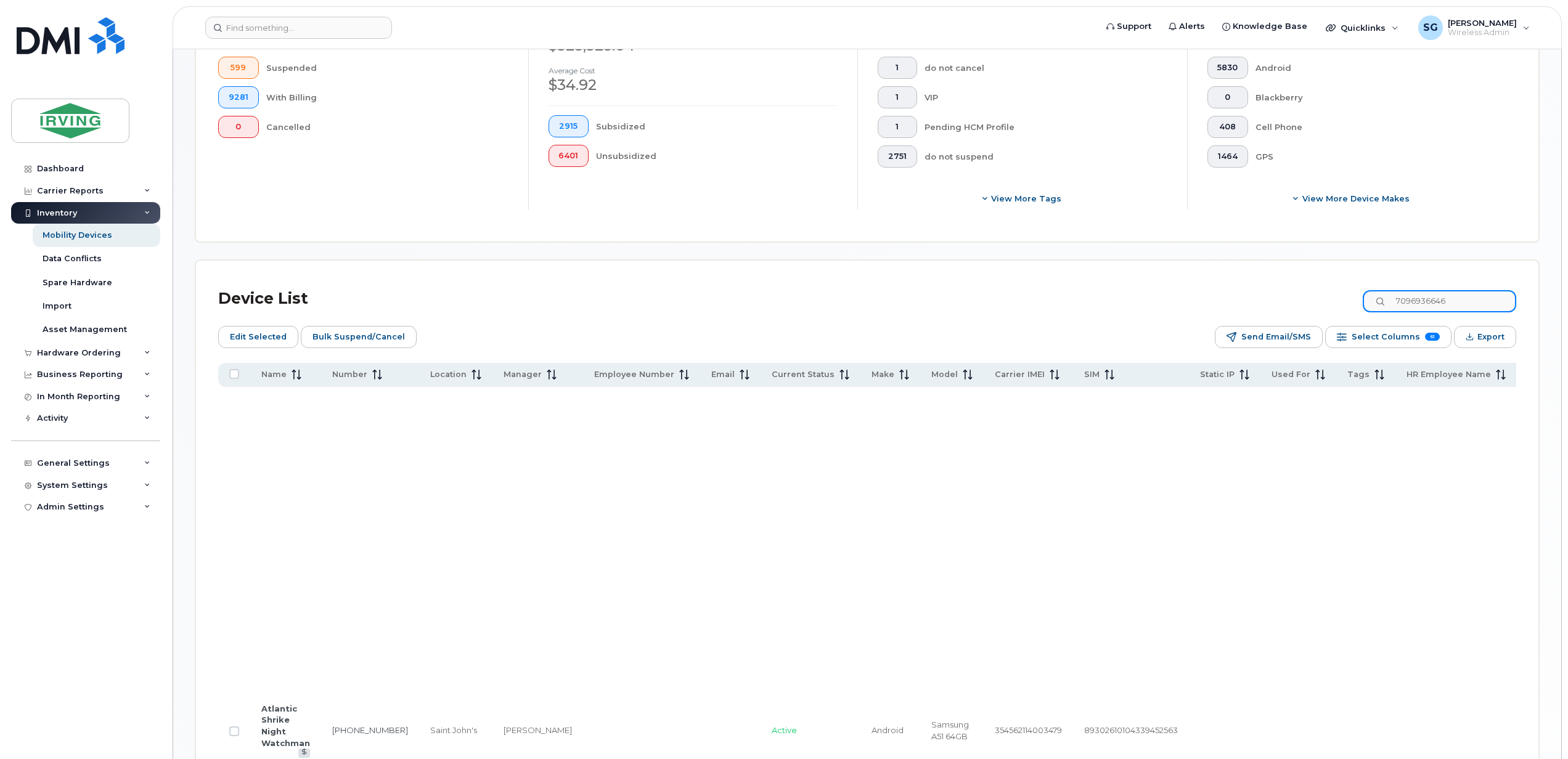
scroll to position [459, 0]
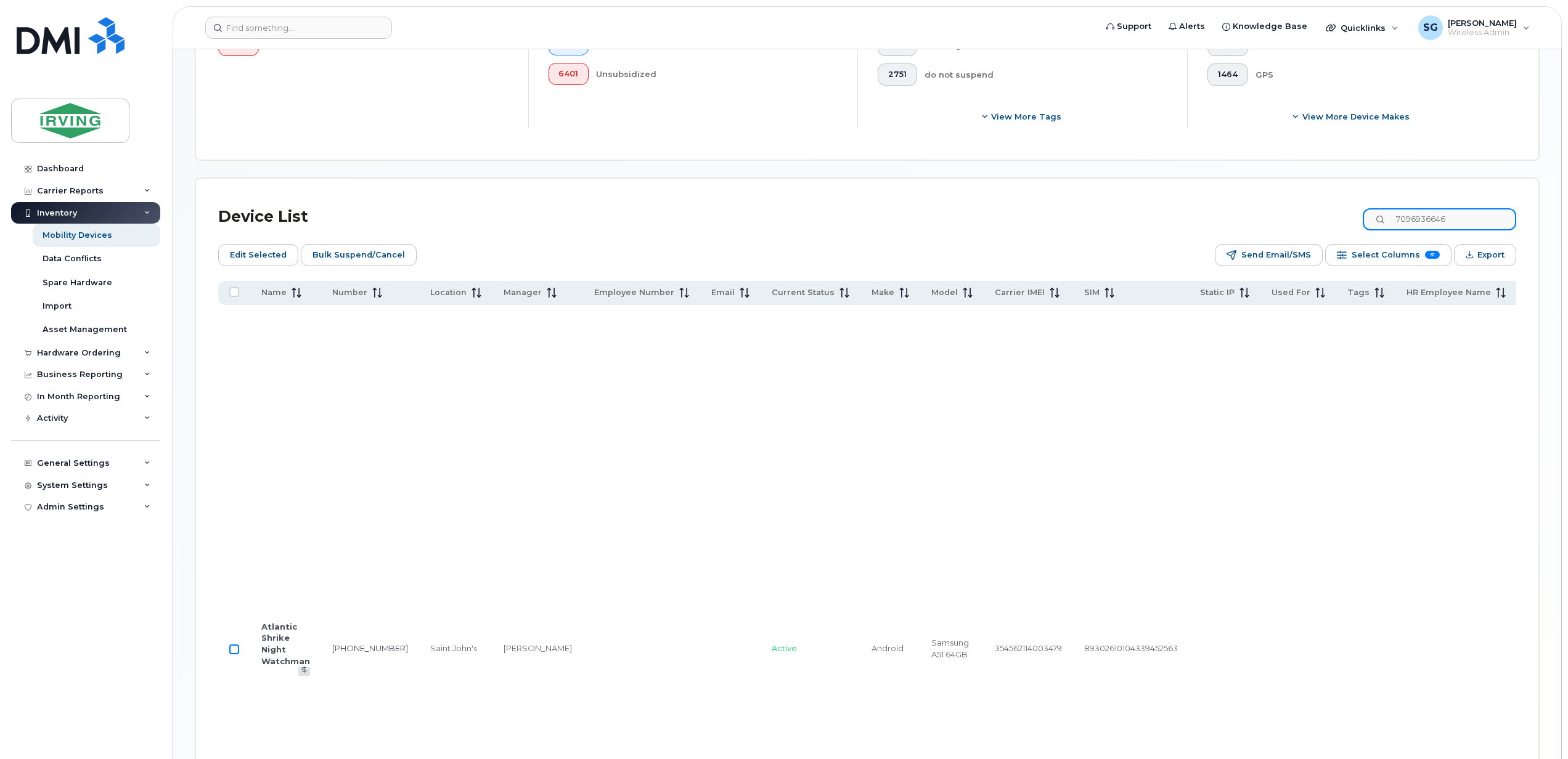
type input "7096936646"
click at [238, 655] on input "Row Unselected" at bounding box center [234, 650] width 10 height 10
checkbox input "true"
drag, startPoint x: 1450, startPoint y: 218, endPoint x: 1458, endPoint y: 218, distance: 8.0
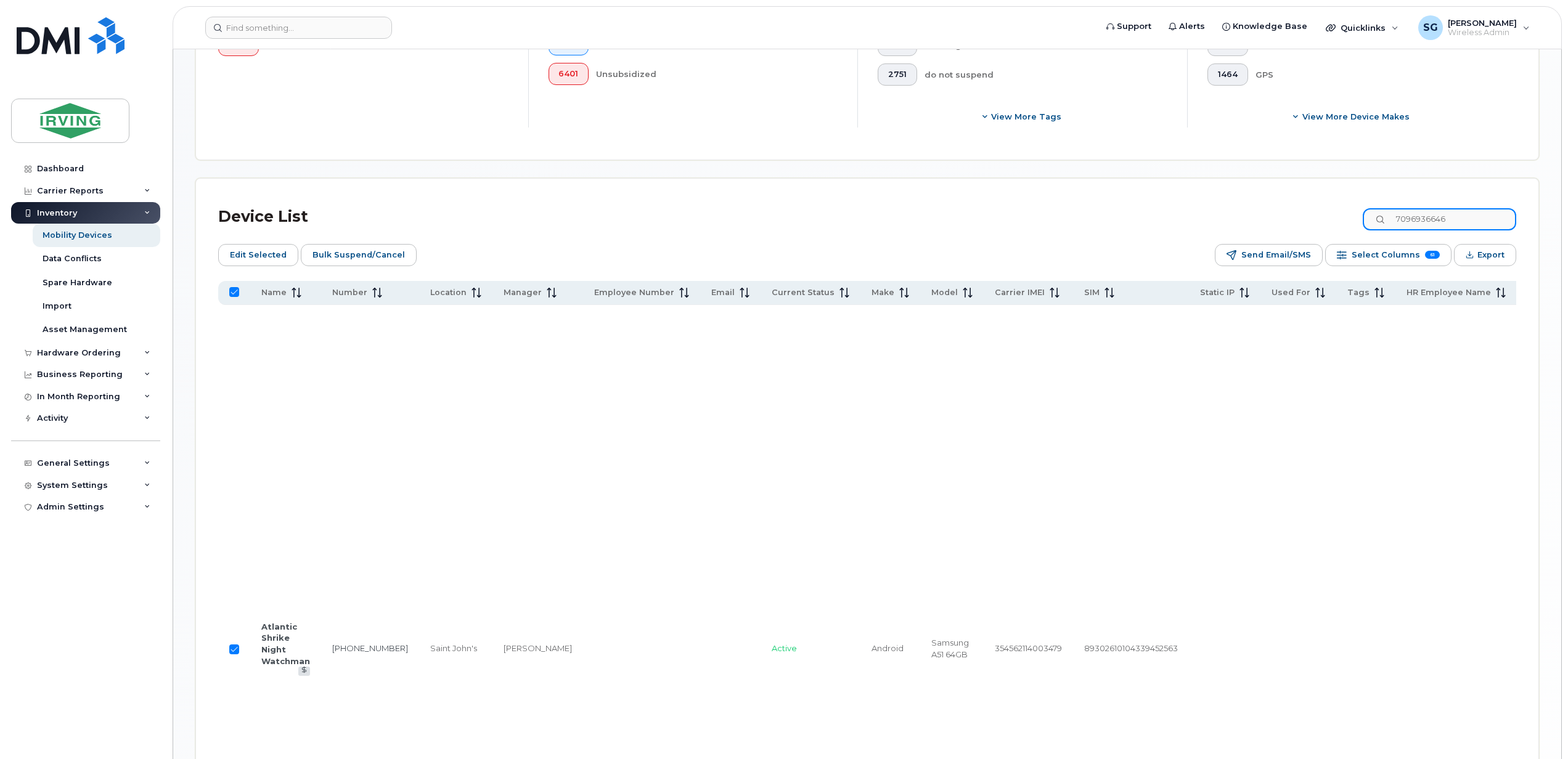
click at [1450, 218] on input "7096936646" at bounding box center [1439, 219] width 154 height 22
drag, startPoint x: 1463, startPoint y: 216, endPoint x: 1399, endPoint y: 216, distance: 64.0
click at [1399, 216] on input "7096936646" at bounding box center [1439, 219] width 154 height 22
paste input "7277105"
type input "7097277105"
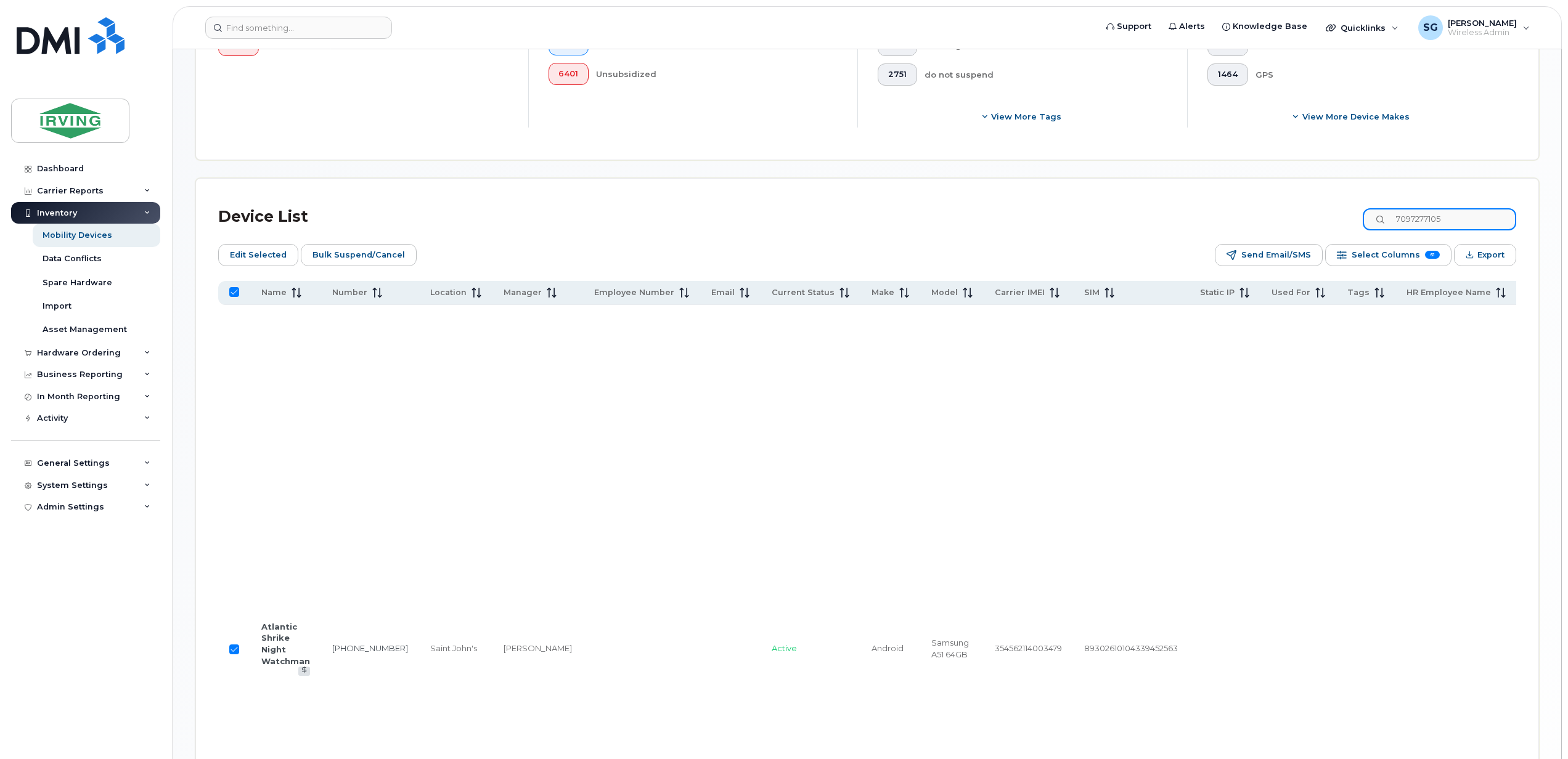
checkbox input "false"
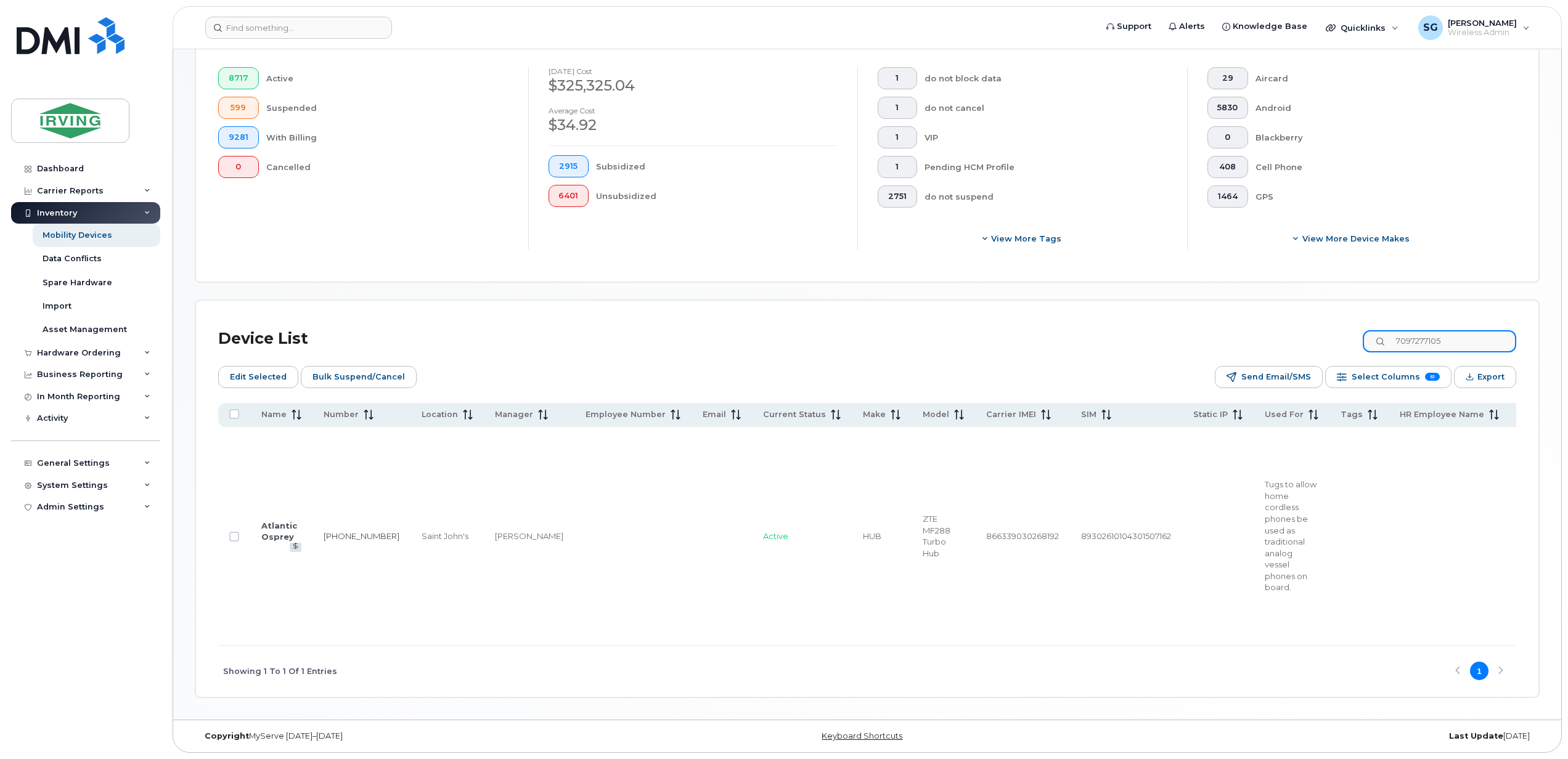
scroll to position [423, 0]
type input "7097277105"
click at [233, 531] on input "Row Unselected" at bounding box center [234, 536] width 10 height 10
checkbox input "true"
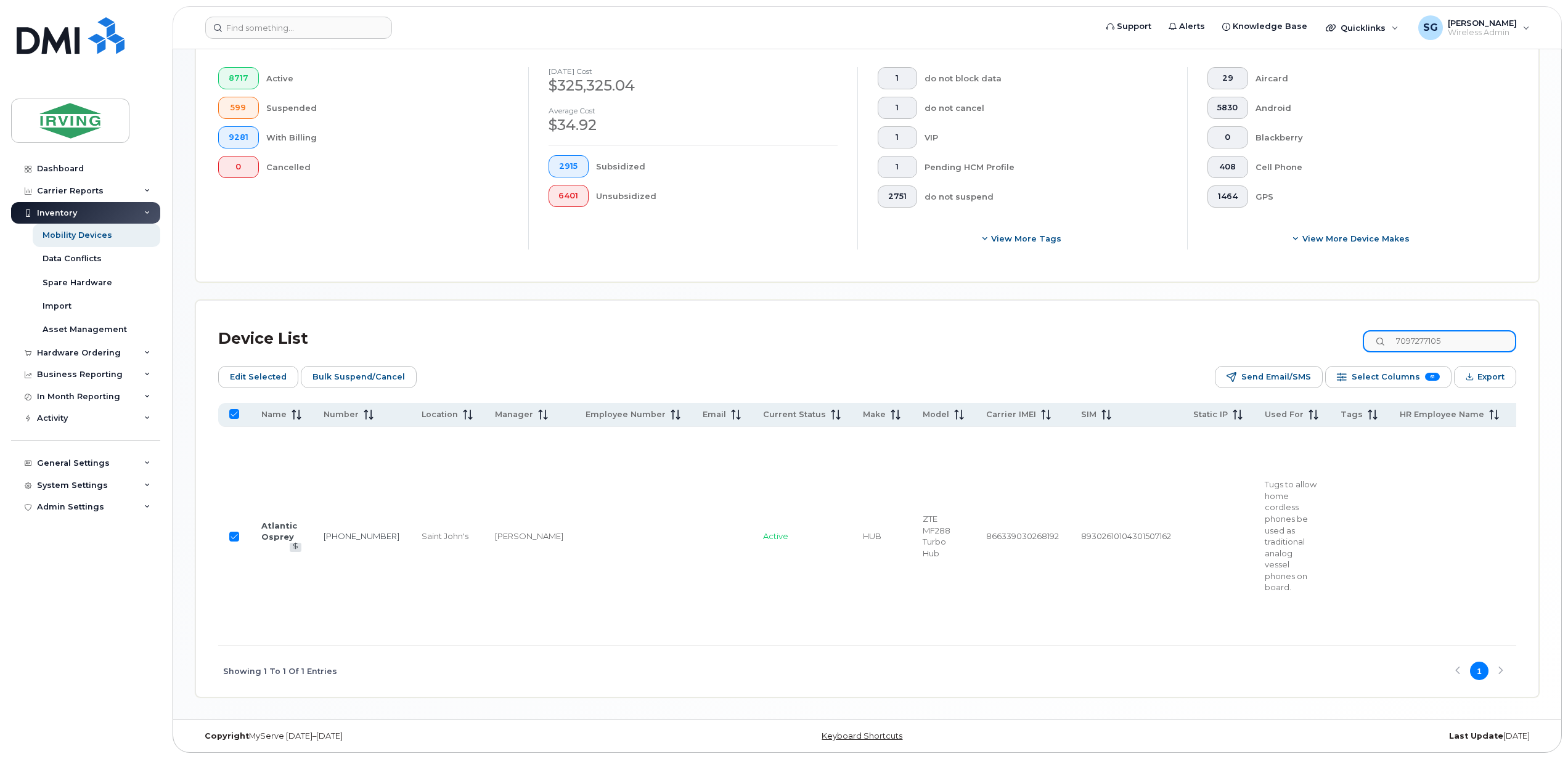
drag, startPoint x: 1482, startPoint y: 256, endPoint x: 1400, endPoint y: 254, distance: 82.0
click at [1400, 330] on input "7097277105" at bounding box center [1439, 341] width 154 height 22
paste input "826400030"
type input "7826400030"
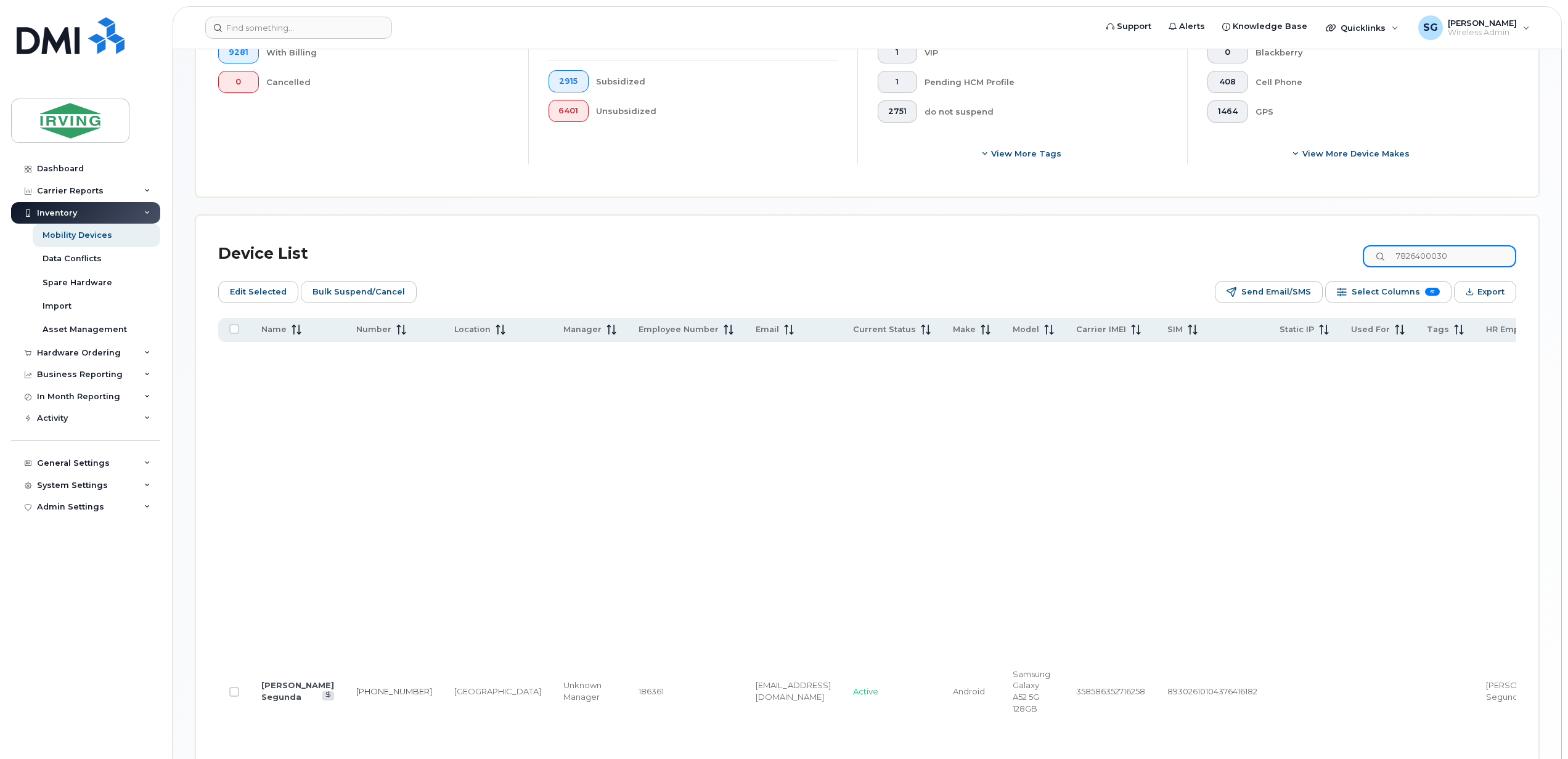
checkbox input "false"
type input "7826400030"
click at [235, 687] on input "Row Unselected" at bounding box center [234, 692] width 10 height 10
checkbox input "true"
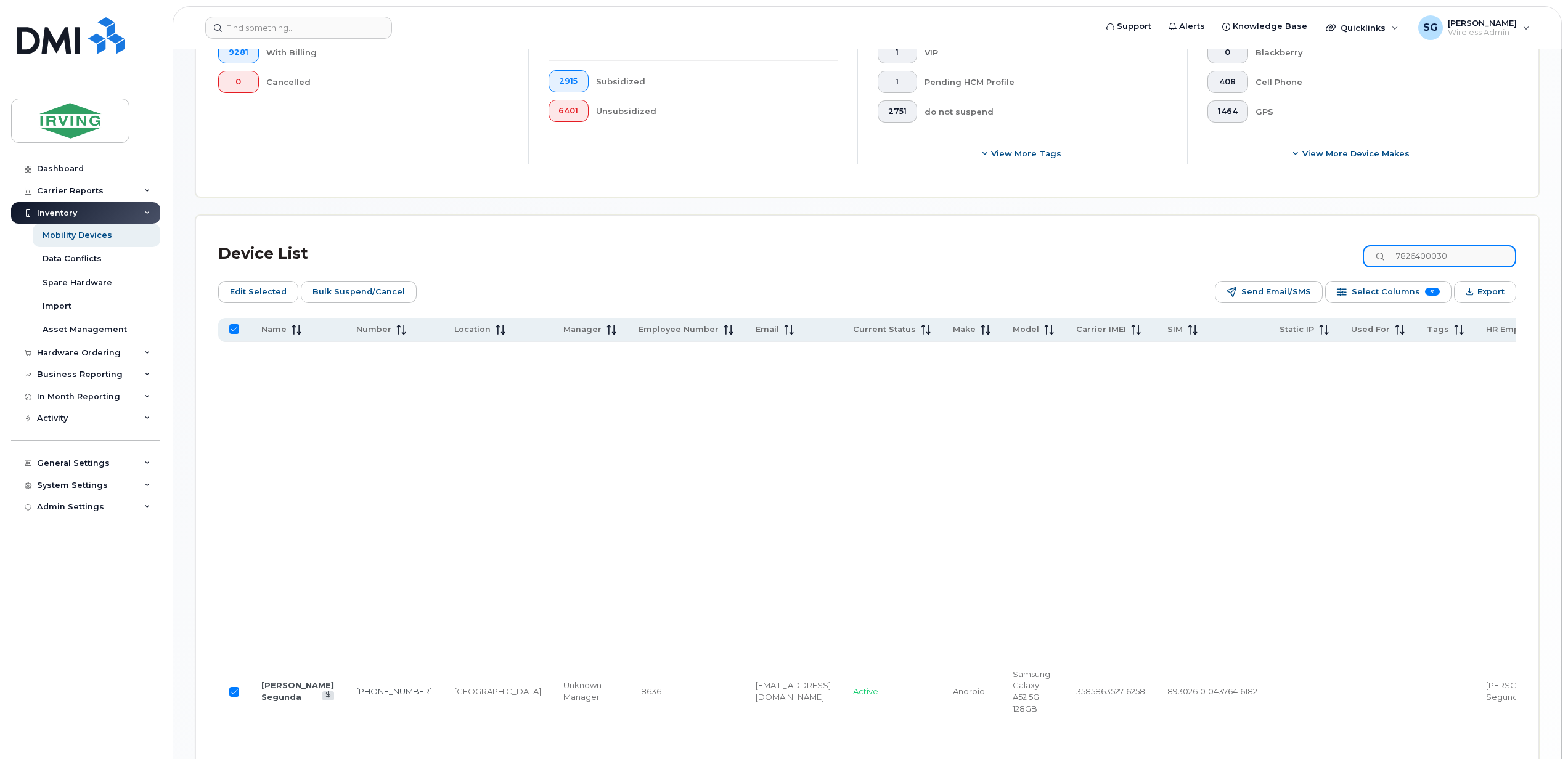
click at [1460, 267] on input "7826400030" at bounding box center [1439, 256] width 154 height 22
drag, startPoint x: 1467, startPoint y: 257, endPoint x: 1388, endPoint y: 257, distance: 79.0
click at [1388, 257] on input "7826400030" at bounding box center [1439, 256] width 154 height 22
paste input "11591"
type input "7826411591"
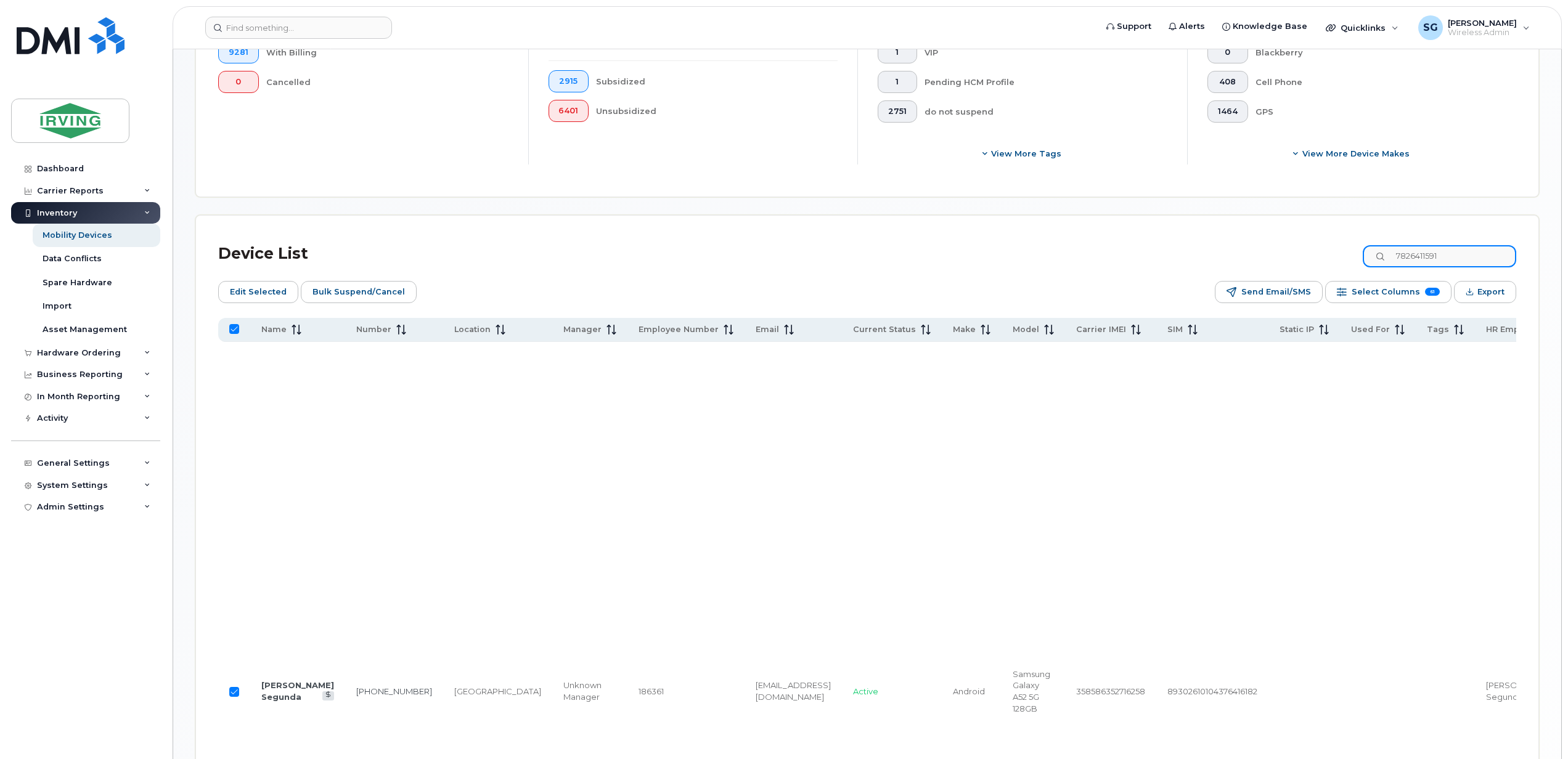
checkbox input "false"
type input "7826411591"
click at [233, 686] on input "Row Unselected" at bounding box center [234, 681] width 10 height 10
checkbox input "true"
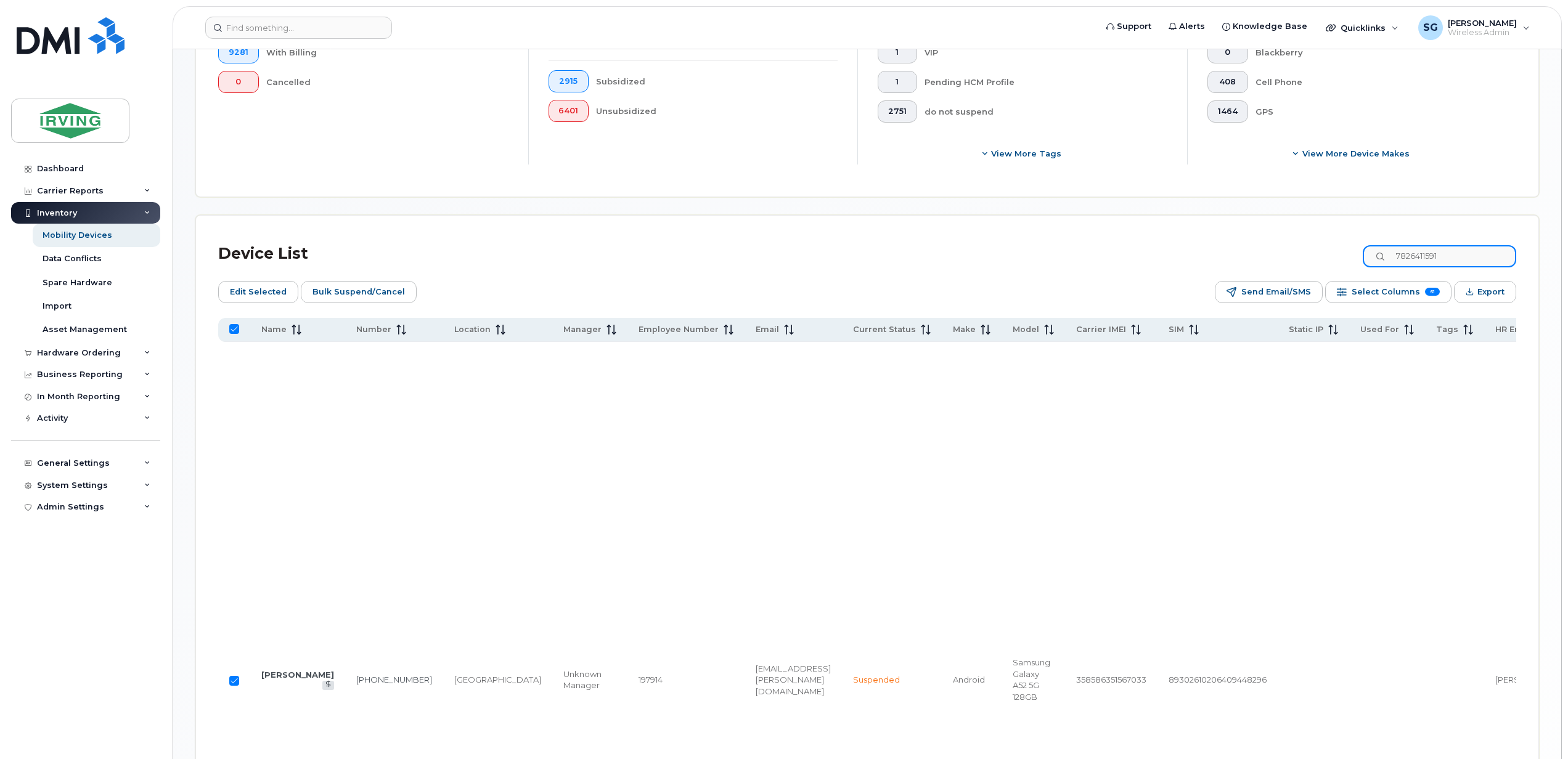
drag, startPoint x: 1506, startPoint y: 254, endPoint x: 1498, endPoint y: 252, distance: 8.2
click at [1506, 254] on input "7826411591" at bounding box center [1439, 256] width 154 height 22
drag, startPoint x: 1463, startPoint y: 252, endPoint x: 1386, endPoint y: 250, distance: 77.0
click at [1386, 250] on input "7826411591" at bounding box center [1439, 256] width 154 height 22
paste input "5693"
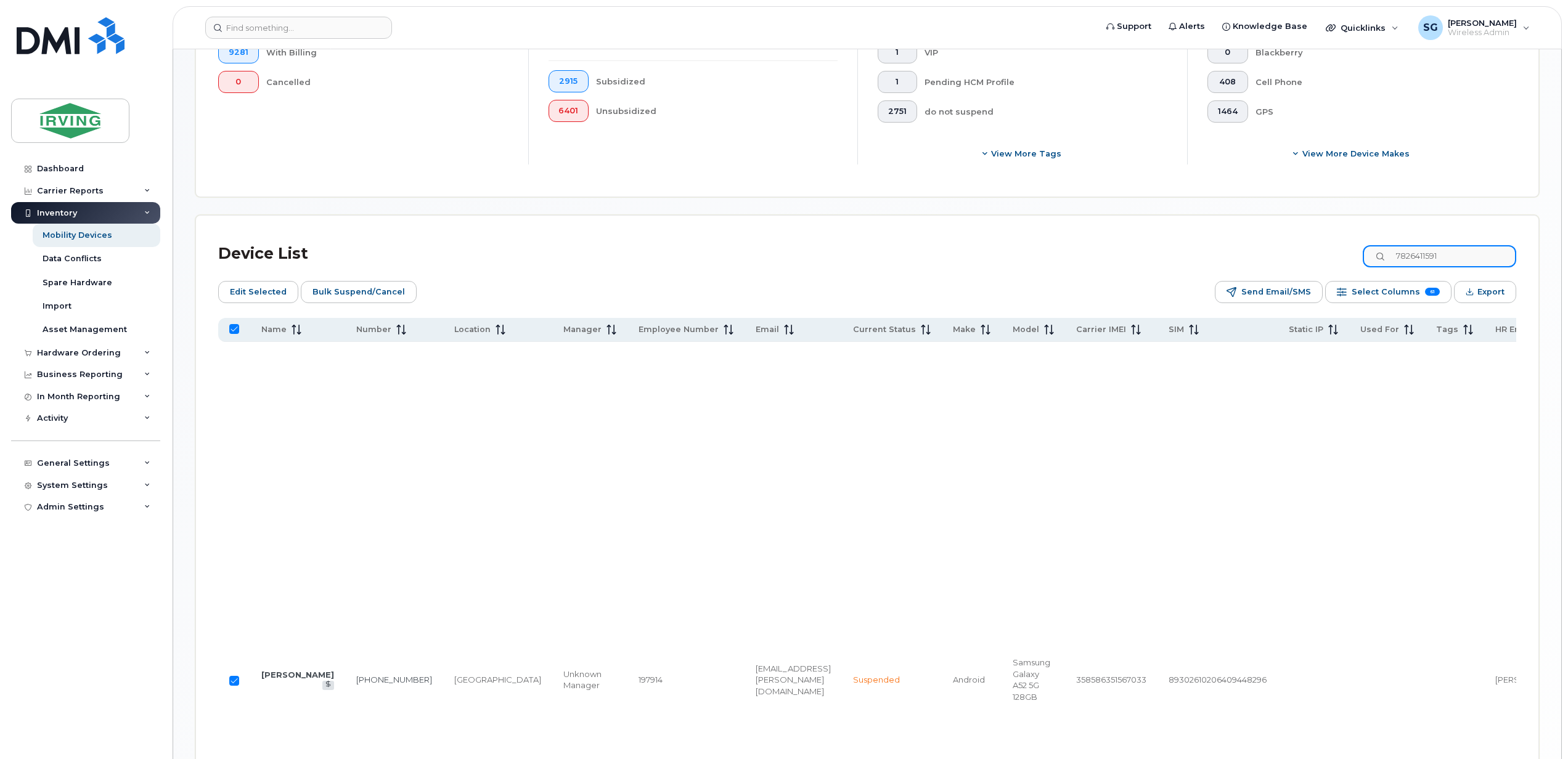
type input "7826415693"
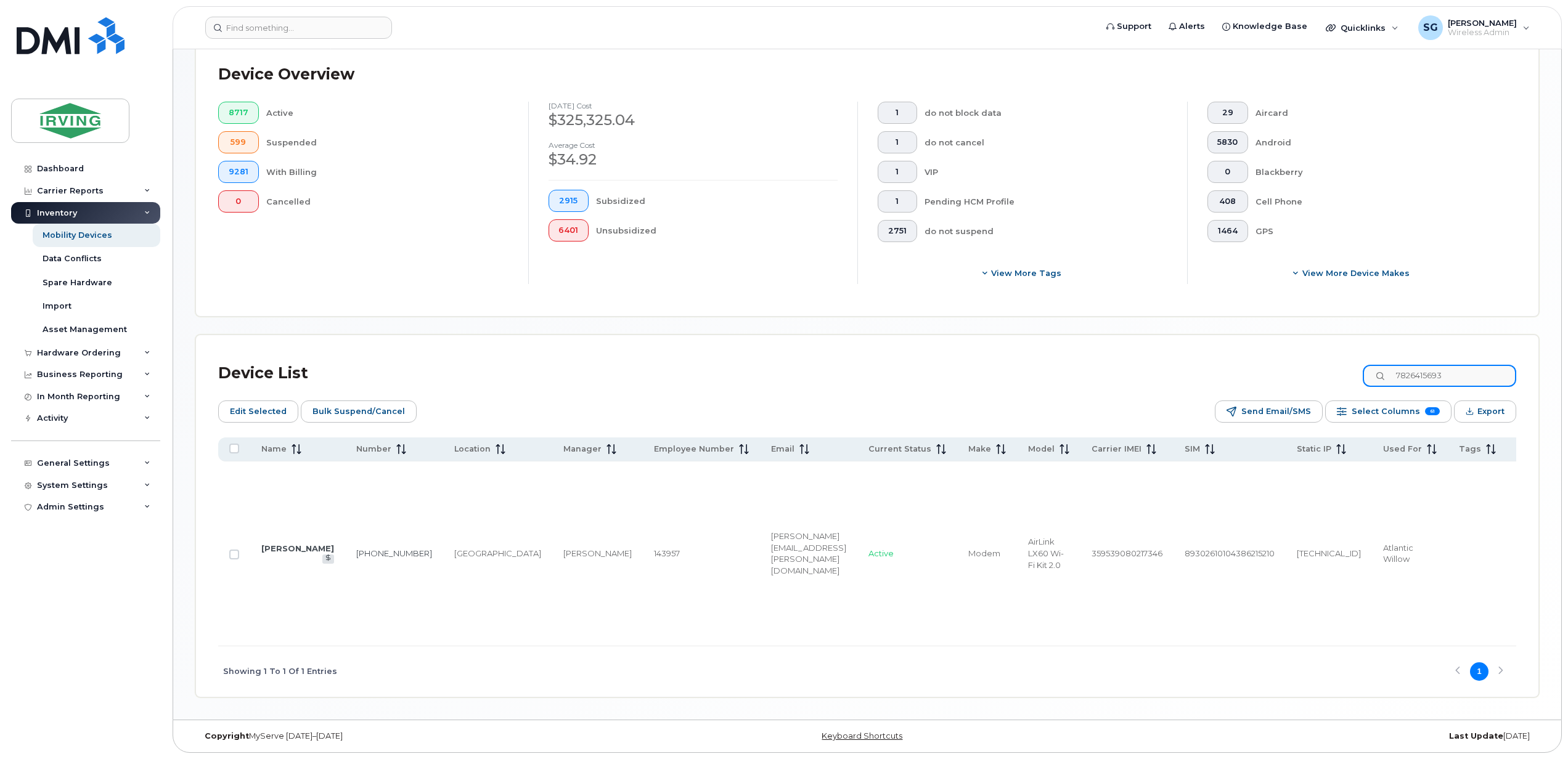
checkbox input "false"
type input "7826415693"
click at [229, 550] on div at bounding box center [234, 554] width 10 height 10
click at [236, 550] on input "Row Unselected" at bounding box center [234, 554] width 10 height 10
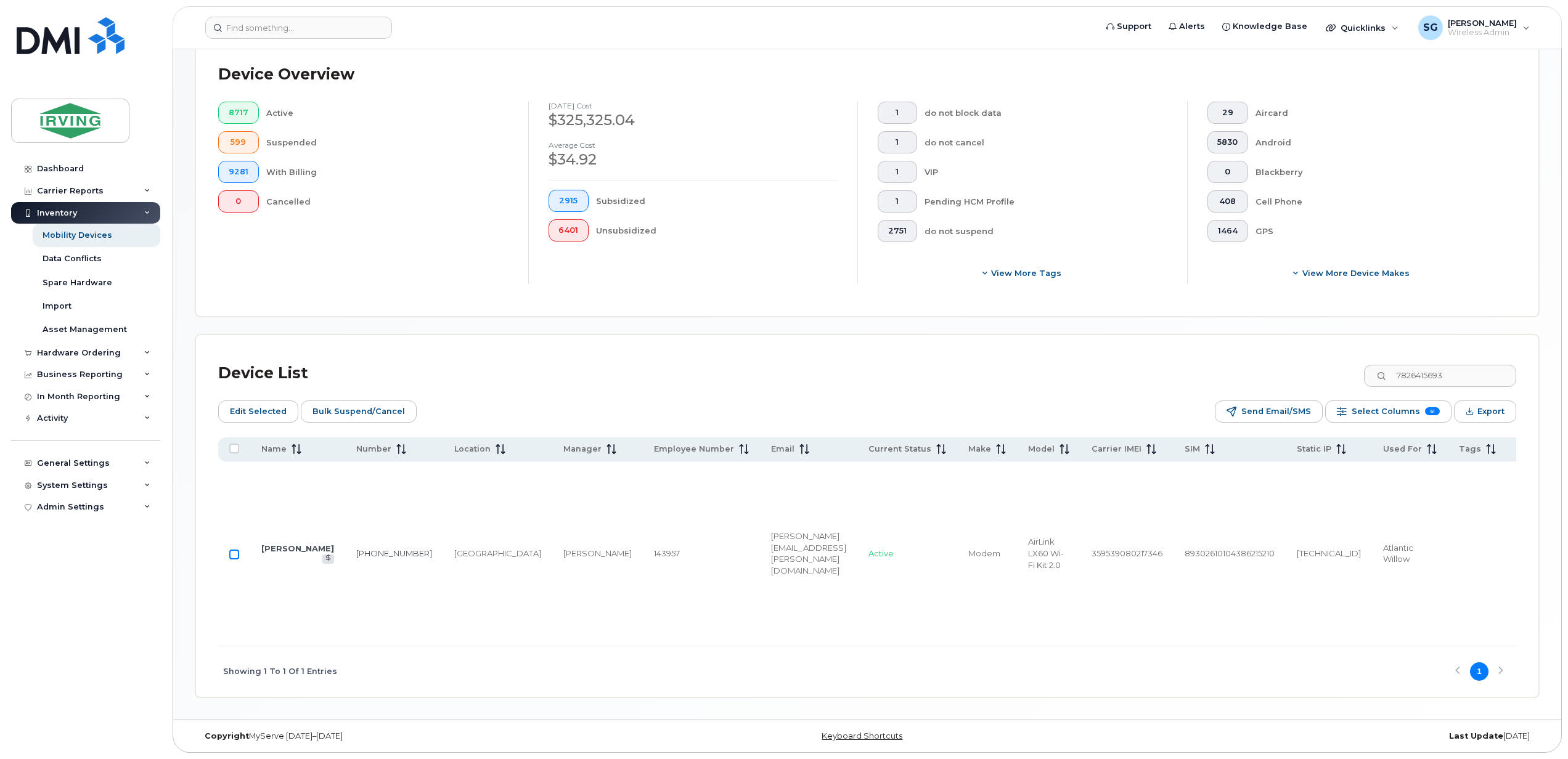
checkbox input "true"
drag, startPoint x: 1418, startPoint y: 360, endPoint x: 1426, endPoint y: 360, distance: 8.0
click at [1419, 365] on input "7826415693" at bounding box center [1439, 376] width 154 height 22
drag, startPoint x: 1465, startPoint y: 356, endPoint x: 1374, endPoint y: 352, distance: 91.1
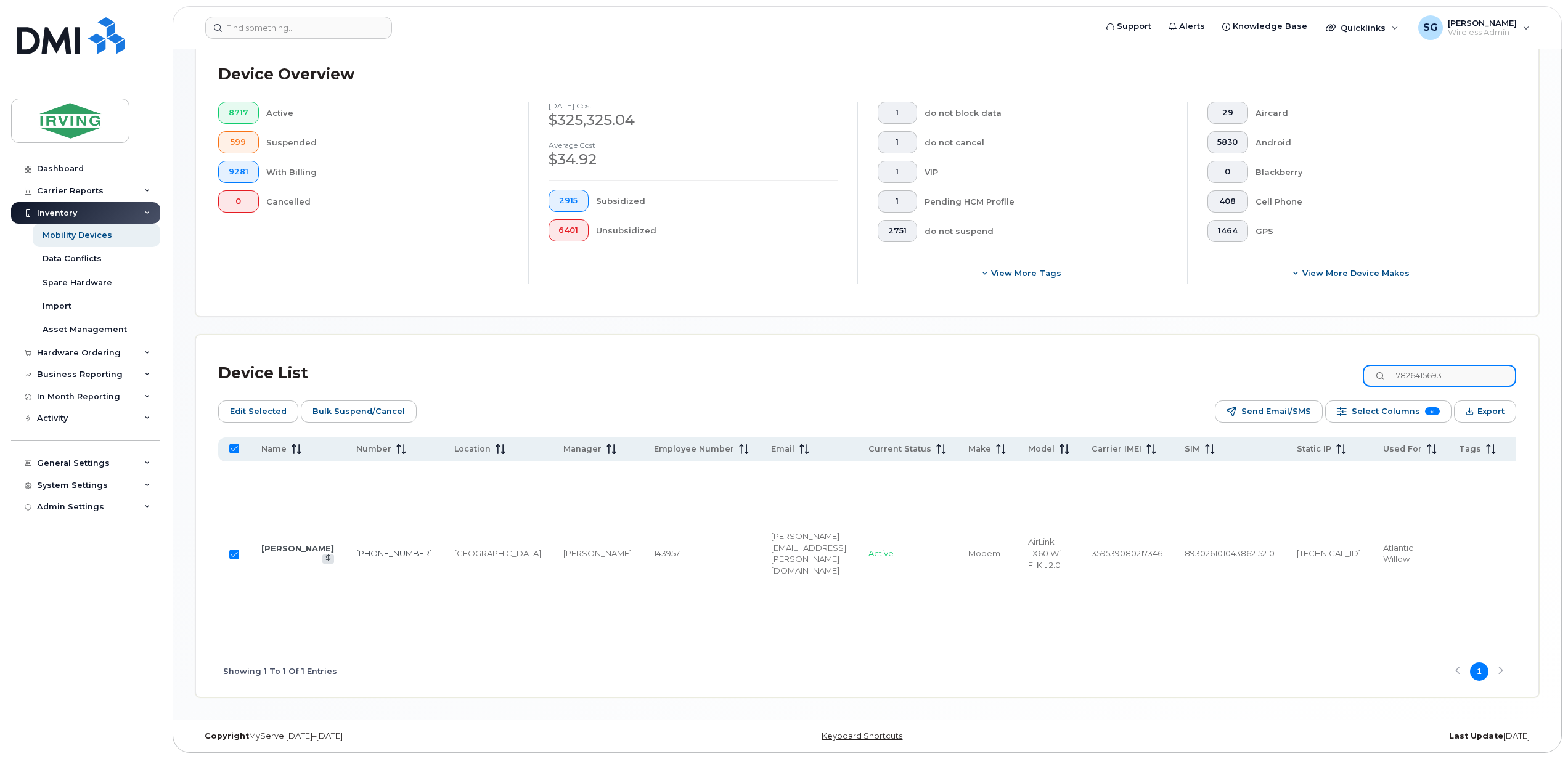
click at [1374, 357] on div "Device List 7826415693" at bounding box center [867, 374] width 1298 height 32
paste input "64"
type input "7826416493"
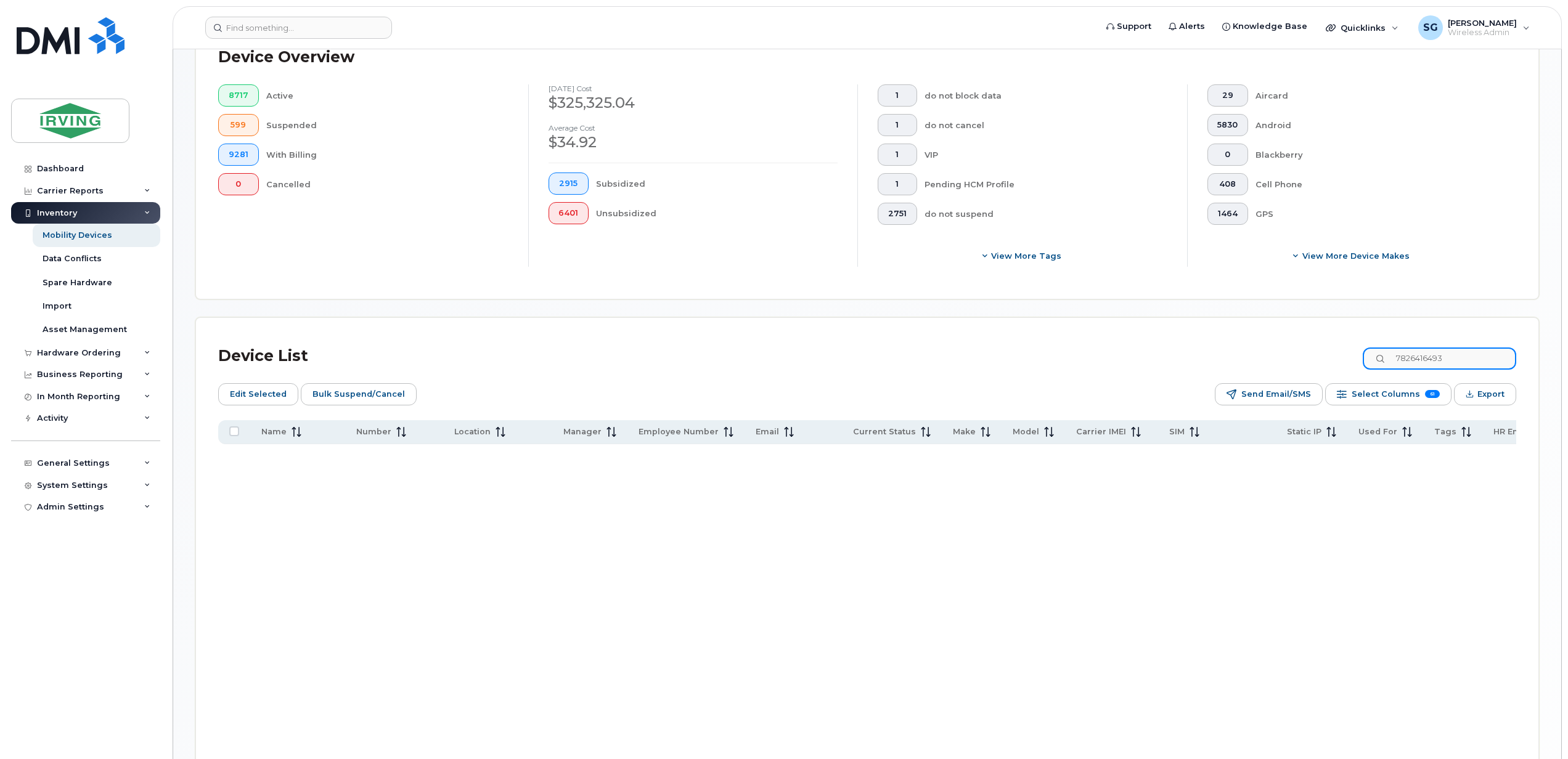
checkbox input "false"
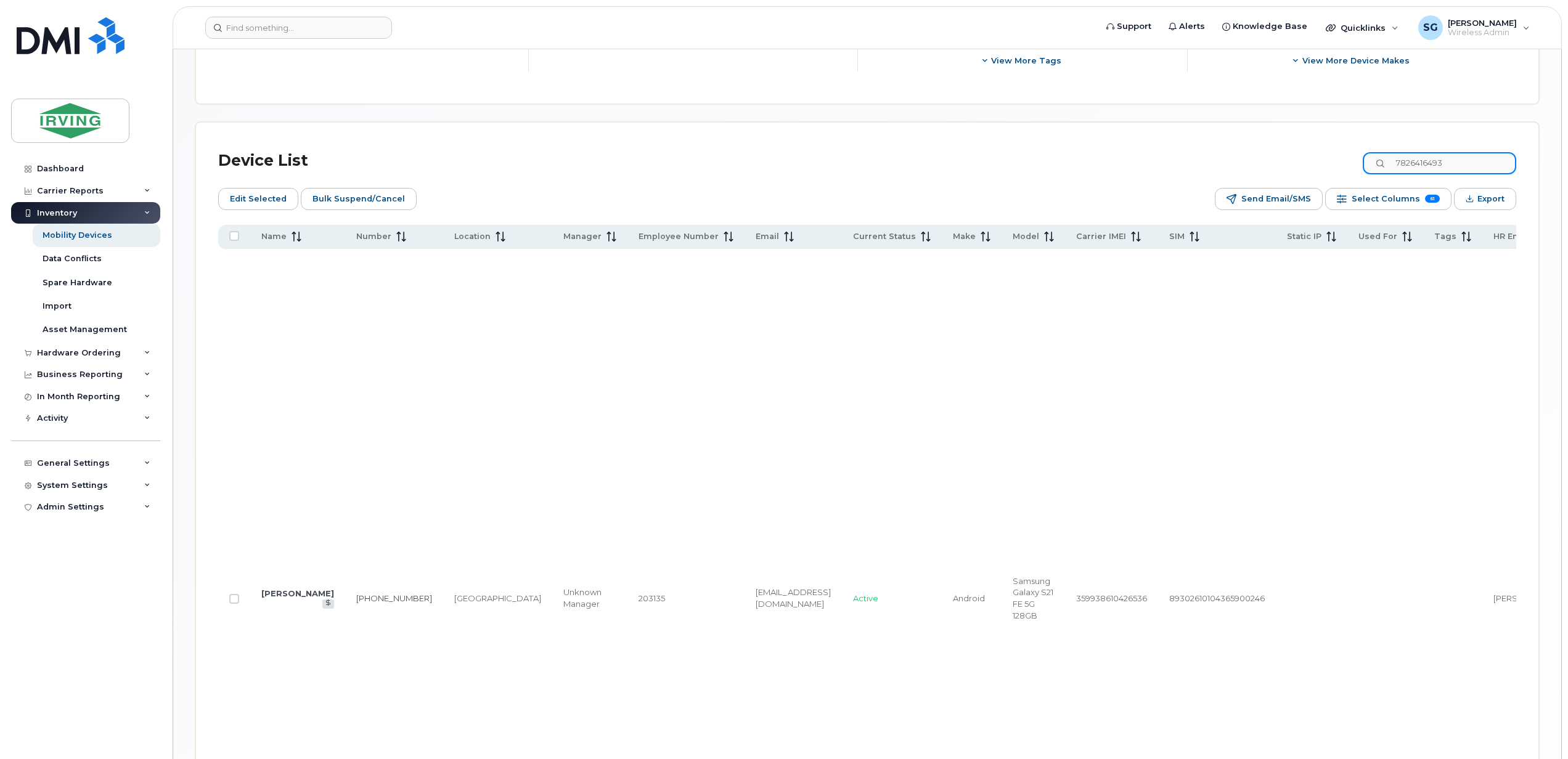
scroll to position [567, 0]
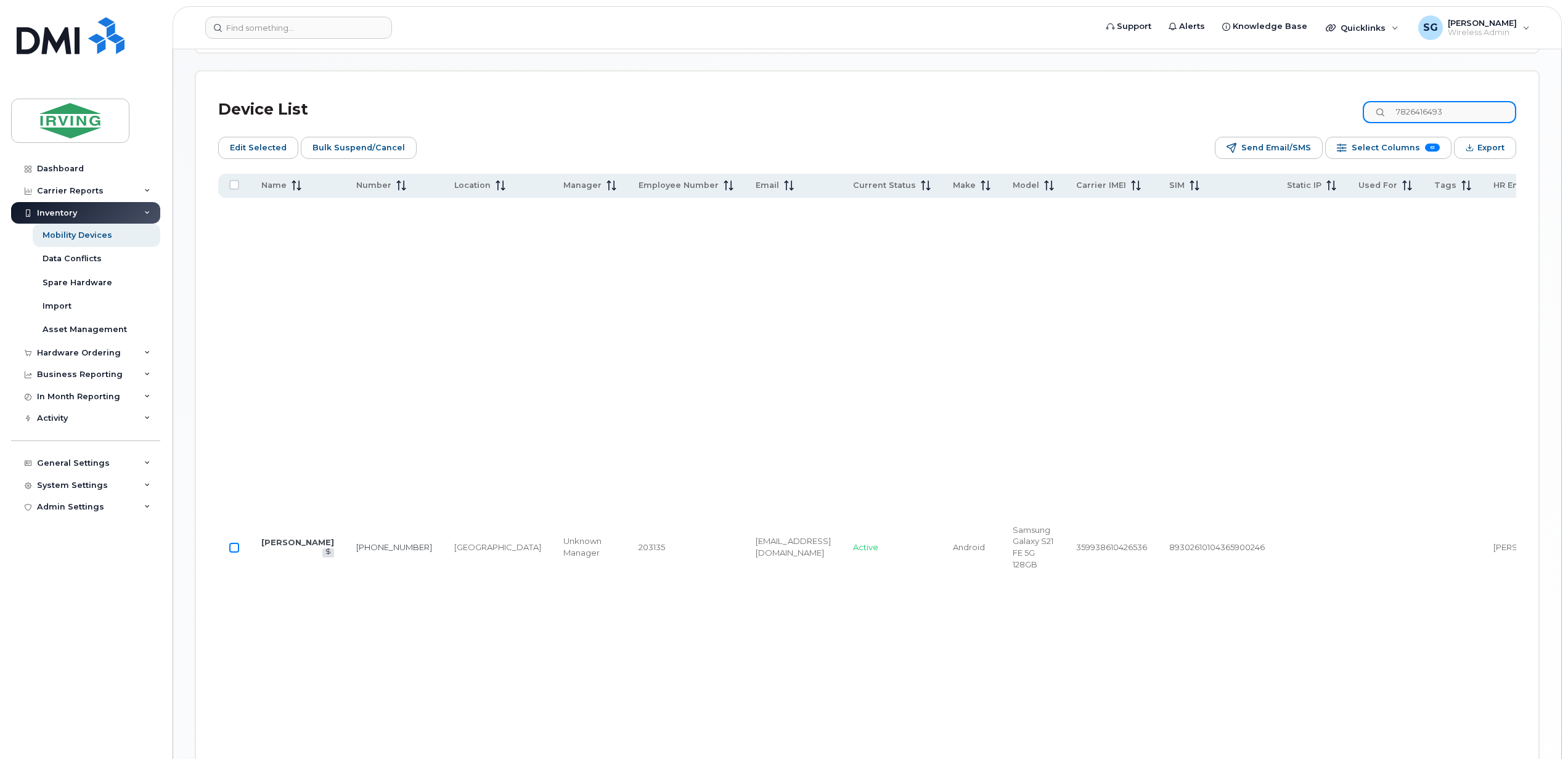
type input "7826416493"
click at [236, 543] on input "Row Unselected" at bounding box center [234, 548] width 10 height 10
checkbox input "true"
click at [1450, 112] on input "7826416493" at bounding box center [1439, 113] width 154 height 22
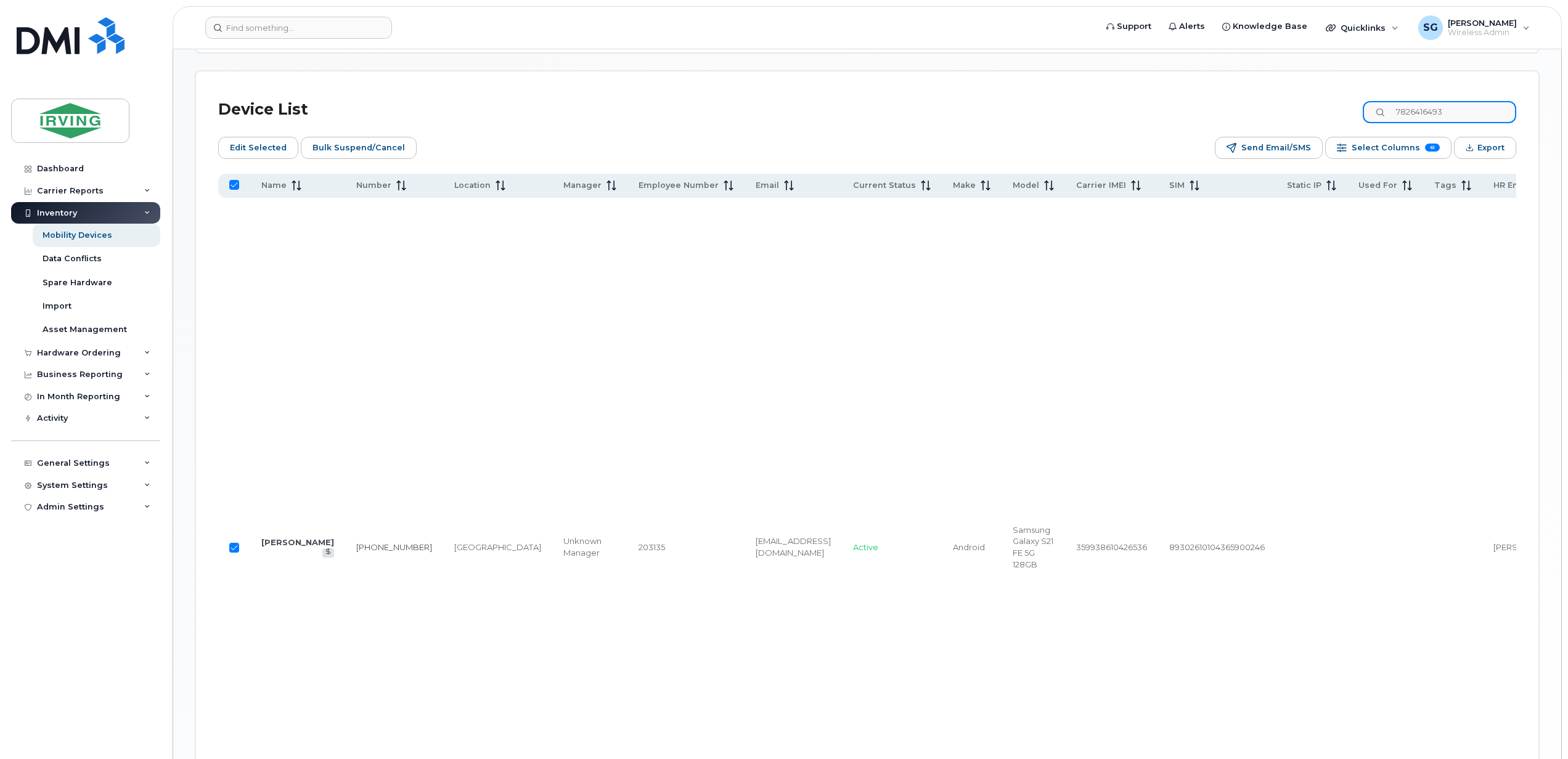
drag, startPoint x: 1462, startPoint y: 112, endPoint x: 1405, endPoint y: 113, distance: 57.0
click at [1405, 113] on input "7826416493" at bounding box center [1439, 113] width 154 height 22
paste input "9024568169"
type input "9024568169"
checkbox input "false"
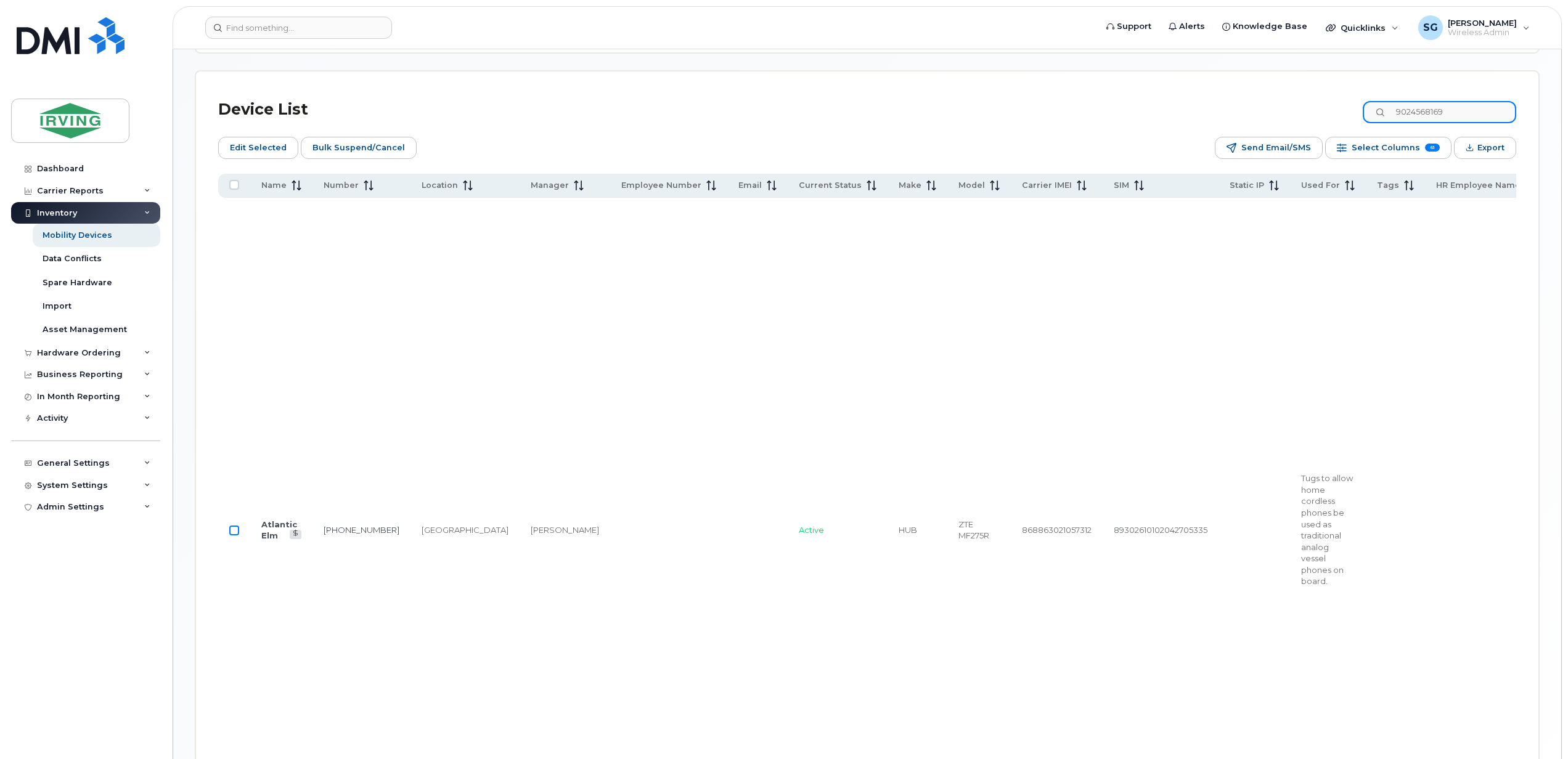
type input "9024568169"
click at [239, 535] on input "Row Unselected" at bounding box center [234, 530] width 10 height 10
checkbox input "true"
drag, startPoint x: 1423, startPoint y: 114, endPoint x: 1460, endPoint y: 109, distance: 37.3
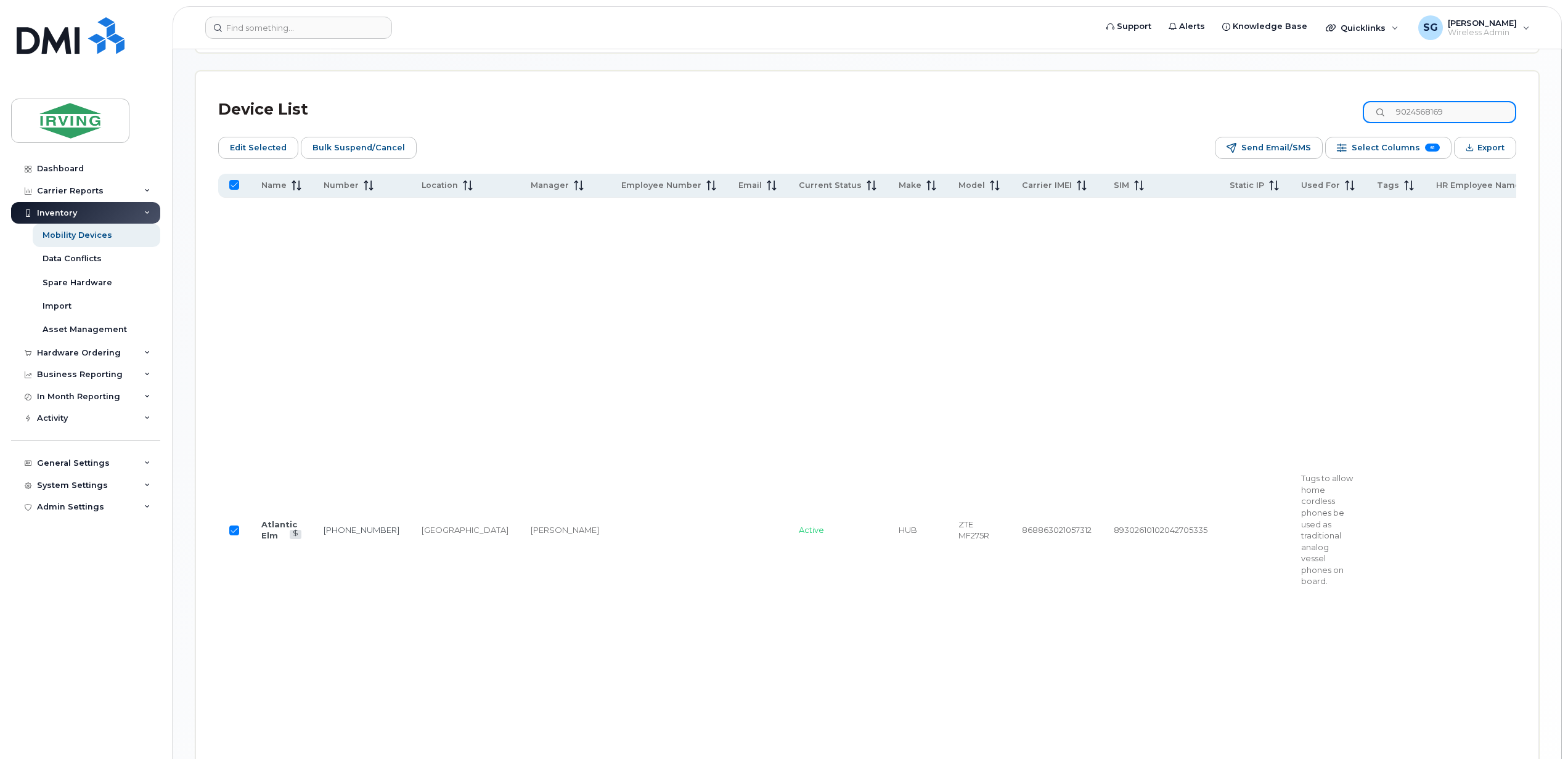
click at [1423, 114] on input "9024568169" at bounding box center [1439, 113] width 154 height 22
drag, startPoint x: 1475, startPoint y: 111, endPoint x: 1404, endPoint y: 109, distance: 71.0
click at [1404, 109] on input "9024568169" at bounding box center [1439, 113] width 154 height 22
paste input "5986351"
type input "9025986351"
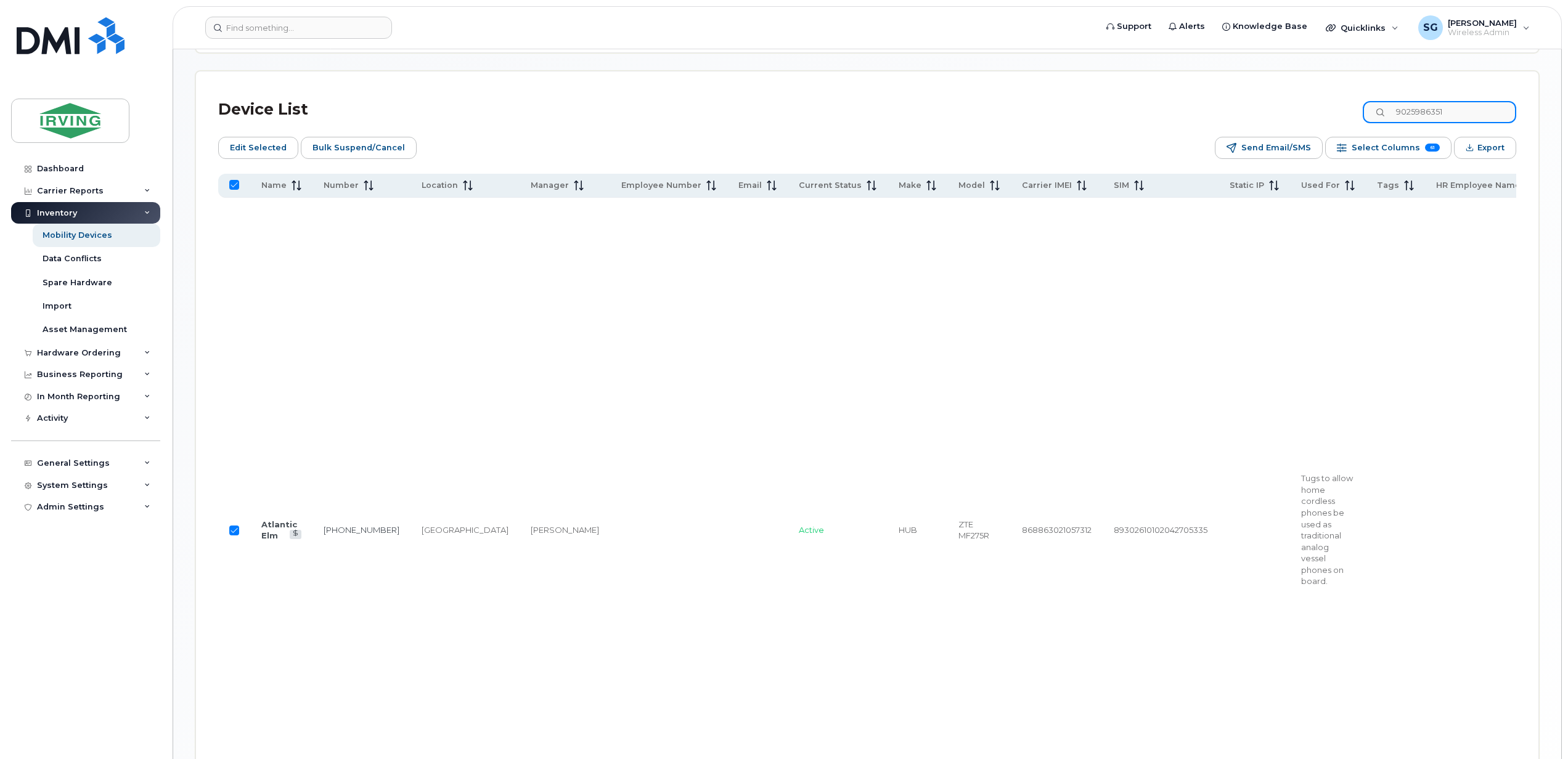
checkbox input "false"
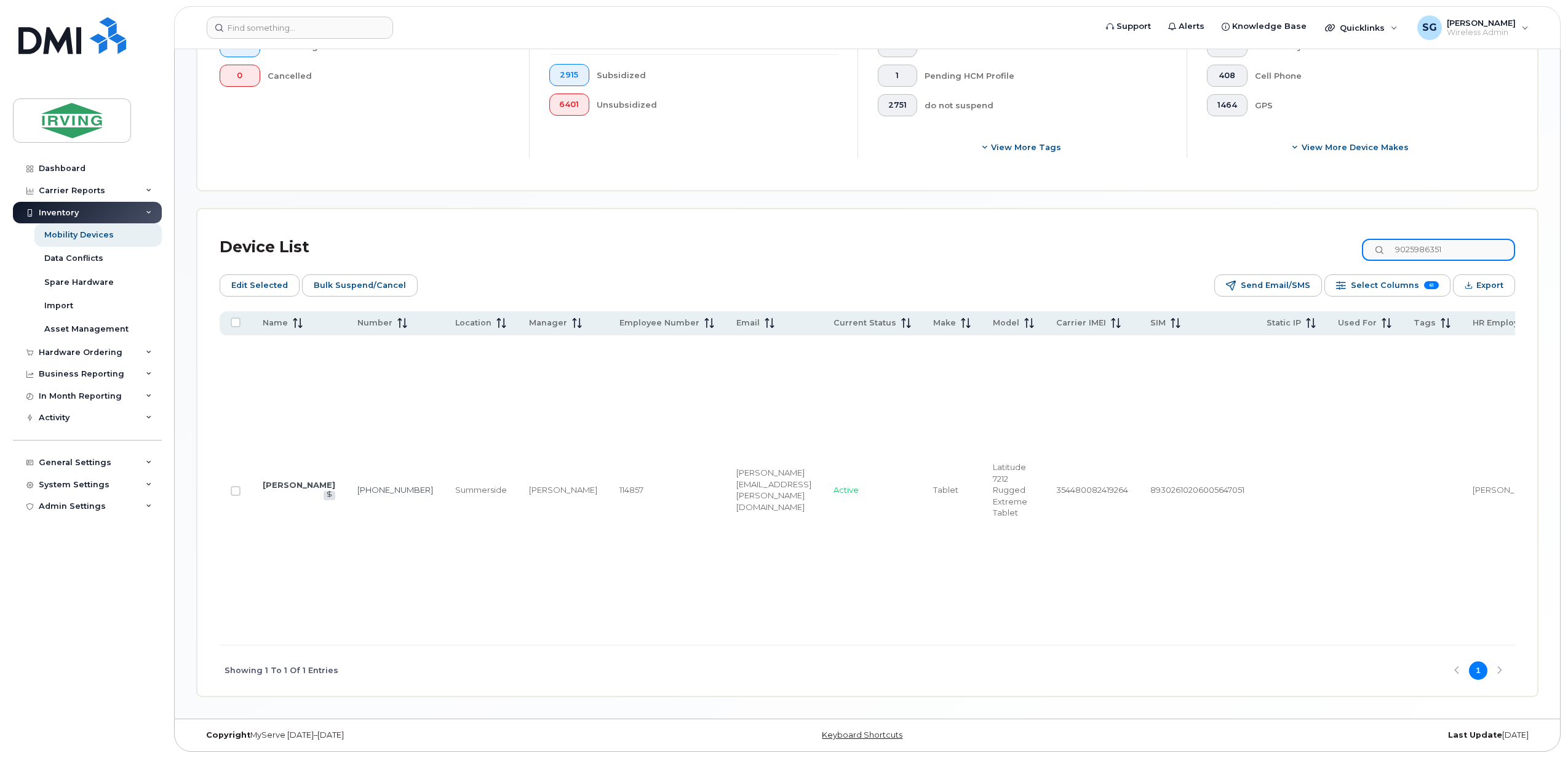
scroll to position [548, 0]
type input "9025986351"
click at [235, 486] on input "Row Unselected" at bounding box center [234, 491] width 10 height 10
checkbox input "true"
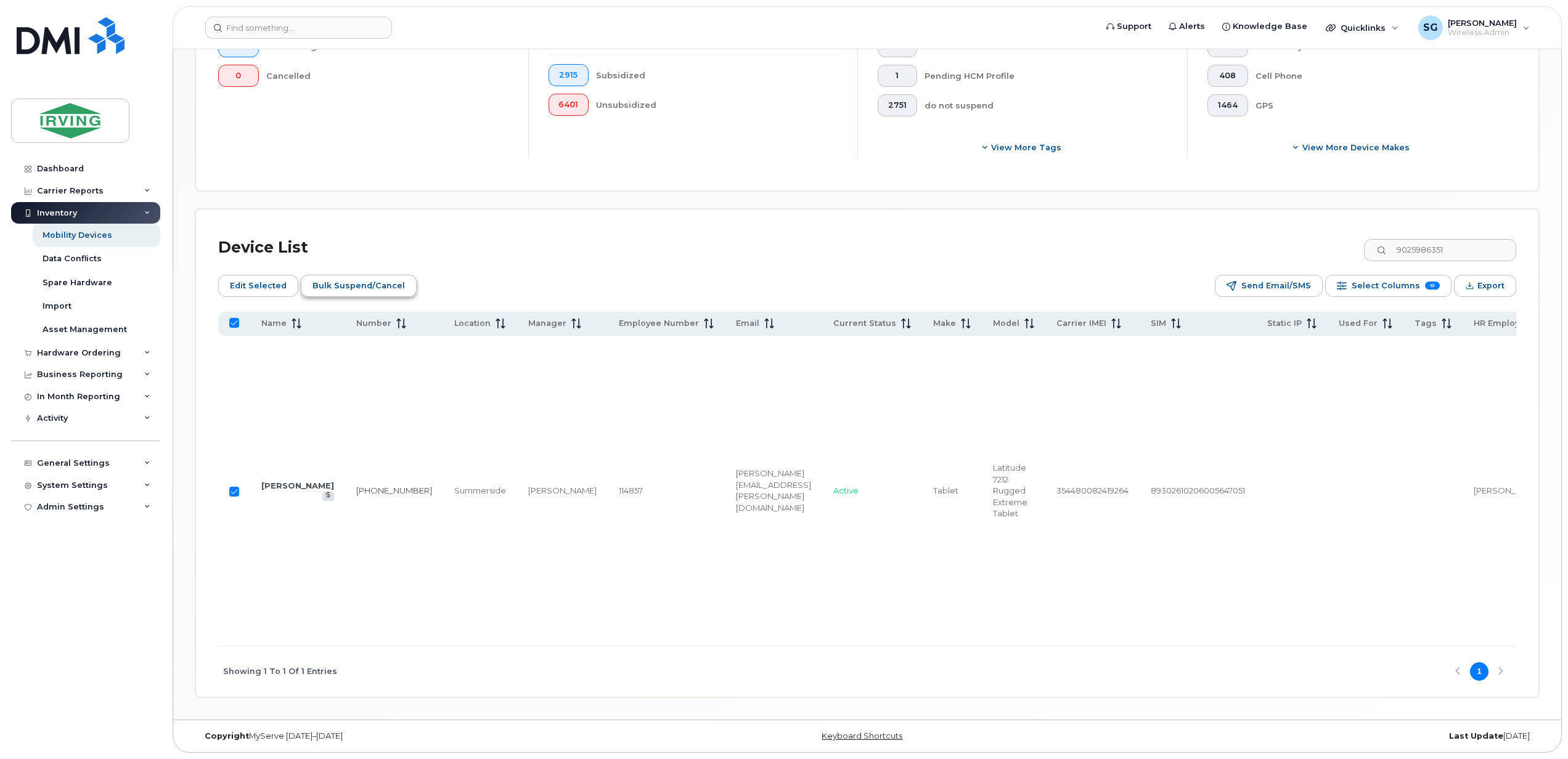
click at [349, 277] on span "Bulk Suspend/Cancel" at bounding box center [359, 286] width 93 height 19
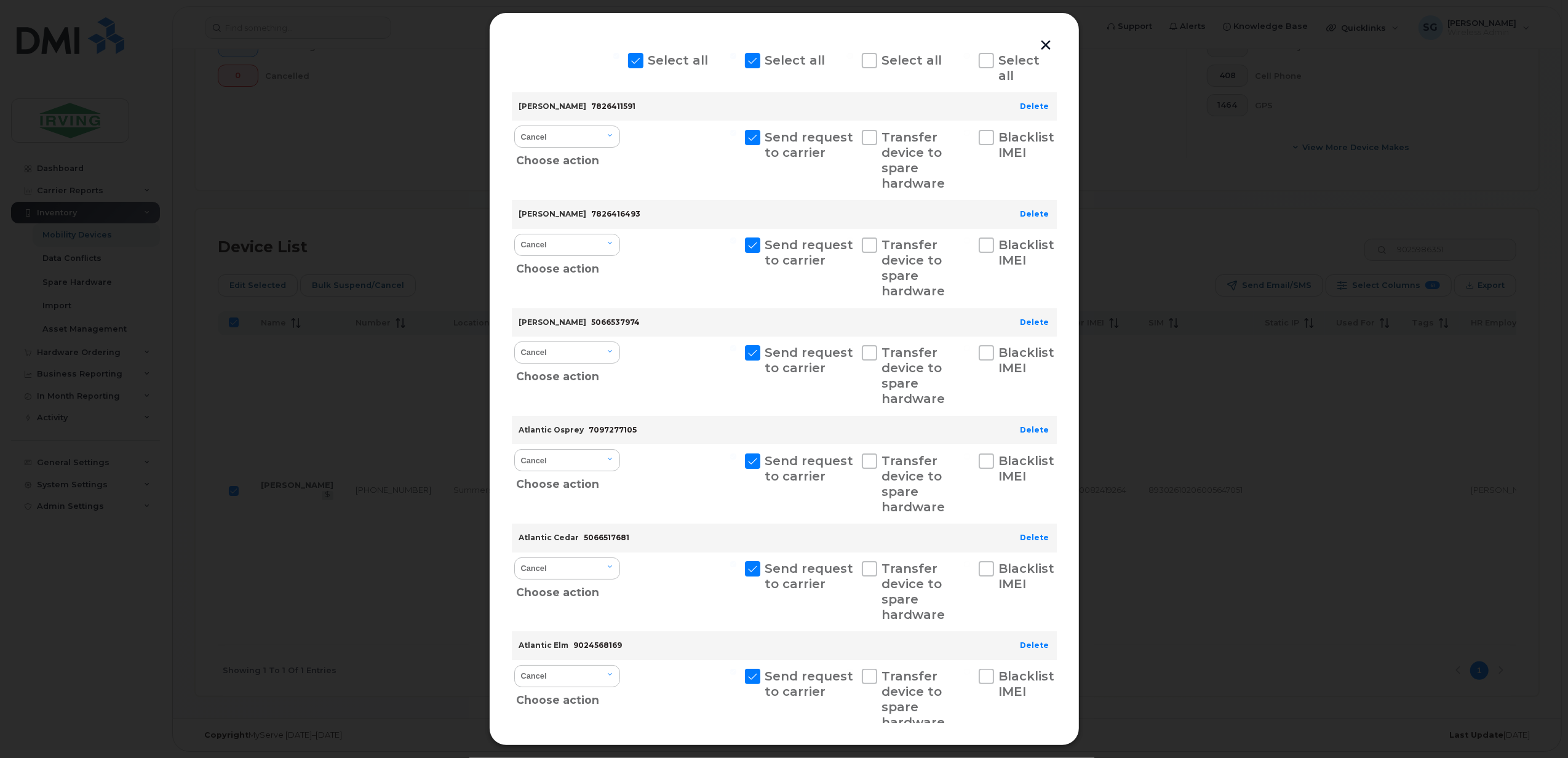
scroll to position [0, 0]
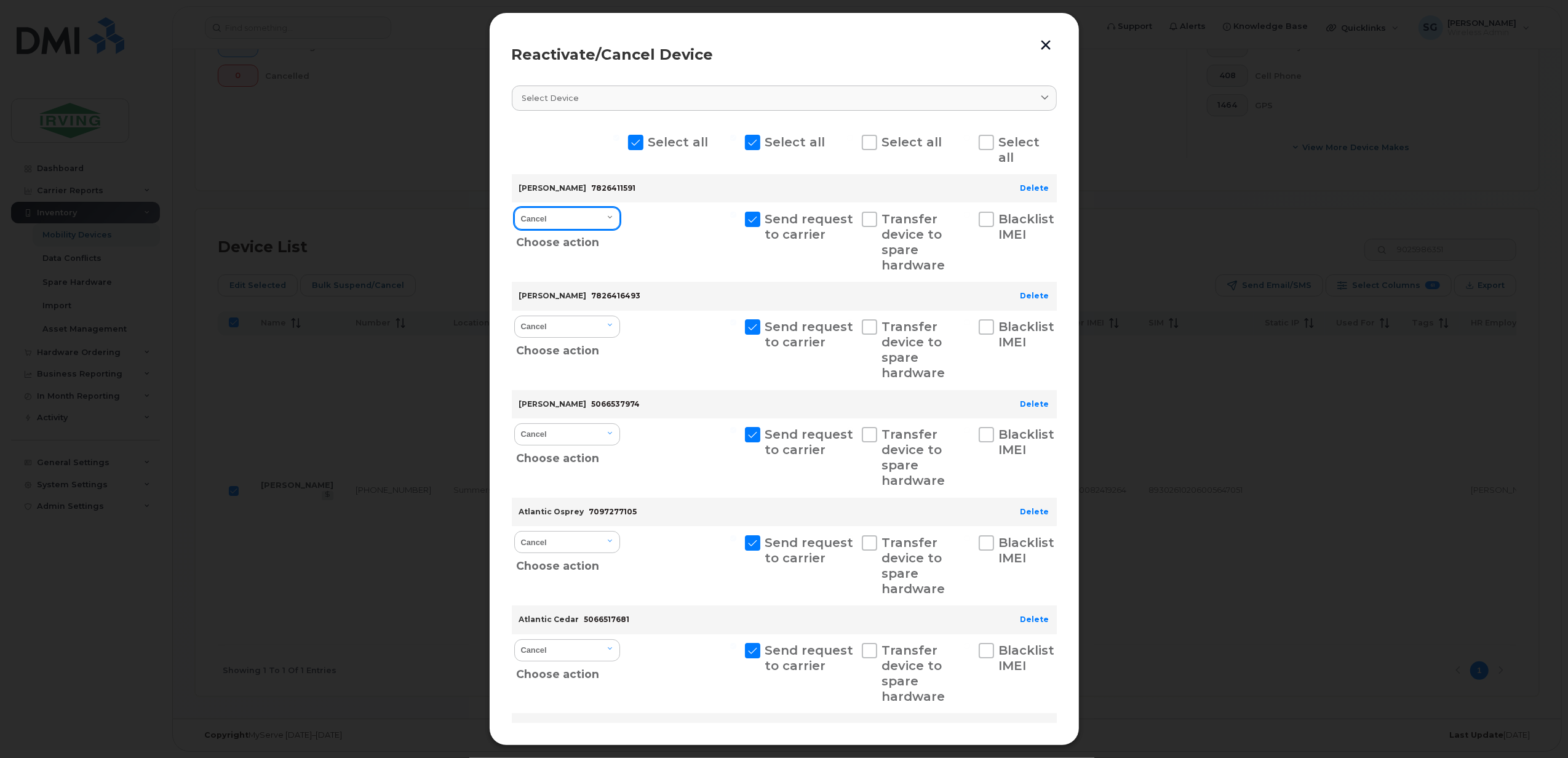
click at [611, 220] on select "Cancel Suspend - Extend Suspension Reactivate" at bounding box center [567, 219] width 105 height 22
click at [673, 234] on div at bounding box center [682, 242] width 114 height 79
click at [1033, 191] on link "Delete" at bounding box center [1034, 187] width 29 height 9
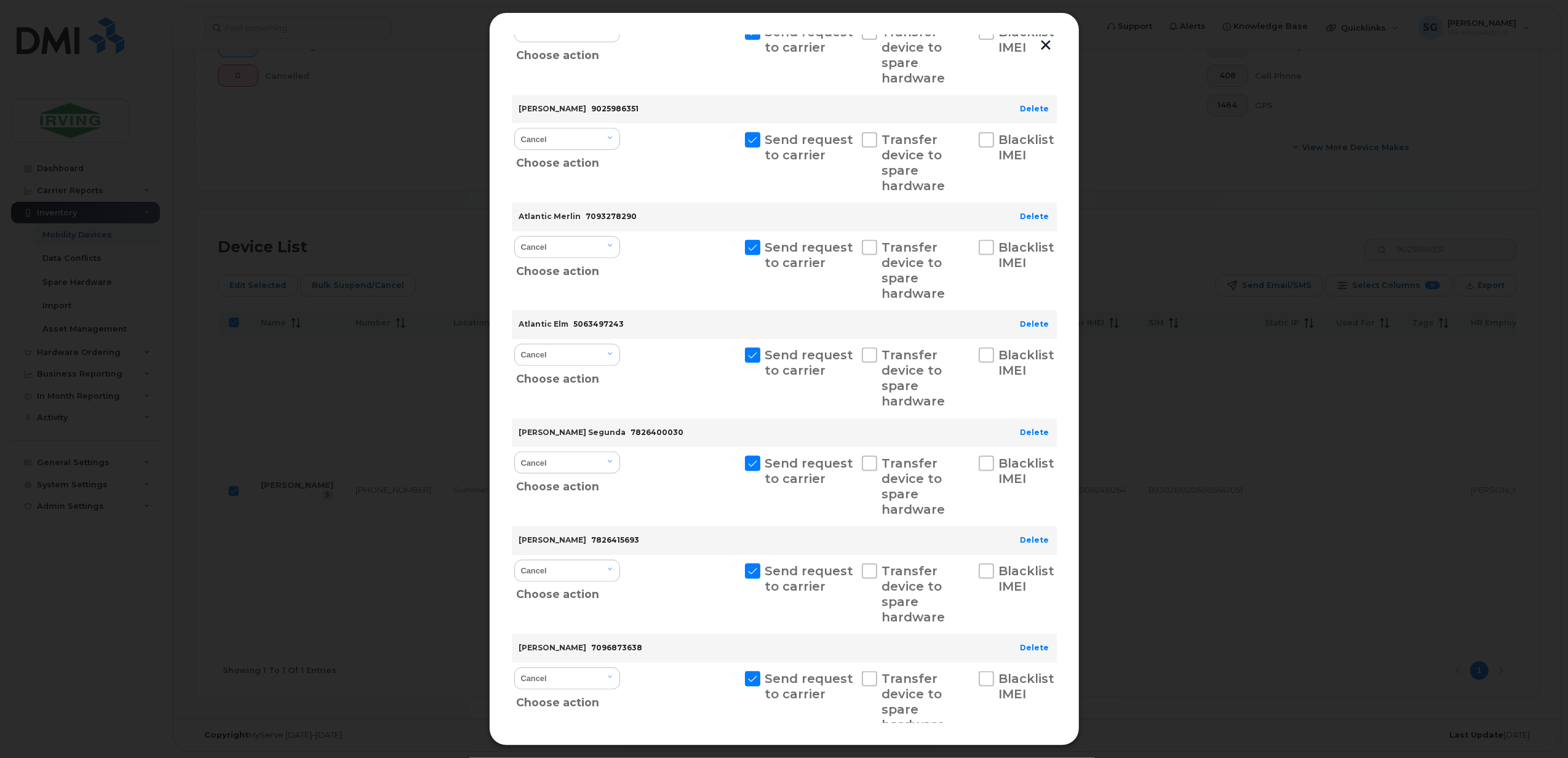
scroll to position [1775, 0]
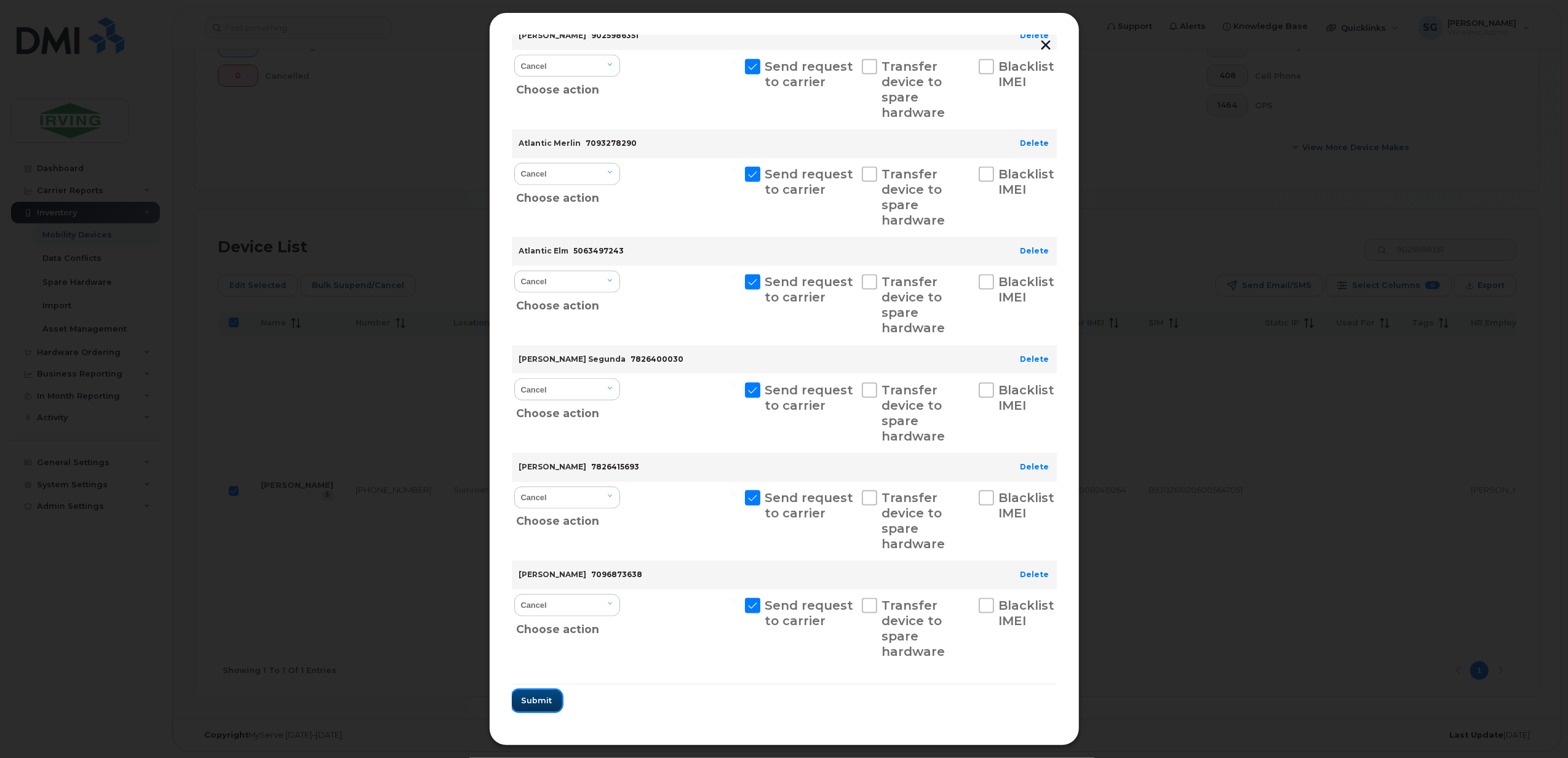
drag, startPoint x: 539, startPoint y: 695, endPoint x: 552, endPoint y: 703, distance: 15.3
click at [539, 695] on span "Submit" at bounding box center [537, 700] width 31 height 12
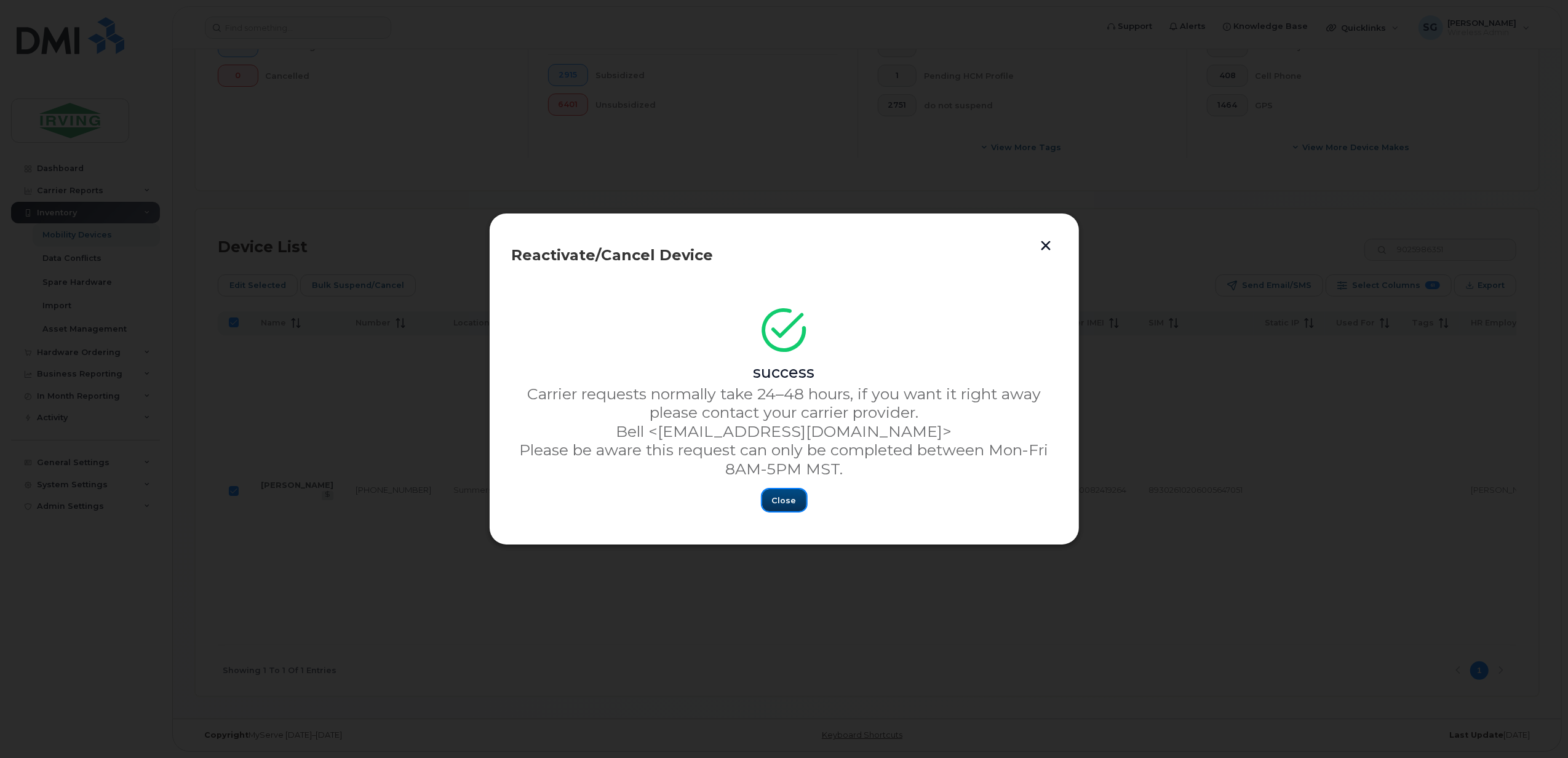
click at [789, 498] on span "Close" at bounding box center [784, 500] width 25 height 12
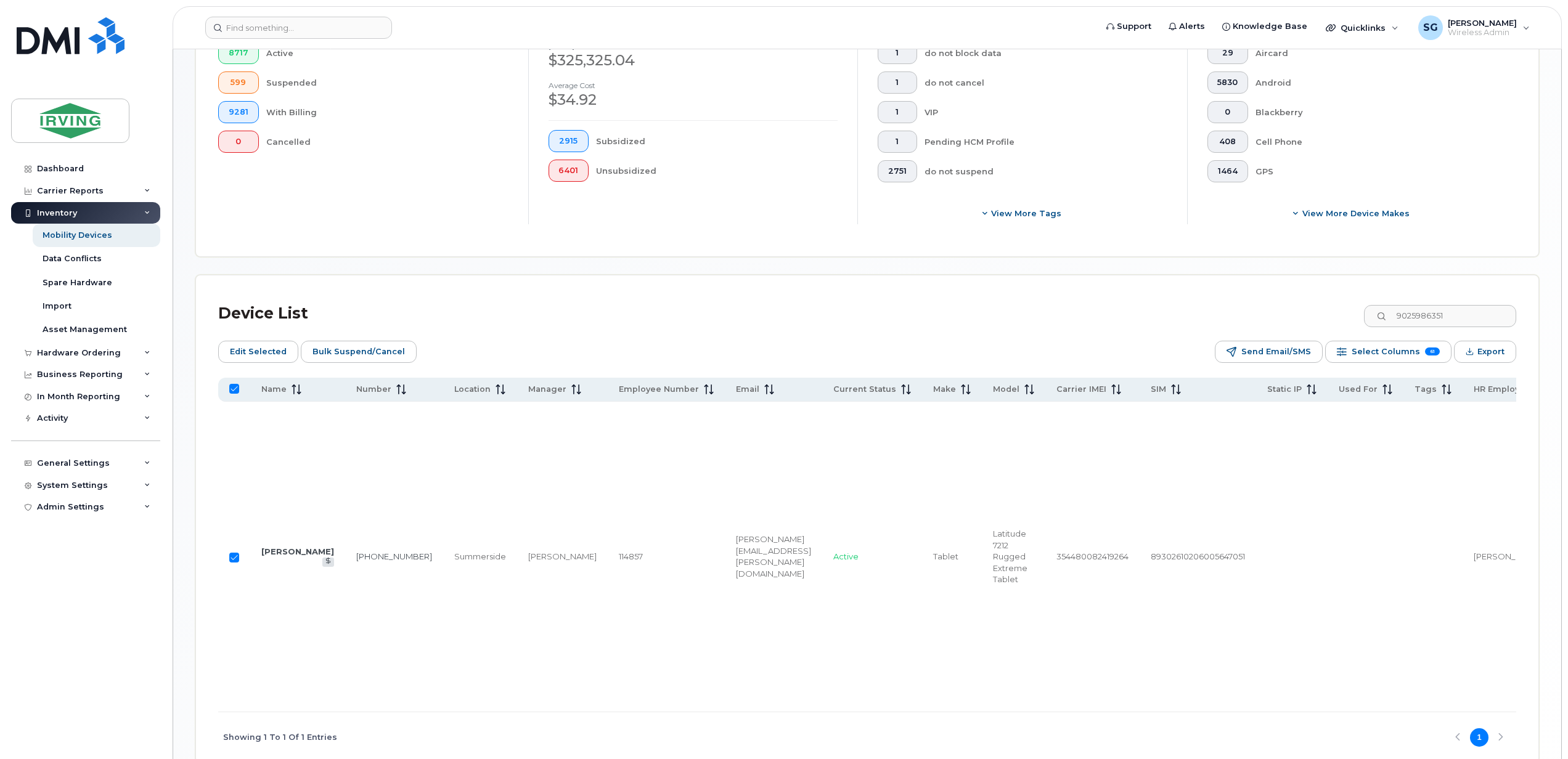
scroll to position [220, 0]
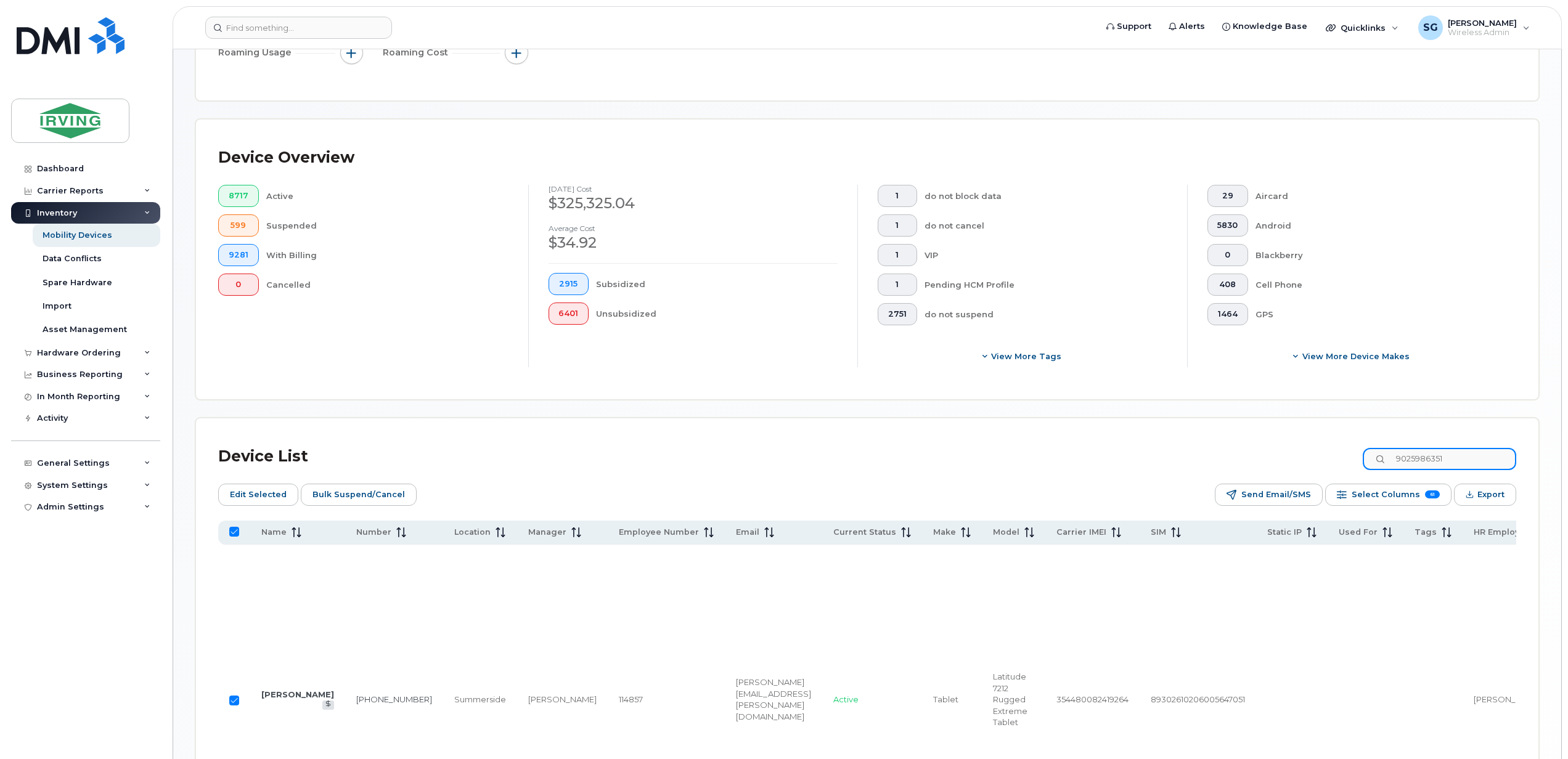
drag, startPoint x: 1462, startPoint y: 462, endPoint x: 1371, endPoint y: 459, distance: 91.0
click at [1371, 459] on div "Device List 9025986351" at bounding box center [867, 457] width 1298 height 32
checkbox input "false"
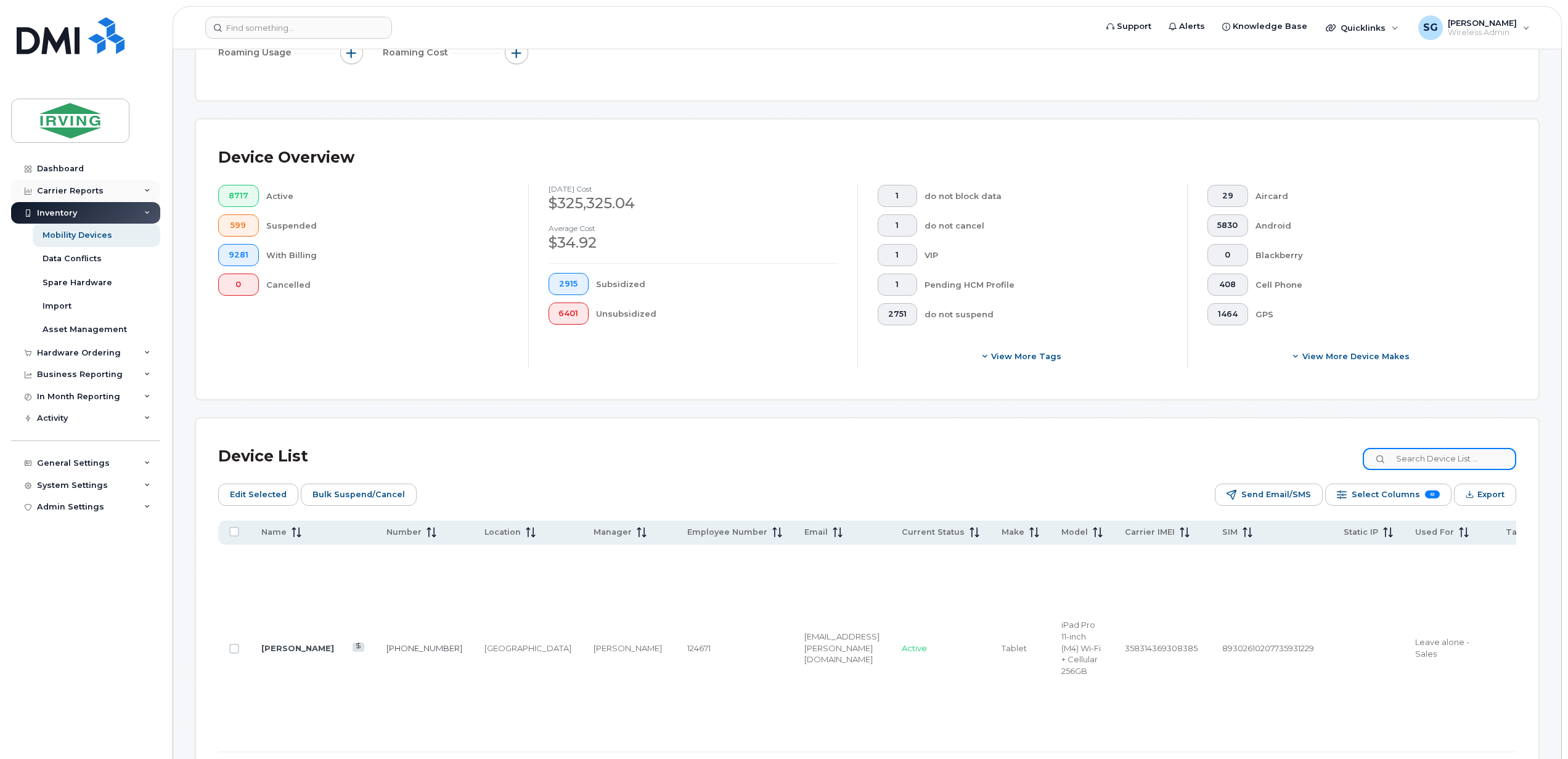
scroll to position [548, 0]
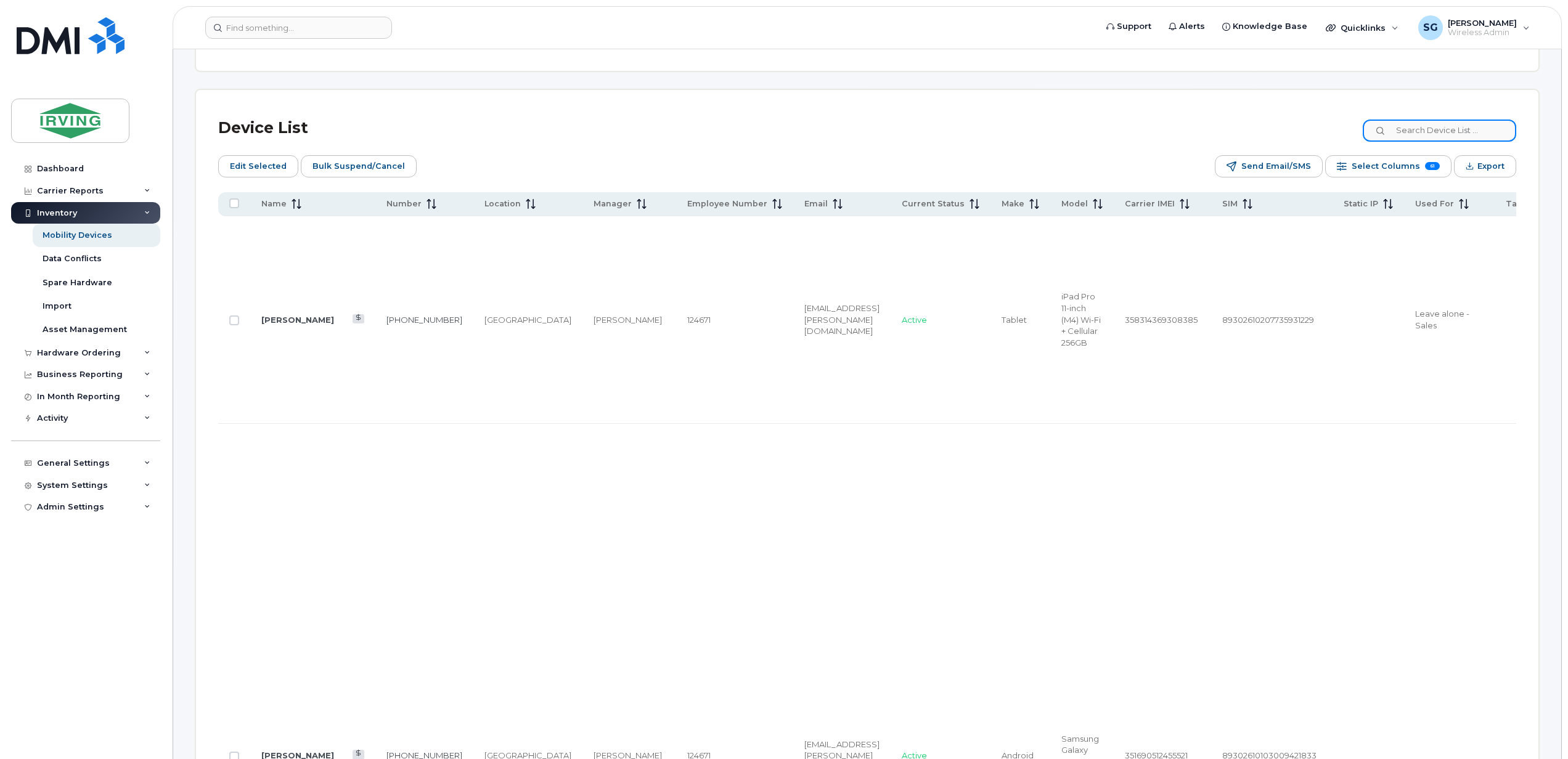
click at [1428, 134] on input at bounding box center [1439, 131] width 154 height 22
paste input "7096824369"
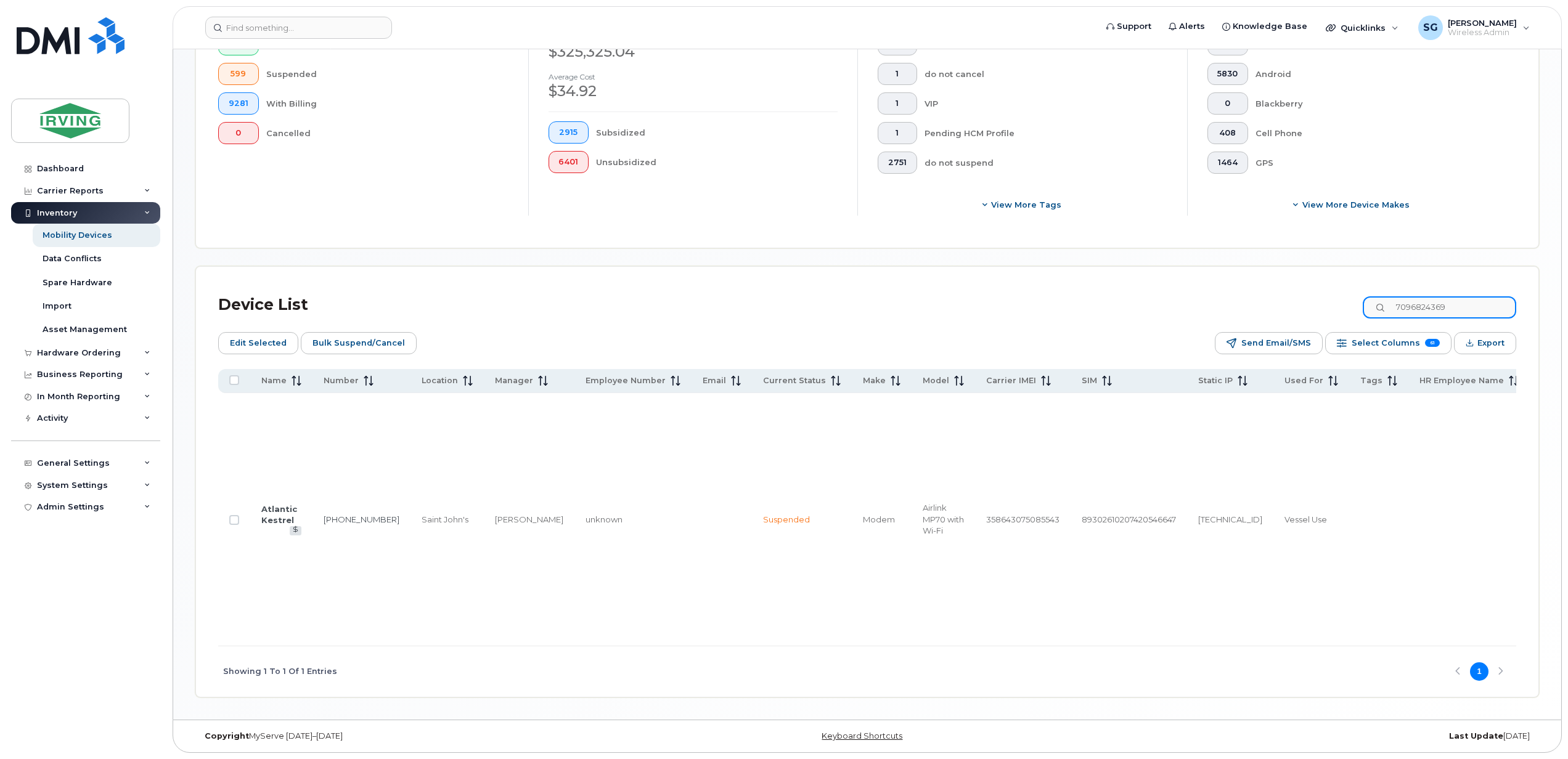
scroll to position [481, 0]
type input "7096824369"
click at [236, 515] on input "Row Unselected" at bounding box center [234, 520] width 10 height 10
checkbox input "true"
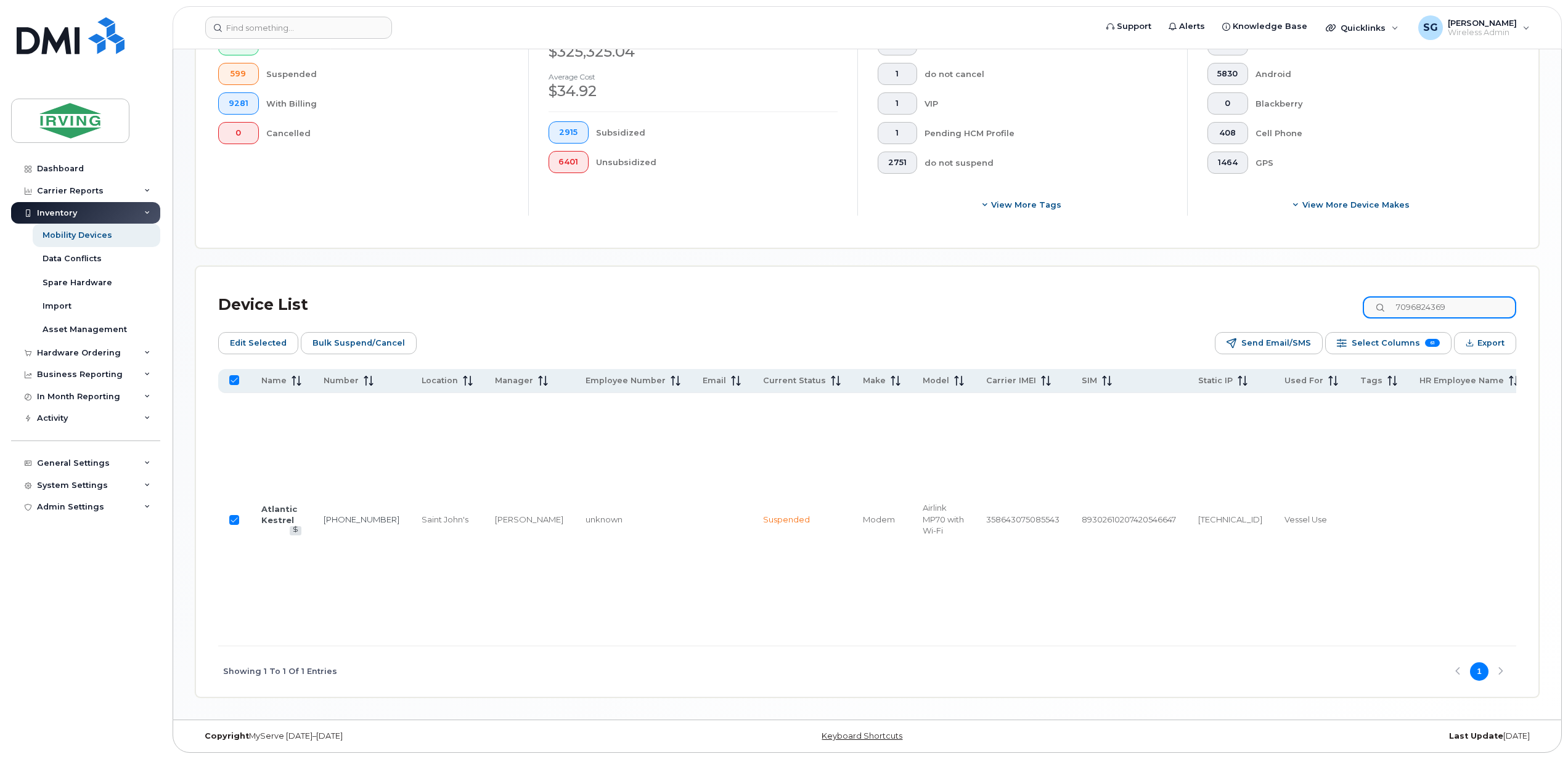
drag, startPoint x: 1433, startPoint y: 188, endPoint x: 1459, endPoint y: 195, distance: 26.9
click at [1433, 297] on input "7096824369" at bounding box center [1439, 308] width 154 height 22
drag, startPoint x: 1452, startPoint y: 195, endPoint x: 1403, endPoint y: 200, distance: 49.3
click at [1403, 297] on input "7096824369" at bounding box center [1439, 308] width 154 height 22
paste input "7277102"
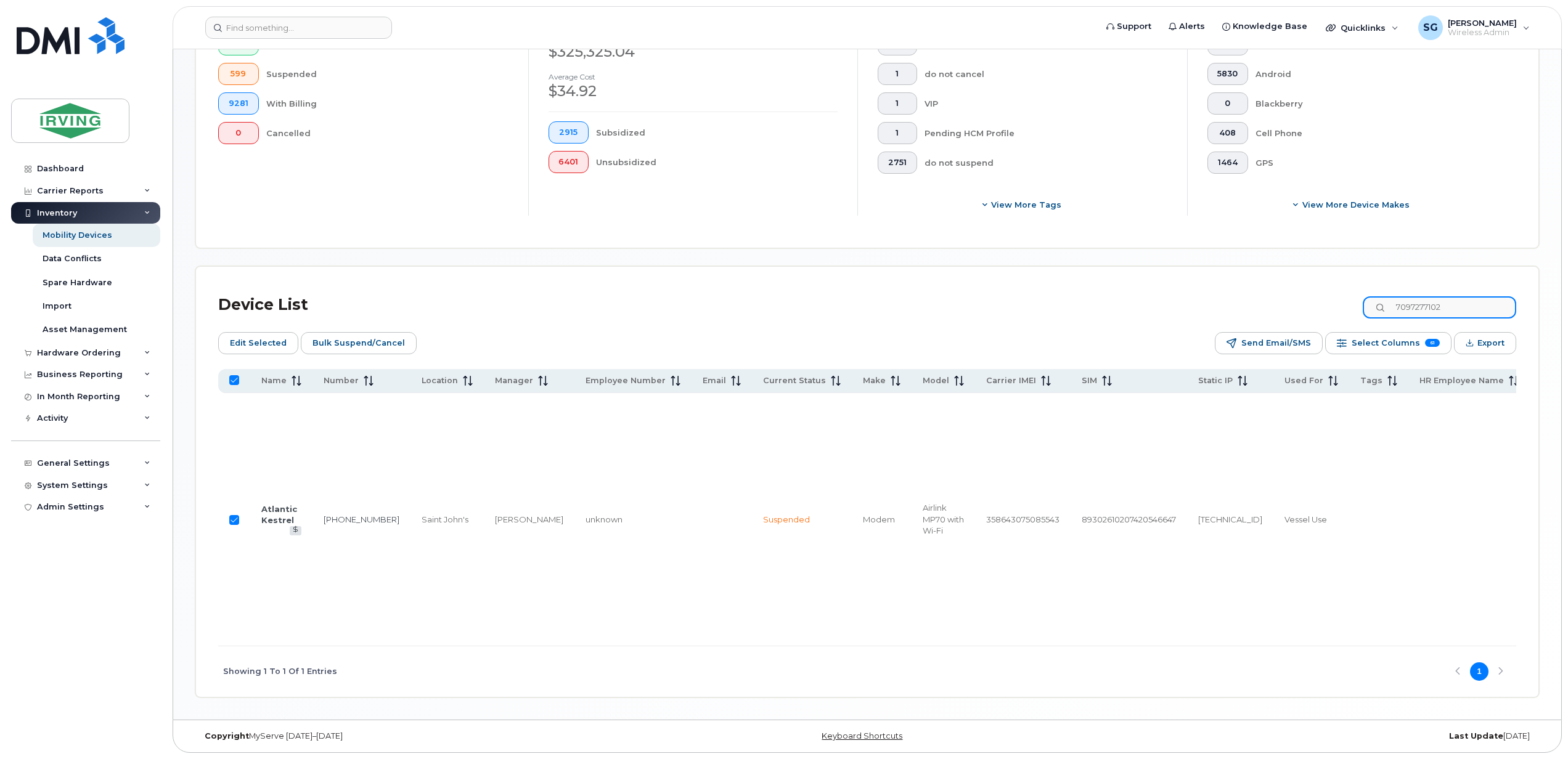
type input "7097277102"
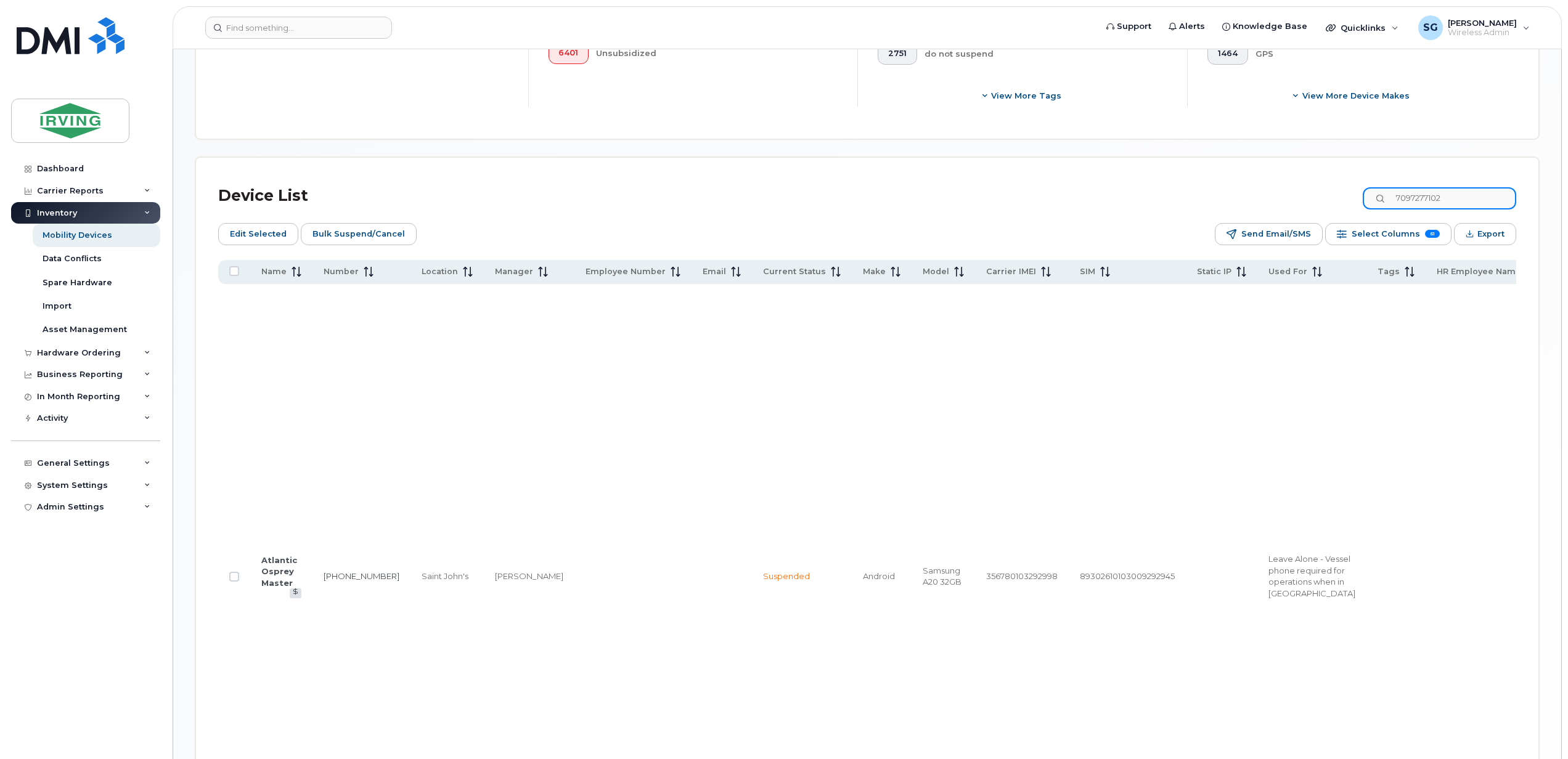
checkbox input "false"
click at [234, 582] on input "Row Unselected" at bounding box center [234, 577] width 10 height 10
checkbox input "true"
click at [360, 236] on span "Bulk Suspend/Cancel" at bounding box center [359, 234] width 93 height 19
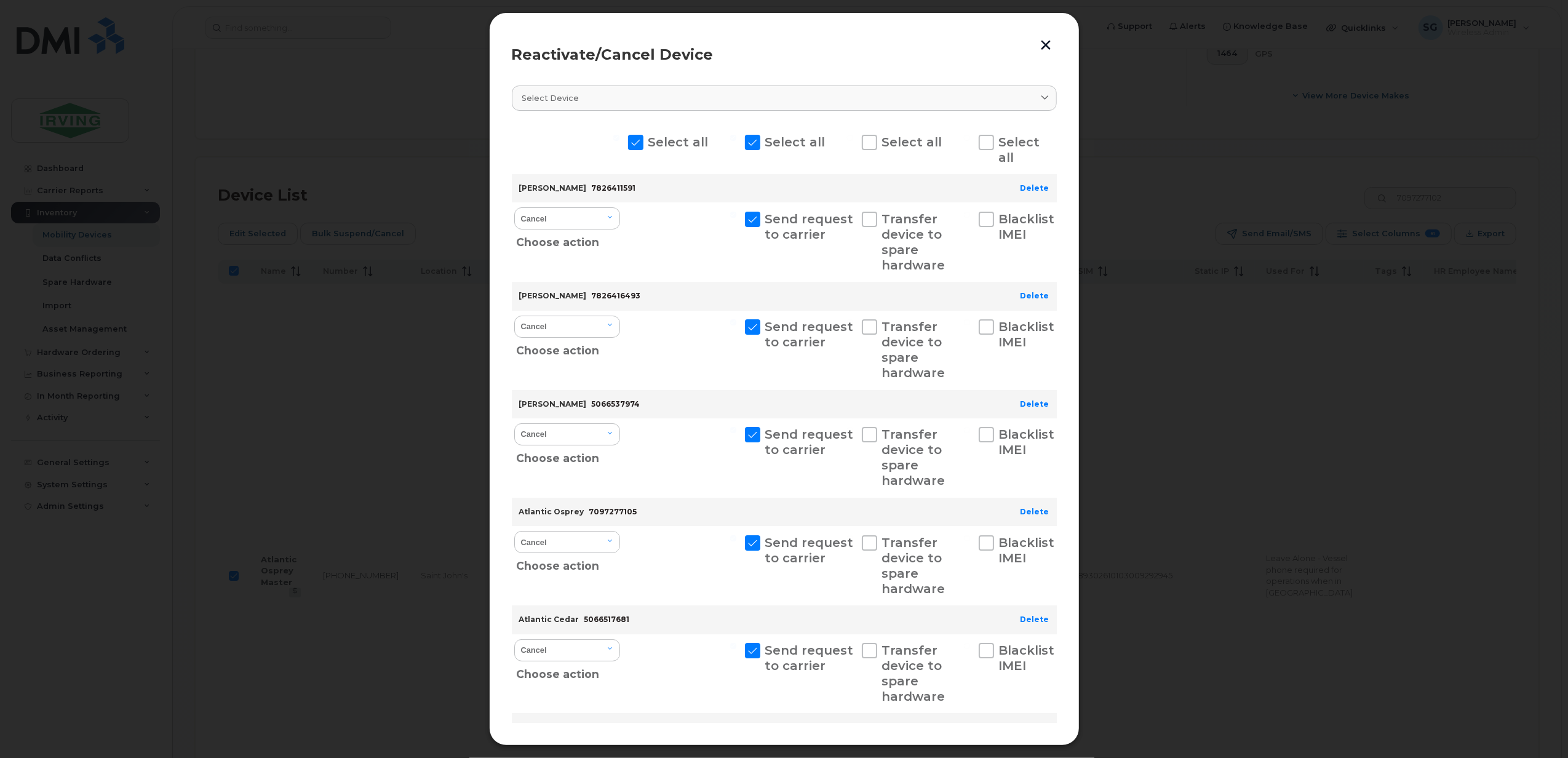
click at [1042, 43] on button "button" at bounding box center [1046, 45] width 19 height 20
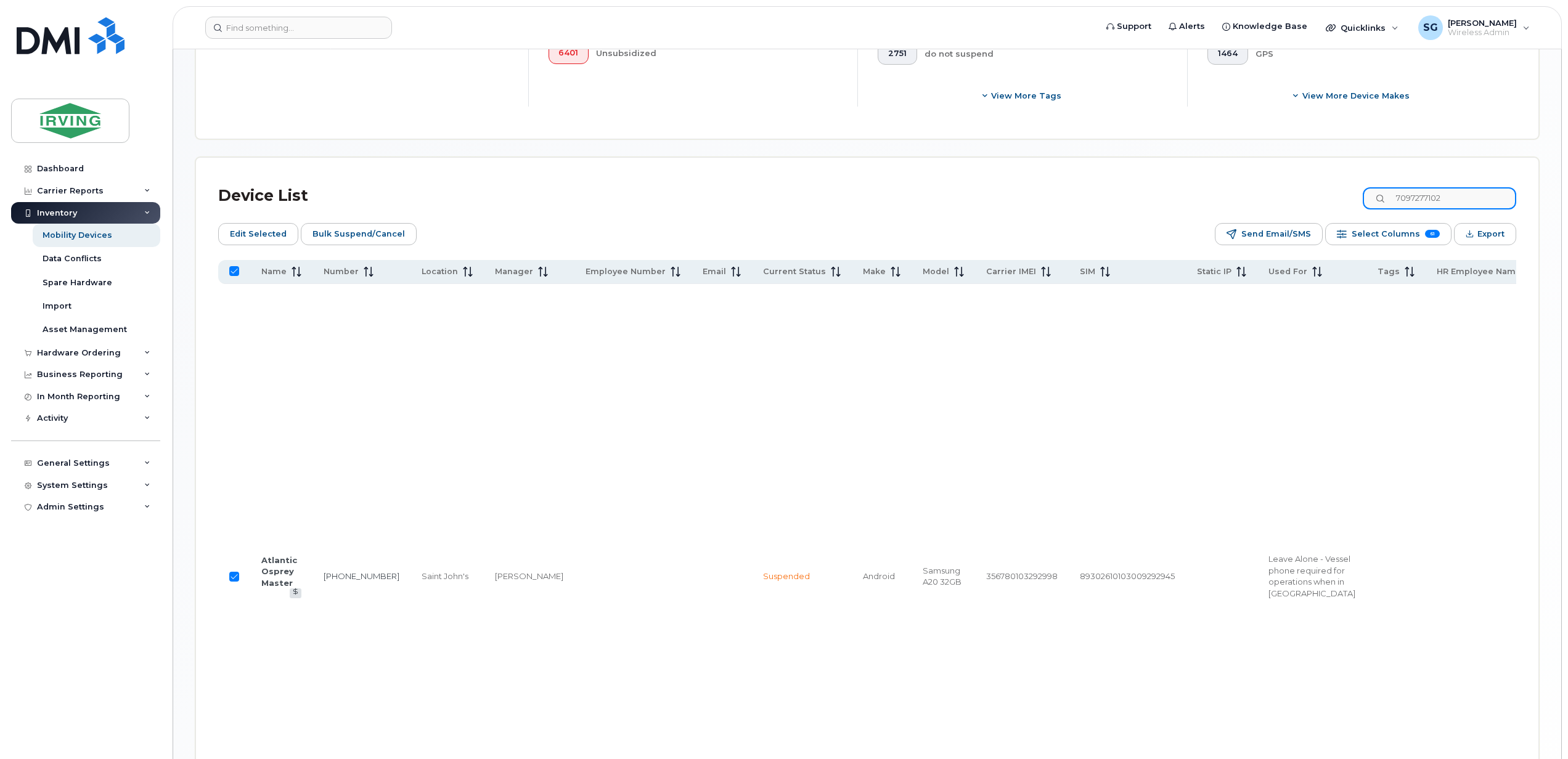
drag, startPoint x: 1472, startPoint y: 197, endPoint x: 1326, endPoint y: 197, distance: 146.0
click at [1326, 197] on div "Device List 7097277102" at bounding box center [867, 196] width 1298 height 32
checkbox input "false"
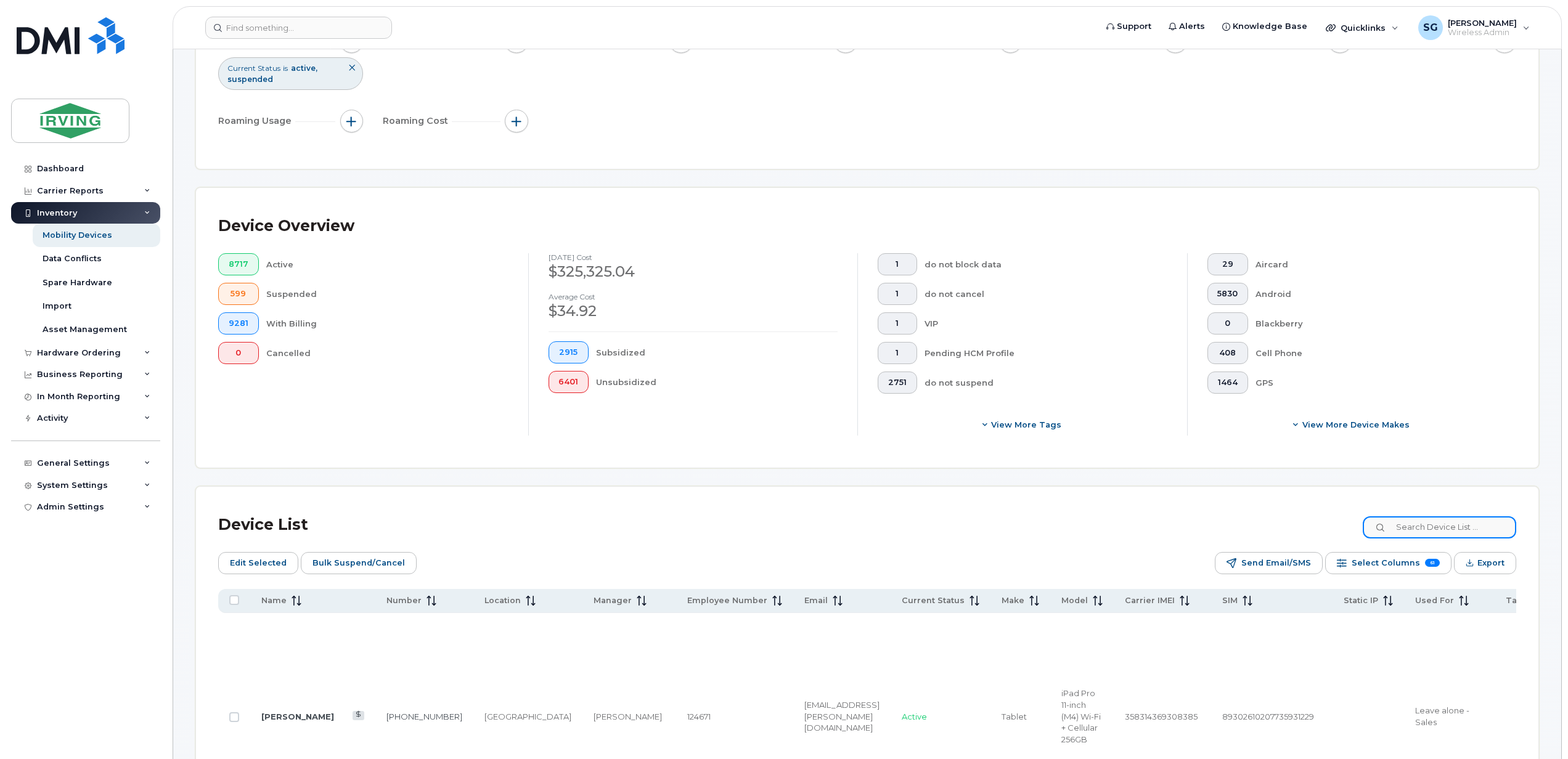
scroll to position [0, 0]
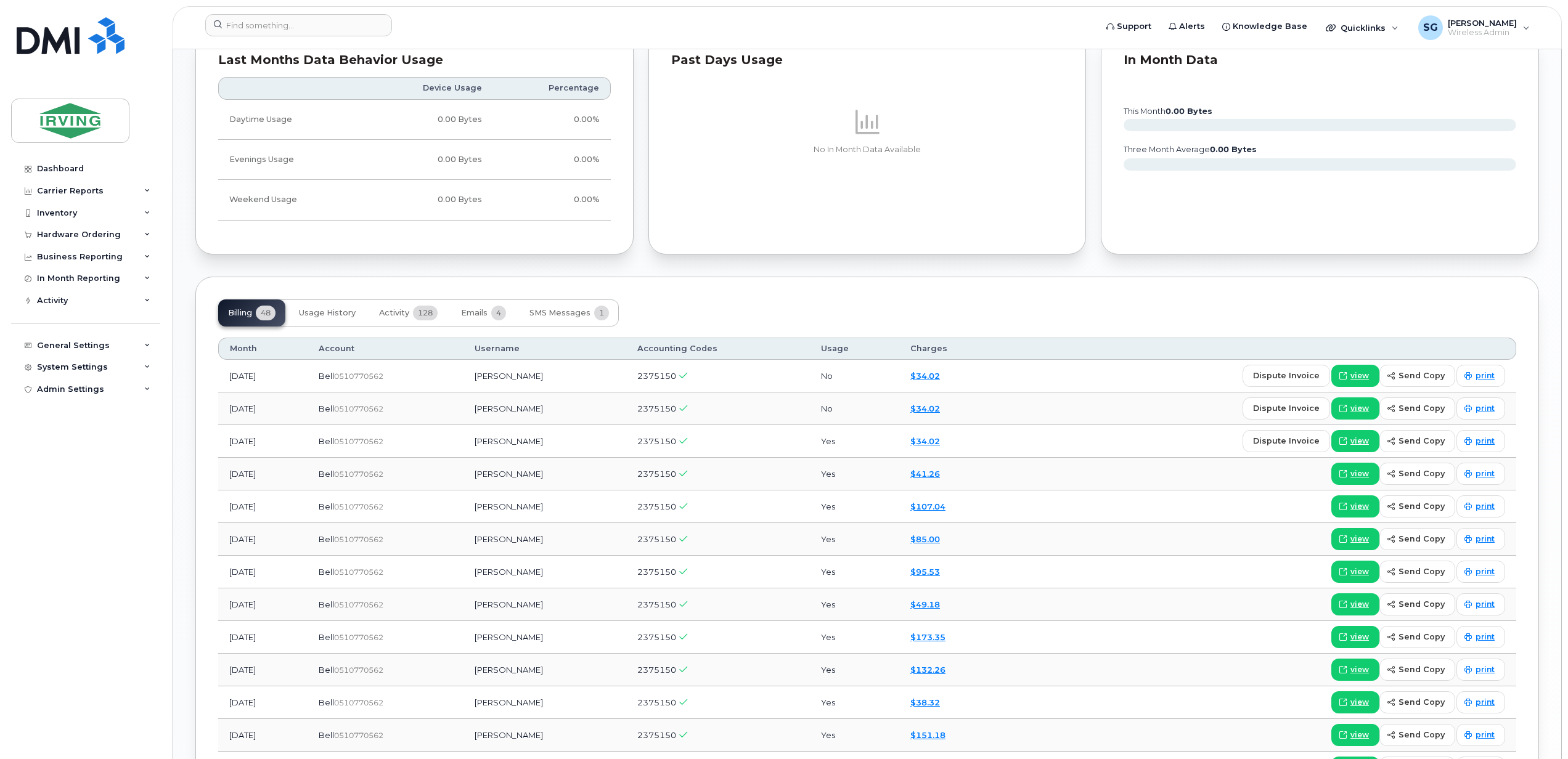
scroll to position [1072, 0]
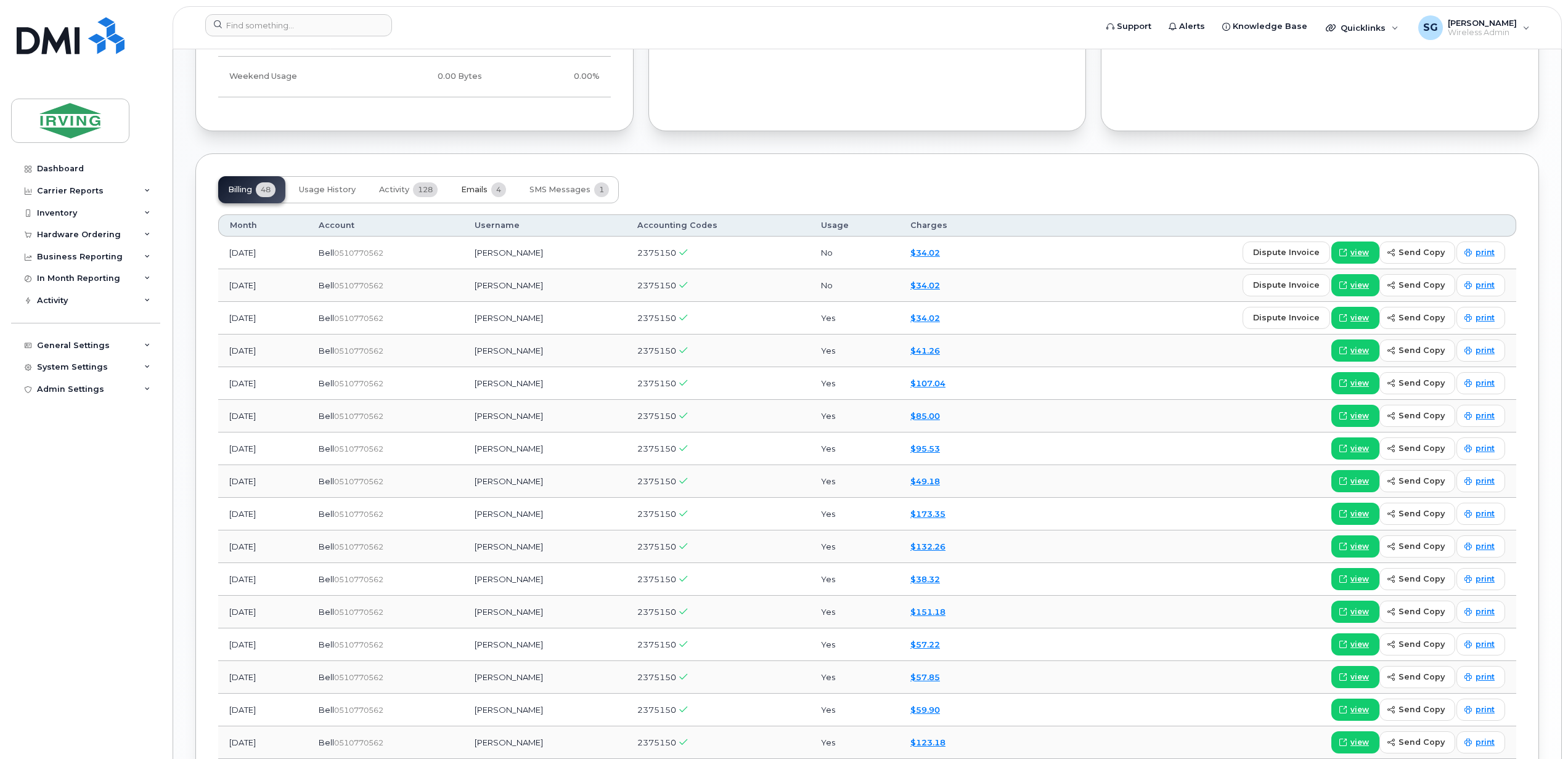
click at [484, 193] on span "Emails" at bounding box center [474, 190] width 27 height 10
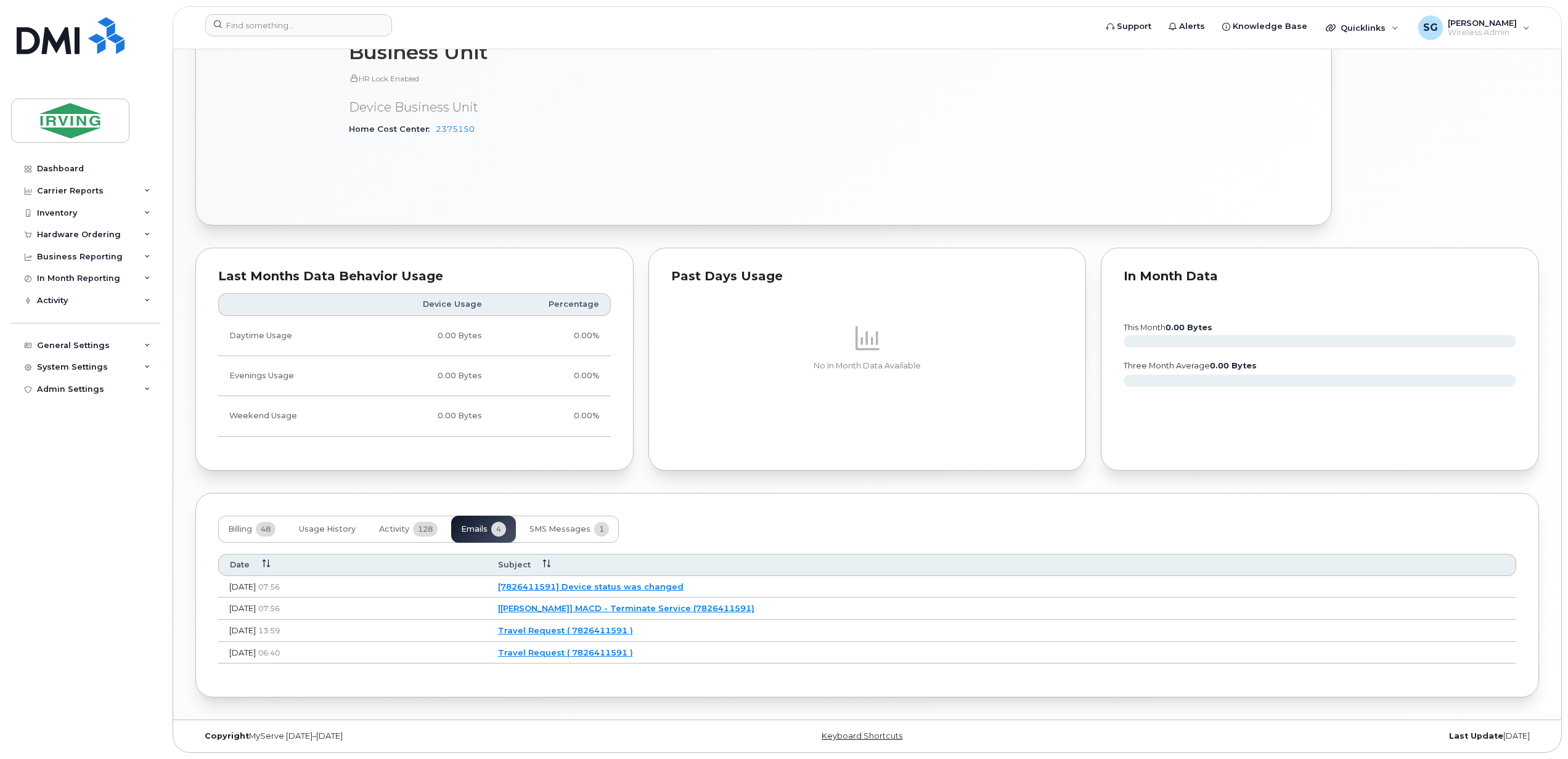
scroll to position [738, 0]
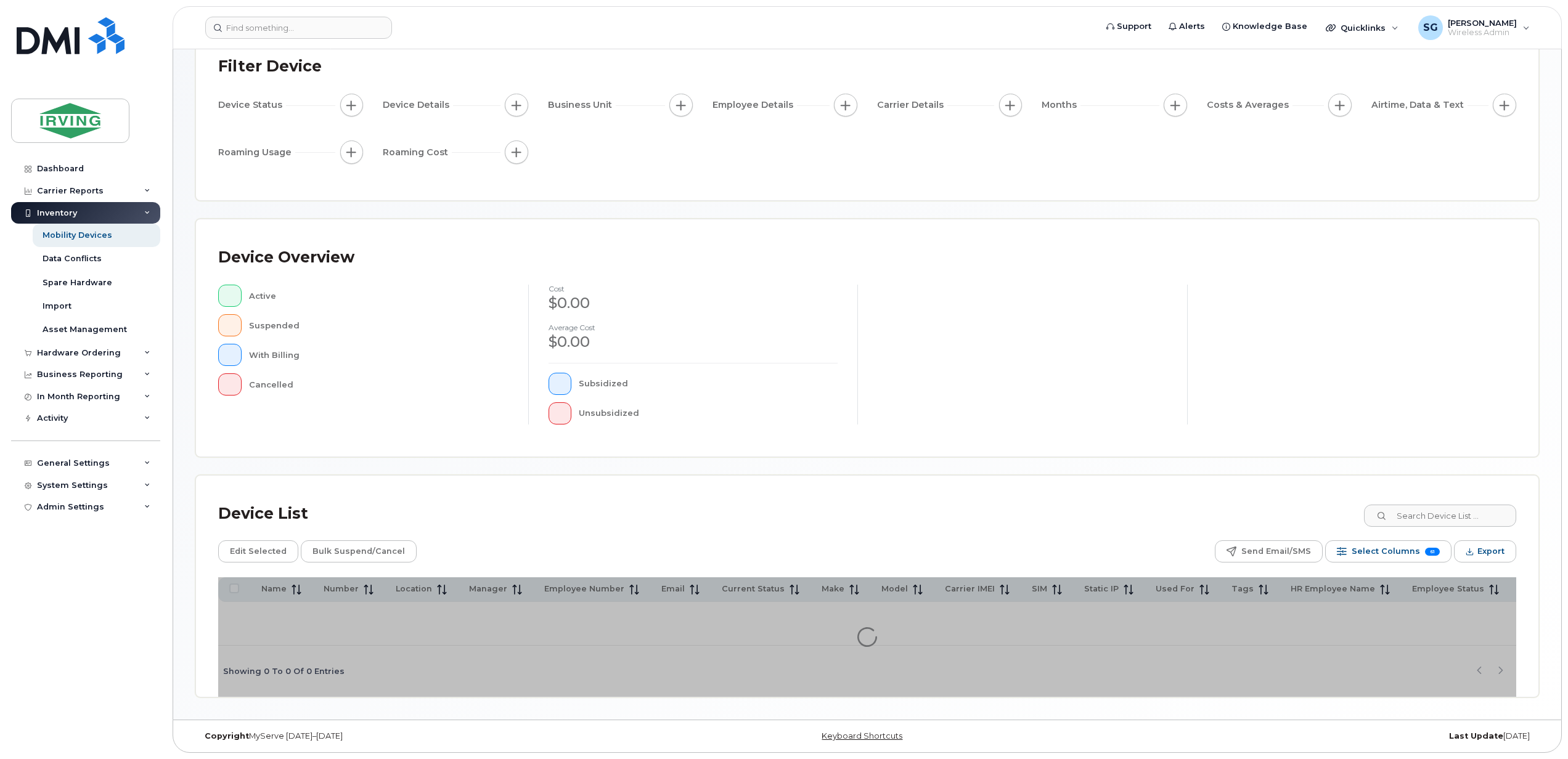
scroll to position [90, 0]
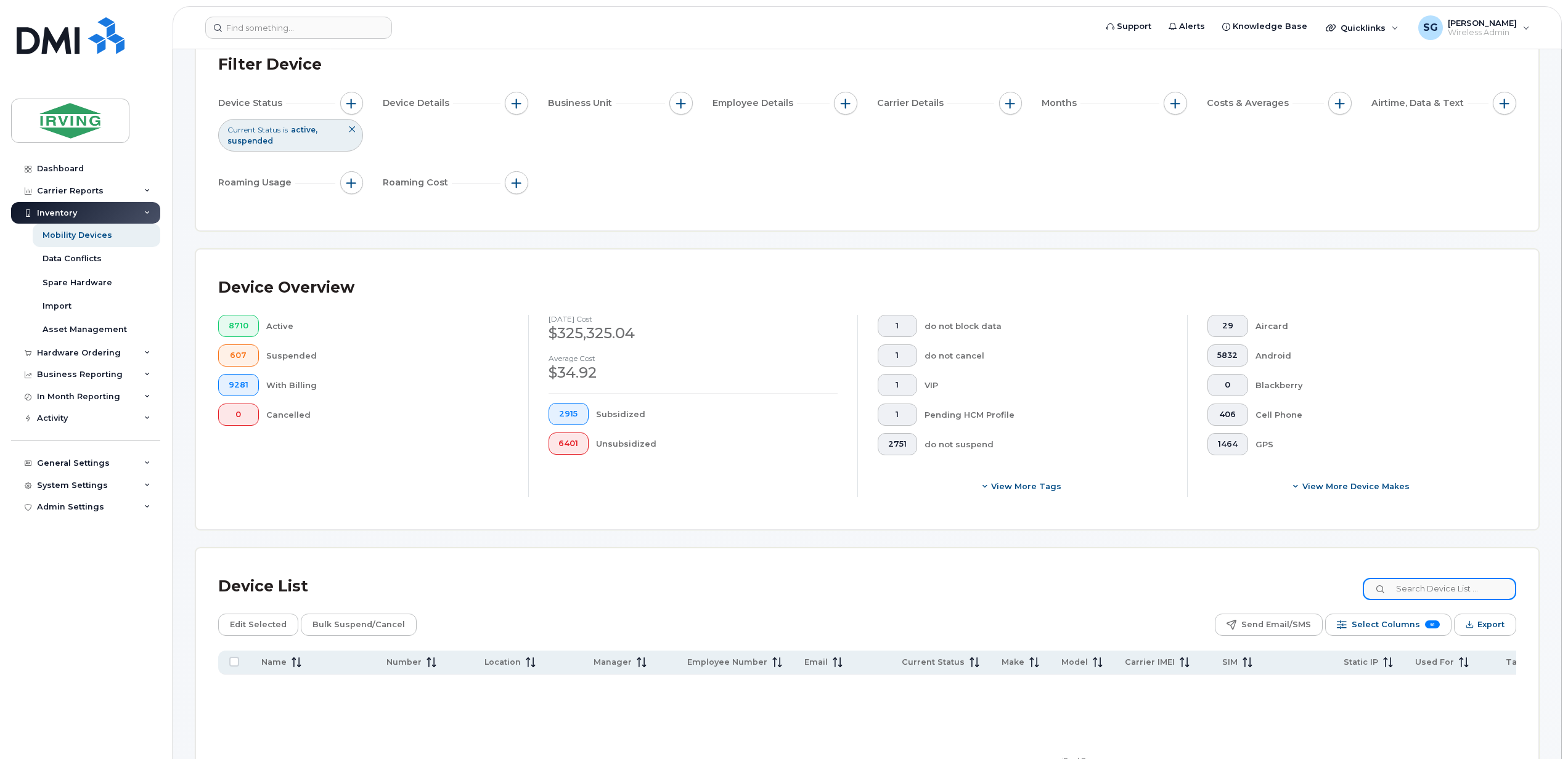
click at [1432, 595] on input at bounding box center [1439, 589] width 154 height 22
paste input "7096824369"
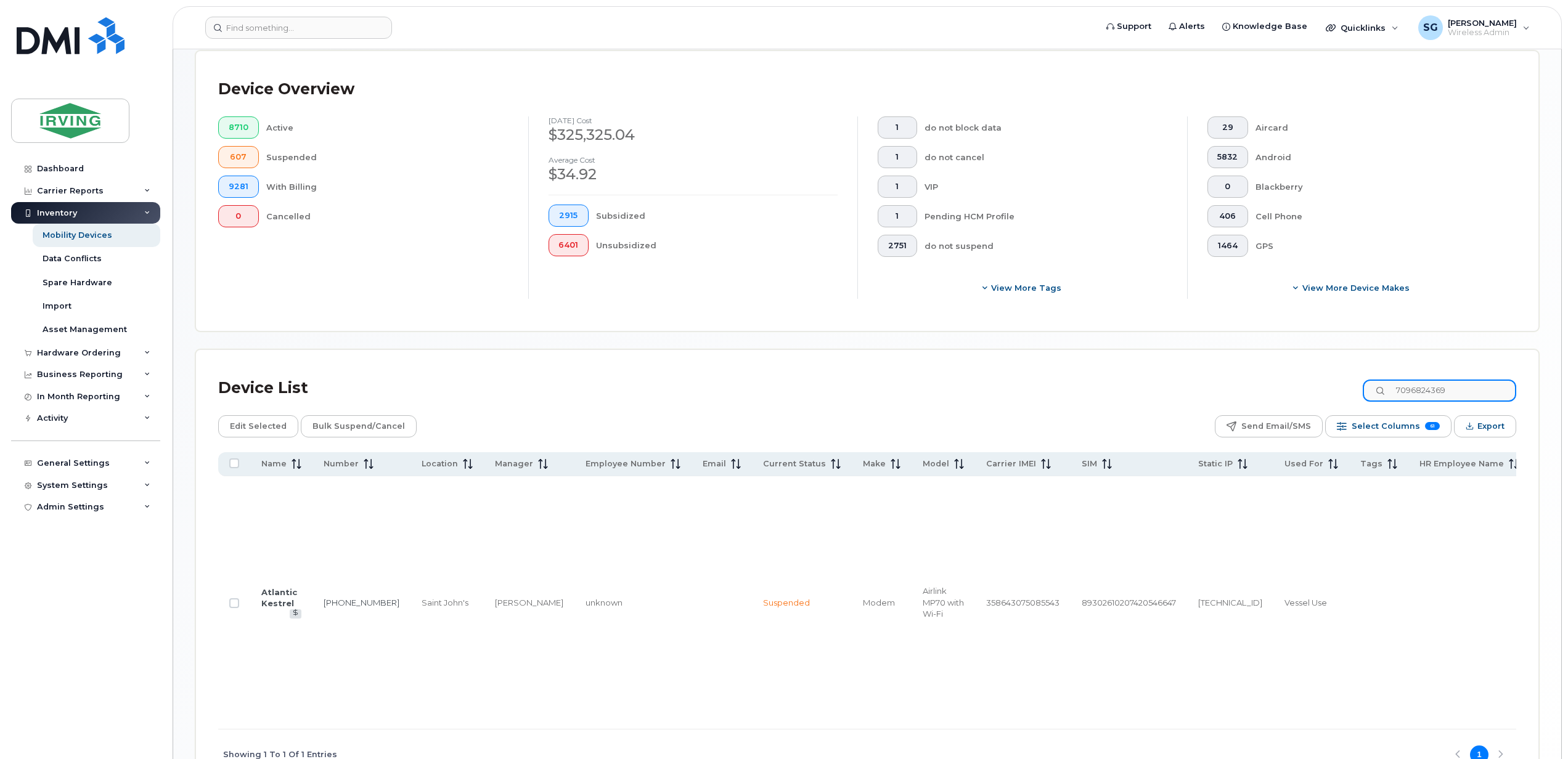
scroll to position [336, 0]
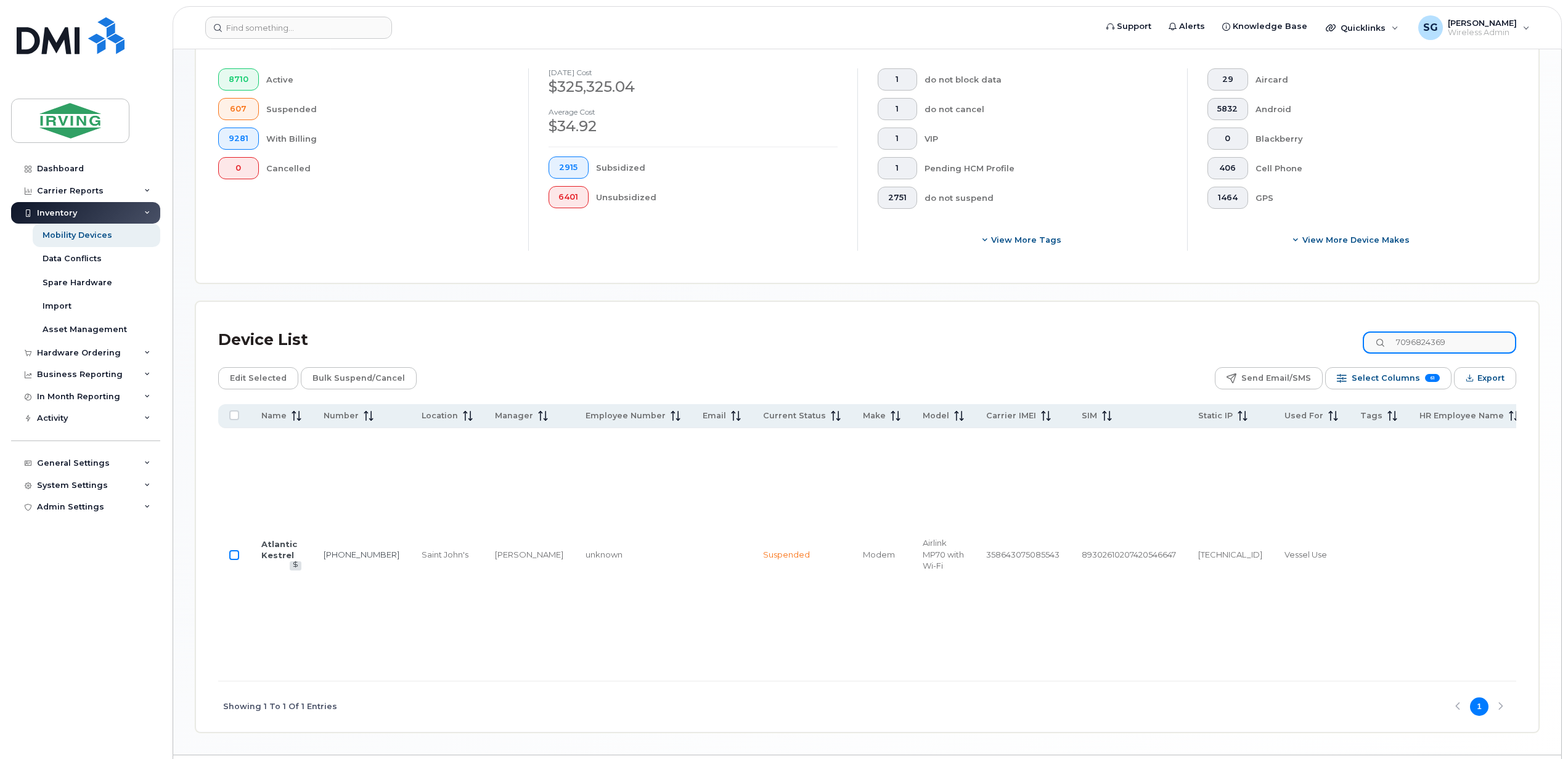
type input "7096824369"
click at [232, 560] on input "Row Unselected" at bounding box center [234, 555] width 10 height 10
checkbox input "true"
click at [1463, 341] on input "7096824369" at bounding box center [1439, 343] width 154 height 22
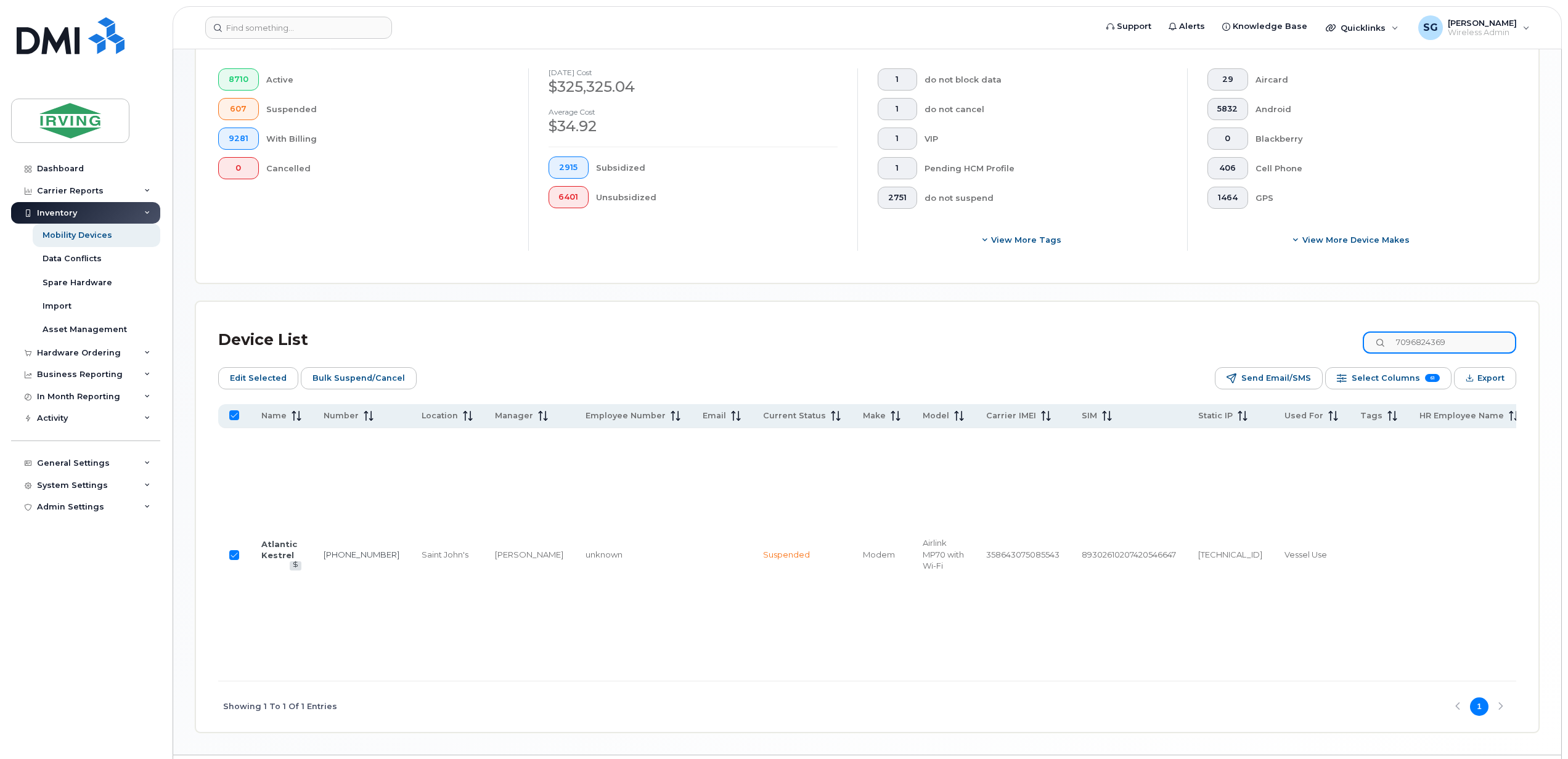
drag, startPoint x: 1462, startPoint y: 343, endPoint x: 1406, endPoint y: 343, distance: 56.0
click at [1408, 343] on input "7096824369" at bounding box center [1439, 343] width 154 height 22
paste input "7277102"
type input "7097277102"
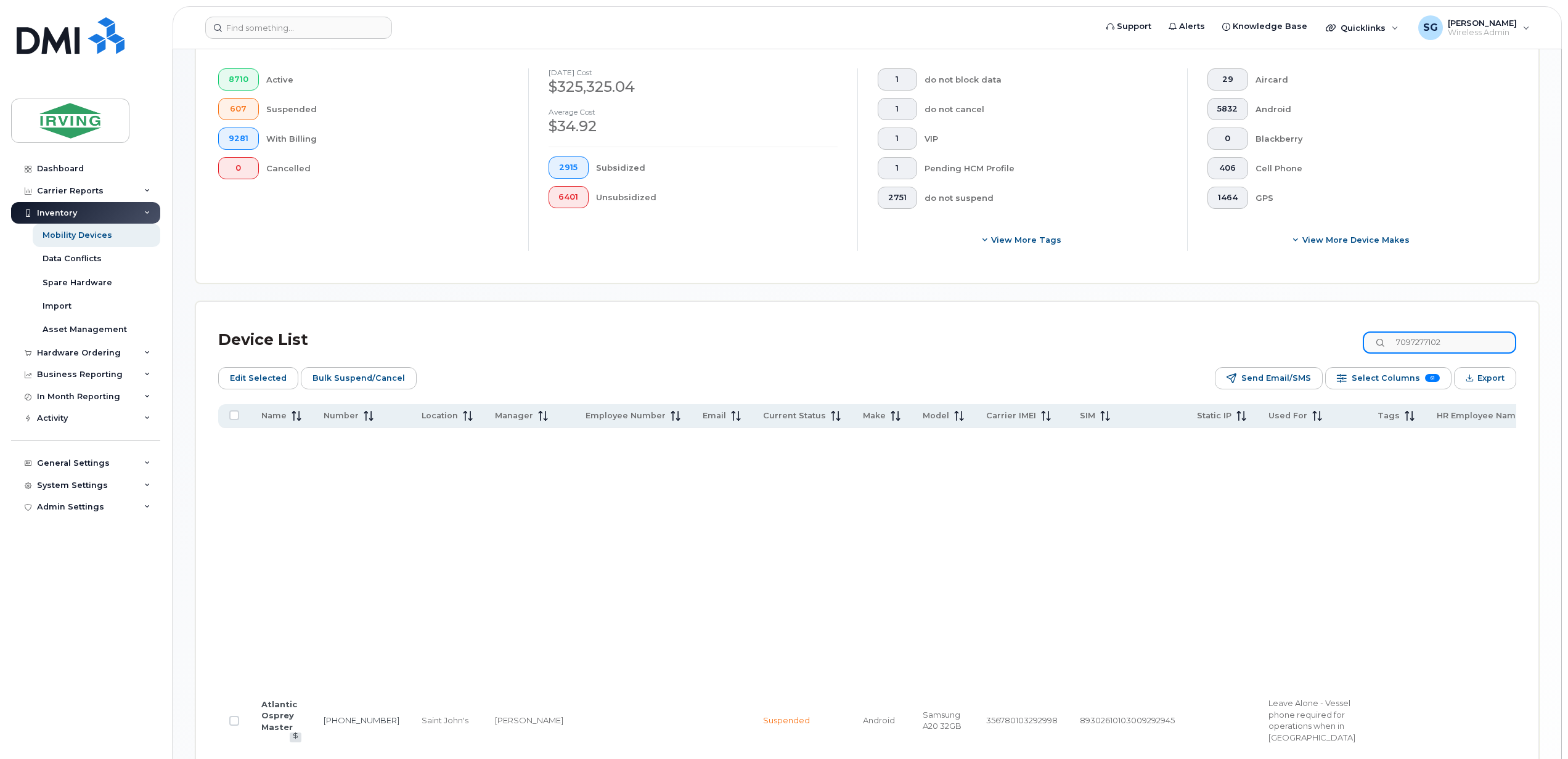
checkbox input "false"
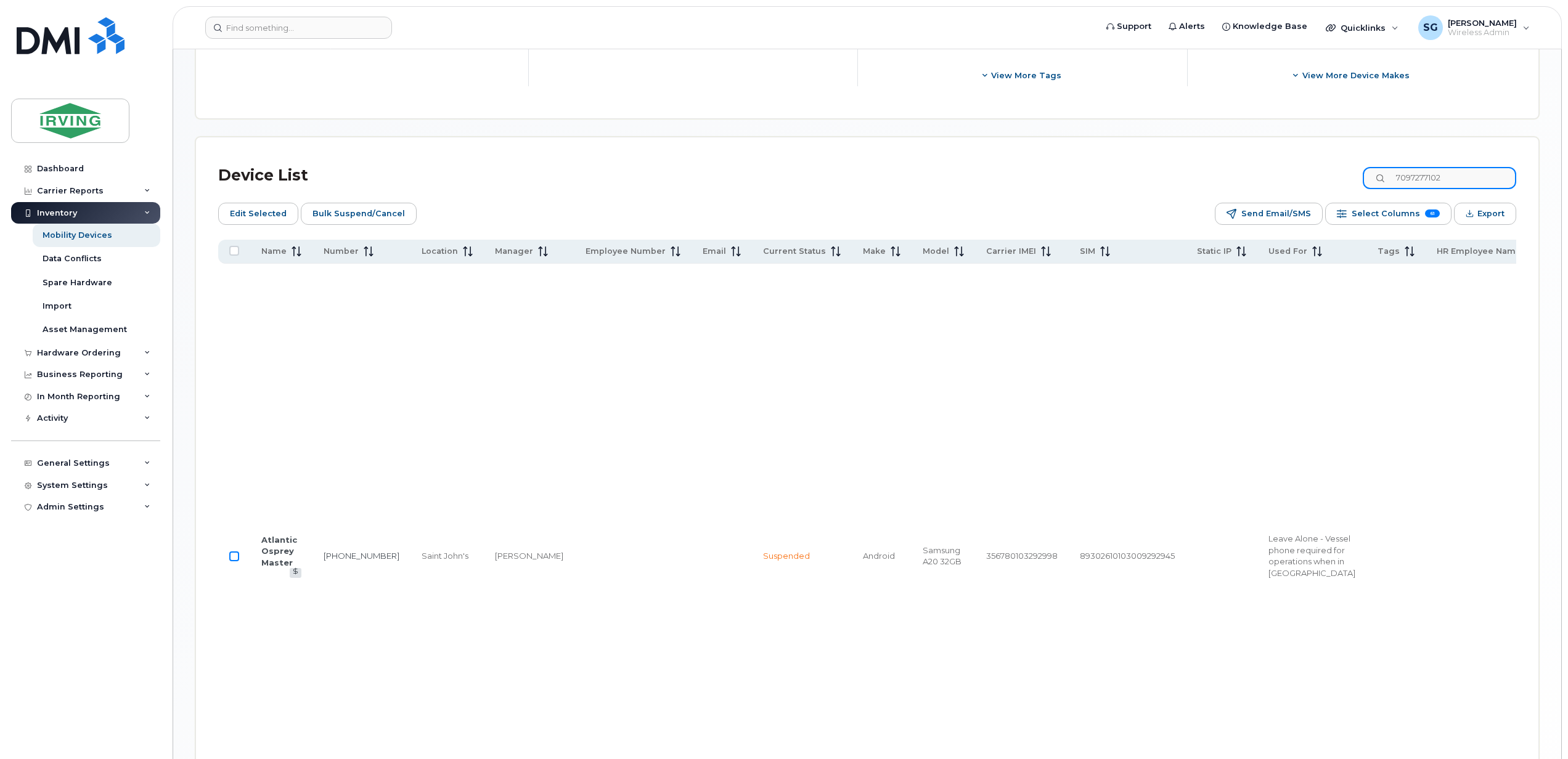
type input "7097277102"
click at [234, 561] on input "Row Unselected" at bounding box center [234, 556] width 10 height 10
checkbox input "true"
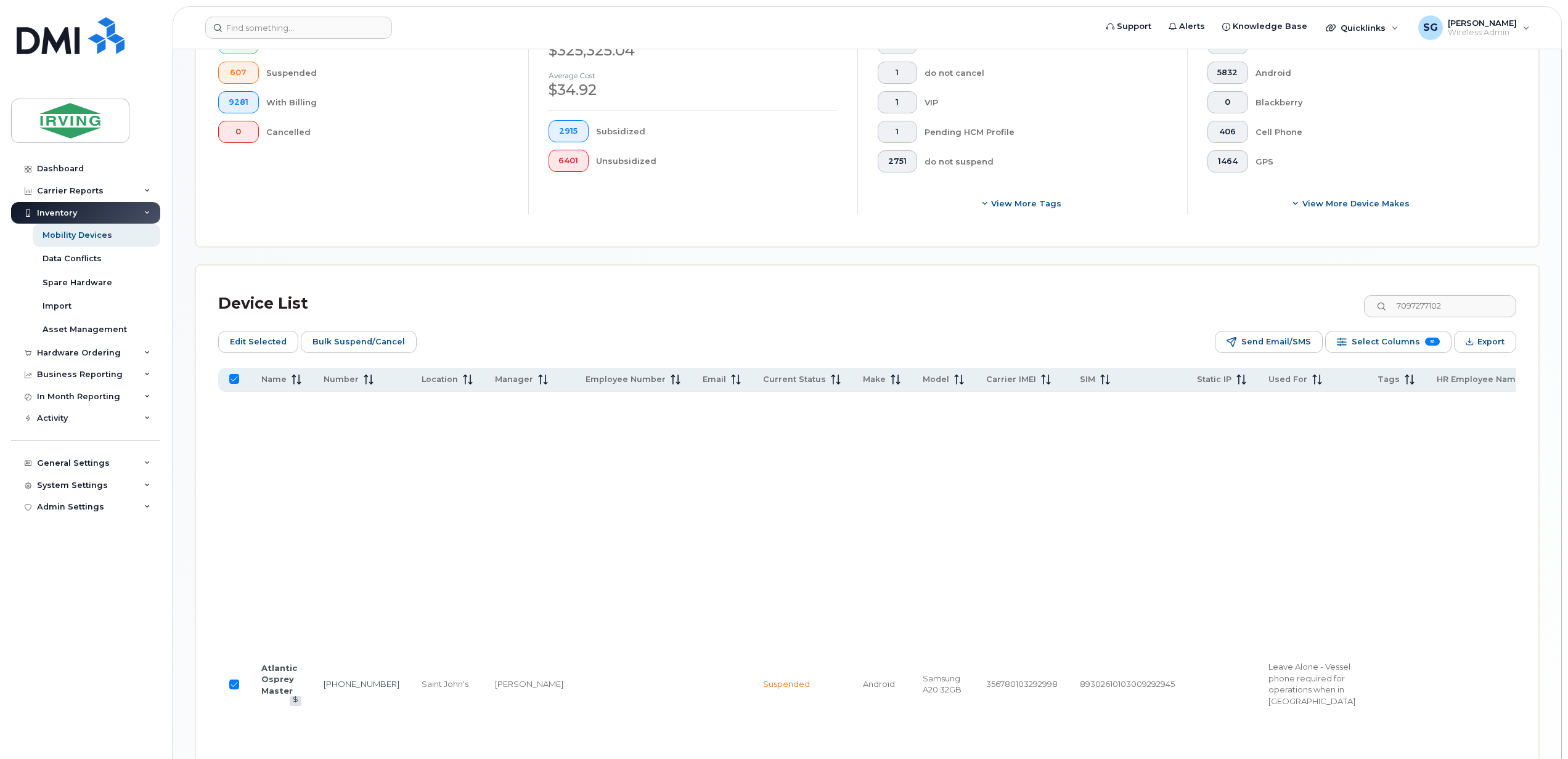
scroll to position [254, 0]
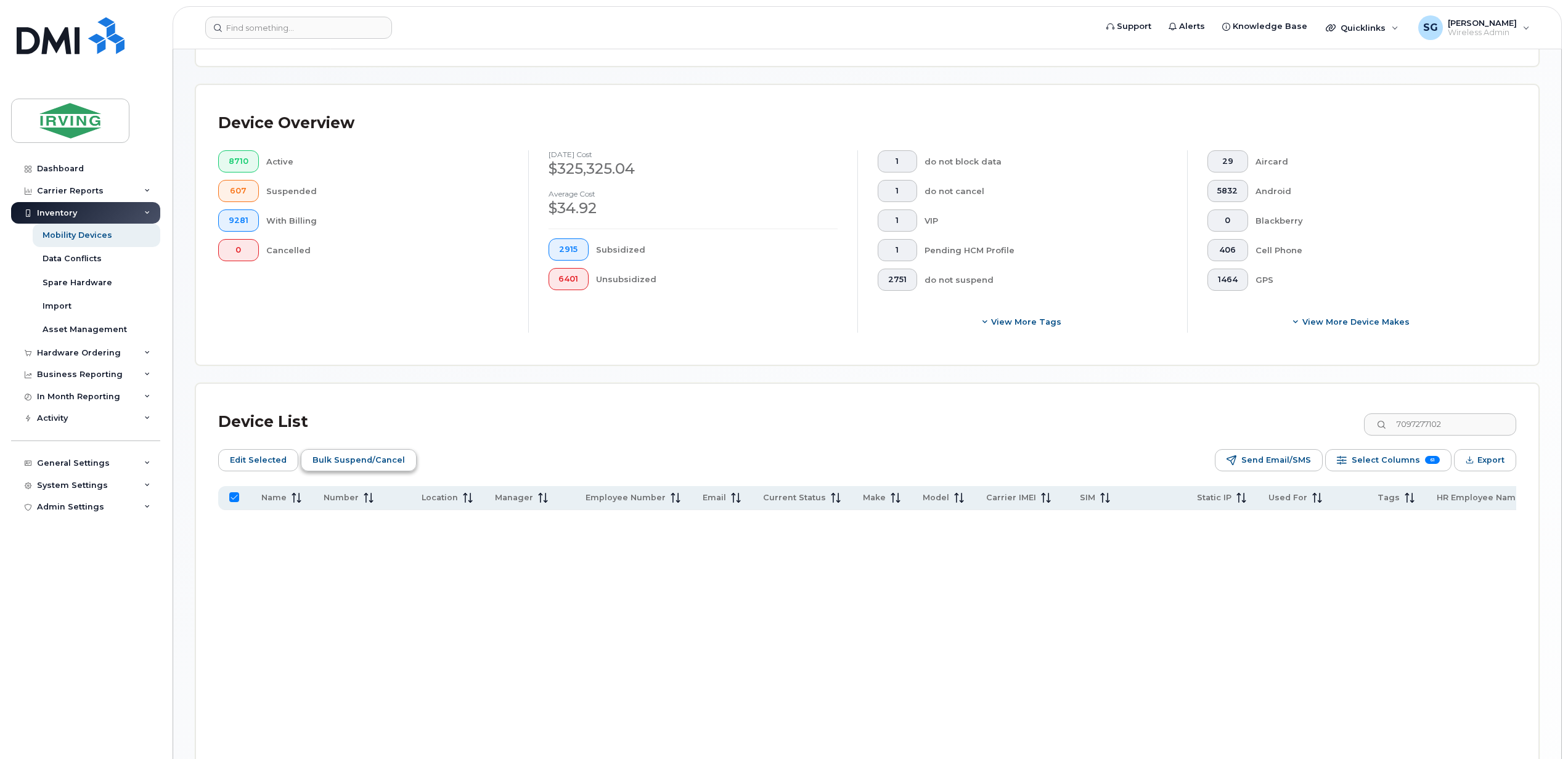
click at [370, 456] on span "Bulk Suspend/Cancel" at bounding box center [359, 461] width 93 height 19
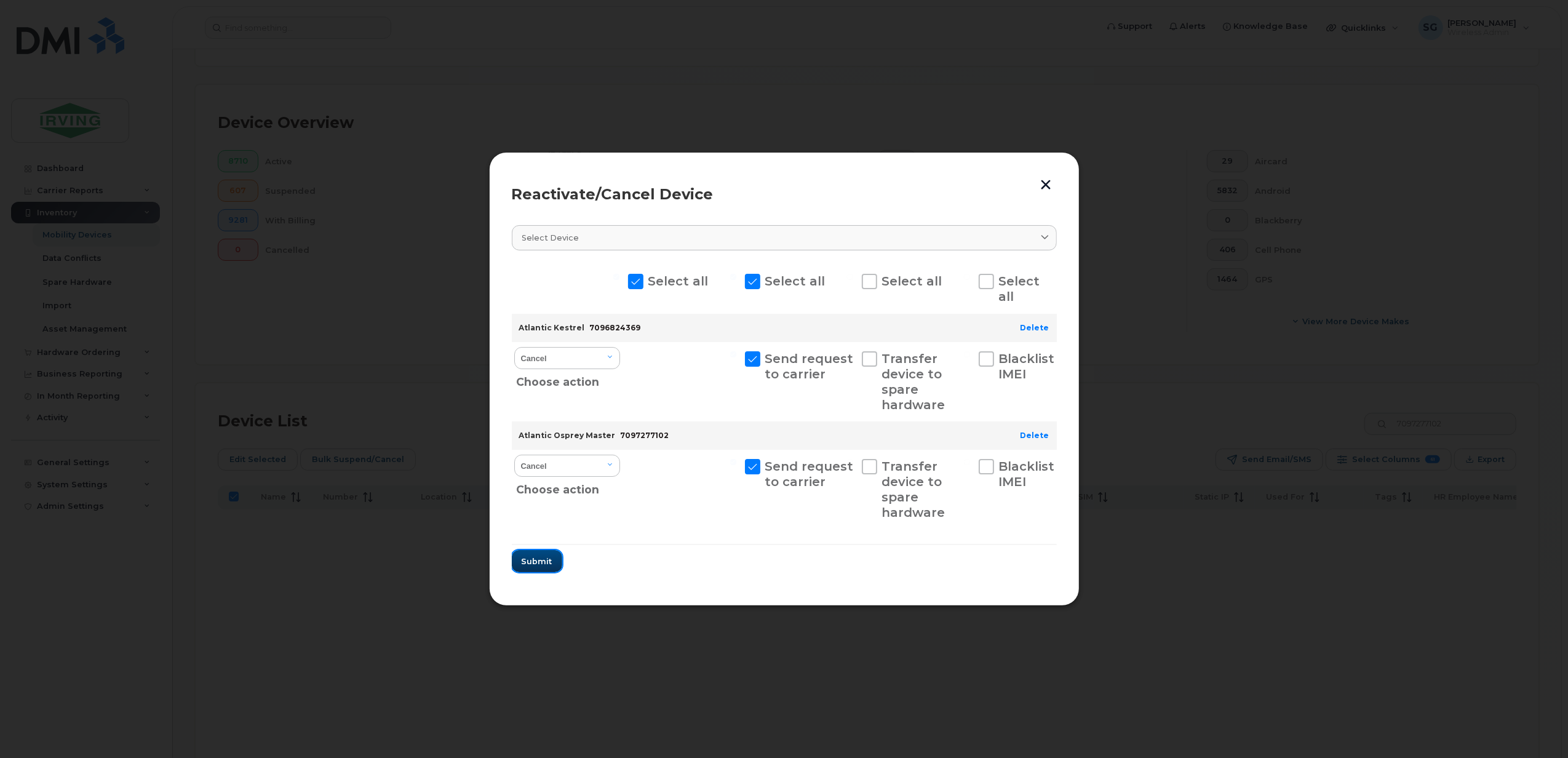
click at [550, 567] on span "Submit" at bounding box center [537, 561] width 31 height 12
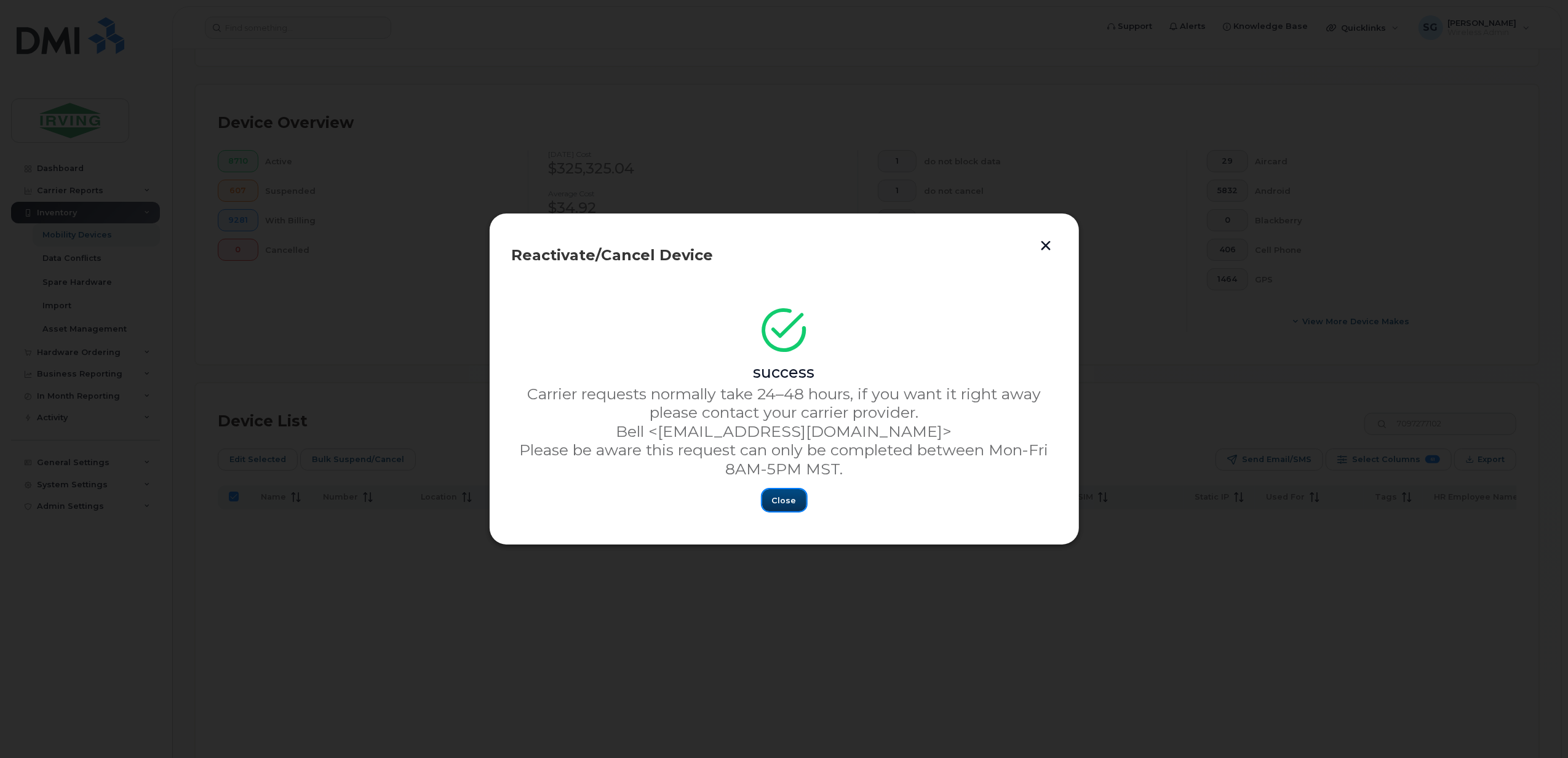
click at [774, 508] on button "Close" at bounding box center [784, 500] width 44 height 22
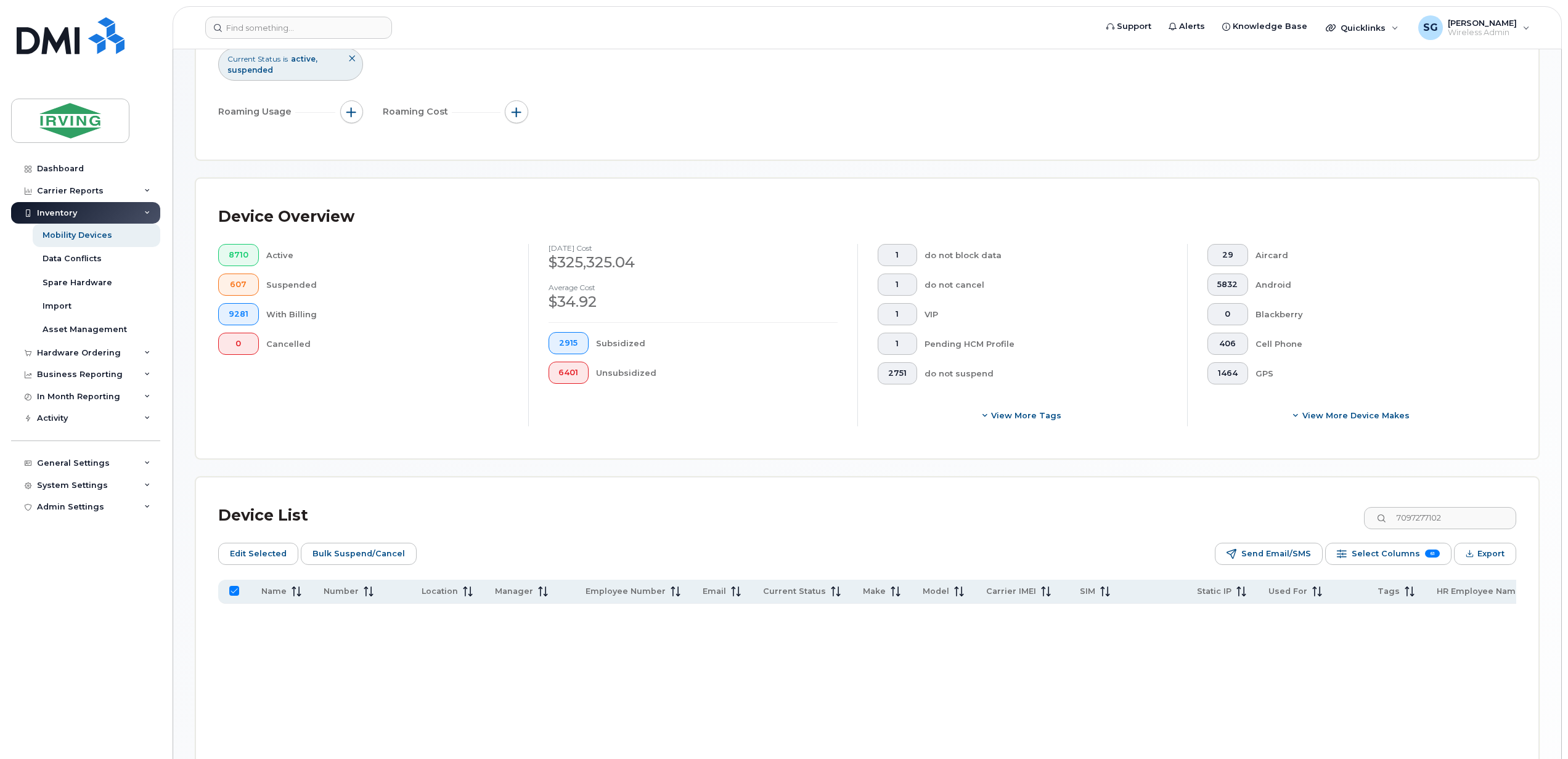
scroll to position [0, 0]
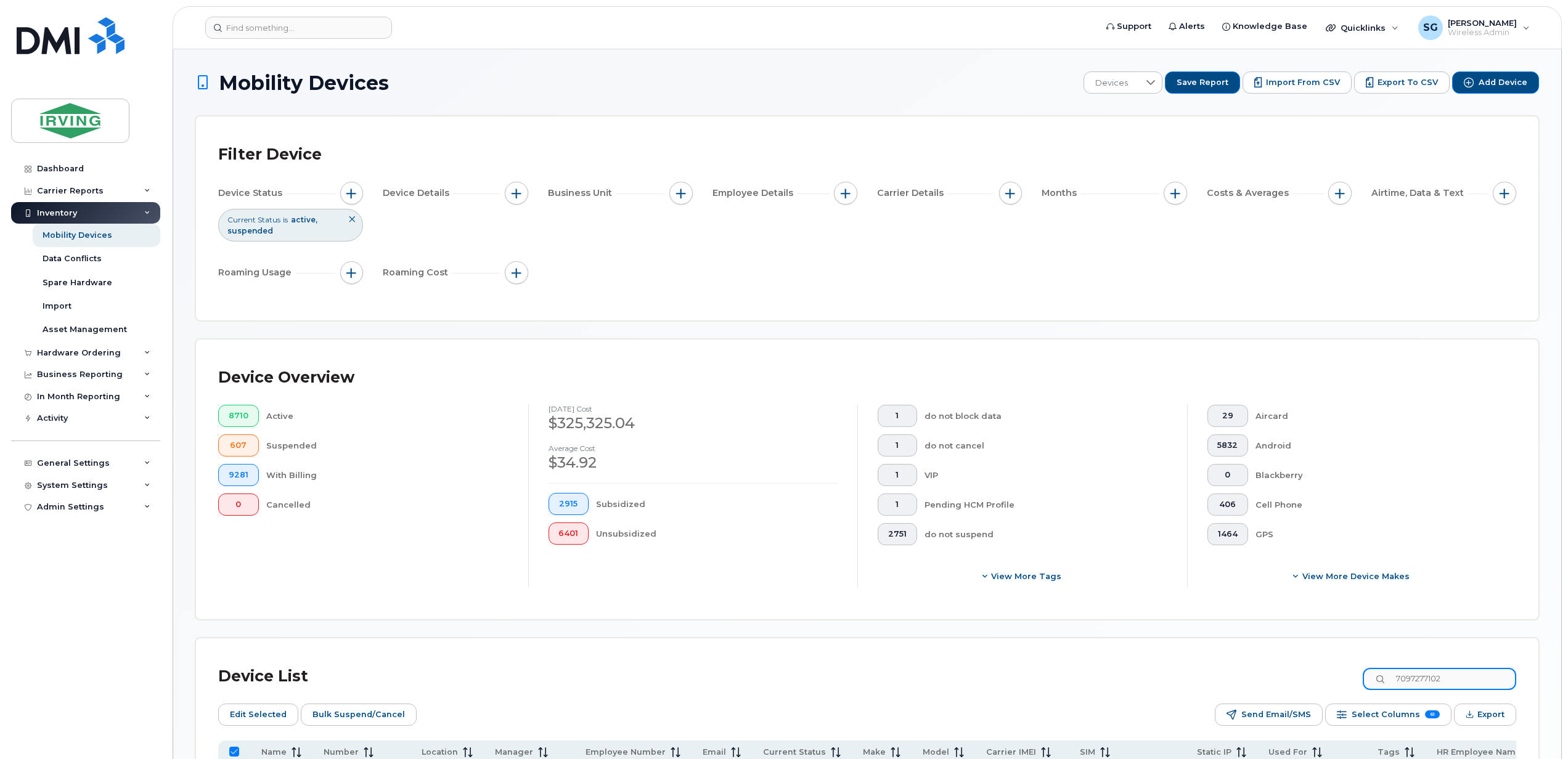
drag, startPoint x: 1458, startPoint y: 679, endPoint x: 1393, endPoint y: 683, distance: 65.1
click at [1393, 683] on div "7097277102" at bounding box center [1439, 679] width 154 height 22
checkbox input "false"
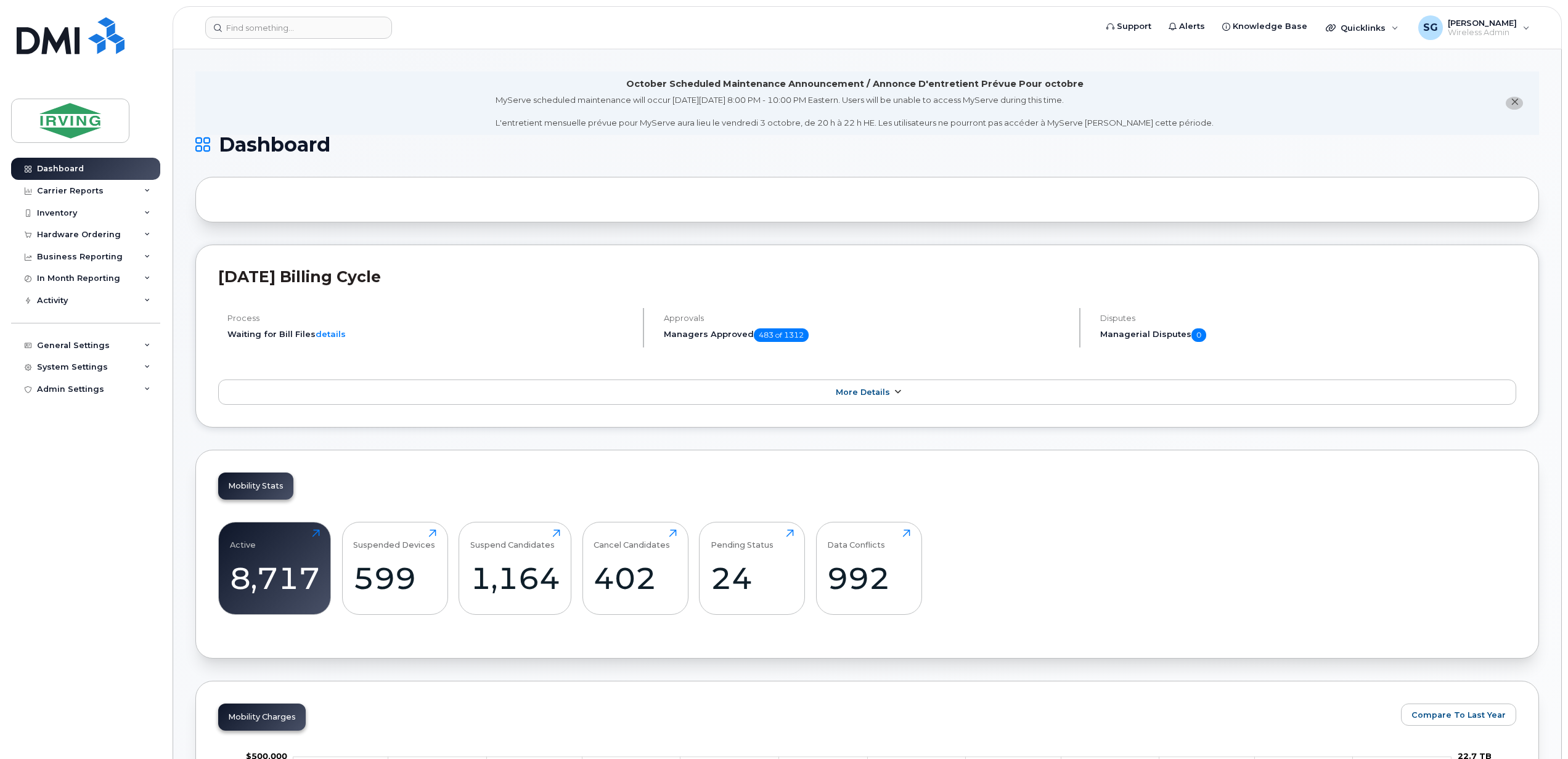
click at [893, 392] on icon at bounding box center [897, 392] width 10 height 8
click at [848, 382] on link "More Details" at bounding box center [867, 393] width 1298 height 26
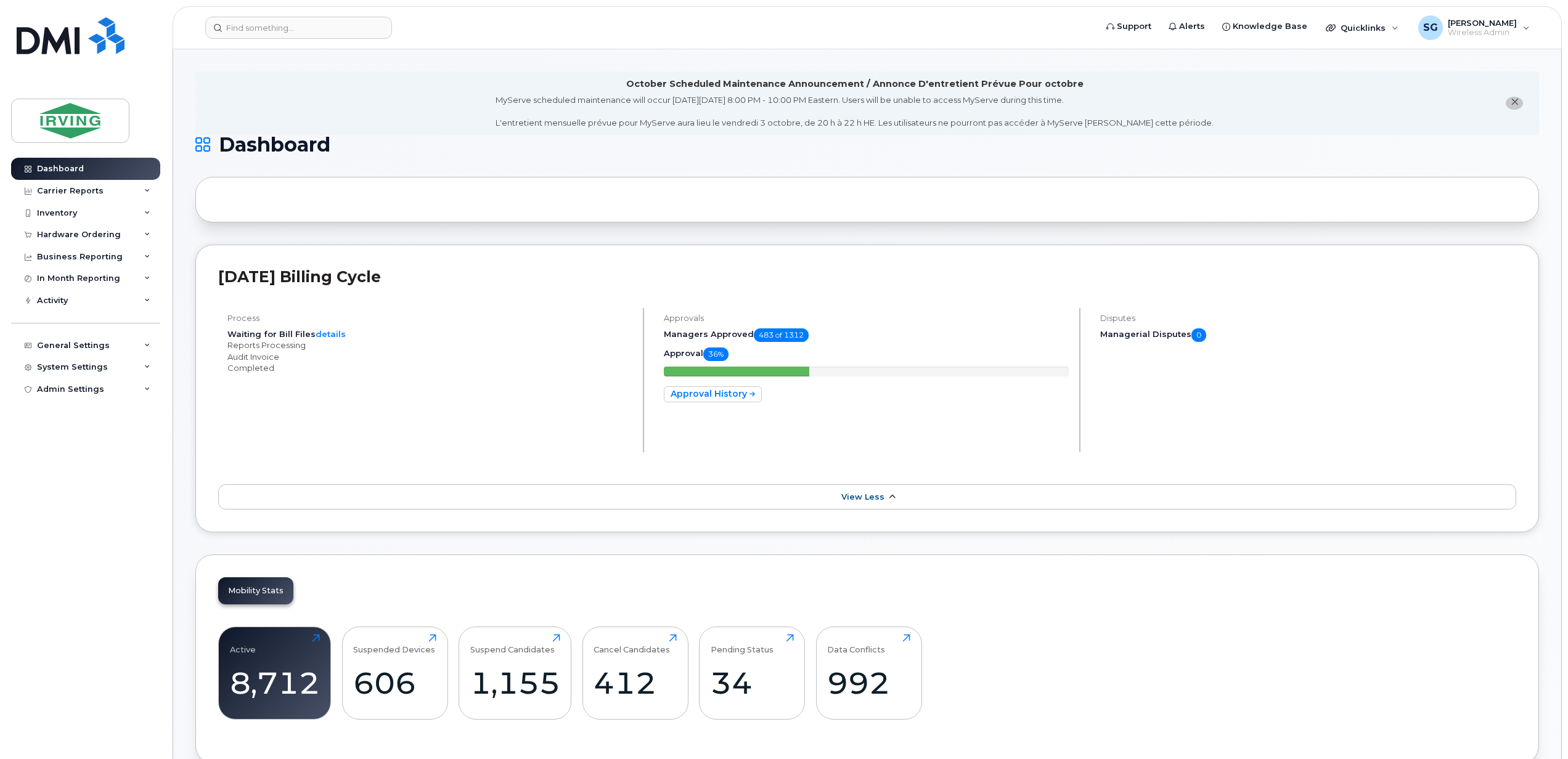
click at [856, 504] on link "View Less" at bounding box center [867, 497] width 1298 height 26
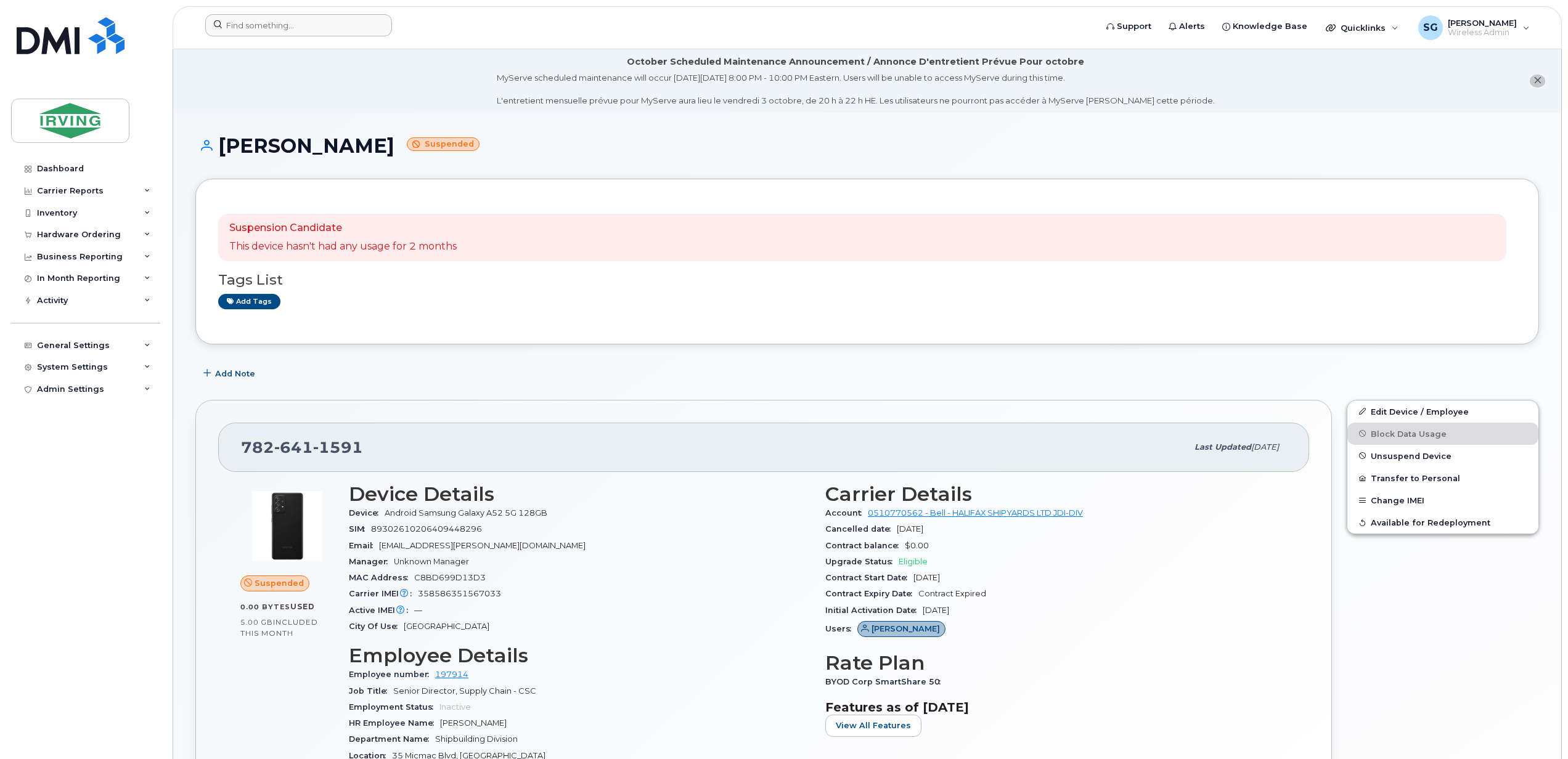
scroll to position [731, 0]
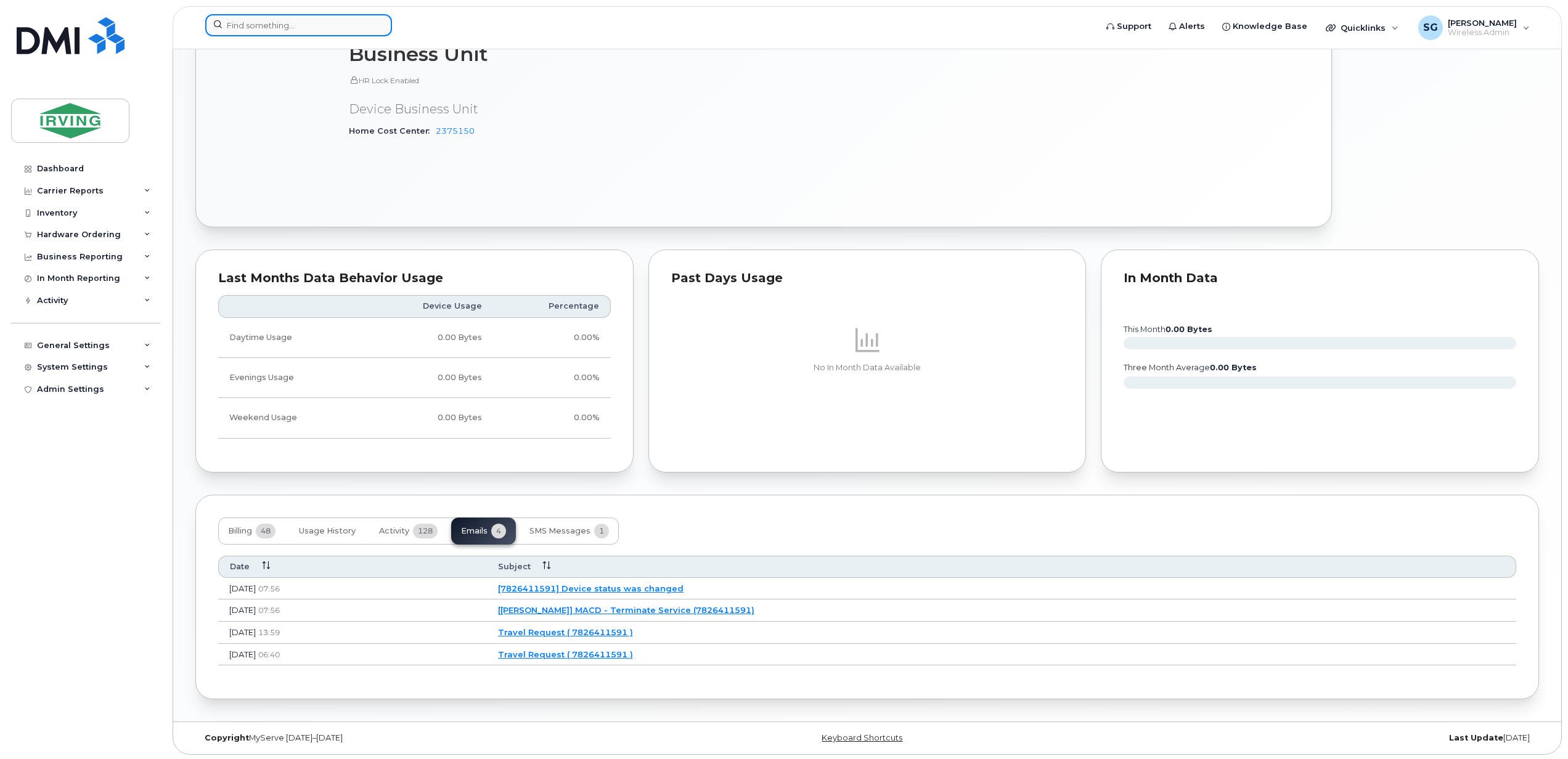
click at [240, 25] on input at bounding box center [298, 25] width 187 height 22
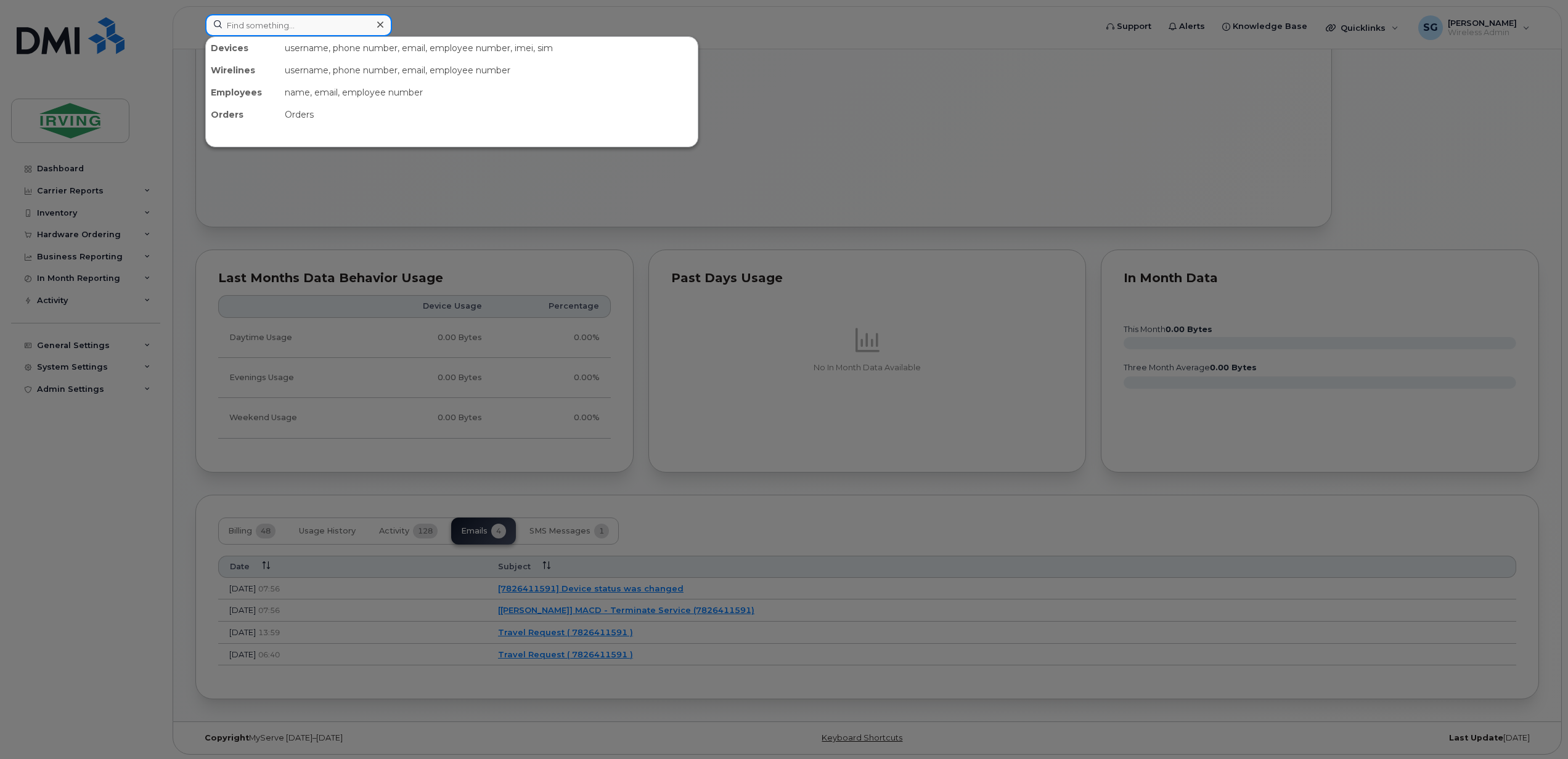
paste input "5062712145"
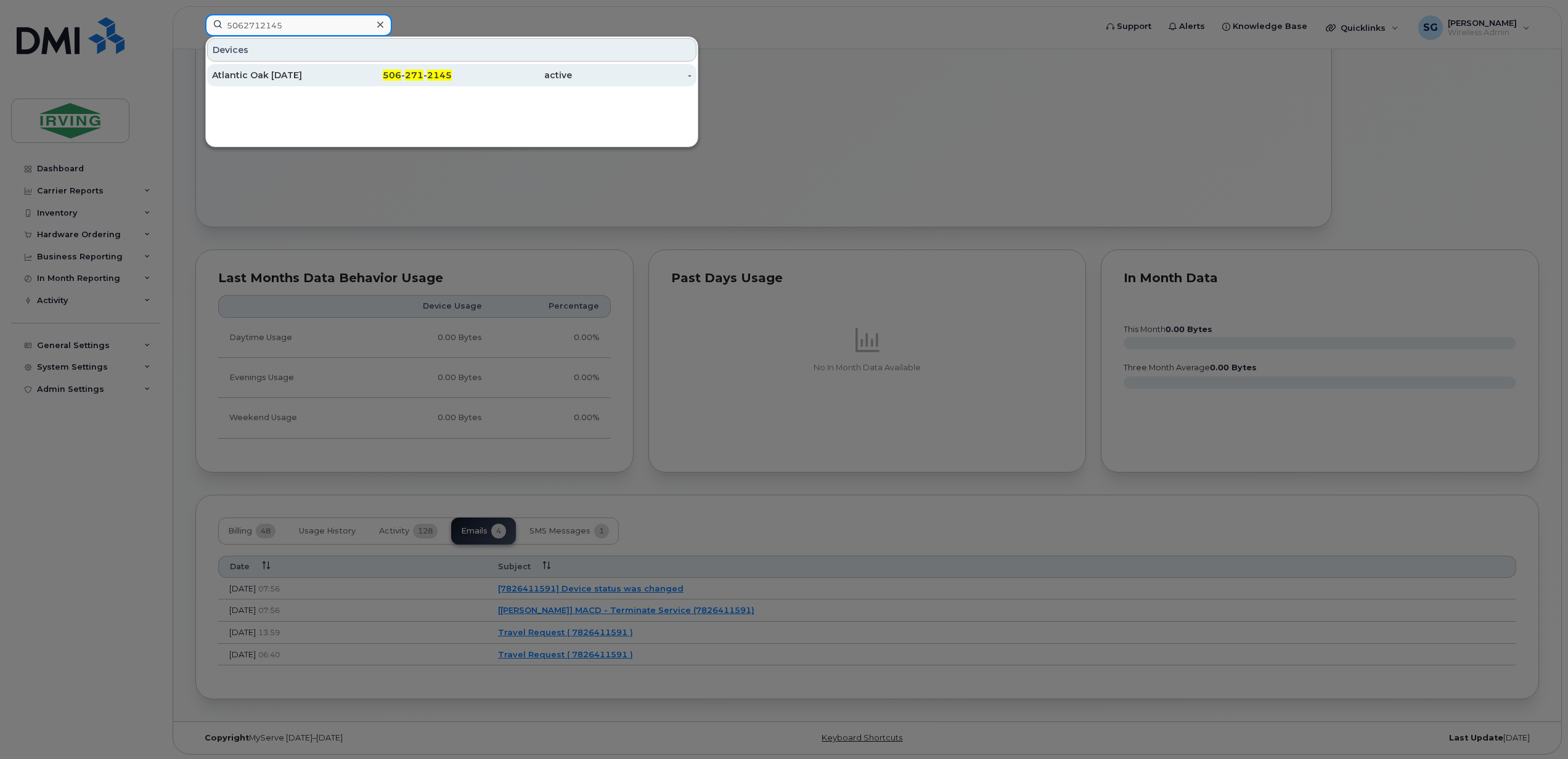
type input "5062712145"
click at [320, 80] on div "Atlantic Oak [DATE]" at bounding box center [272, 75] width 120 height 12
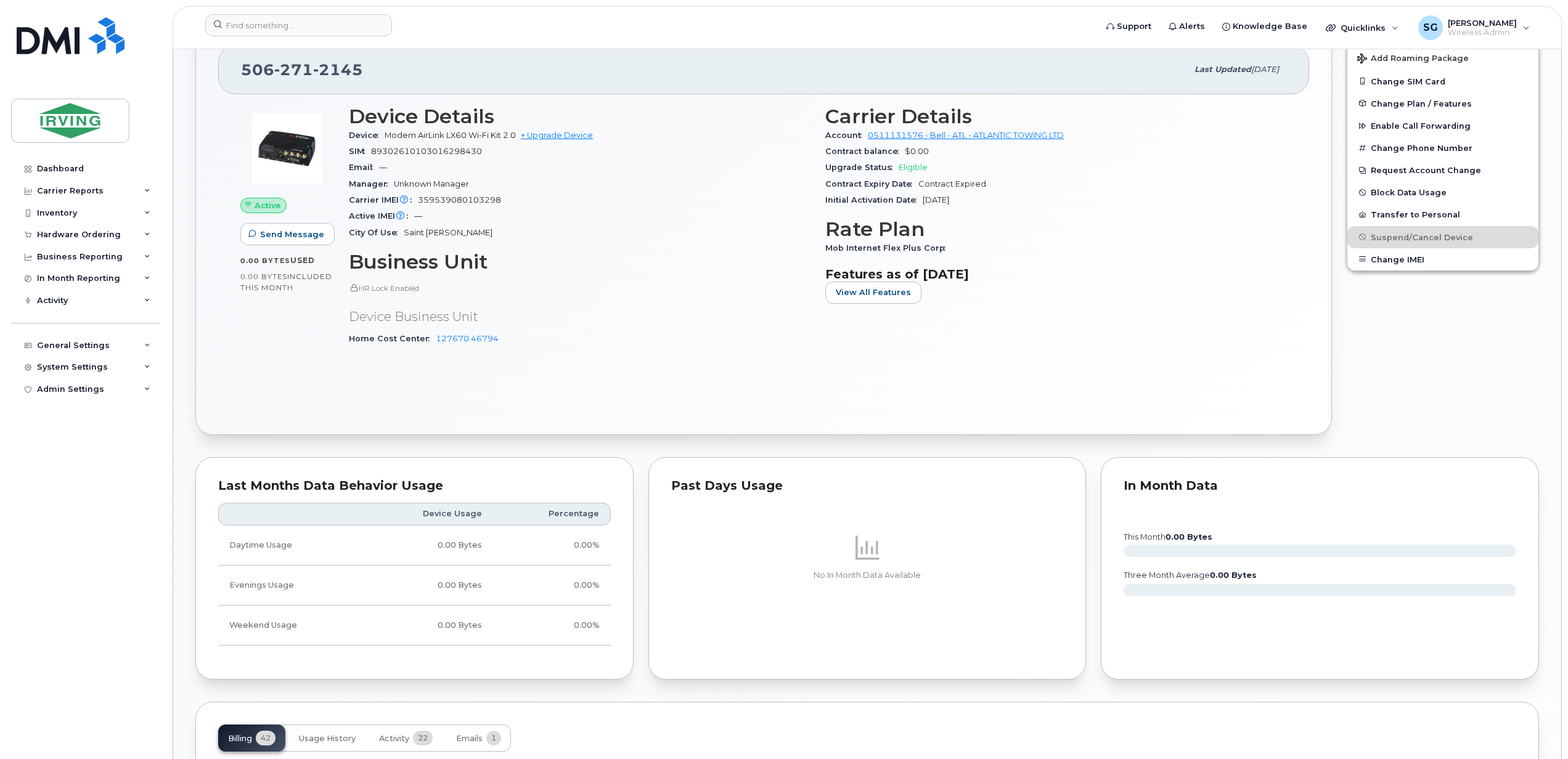
scroll to position [903, 0]
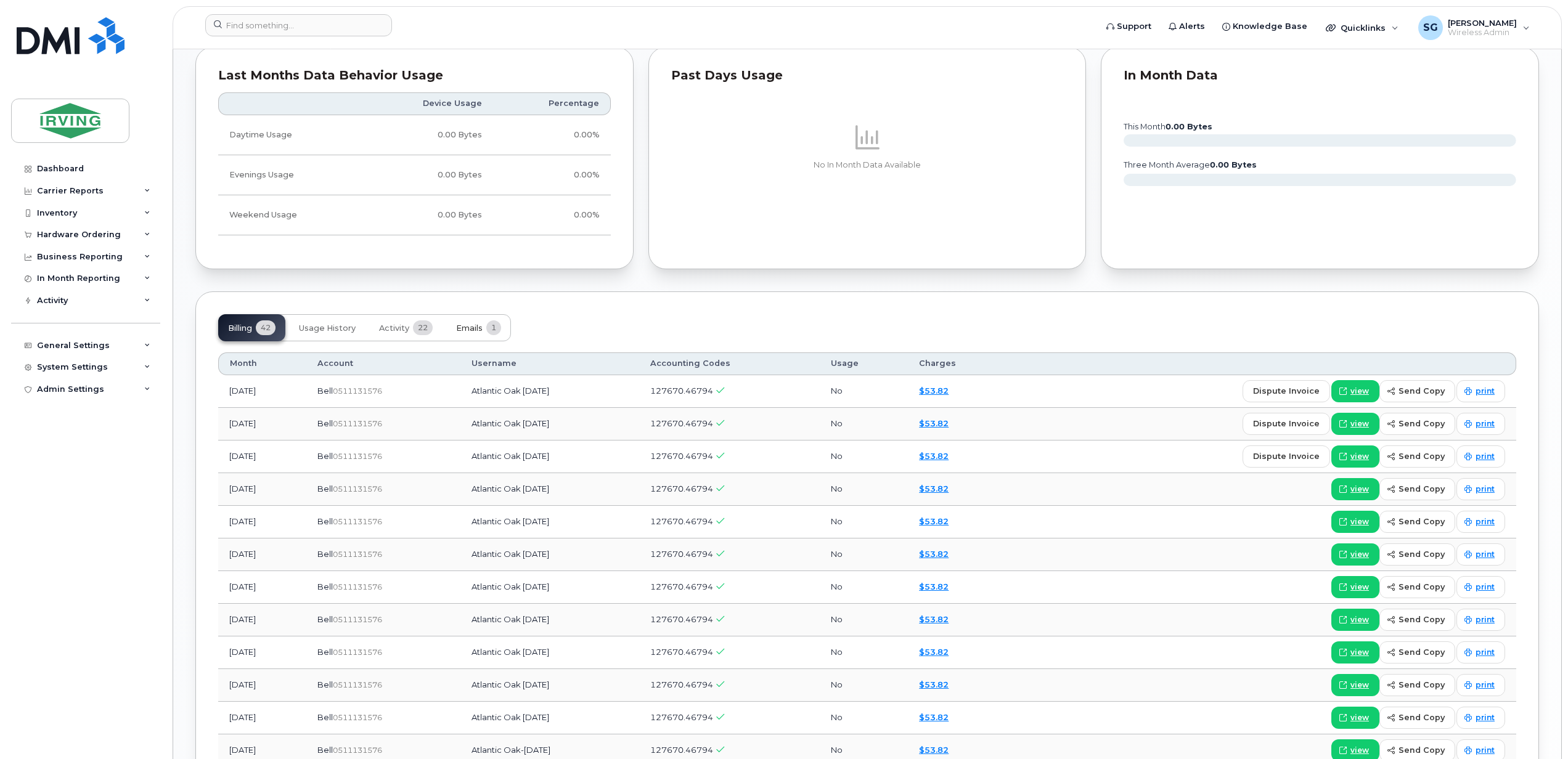
click at [472, 326] on span "Emails" at bounding box center [469, 328] width 27 height 10
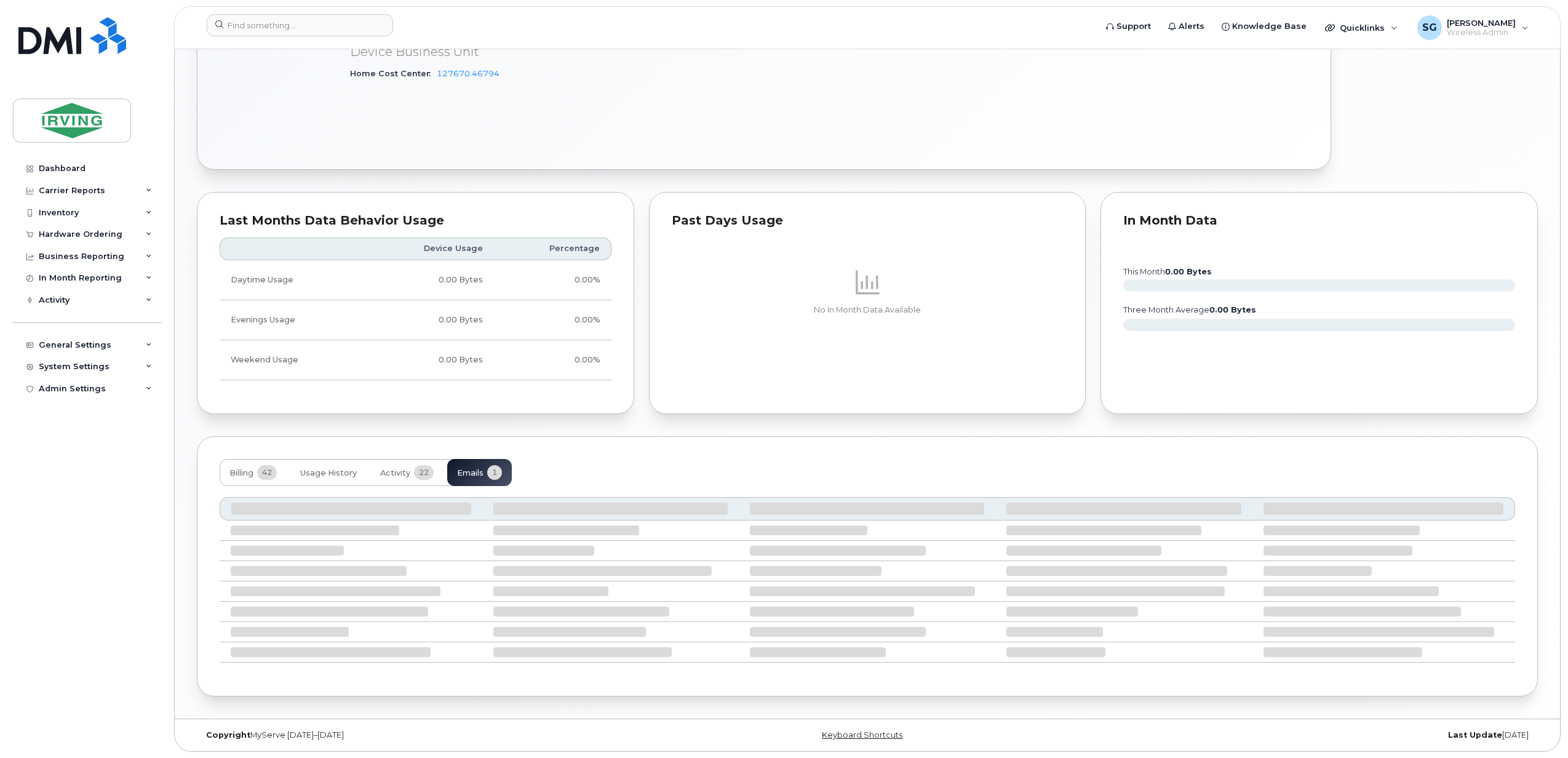
scroll to position [641, 0]
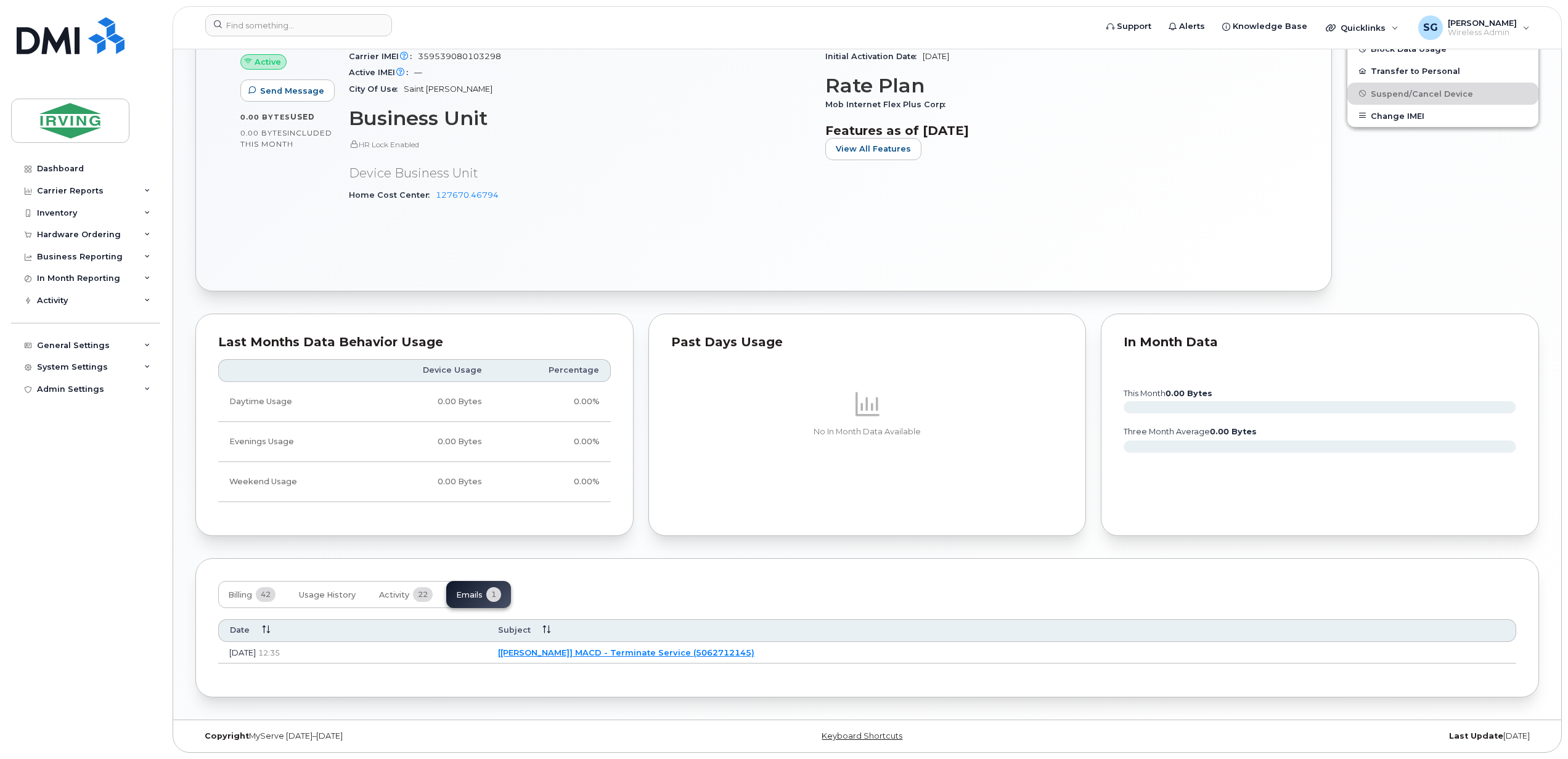
click at [642, 650] on link "[[PERSON_NAME]] MACD - Terminate Service (5062712145)" at bounding box center [626, 653] width 256 height 10
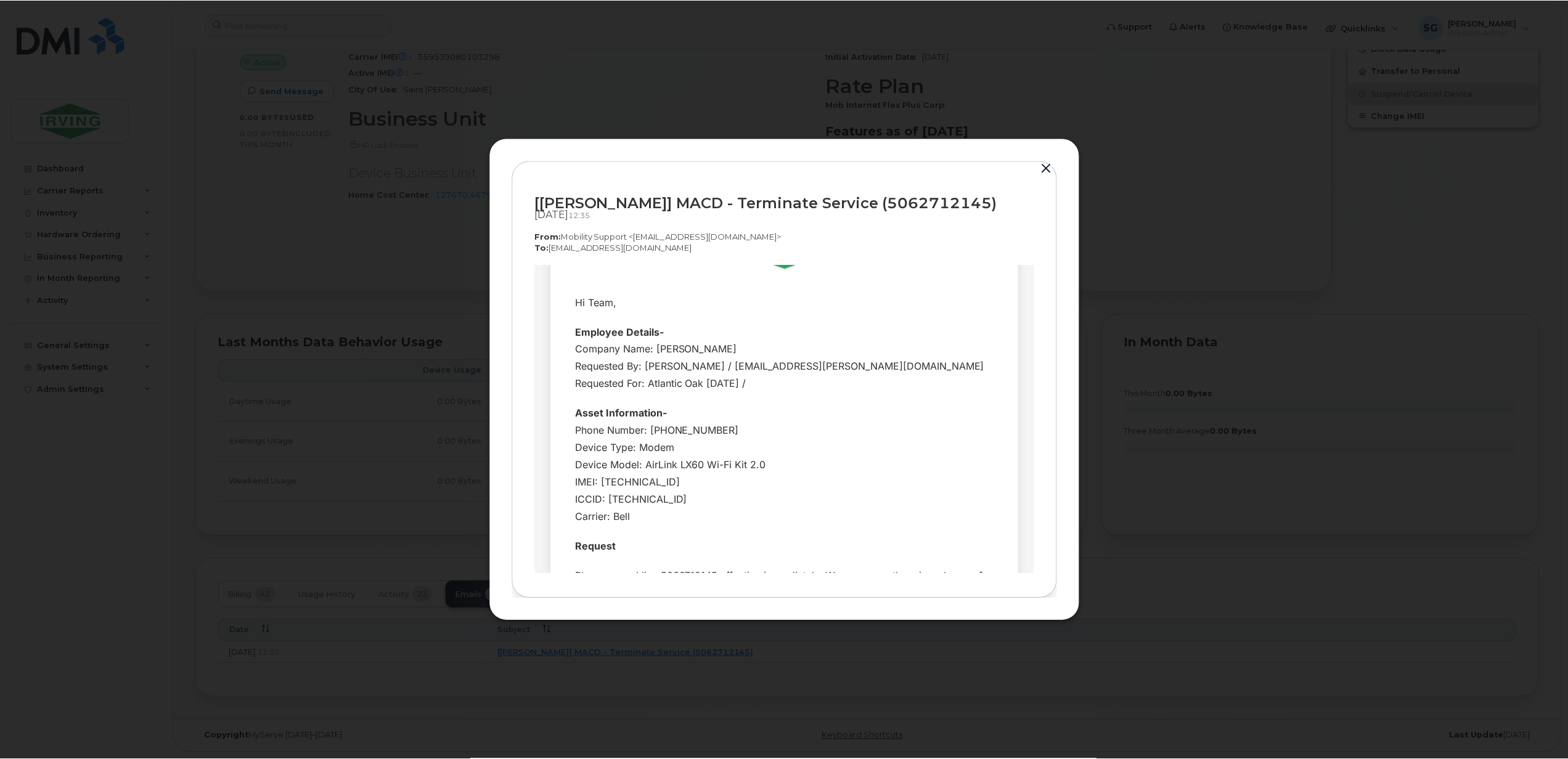
scroll to position [333, 0]
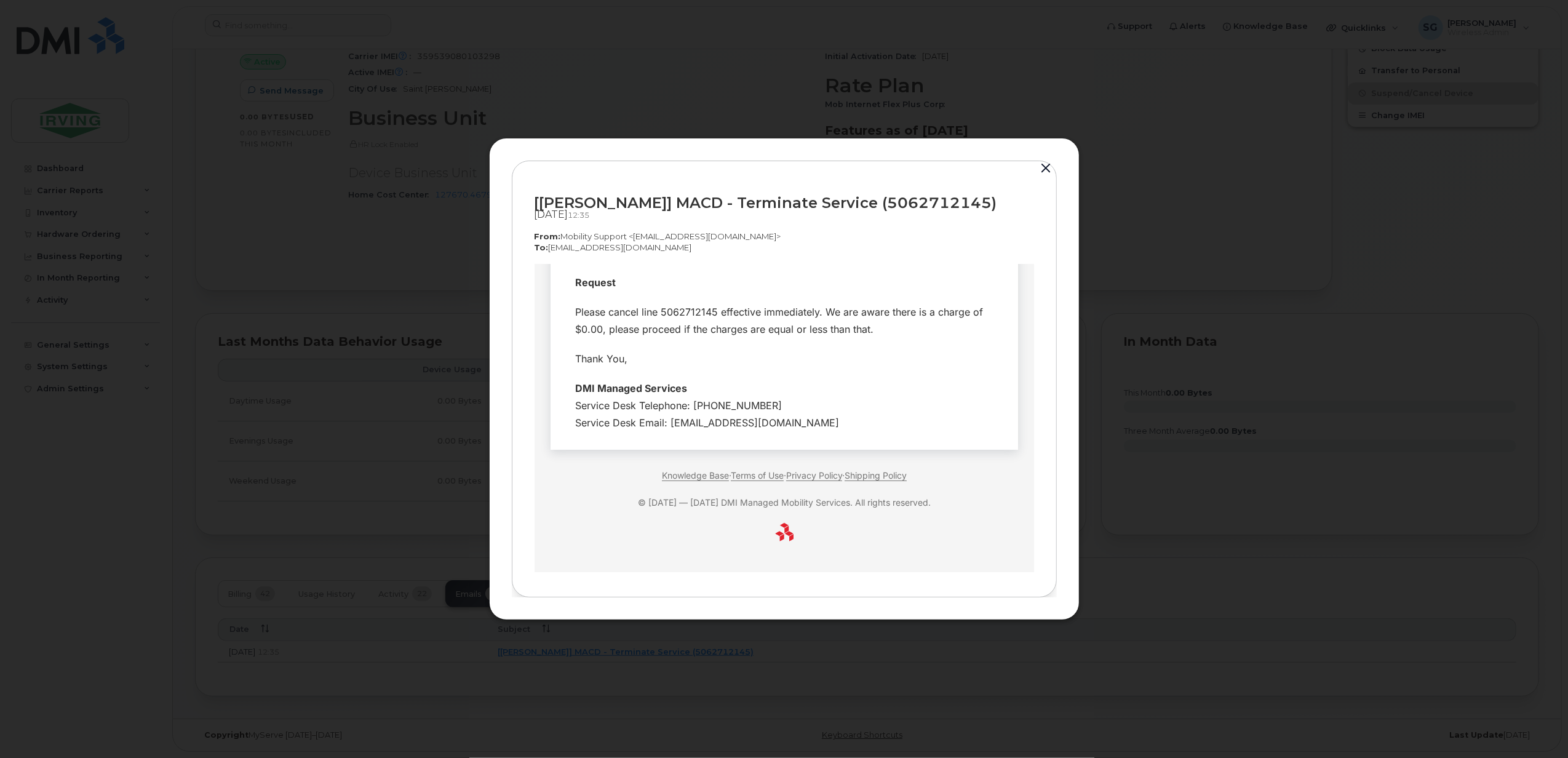
click at [1046, 166] on button "button" at bounding box center [1046, 169] width 19 height 17
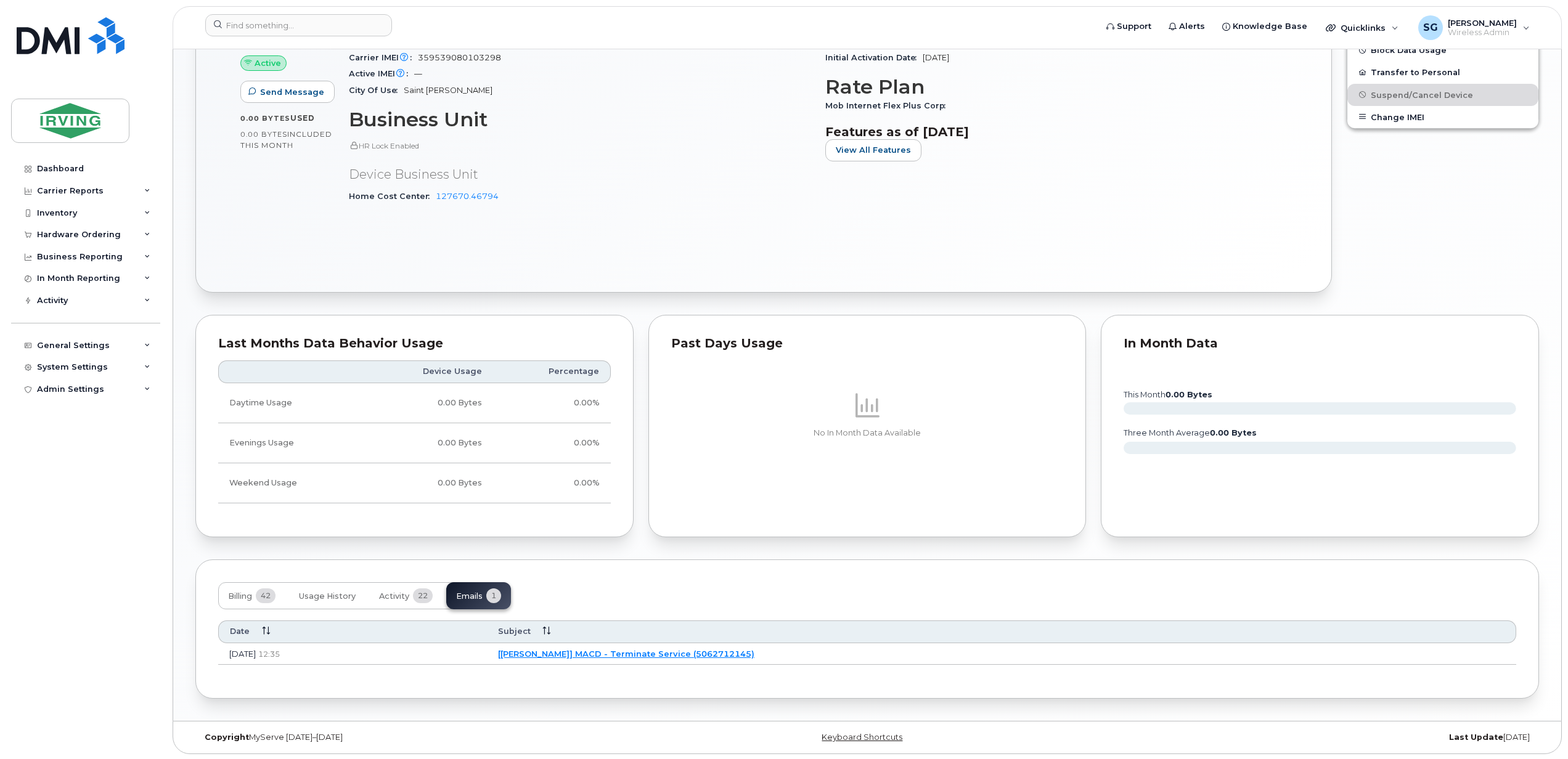
scroll to position [635, 0]
